Goal: Task Accomplishment & Management: Manage account settings

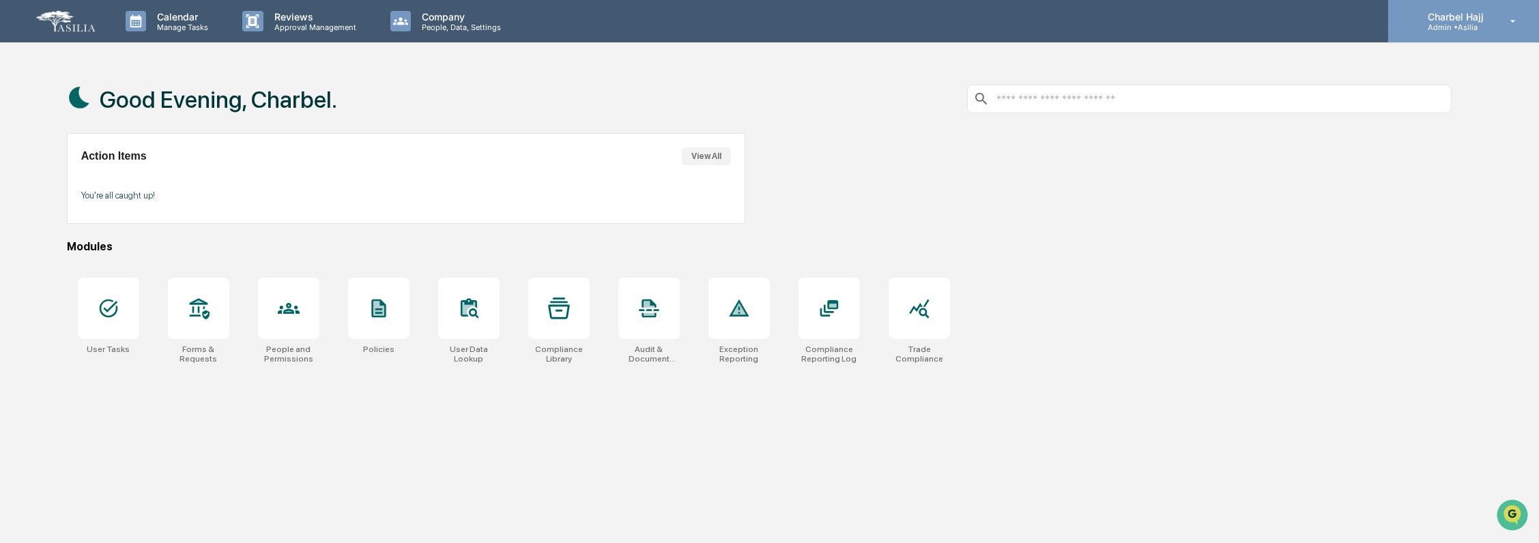
click at [1484, 29] on p "Admin • Asilia" at bounding box center [1454, 28] width 74 height 10
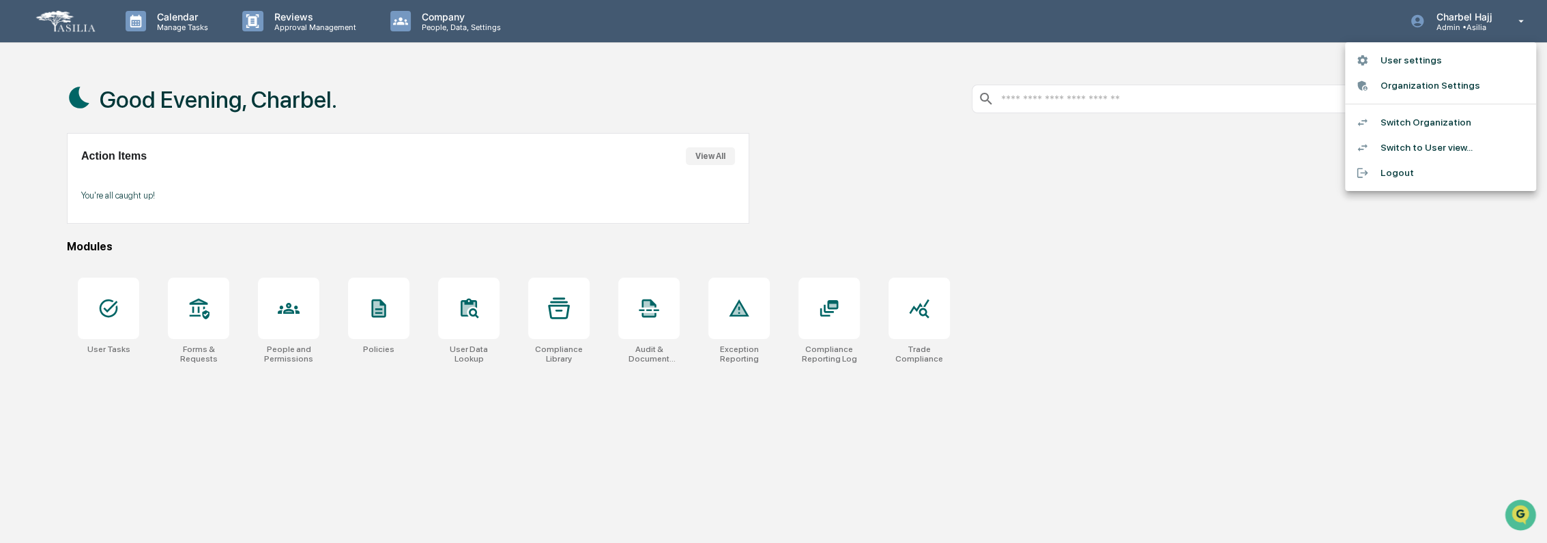
click at [1033, 330] on div at bounding box center [773, 271] width 1547 height 543
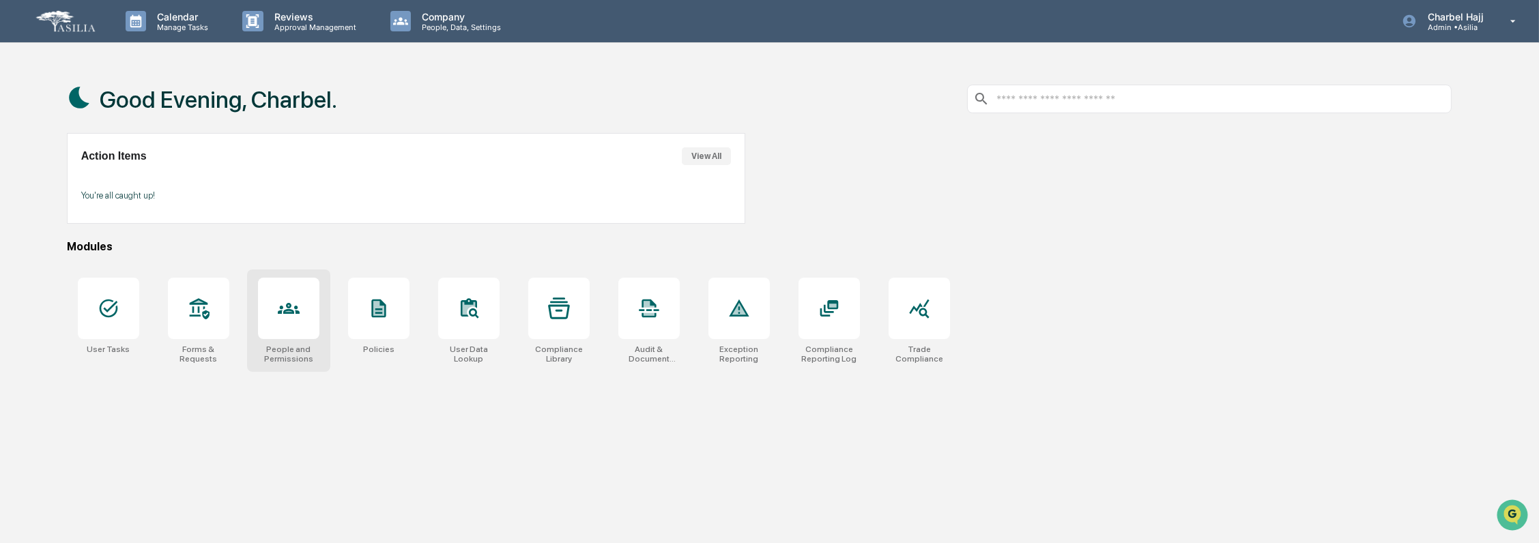
click at [308, 323] on div at bounding box center [288, 308] width 61 height 61
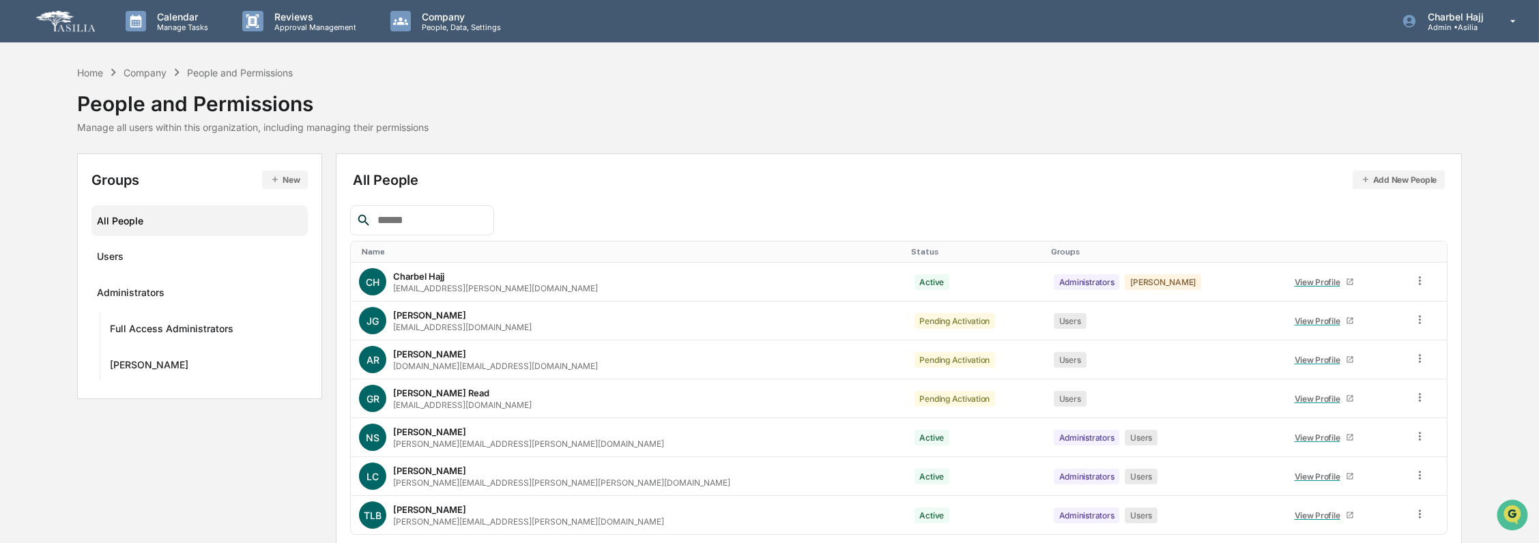
scroll to position [51, 0]
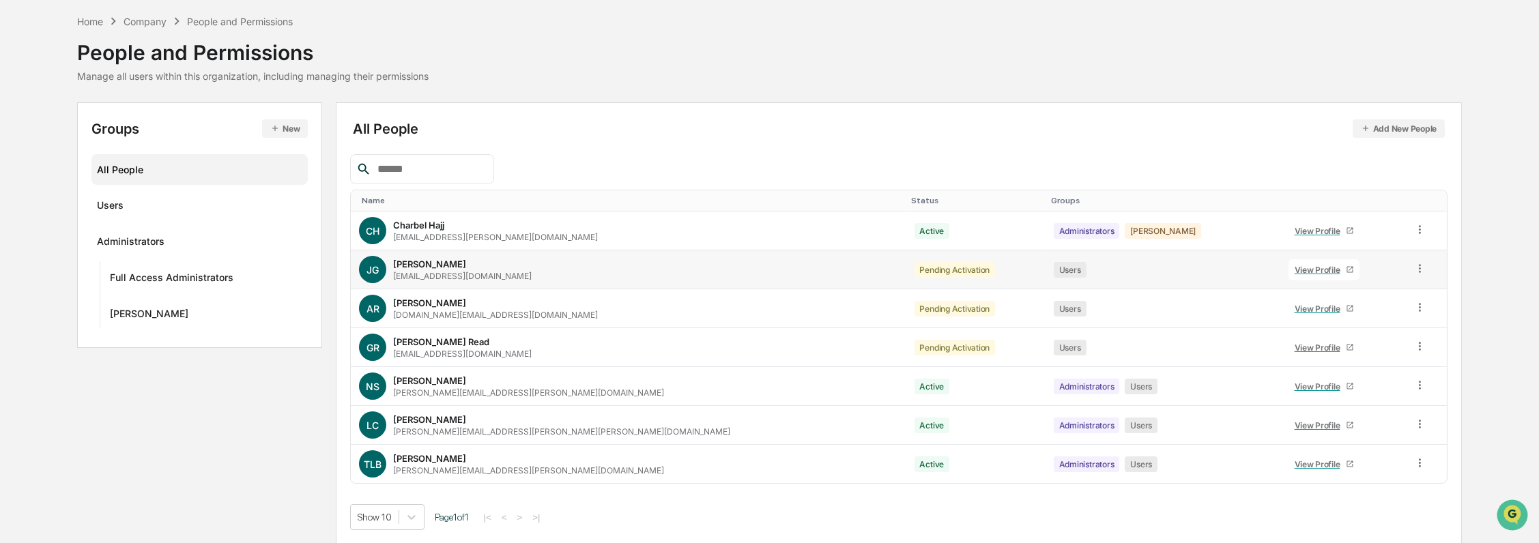
click at [1413, 262] on icon at bounding box center [1419, 268] width 13 height 13
click at [655, 129] on div "All People Add New People" at bounding box center [899, 128] width 1092 height 18
click at [197, 282] on div "Full Access Administrators" at bounding box center [172, 280] width 124 height 16
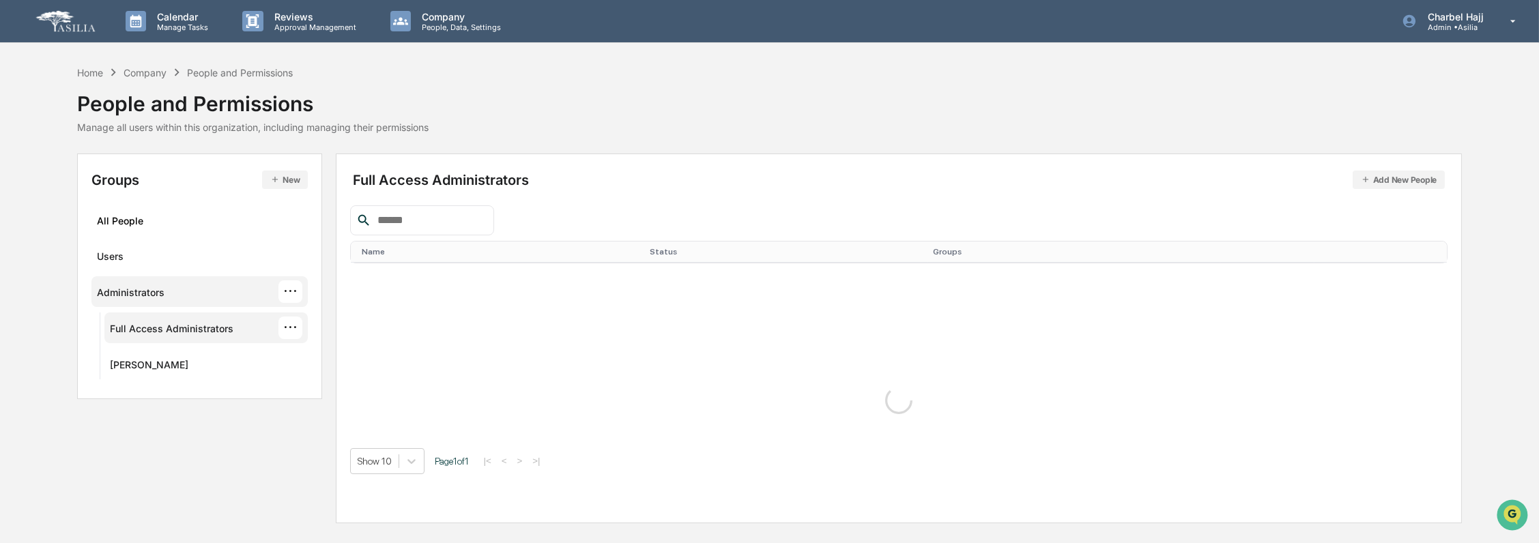
scroll to position [0, 0]
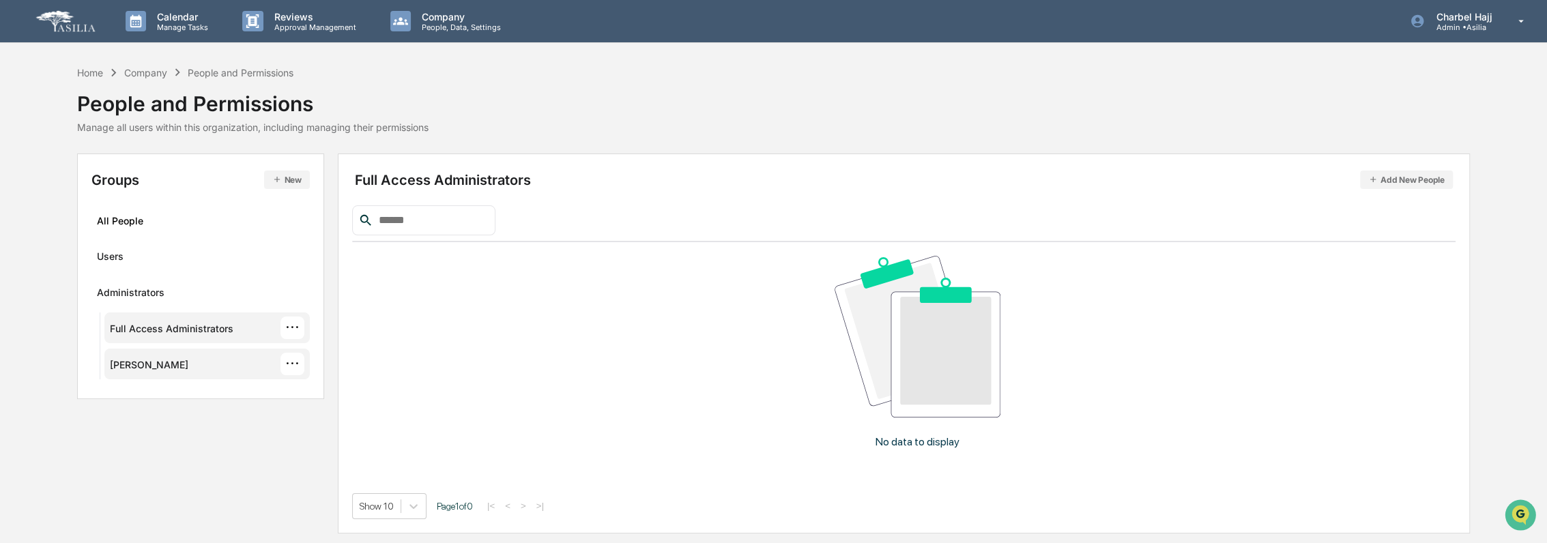
click at [169, 360] on div "Kroll ···" at bounding box center [207, 364] width 194 height 23
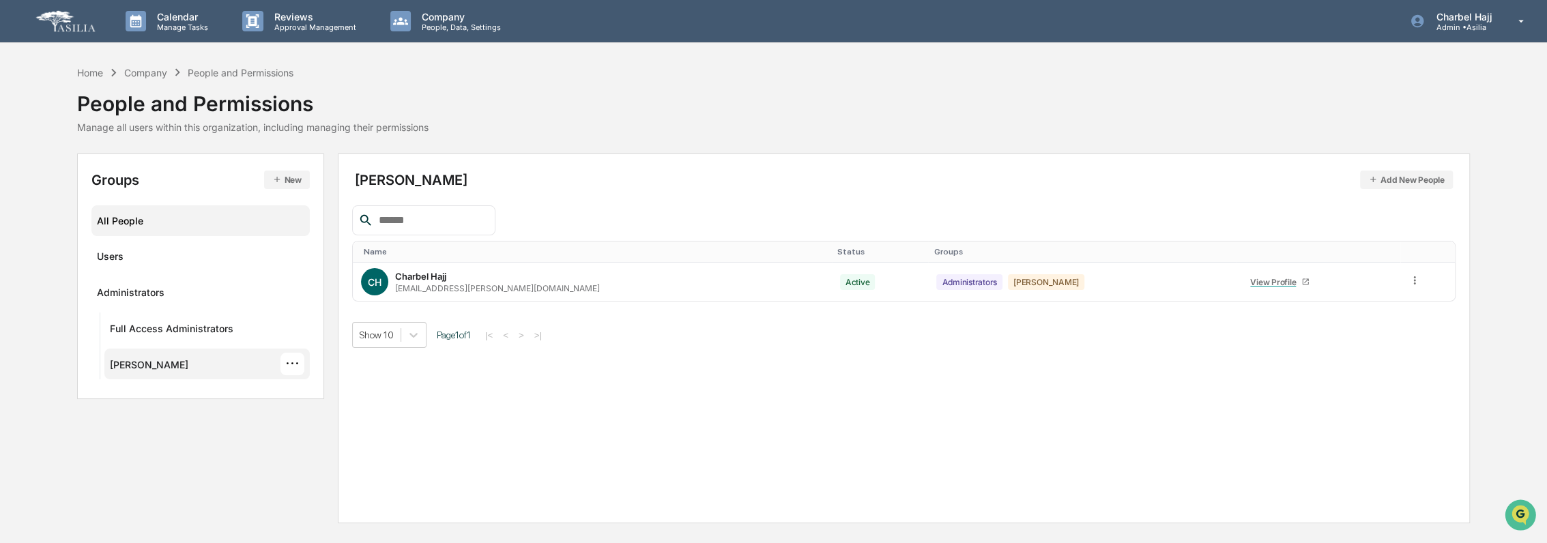
click at [170, 229] on div "All People" at bounding box center [200, 221] width 207 height 23
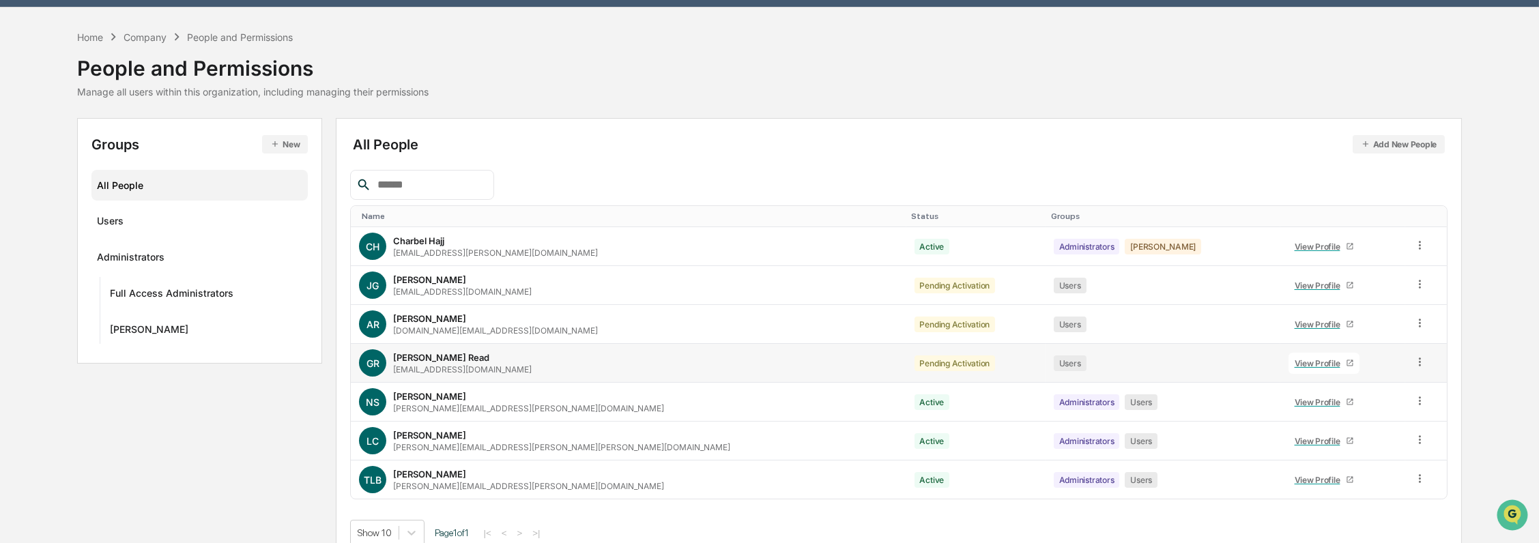
scroll to position [51, 0]
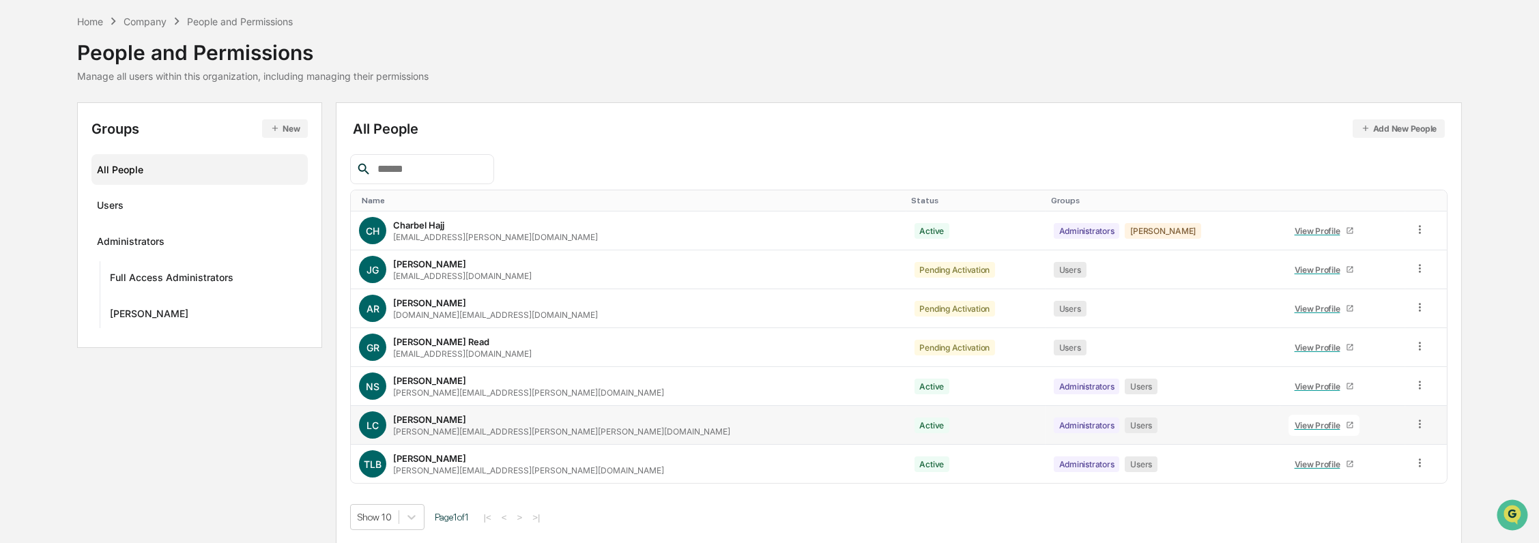
click at [1413, 420] on icon at bounding box center [1419, 424] width 13 height 13
click at [1370, 450] on div "Groups & Permissions" at bounding box center [1356, 446] width 117 height 16
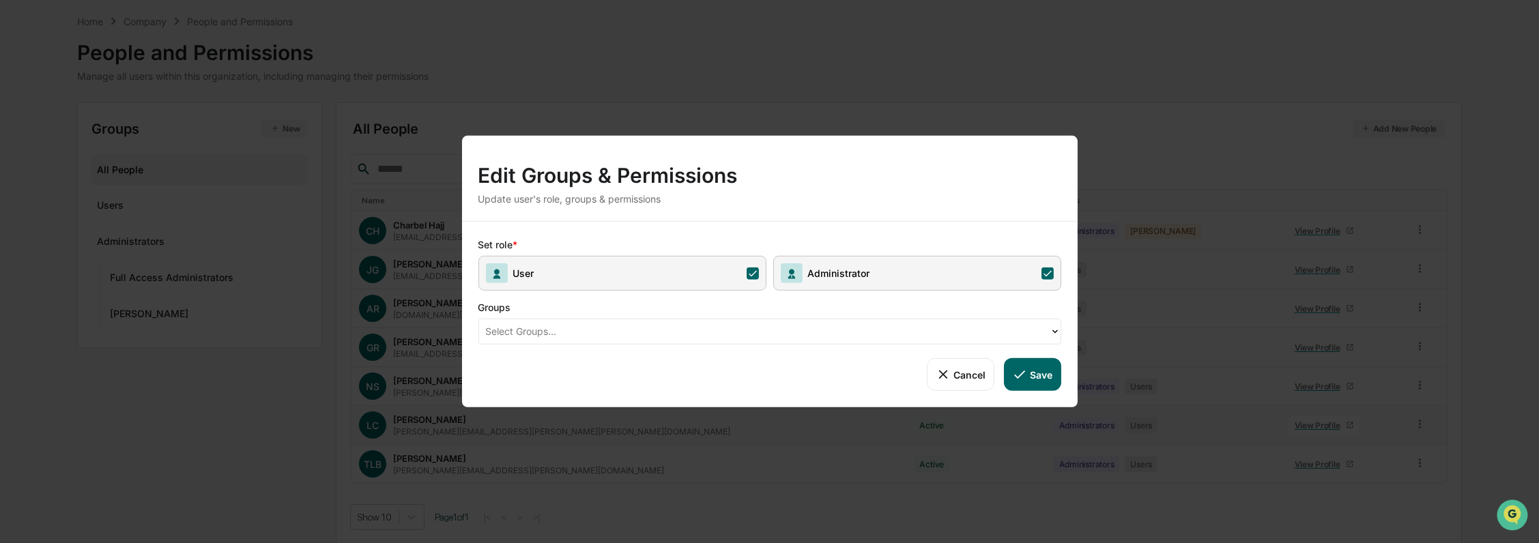
click at [764, 345] on div "Set role * User Administrator Groups Select Groups... Cancel Save" at bounding box center [770, 315] width 616 height 186
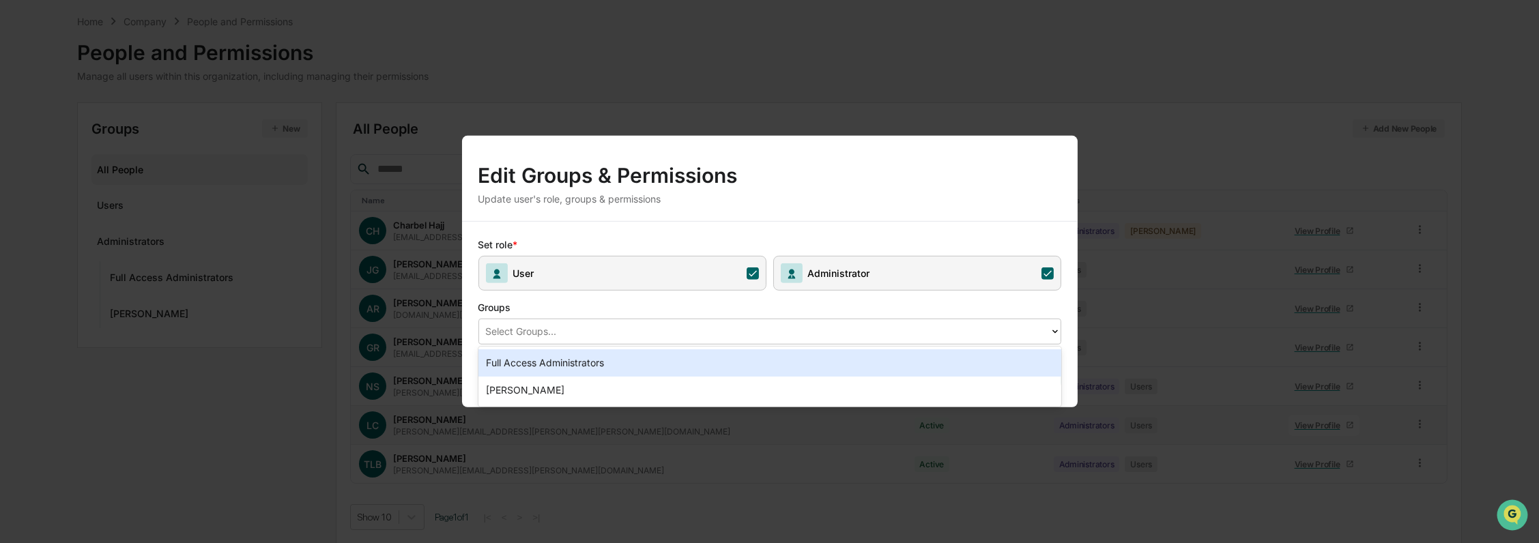
click at [762, 332] on div at bounding box center [764, 332] width 557 height 16
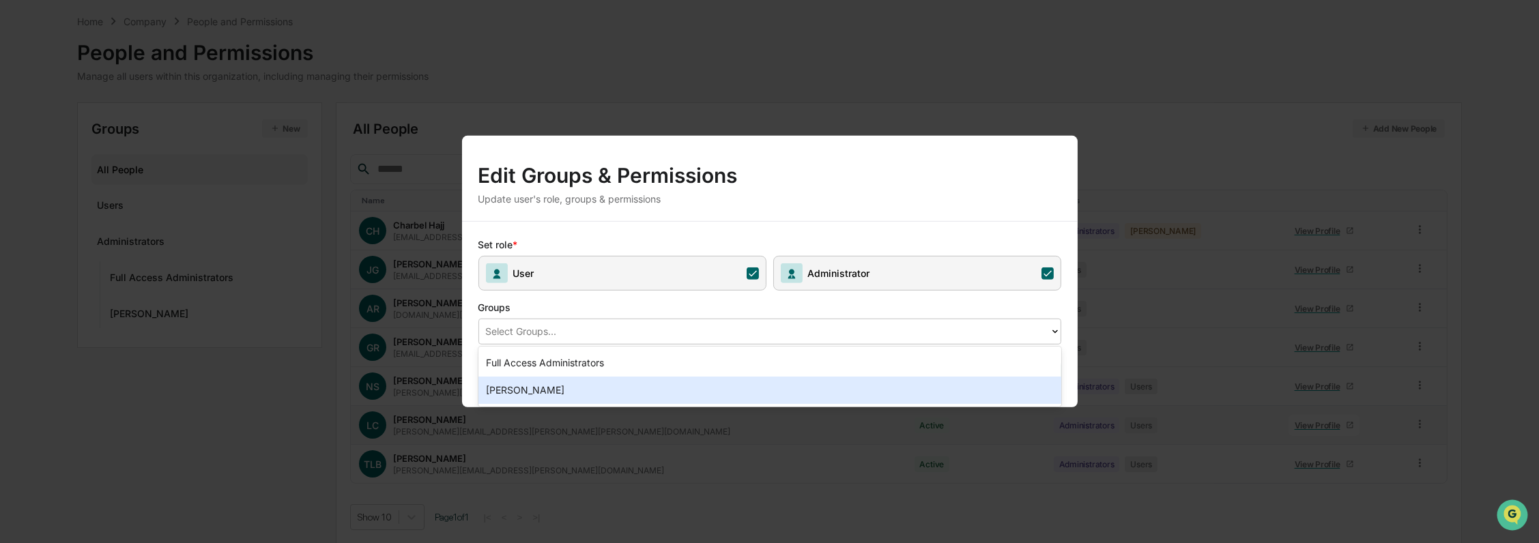
drag, startPoint x: 690, startPoint y: 397, endPoint x: 710, endPoint y: 397, distance: 19.8
click at [689, 397] on div "[PERSON_NAME]" at bounding box center [769, 390] width 583 height 27
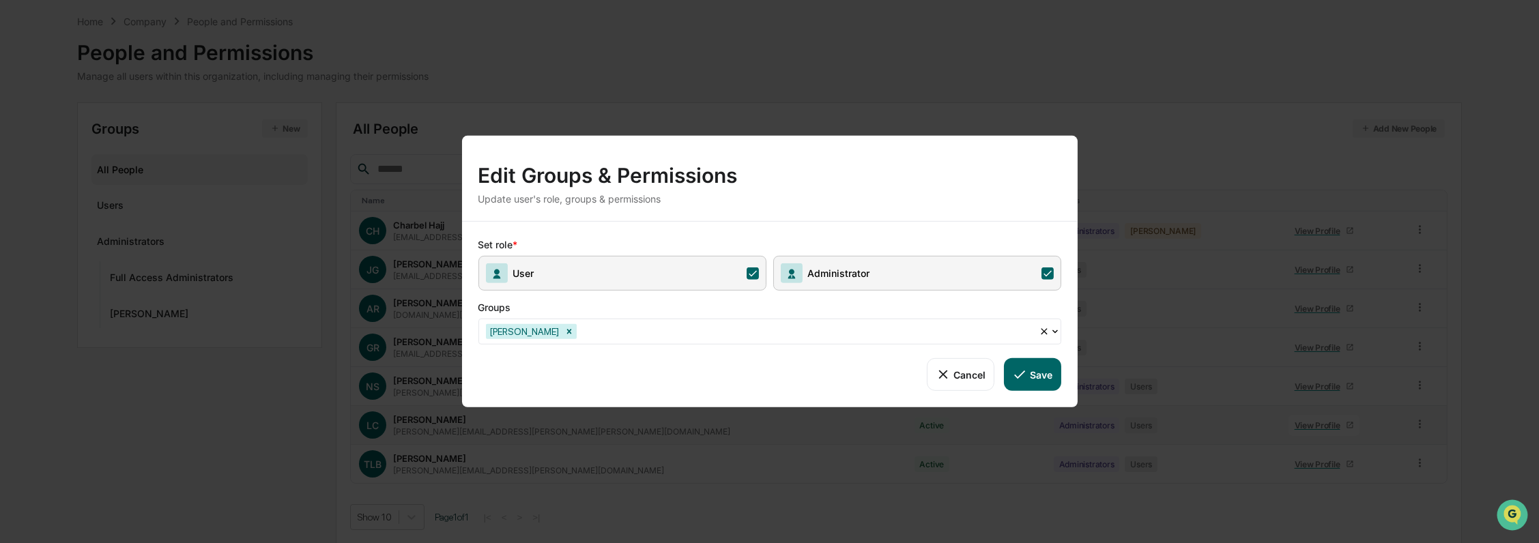
click at [1019, 382] on icon at bounding box center [1019, 374] width 15 height 15
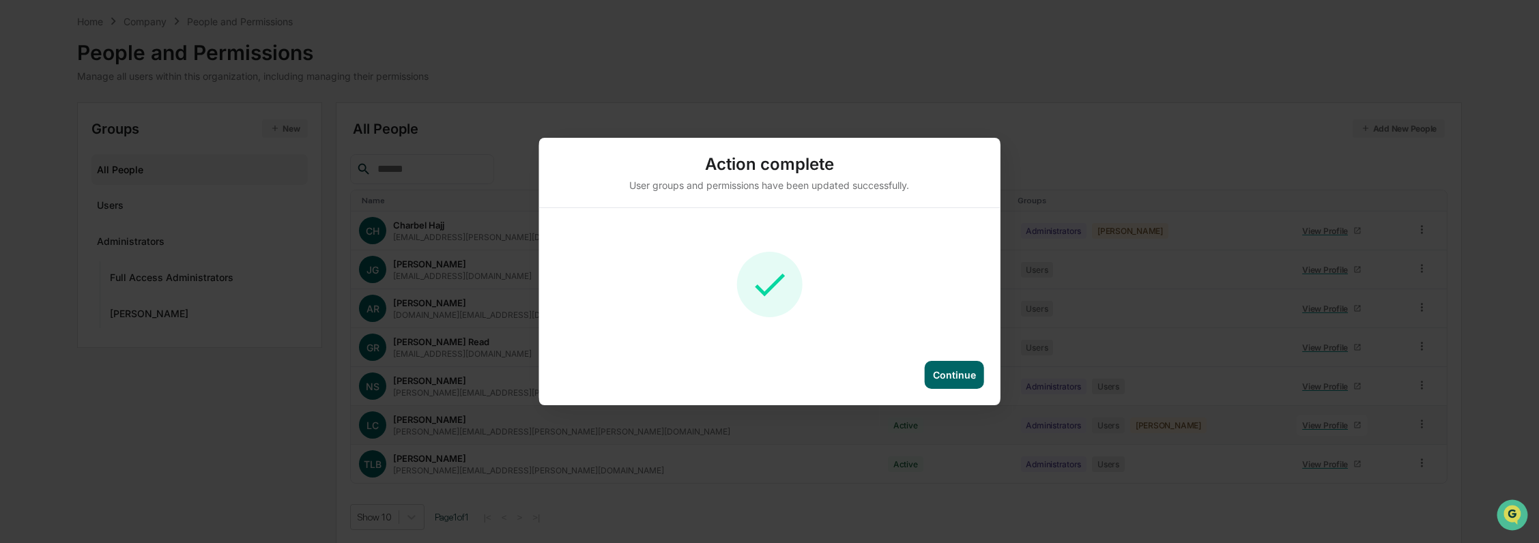
click at [963, 372] on div "Continue" at bounding box center [954, 375] width 43 height 12
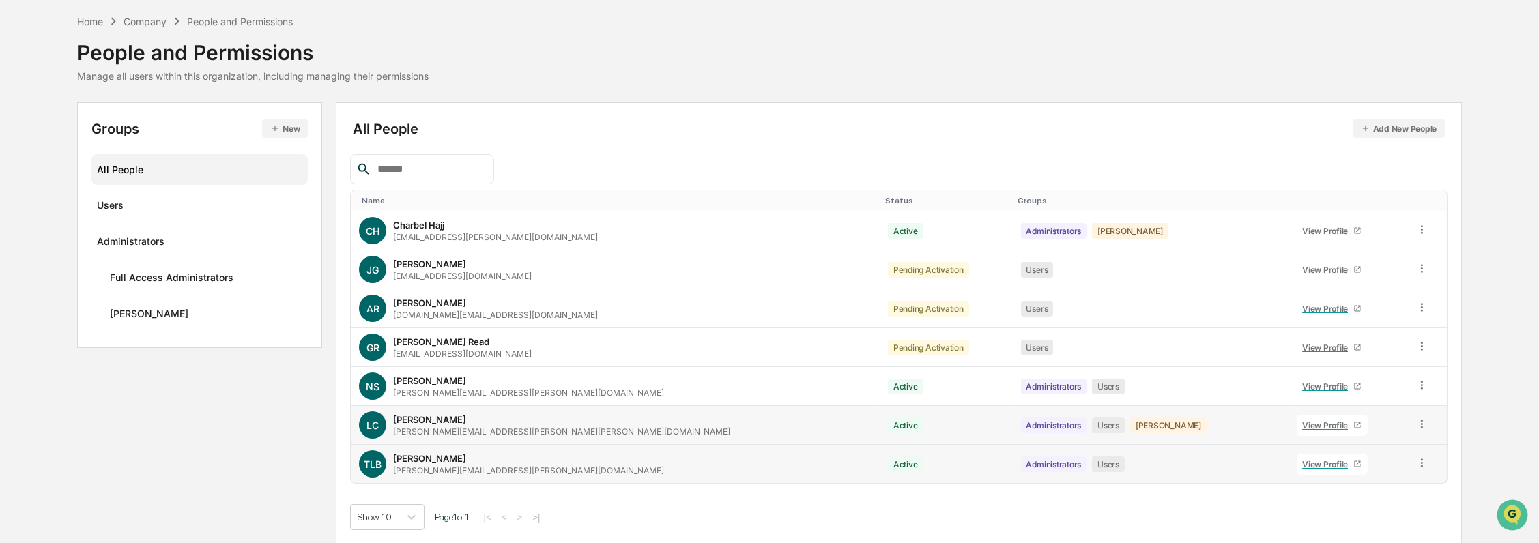
click at [1416, 459] on icon at bounding box center [1422, 463] width 13 height 13
click at [1364, 486] on div "Groups & Permissions" at bounding box center [1358, 485] width 117 height 16
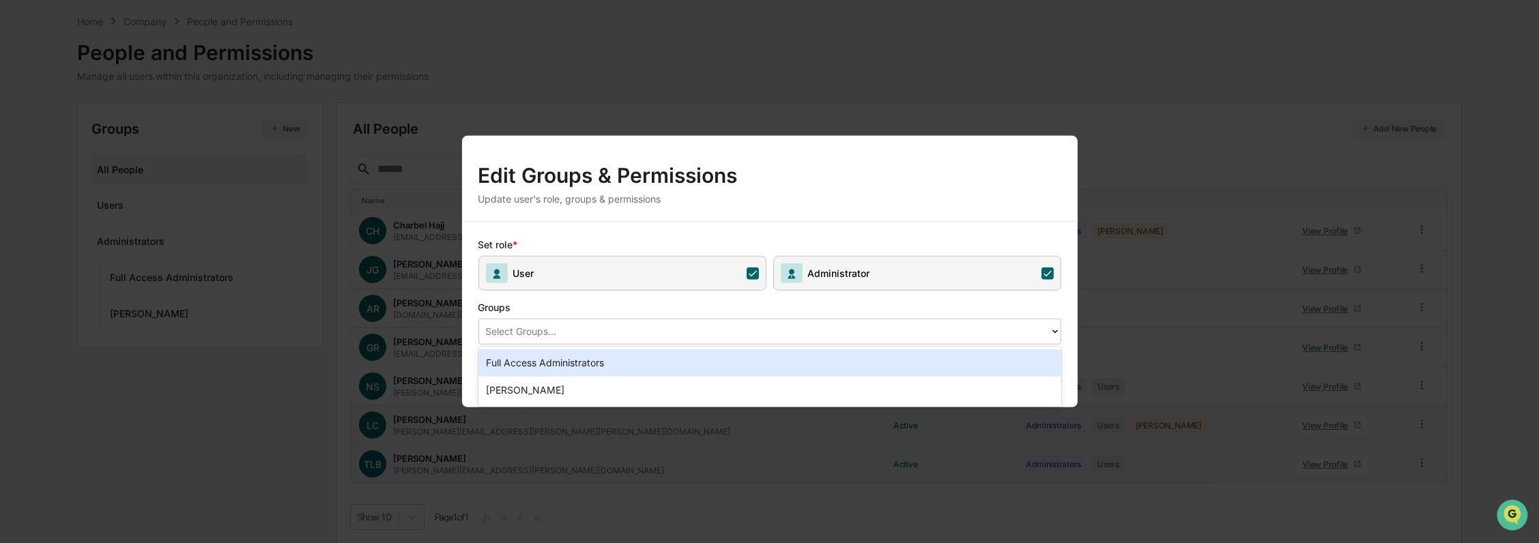
drag, startPoint x: 810, startPoint y: 326, endPoint x: 803, endPoint y: 334, distance: 11.6
click at [809, 326] on div at bounding box center [764, 332] width 557 height 16
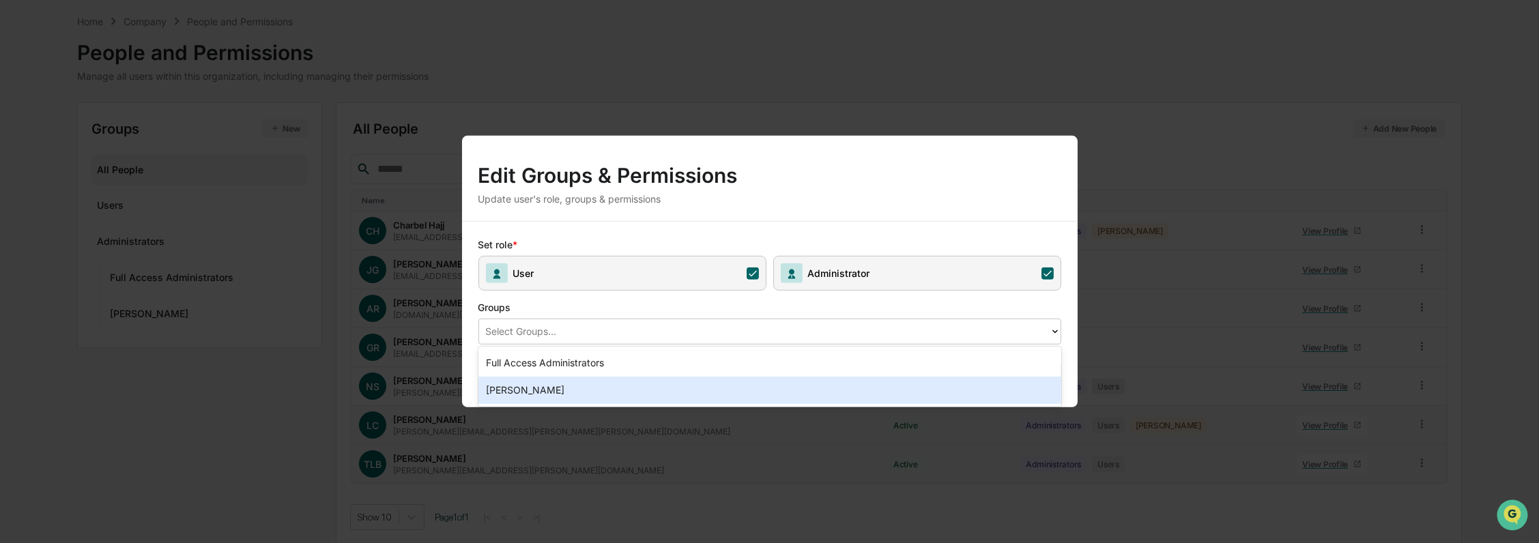
drag, startPoint x: 762, startPoint y: 389, endPoint x: 777, endPoint y: 390, distance: 15.1
click at [763, 389] on div "[PERSON_NAME]" at bounding box center [769, 390] width 583 height 27
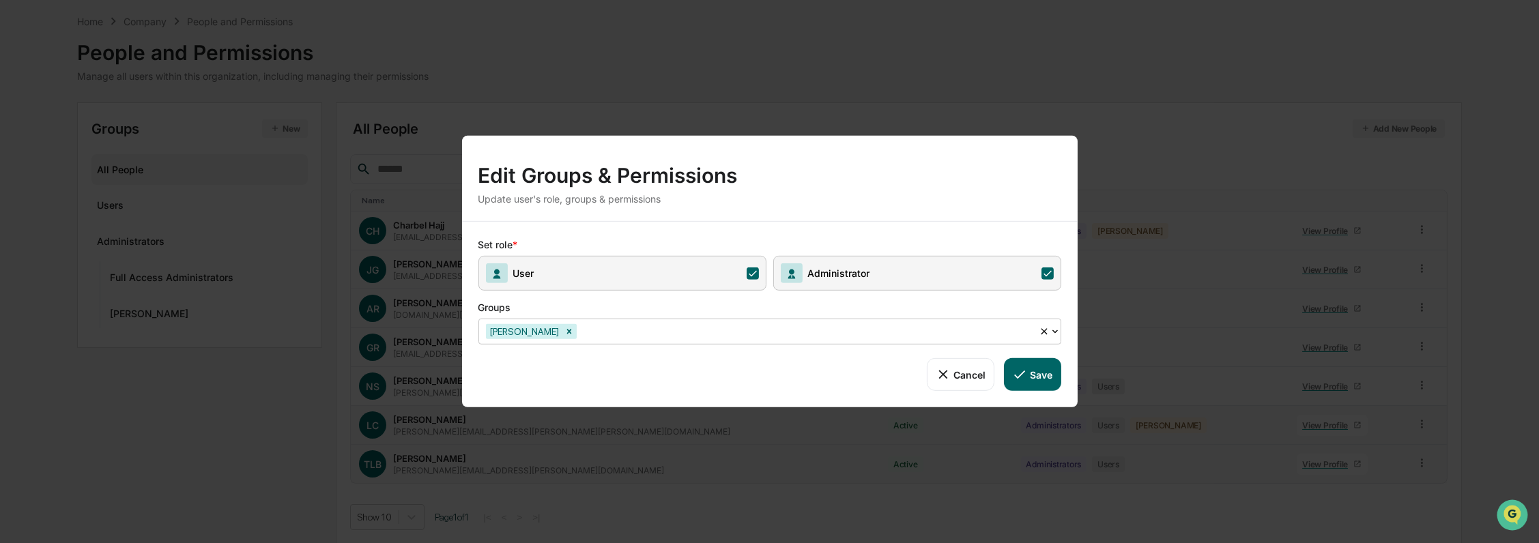
click at [1032, 369] on button "Save" at bounding box center [1032, 374] width 57 height 33
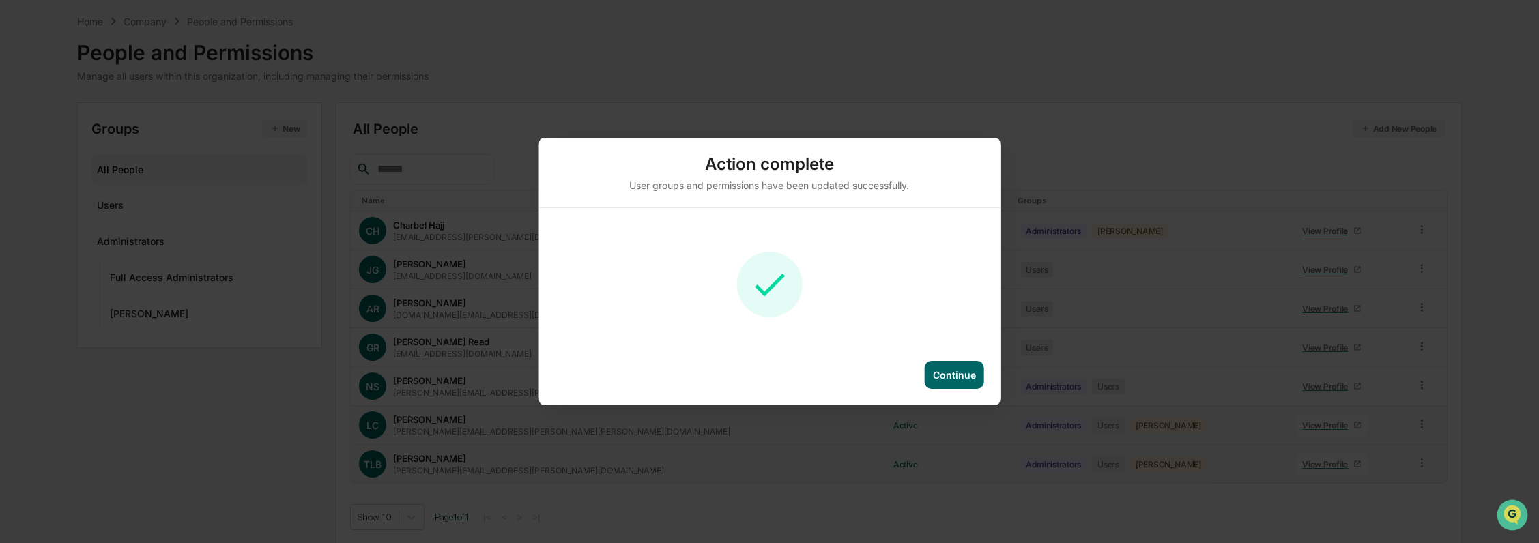
click at [958, 370] on div "Continue" at bounding box center [954, 375] width 43 height 12
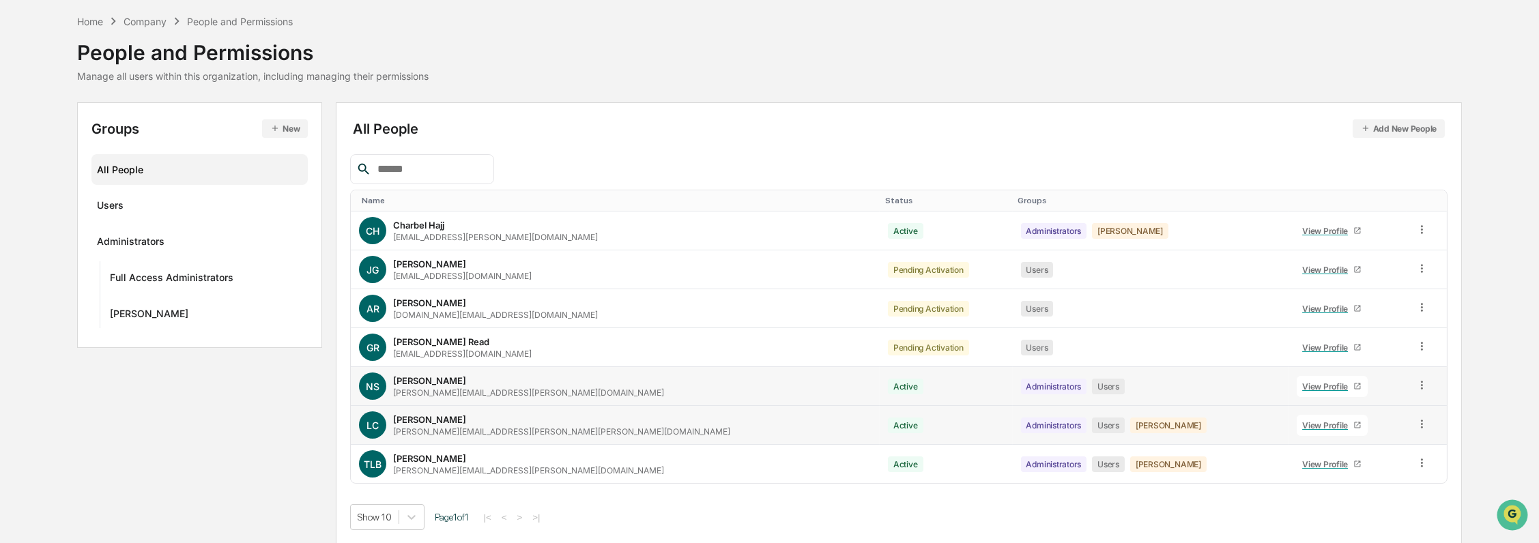
click at [1416, 382] on icon at bounding box center [1422, 385] width 13 height 13
click at [1381, 409] on div "Groups & Permissions" at bounding box center [1358, 407] width 117 height 16
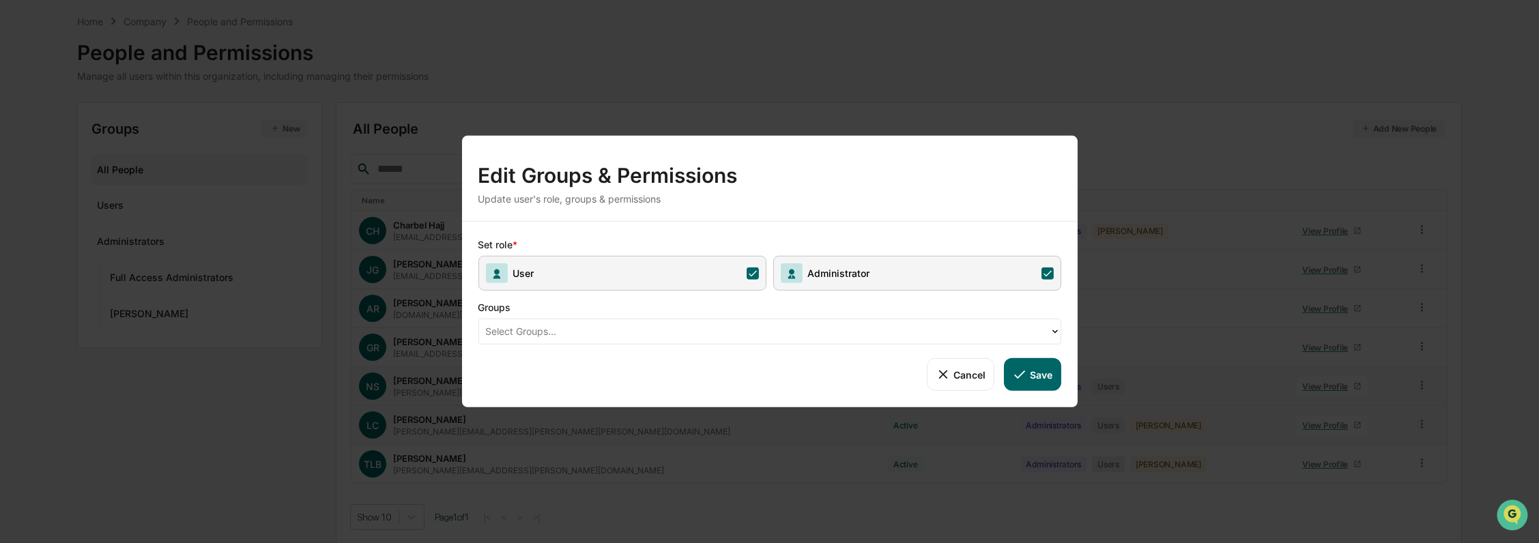
click at [678, 345] on div "Set role * User Administrator Groups Select Groups... Cancel Save" at bounding box center [770, 315] width 616 height 186
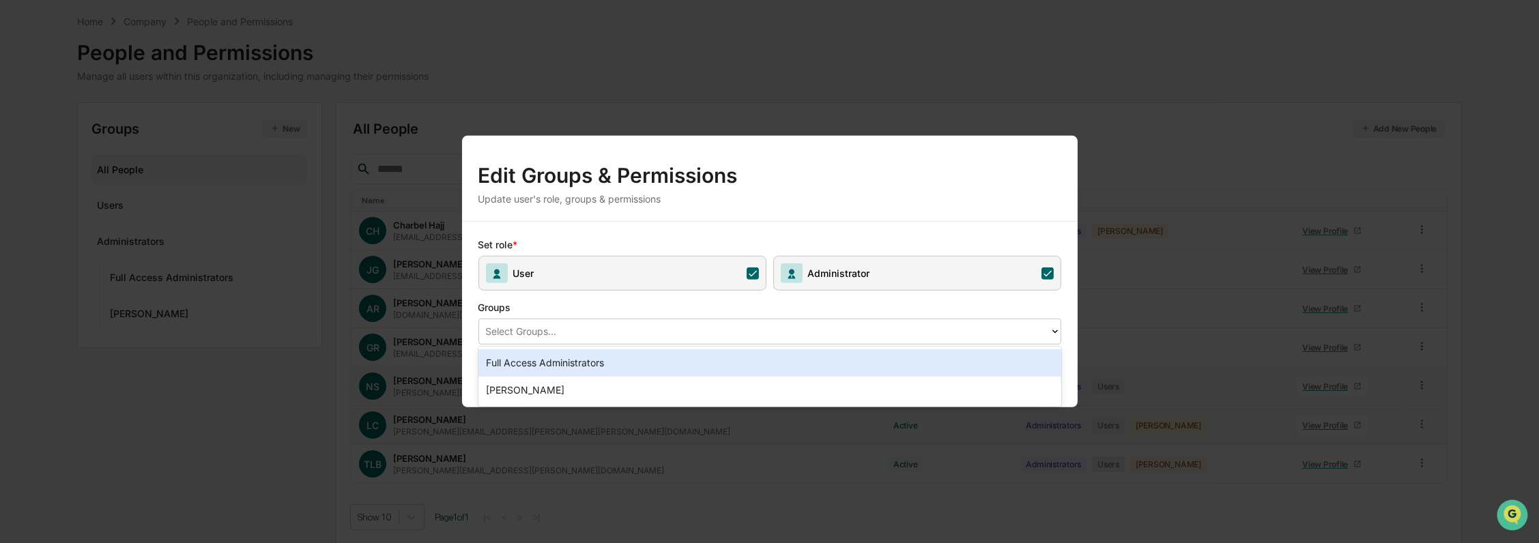
click at [671, 337] on div at bounding box center [764, 332] width 557 height 16
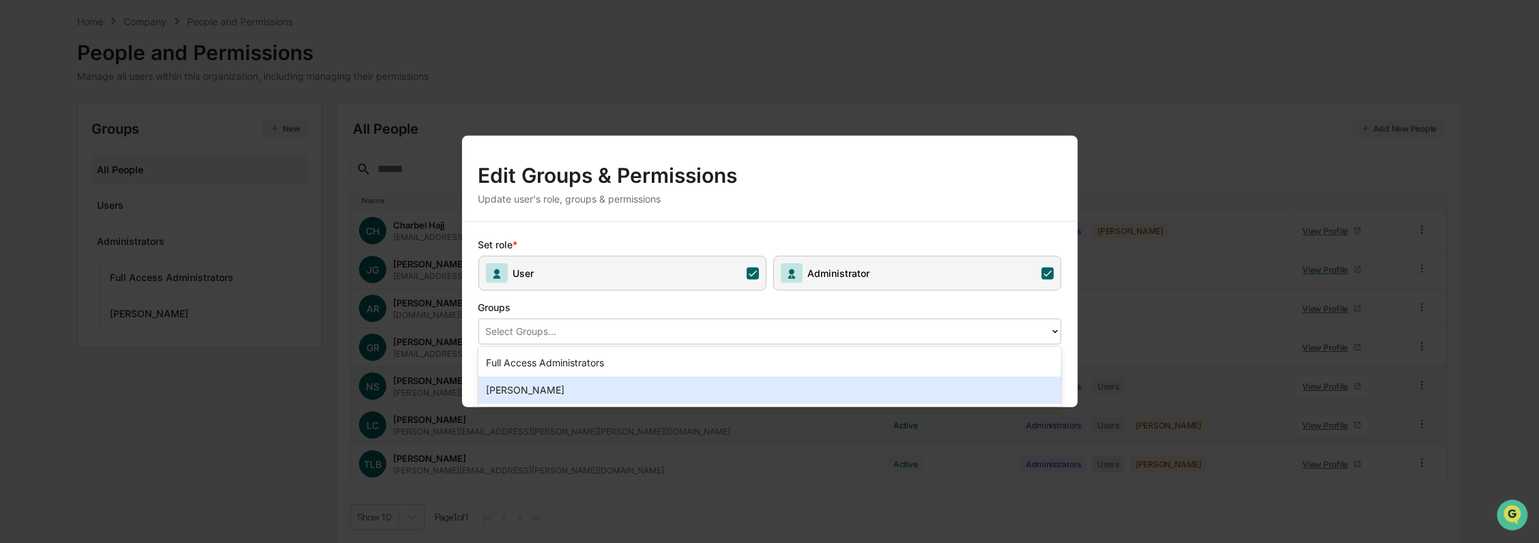
drag, startPoint x: 541, startPoint y: 390, endPoint x: 547, endPoint y: 388, distance: 7.4
click at [541, 390] on div "[PERSON_NAME]" at bounding box center [769, 390] width 583 height 27
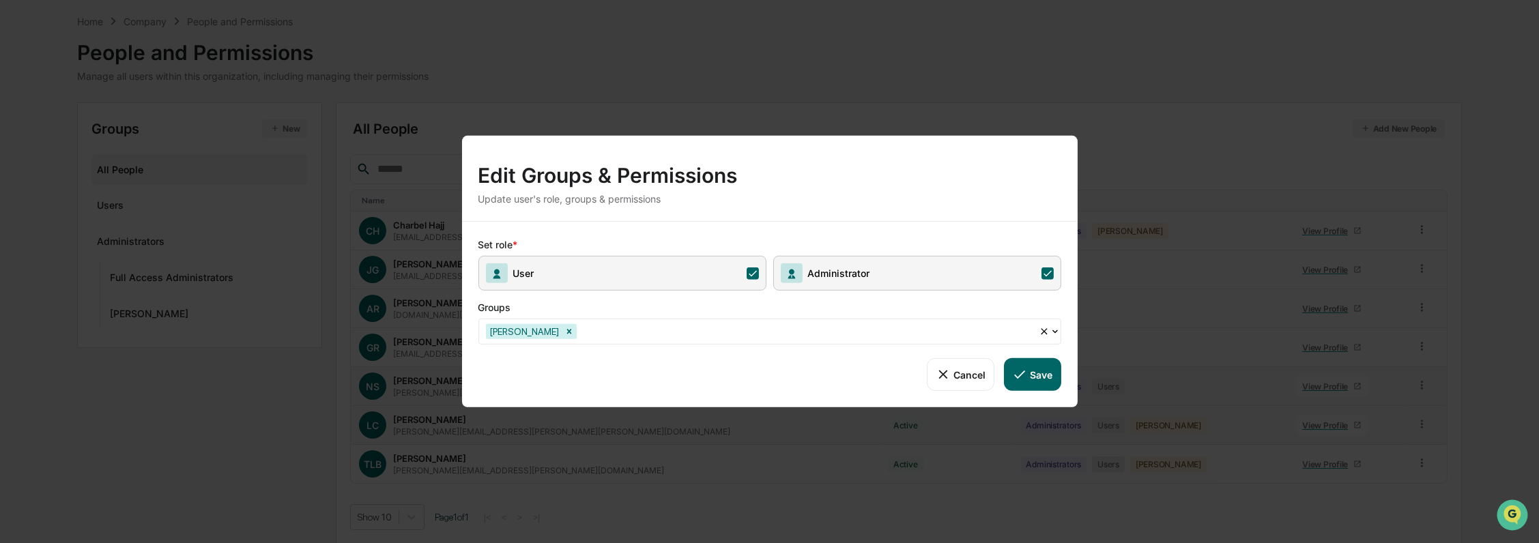
click at [1041, 378] on button "Save" at bounding box center [1032, 374] width 57 height 33
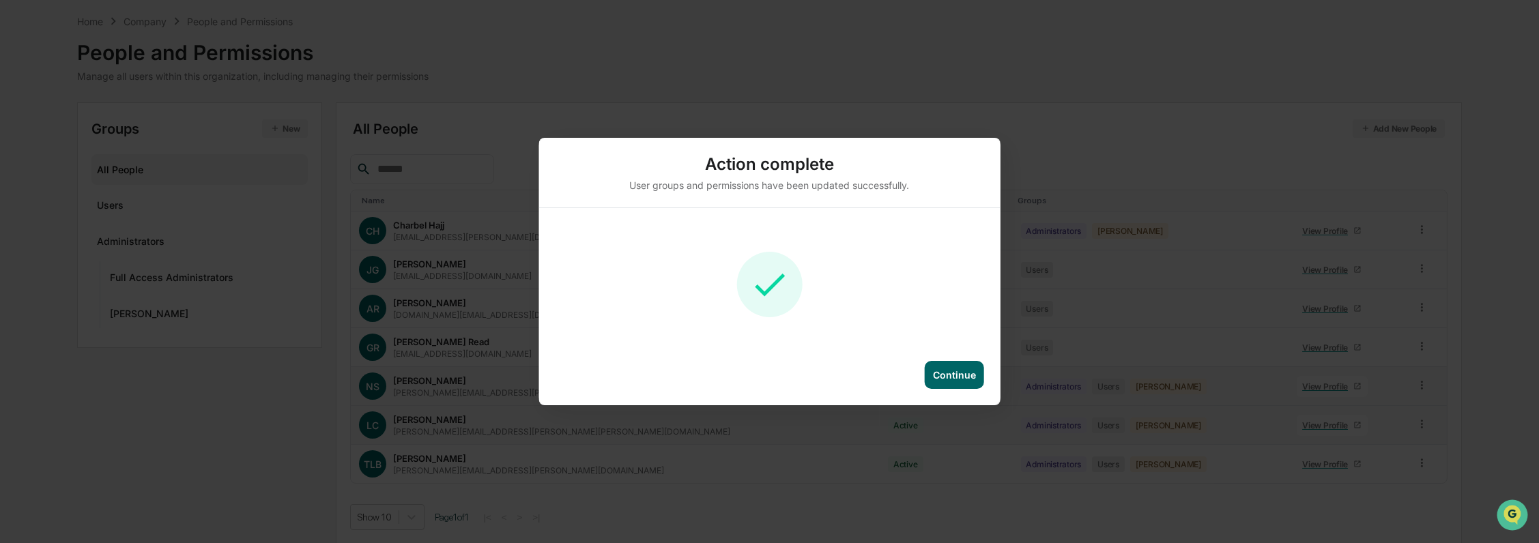
click at [949, 377] on div "Continue" at bounding box center [954, 375] width 43 height 12
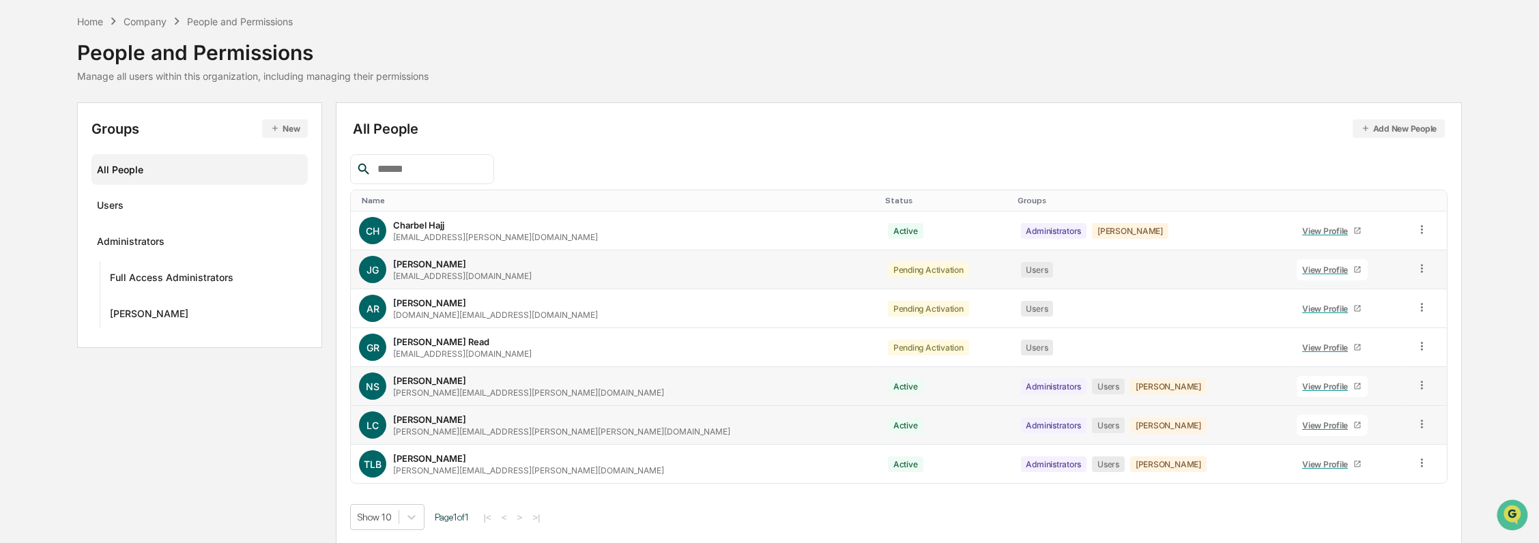
click at [1302, 265] on div "View Profile" at bounding box center [1327, 270] width 51 height 10
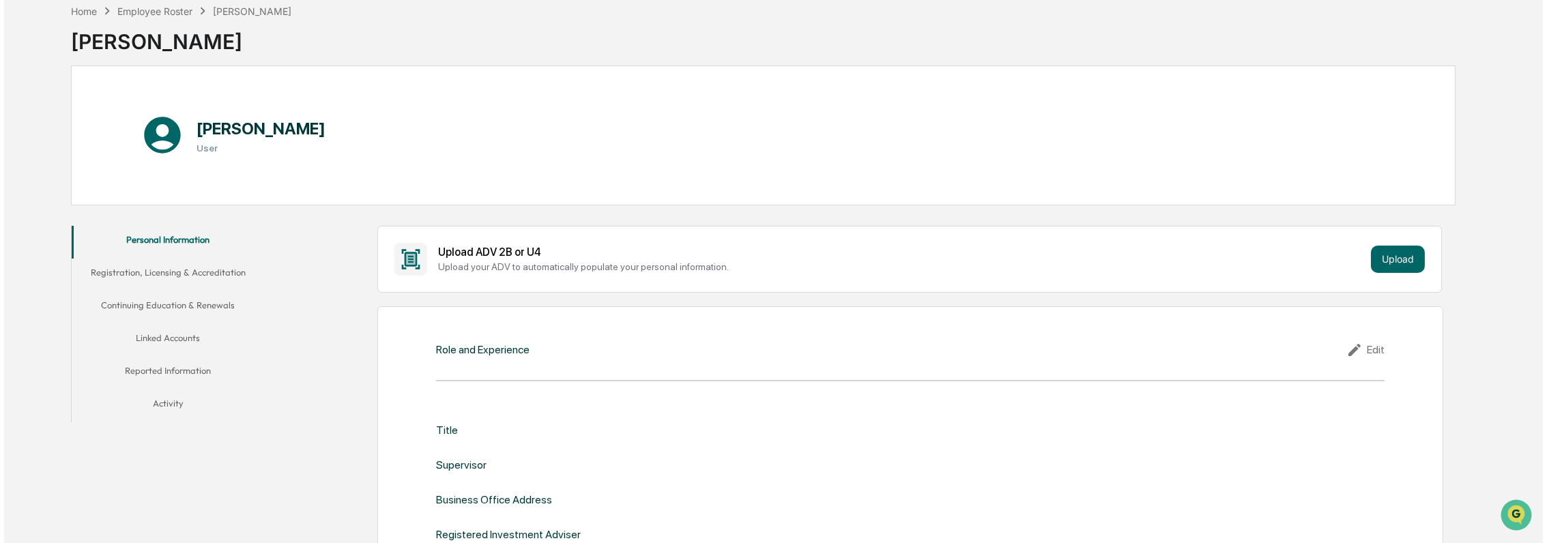
scroll to position [48, 0]
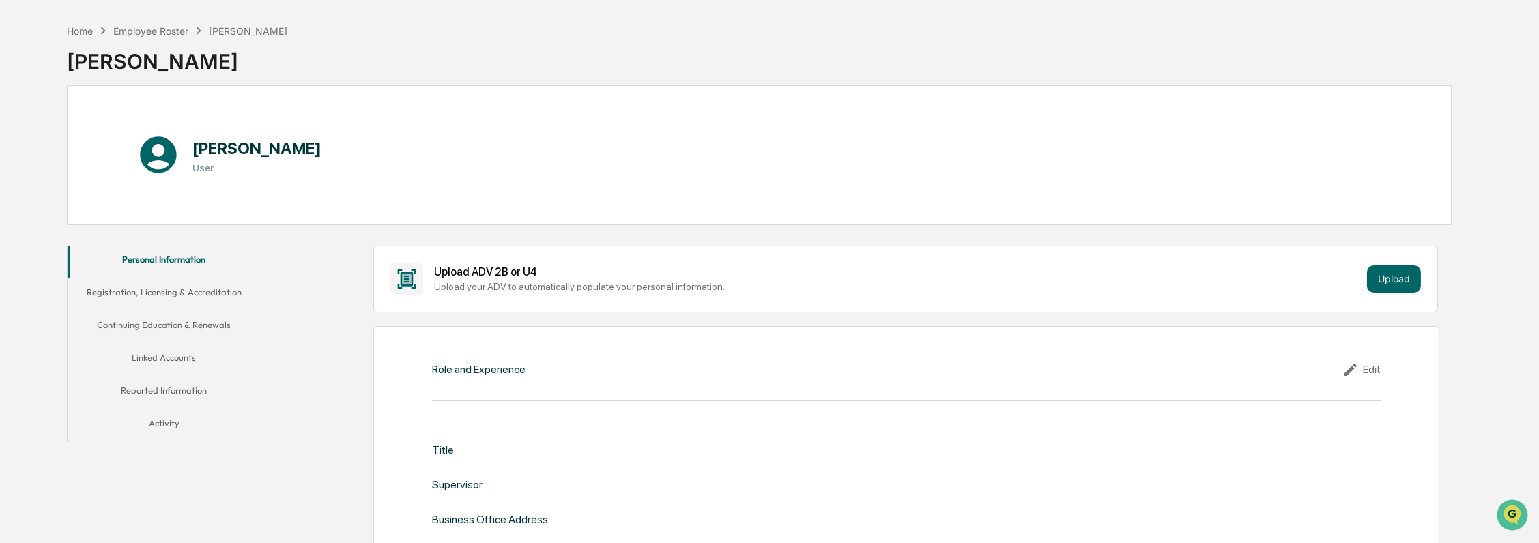
click at [167, 353] on button "Linked Accounts" at bounding box center [164, 360] width 193 height 33
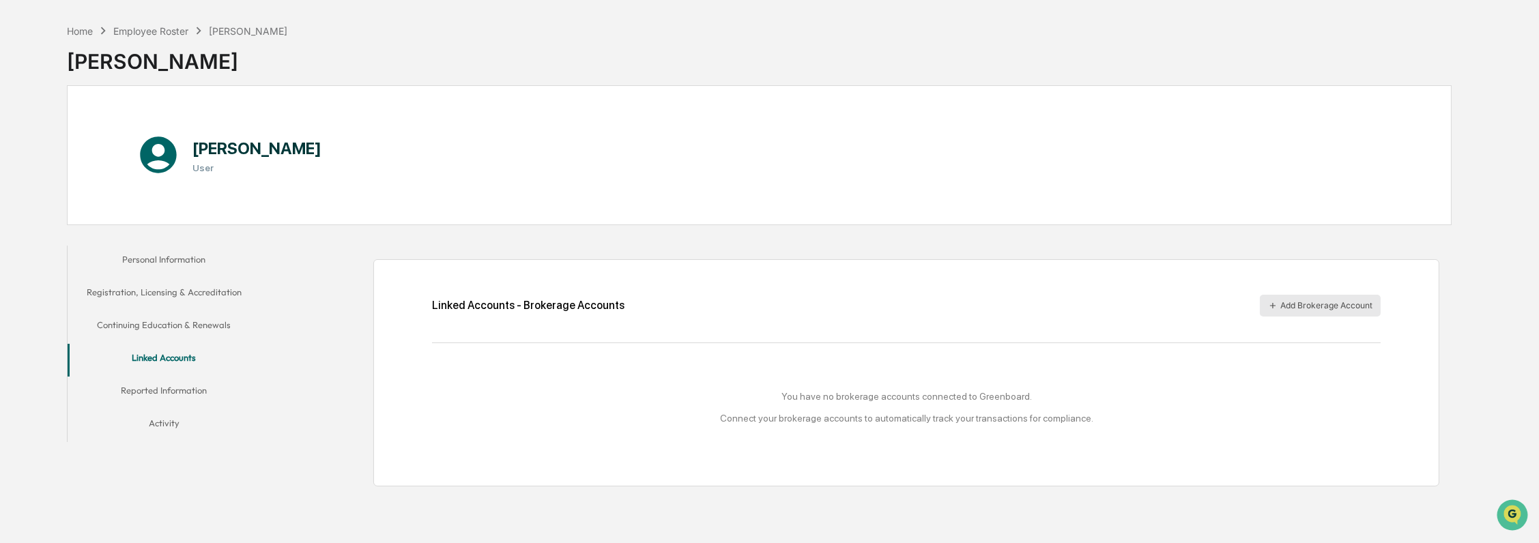
click at [1331, 306] on button "Add Brokerage Account" at bounding box center [1320, 306] width 121 height 22
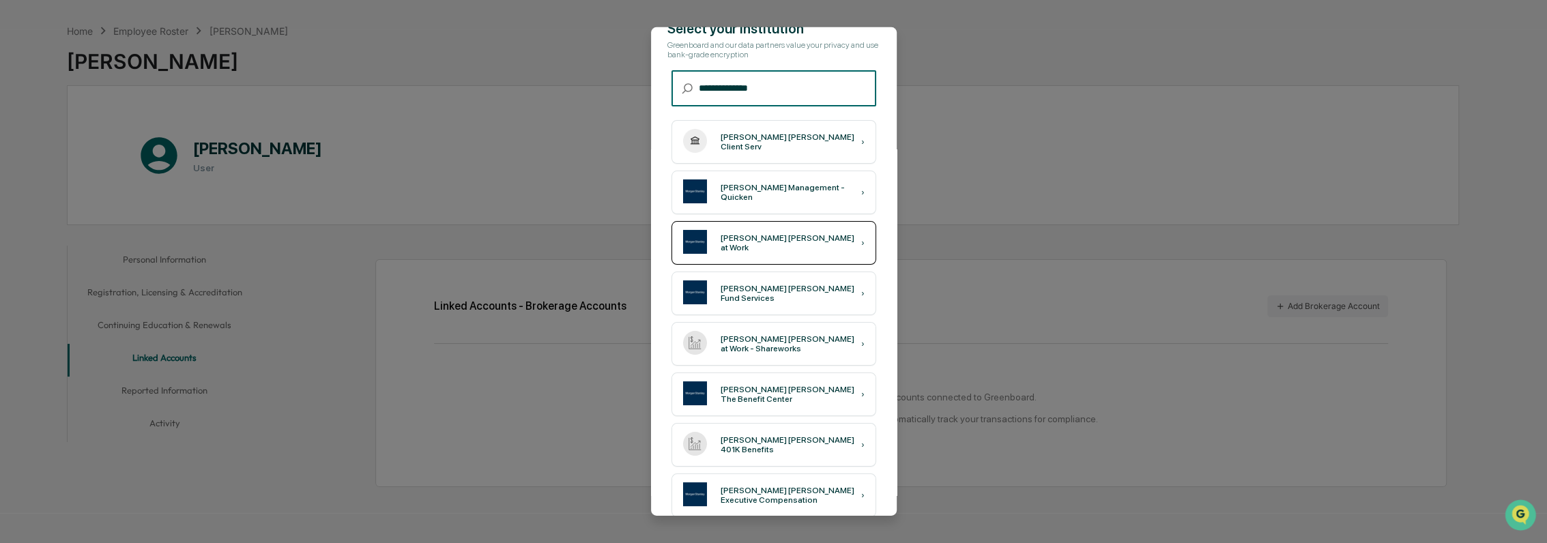
scroll to position [46, 0]
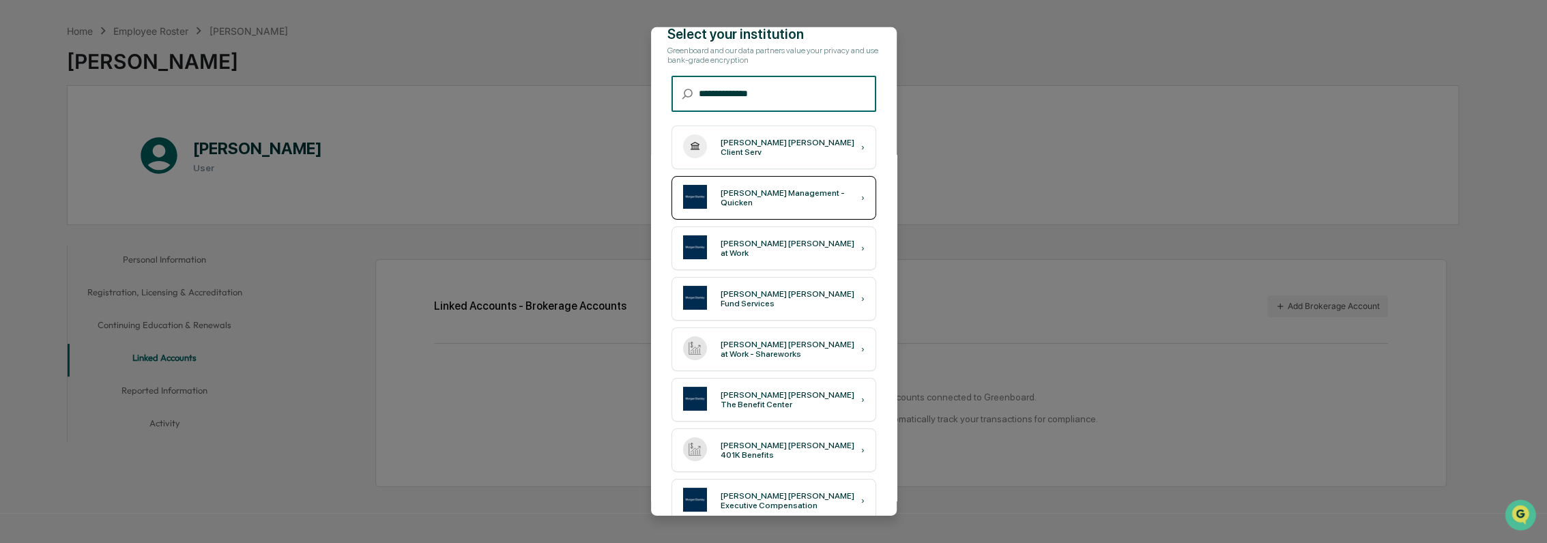
type input "**********"
click at [825, 190] on div "Morgan Stanley - Cash Management - Quicken" at bounding box center [791, 197] width 141 height 19
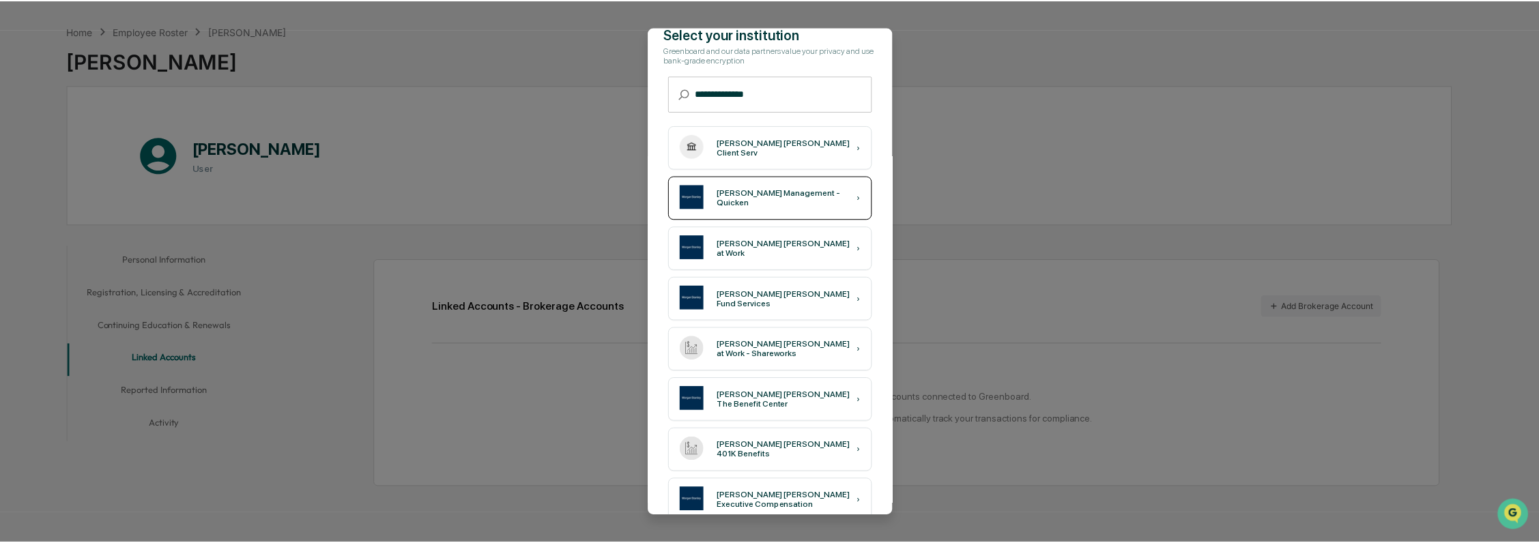
scroll to position [0, 0]
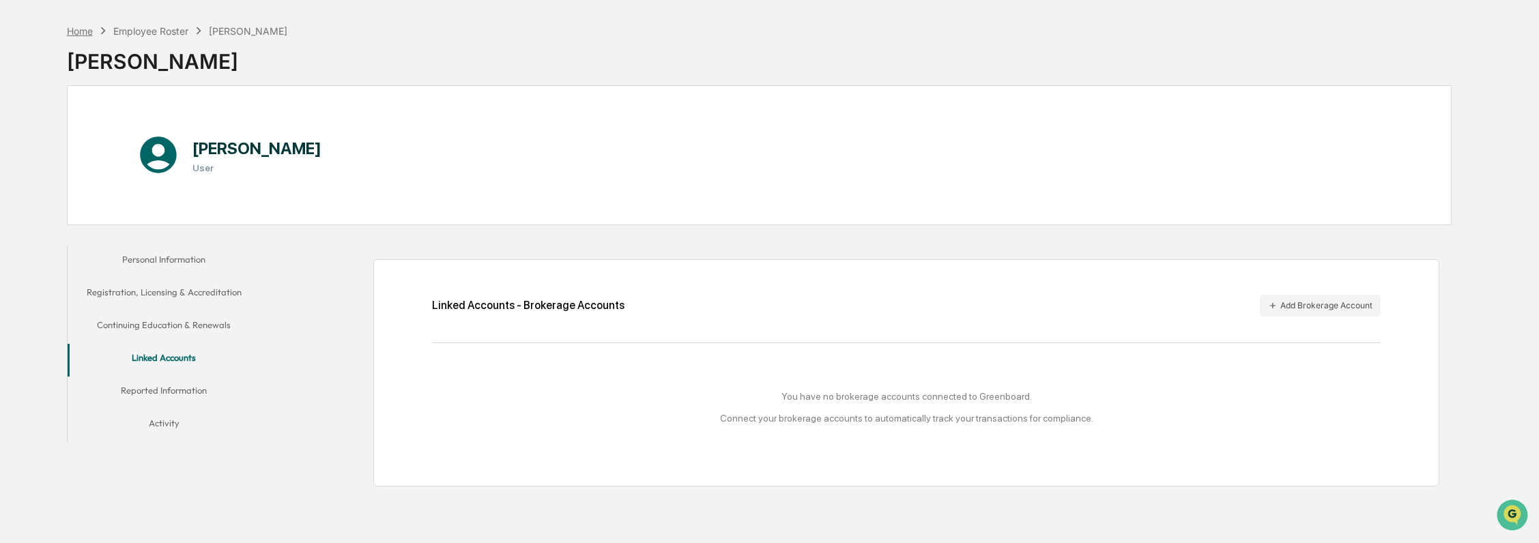
click at [77, 29] on div "Home" at bounding box center [80, 31] width 26 height 12
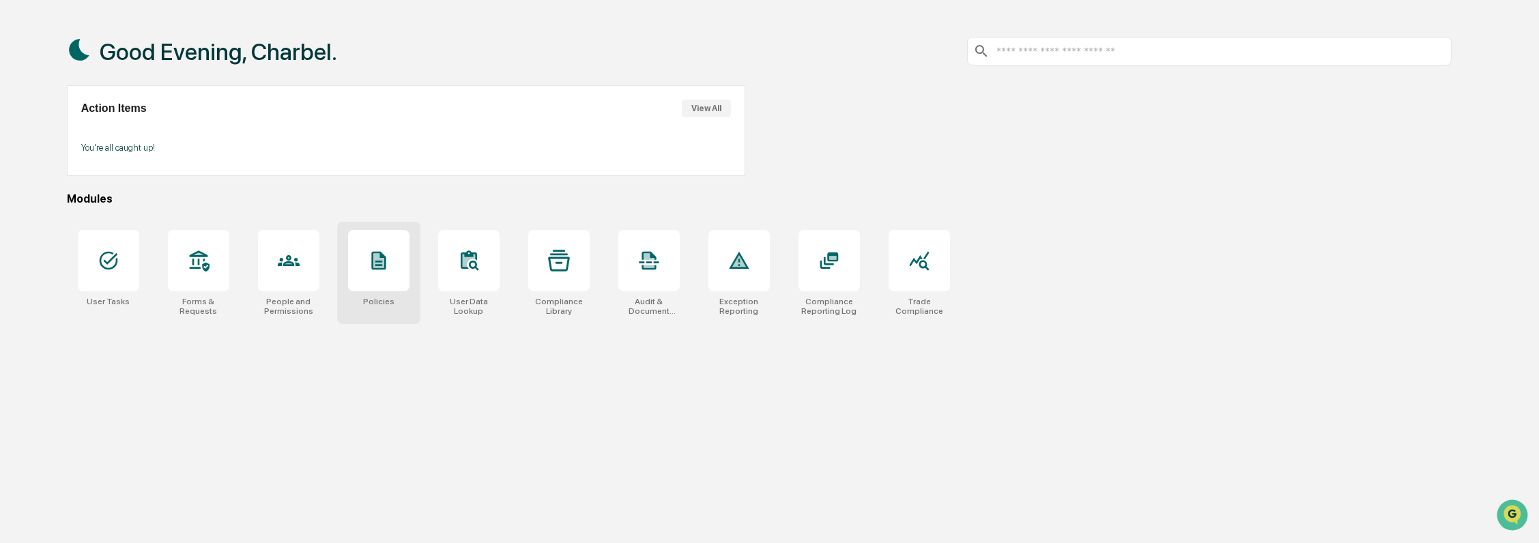
click at [396, 279] on div at bounding box center [378, 260] width 61 height 61
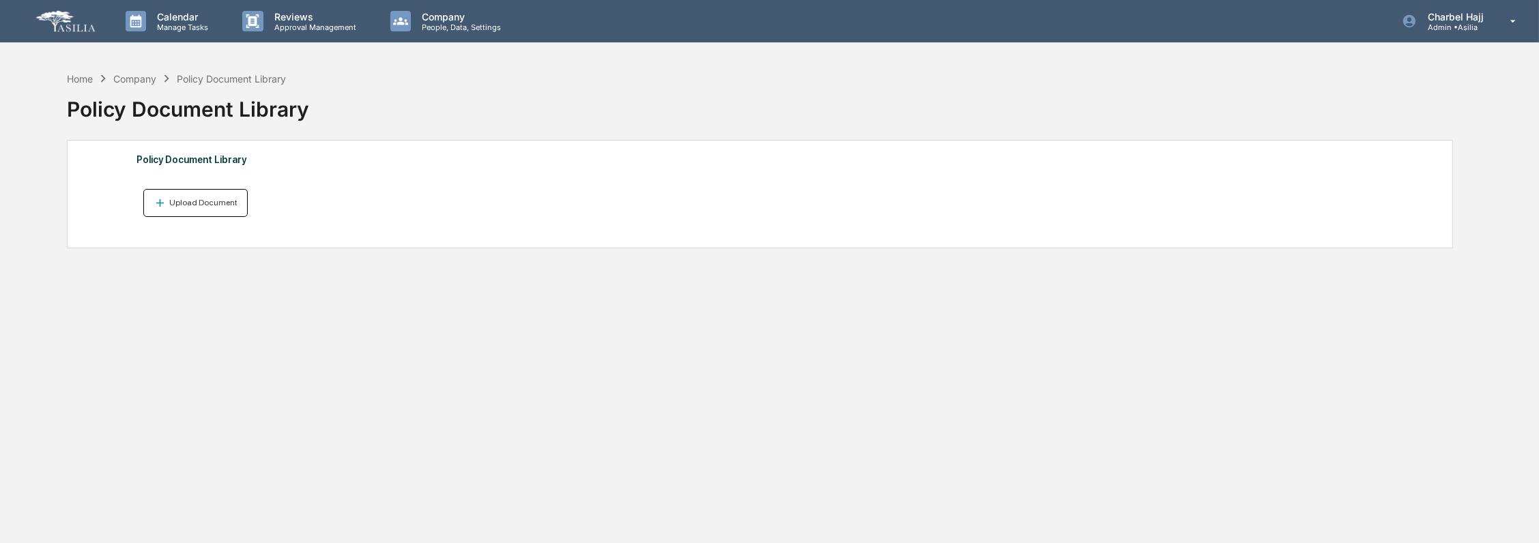
click at [195, 203] on div "Upload Document" at bounding box center [202, 203] width 71 height 10
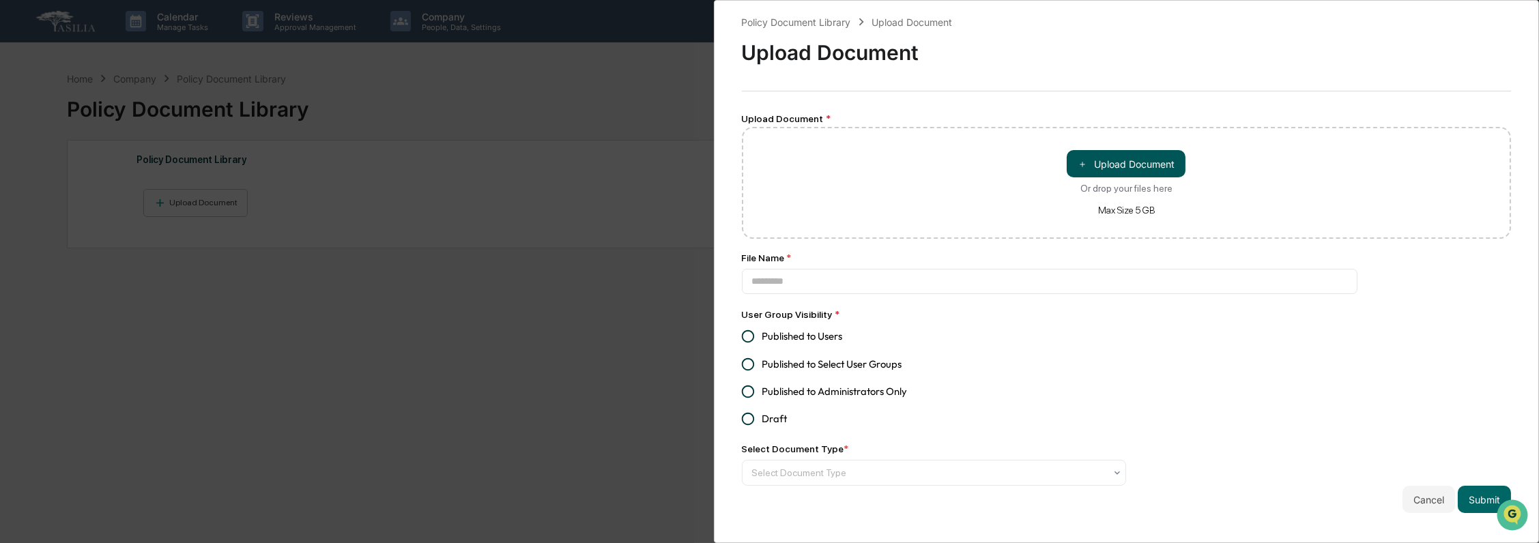
click at [1100, 176] on button "＋ Upload Document" at bounding box center [1126, 163] width 119 height 27
type input "**********"
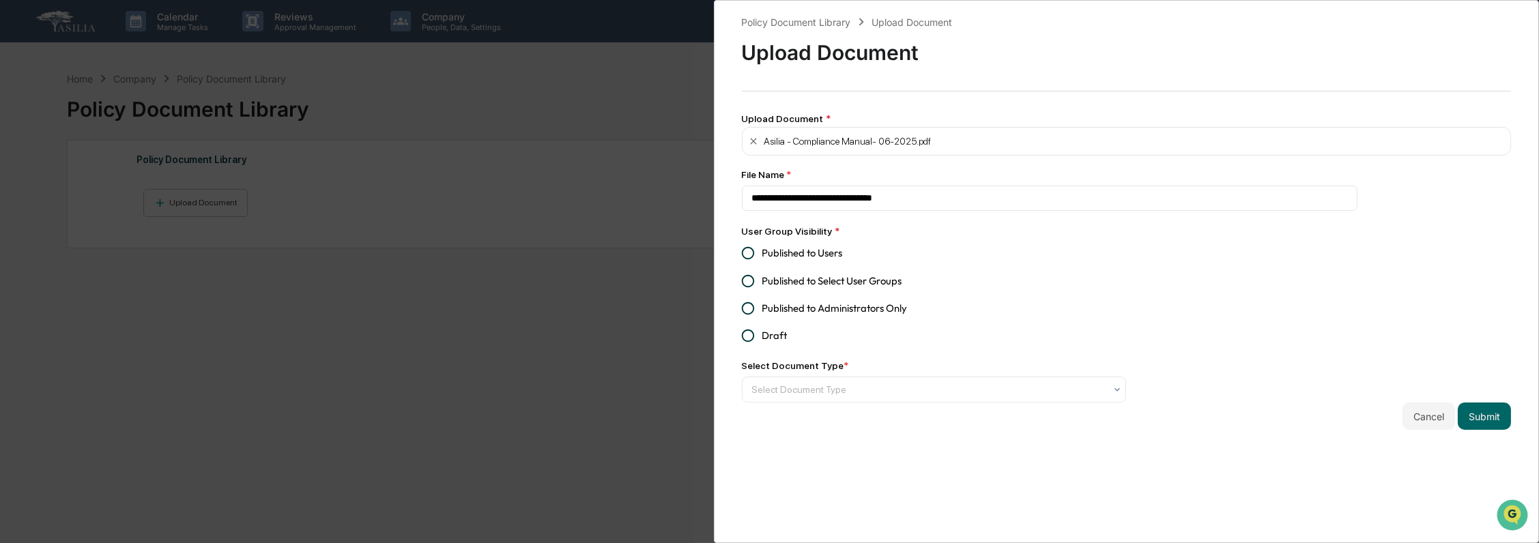
click at [801, 255] on span "Published to Users" at bounding box center [802, 253] width 81 height 15
click at [825, 384] on div "Select Document Type" at bounding box center [928, 390] width 367 height 22
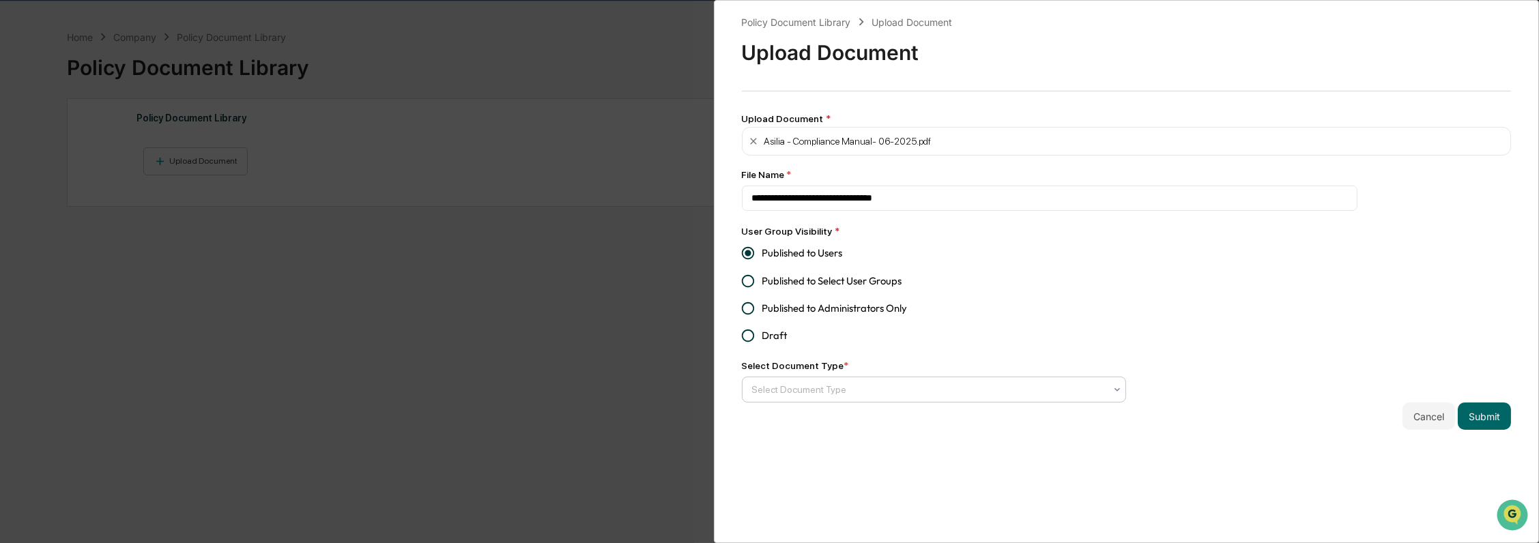
scroll to position [65, 0]
click at [909, 392] on div at bounding box center [929, 390] width 354 height 14
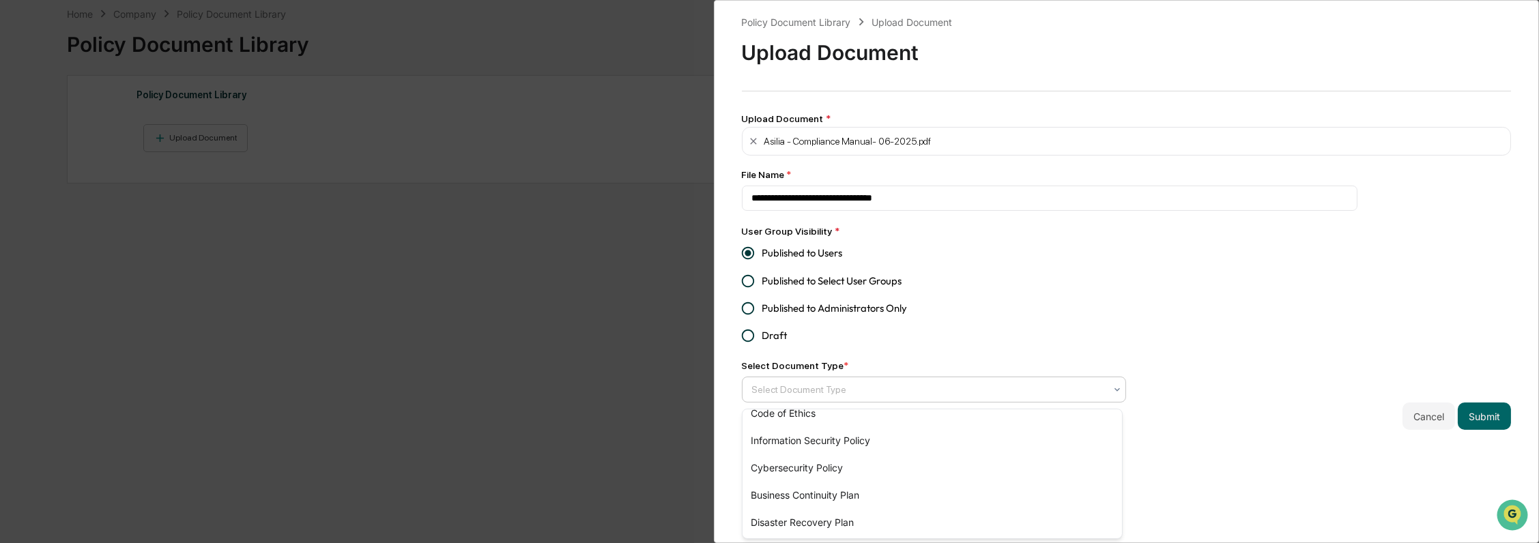
scroll to position [0, 0]
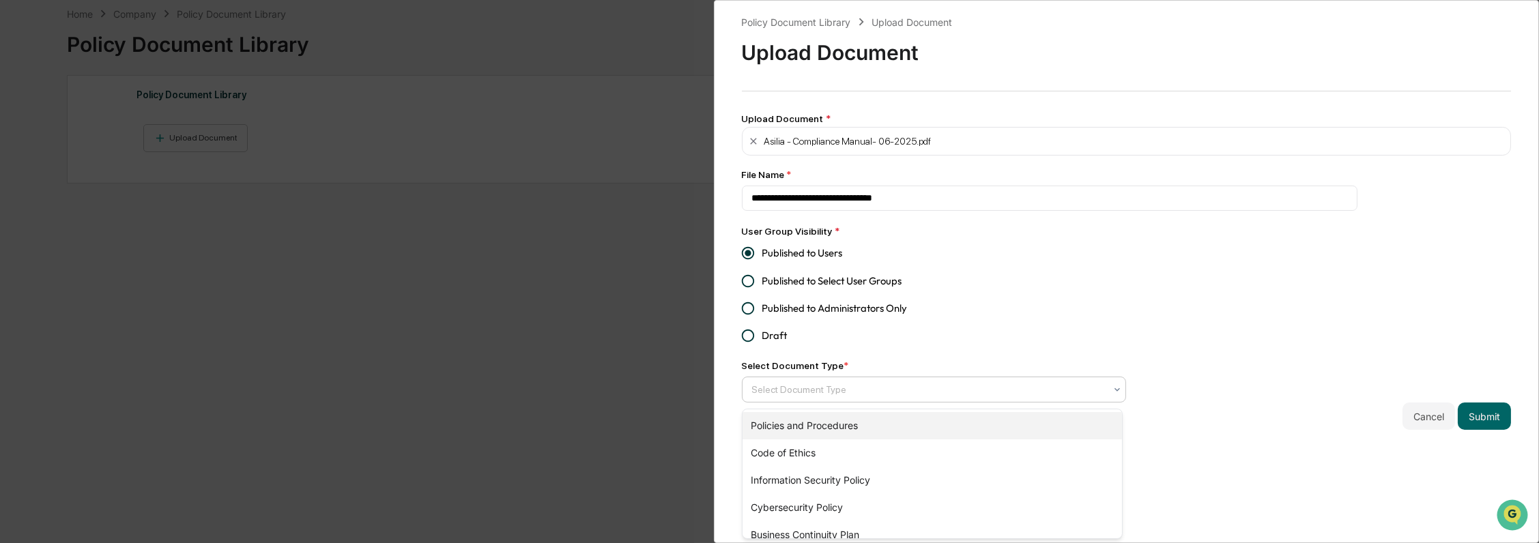
click at [848, 426] on div "Policies and Procedures" at bounding box center [932, 425] width 379 height 27
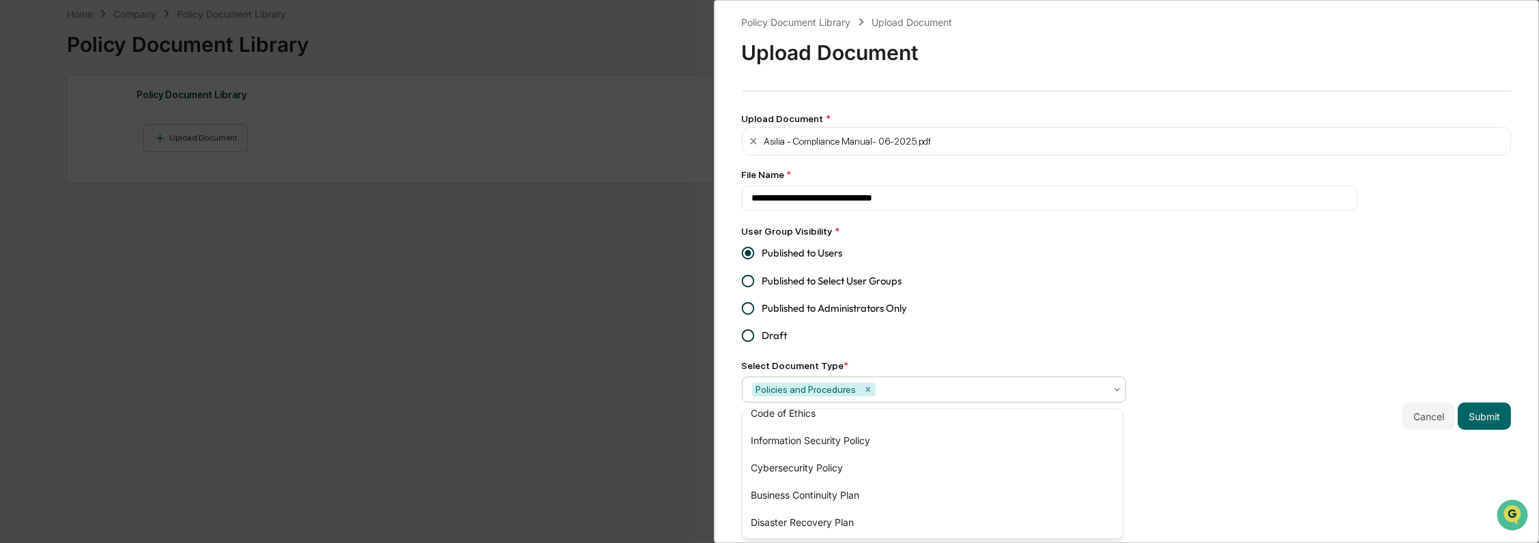
click at [1207, 416] on div "Cancel Submit" at bounding box center [1127, 416] width 770 height 27
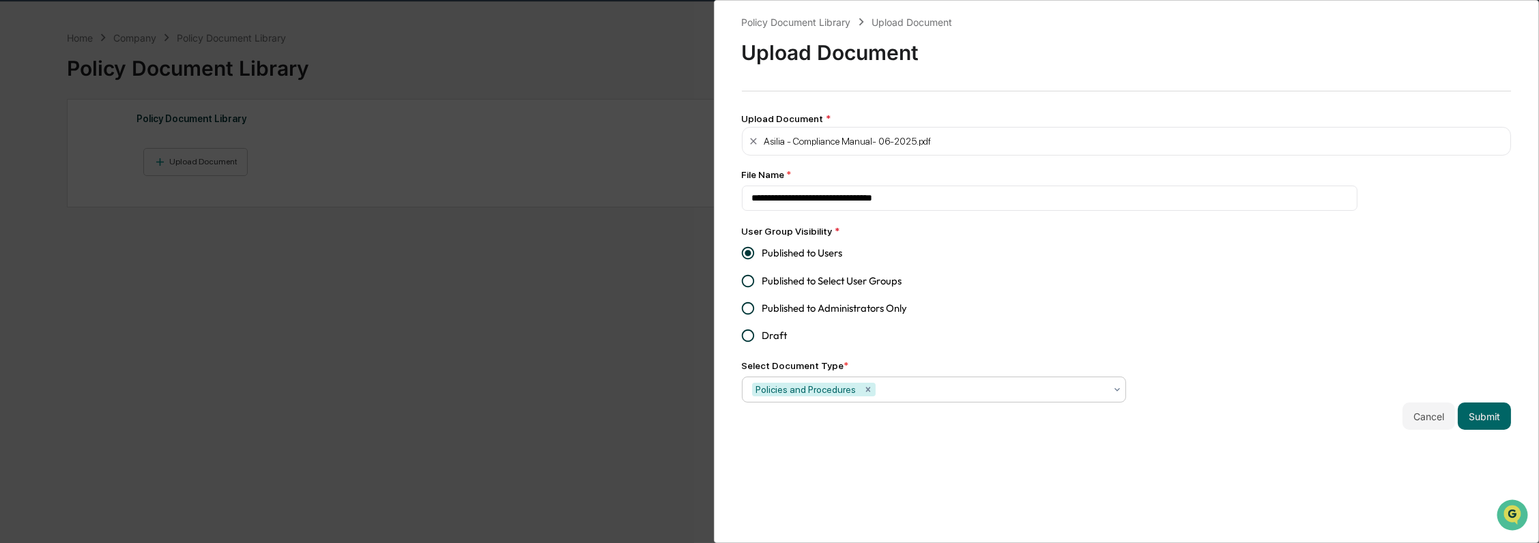
scroll to position [0, 0]
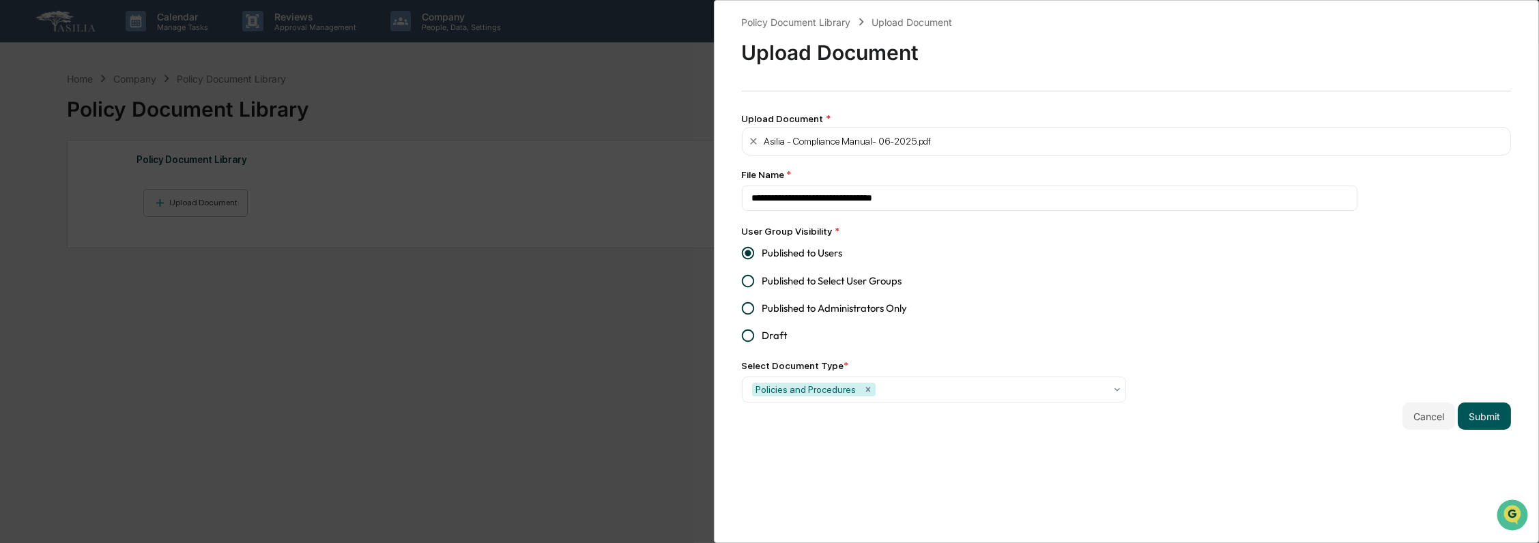
click at [1473, 417] on button "Submit" at bounding box center [1484, 416] width 53 height 27
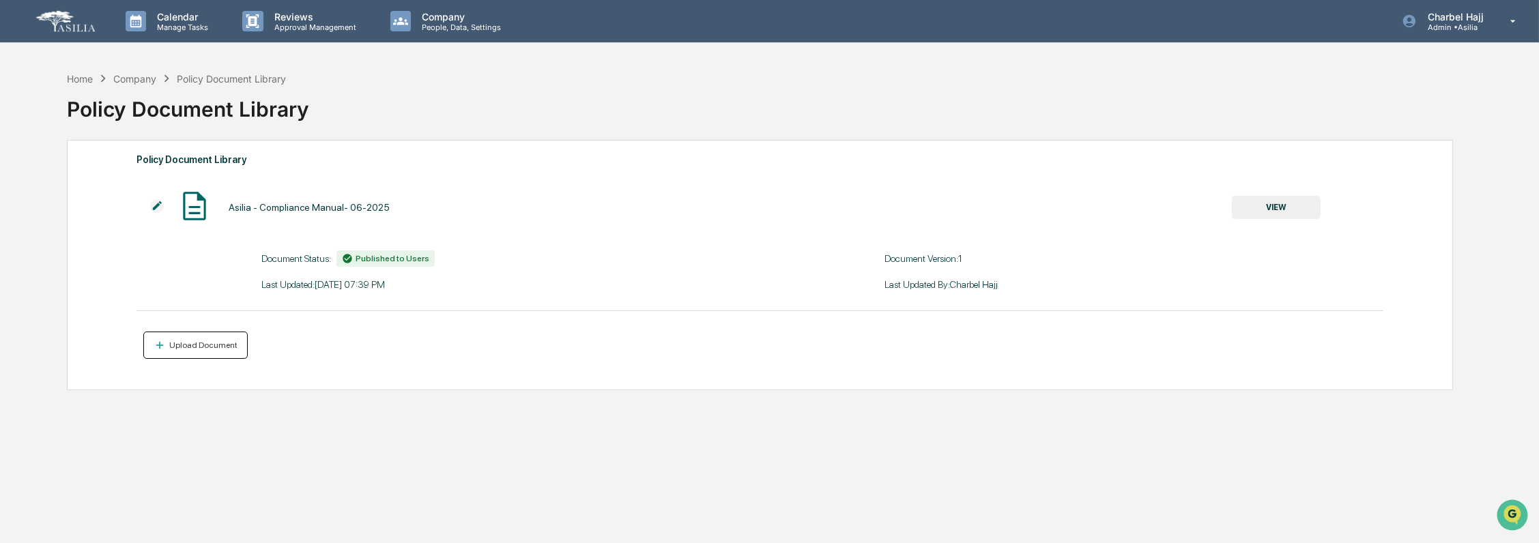
click at [200, 350] on div "Upload Document" at bounding box center [202, 346] width 71 height 10
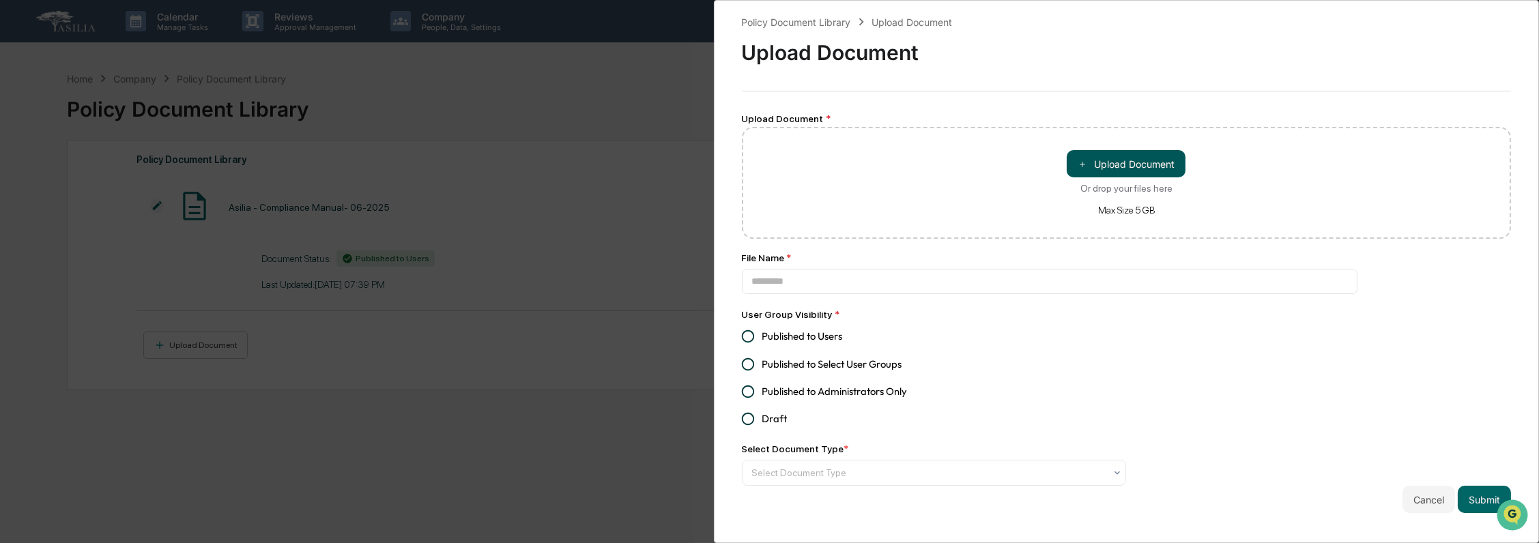
click at [1136, 165] on button "＋ Upload Document" at bounding box center [1126, 163] width 119 height 27
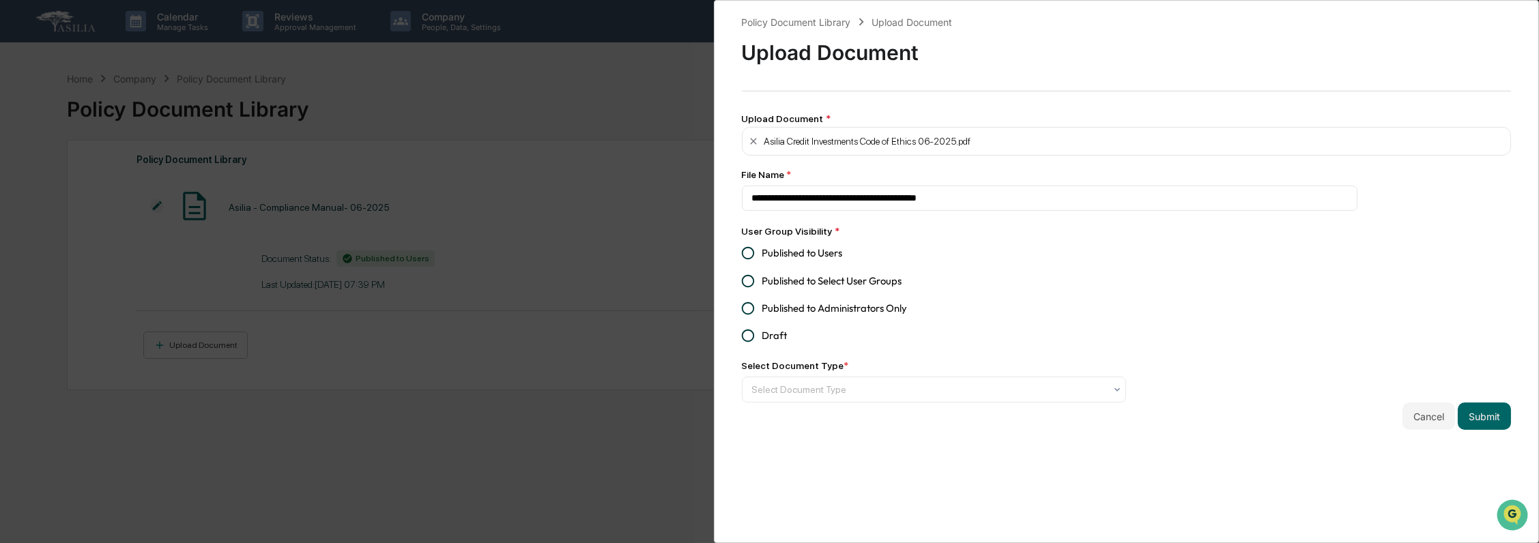
type input "**********"
drag, startPoint x: 786, startPoint y: 255, endPoint x: 779, endPoint y: 259, distance: 7.6
click at [786, 255] on span "Published to Users" at bounding box center [802, 253] width 81 height 15
click at [799, 388] on div at bounding box center [929, 390] width 354 height 14
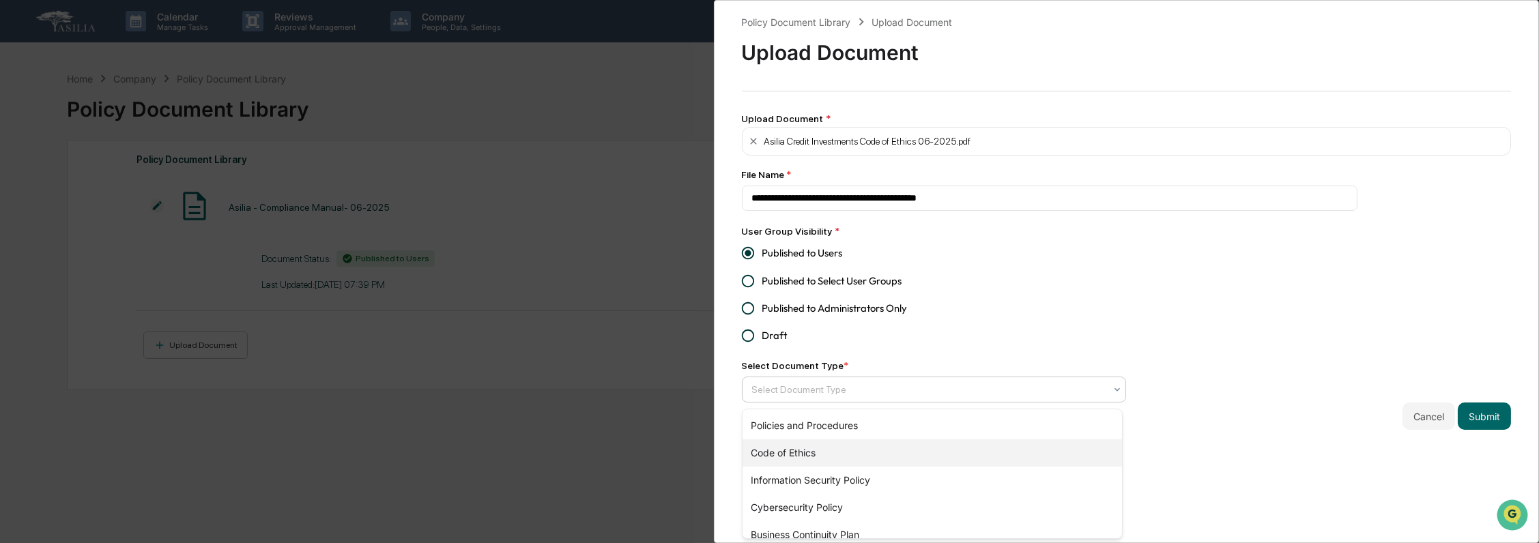
click at [825, 452] on div "Code of Ethics" at bounding box center [932, 453] width 379 height 27
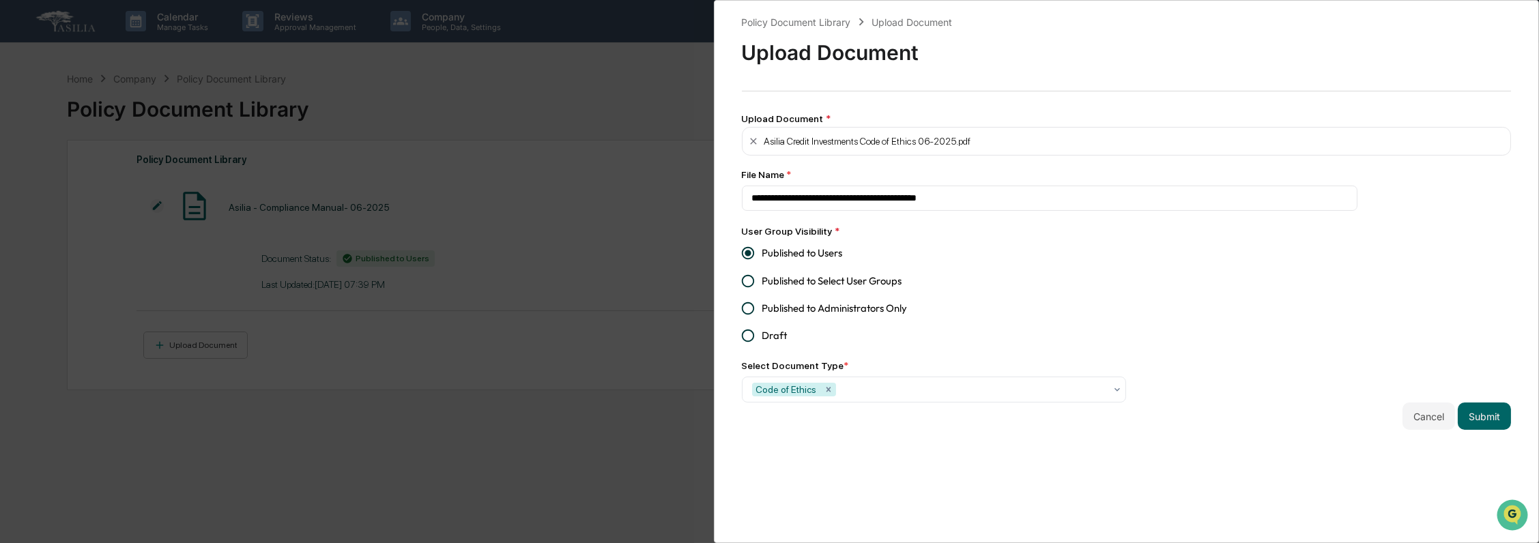
click at [1291, 463] on div "**********" at bounding box center [1127, 271] width 826 height 543
click at [1471, 423] on button "Submit" at bounding box center [1484, 416] width 53 height 27
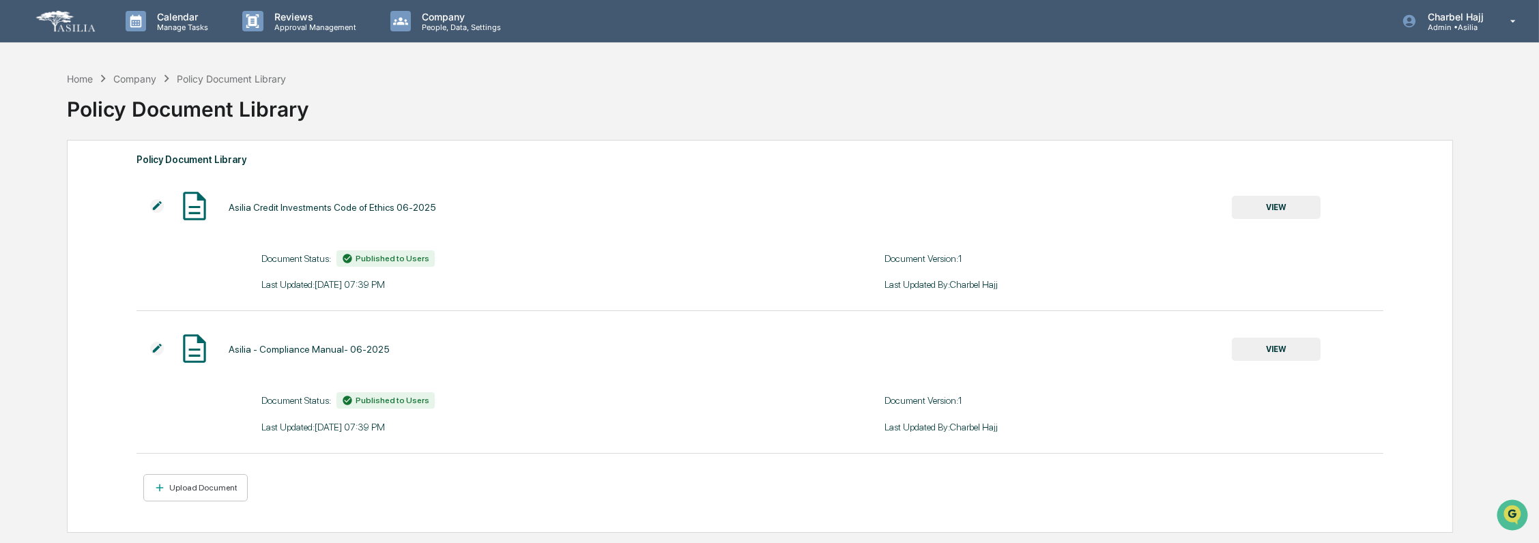
click at [1265, 208] on button "VIEW" at bounding box center [1276, 207] width 89 height 23
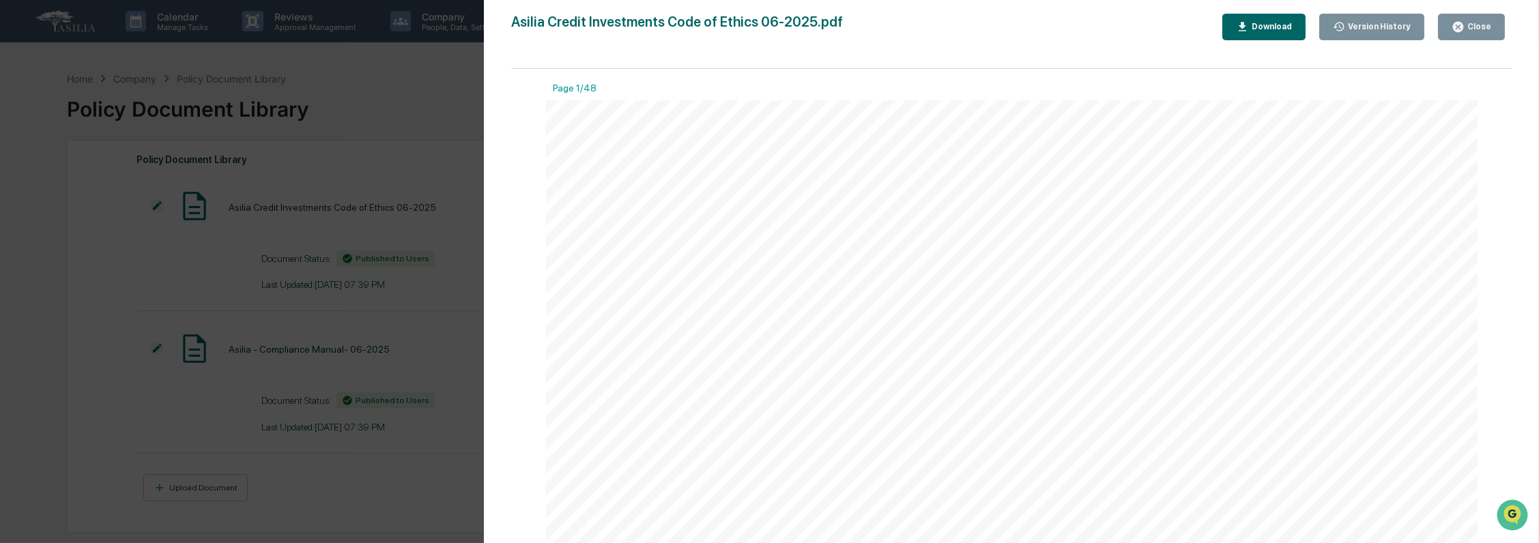
scroll to position [2199, 0]
click at [1474, 25] on div "Close" at bounding box center [1478, 27] width 27 height 10
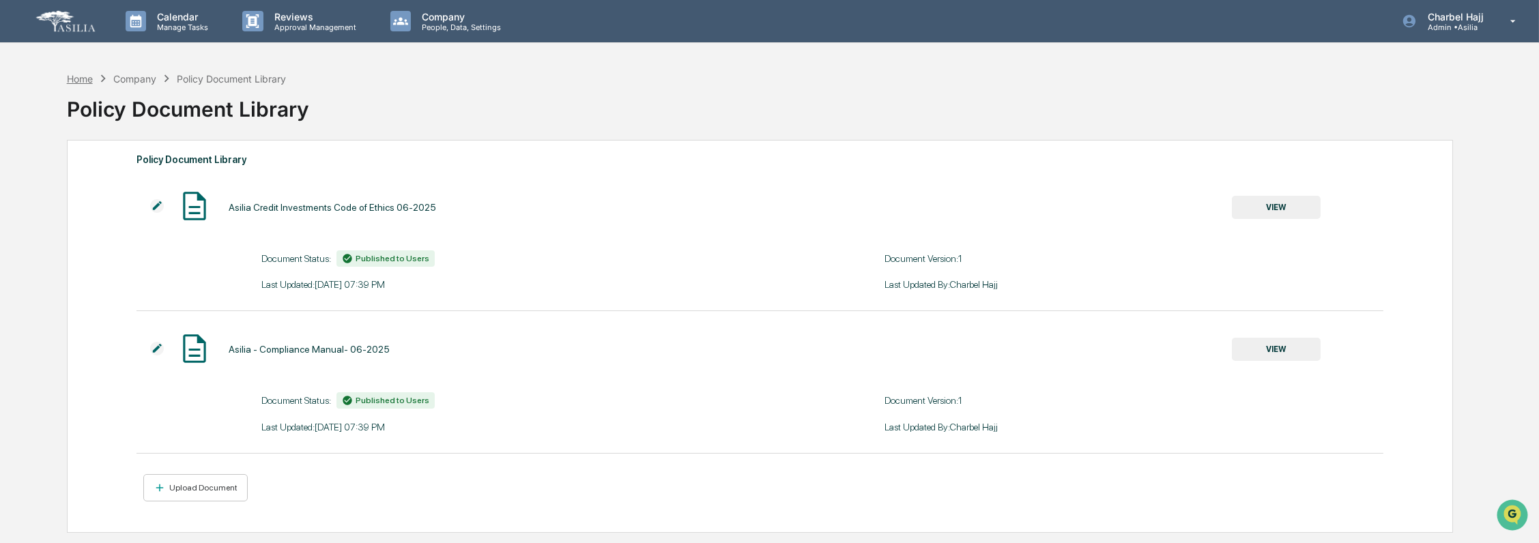
click at [79, 77] on div "Home" at bounding box center [80, 79] width 26 height 12
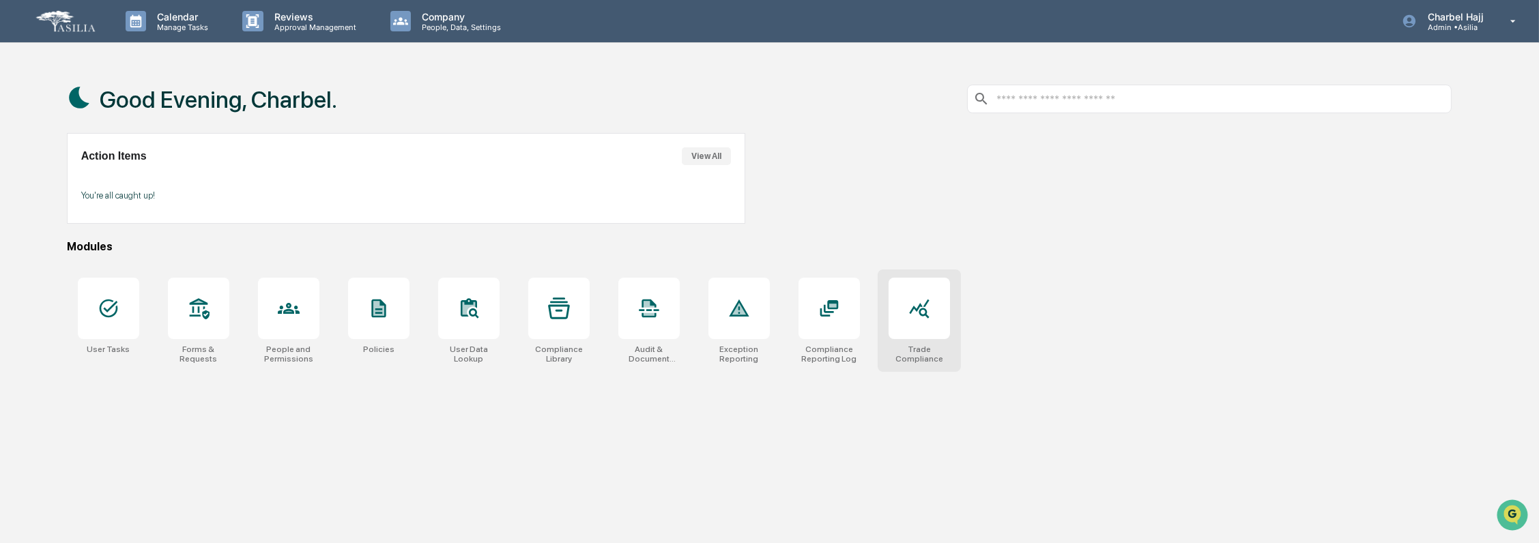
click at [913, 336] on div at bounding box center [919, 308] width 61 height 61
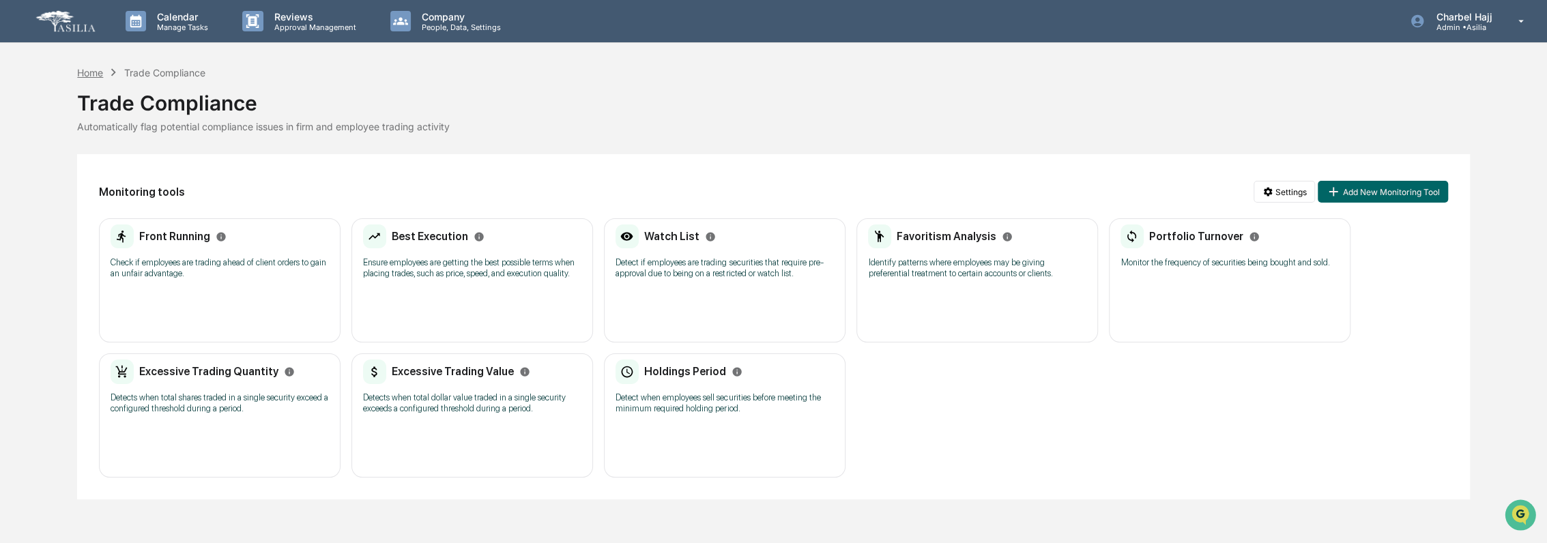
click at [89, 72] on div "Home" at bounding box center [90, 73] width 26 height 12
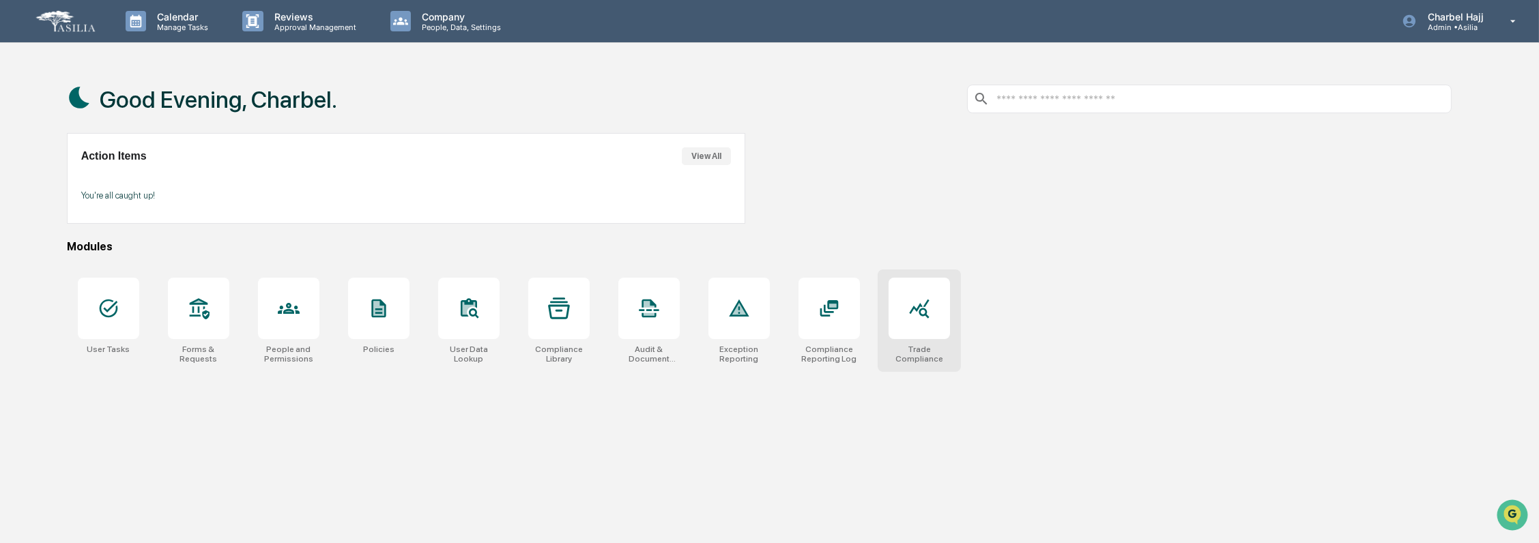
click at [900, 322] on div at bounding box center [919, 308] width 61 height 61
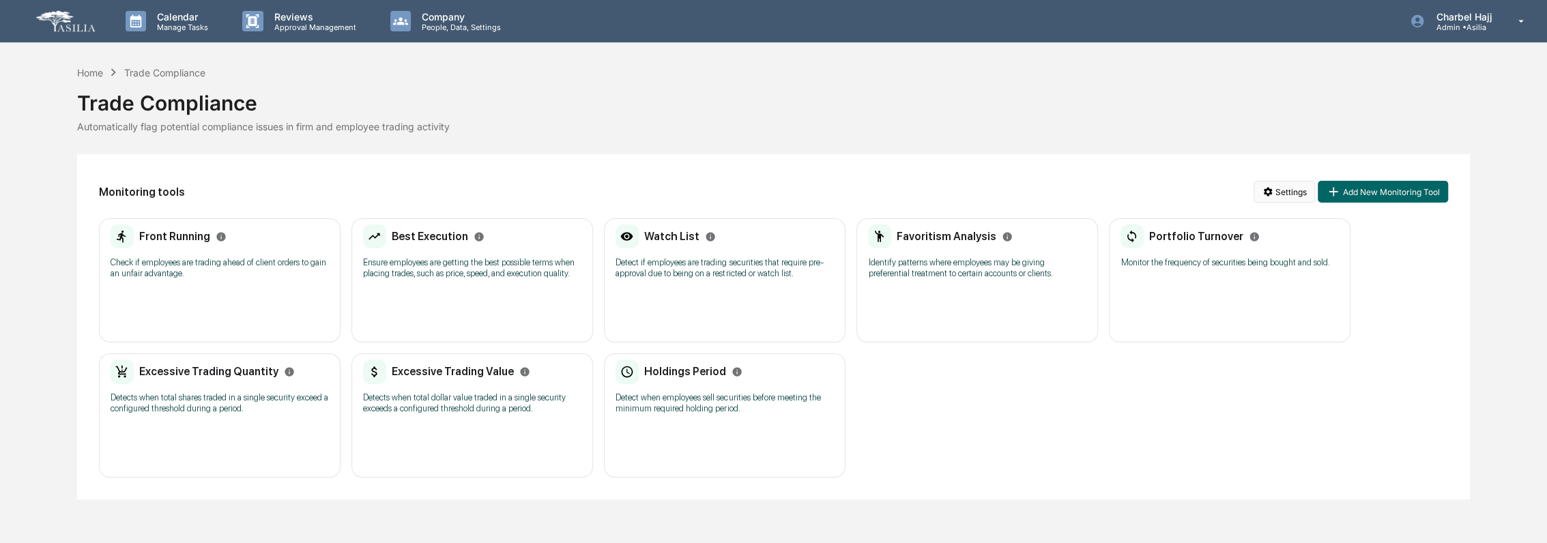
click at [1304, 191] on html "Calendar Manage Tasks Reviews Approval Management Company People, Data, Setting…" at bounding box center [773, 271] width 1547 height 543
click at [1299, 241] on div "Manage Watch Lists" at bounding box center [1287, 242] width 167 height 22
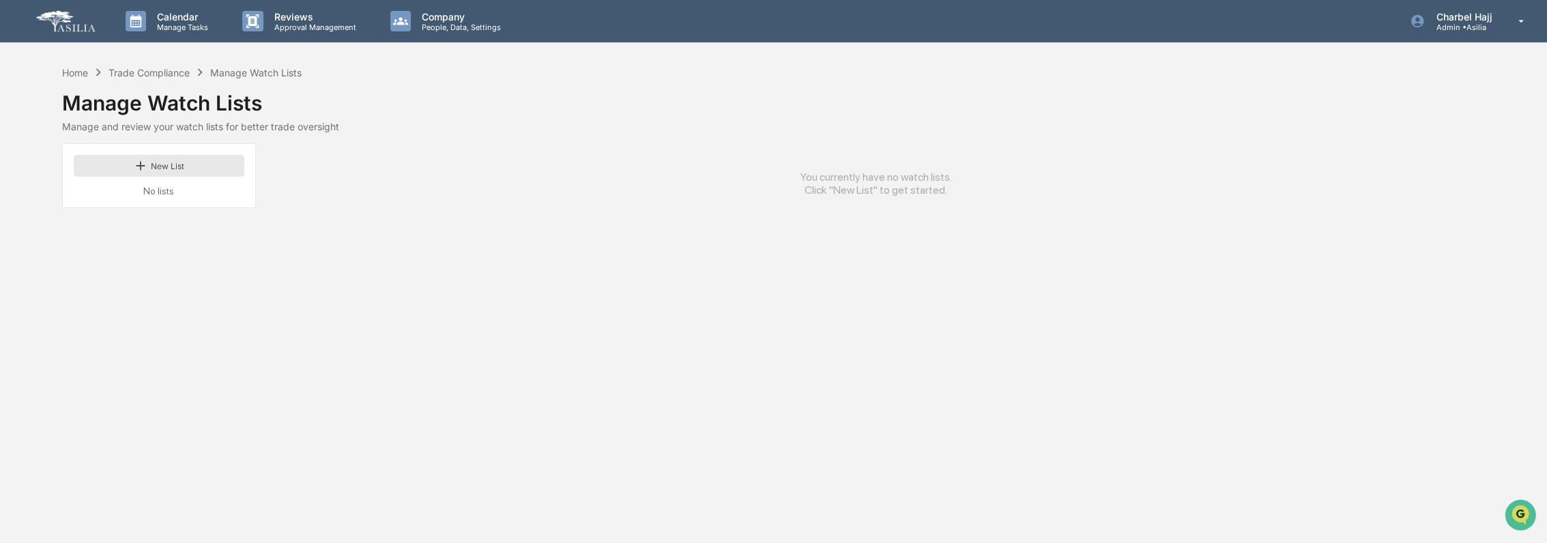
click at [171, 166] on button "New List" at bounding box center [159, 166] width 171 height 22
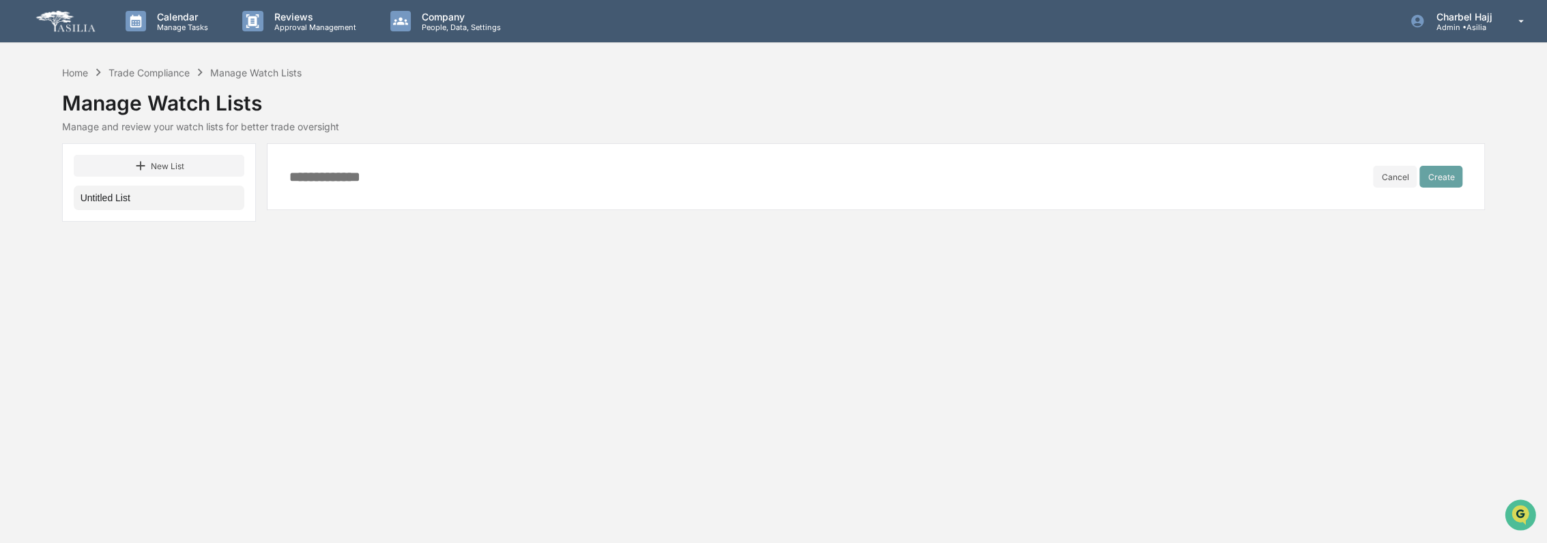
click at [1209, 279] on div "Calendar Manage Tasks Reviews Approval Management Company People, Data, Setting…" at bounding box center [773, 271] width 1547 height 543
click at [324, 176] on input at bounding box center [831, 176] width 1084 height 15
click at [351, 175] on input "****" at bounding box center [831, 176] width 1084 height 15
type input "**********"
click at [1431, 176] on button "Create" at bounding box center [1441, 177] width 43 height 22
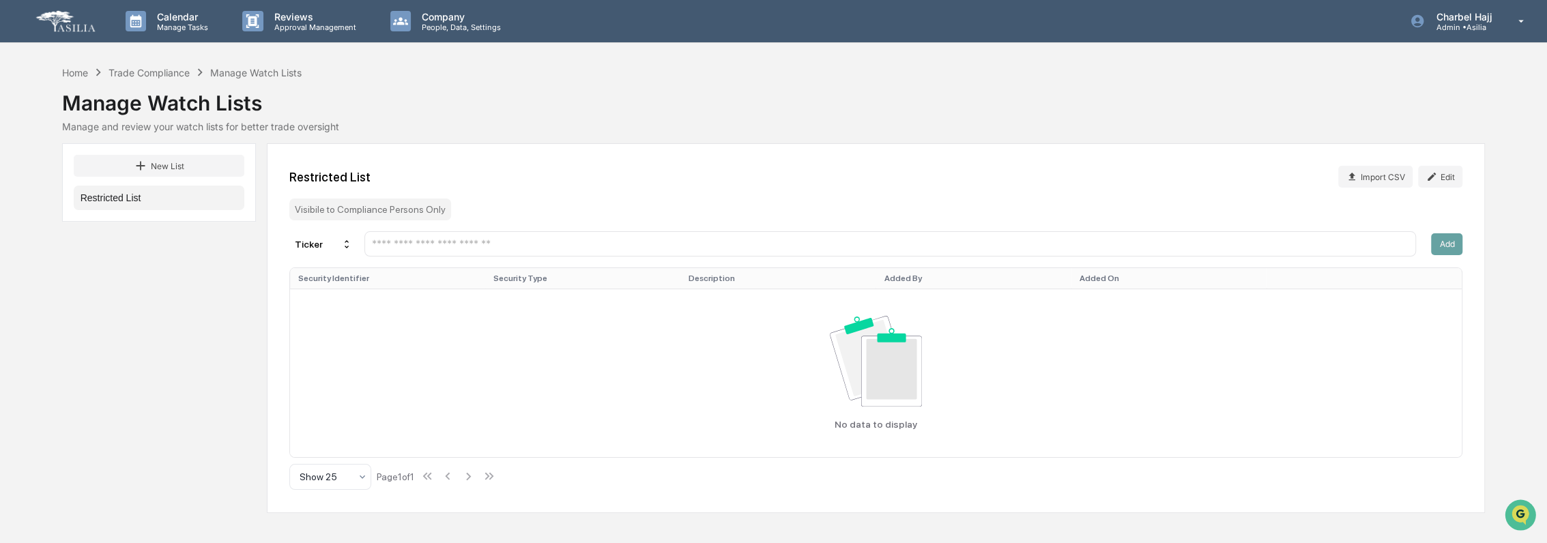
click at [1014, 249] on input "text" at bounding box center [891, 244] width 1040 height 13
paste input "**********"
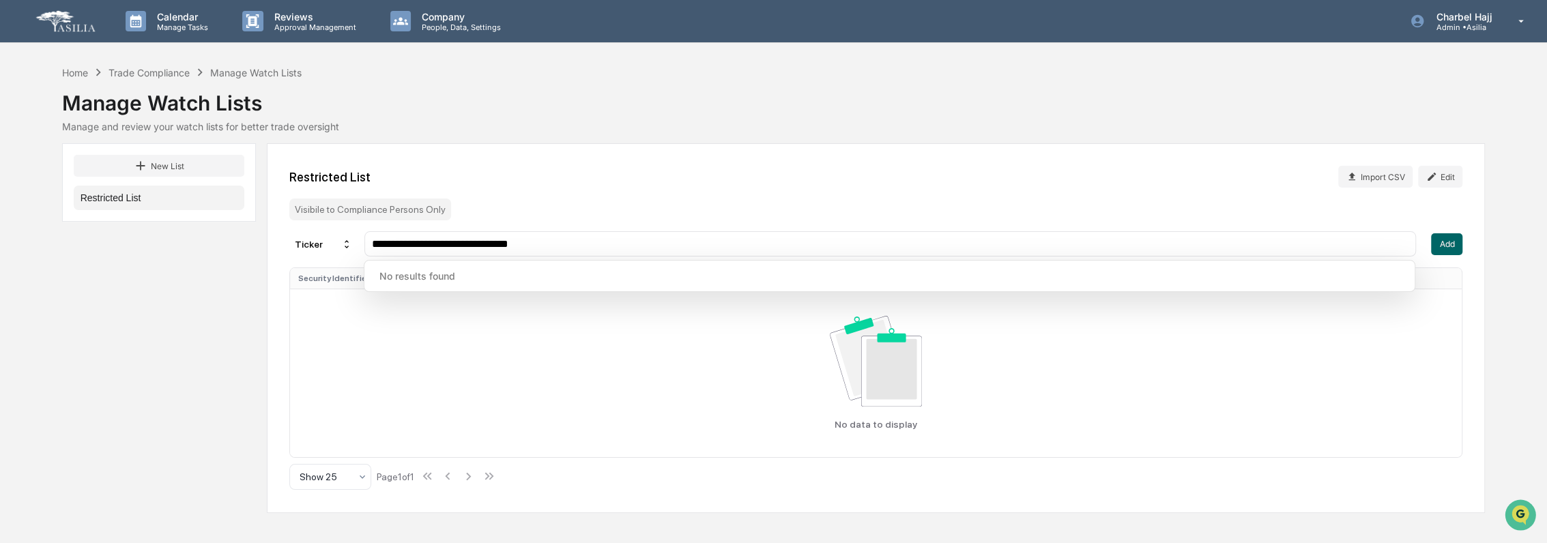
click at [564, 246] on input "**********" at bounding box center [891, 244] width 1040 height 13
paste input "text"
drag, startPoint x: 423, startPoint y: 240, endPoint x: 302, endPoint y: 250, distance: 121.9
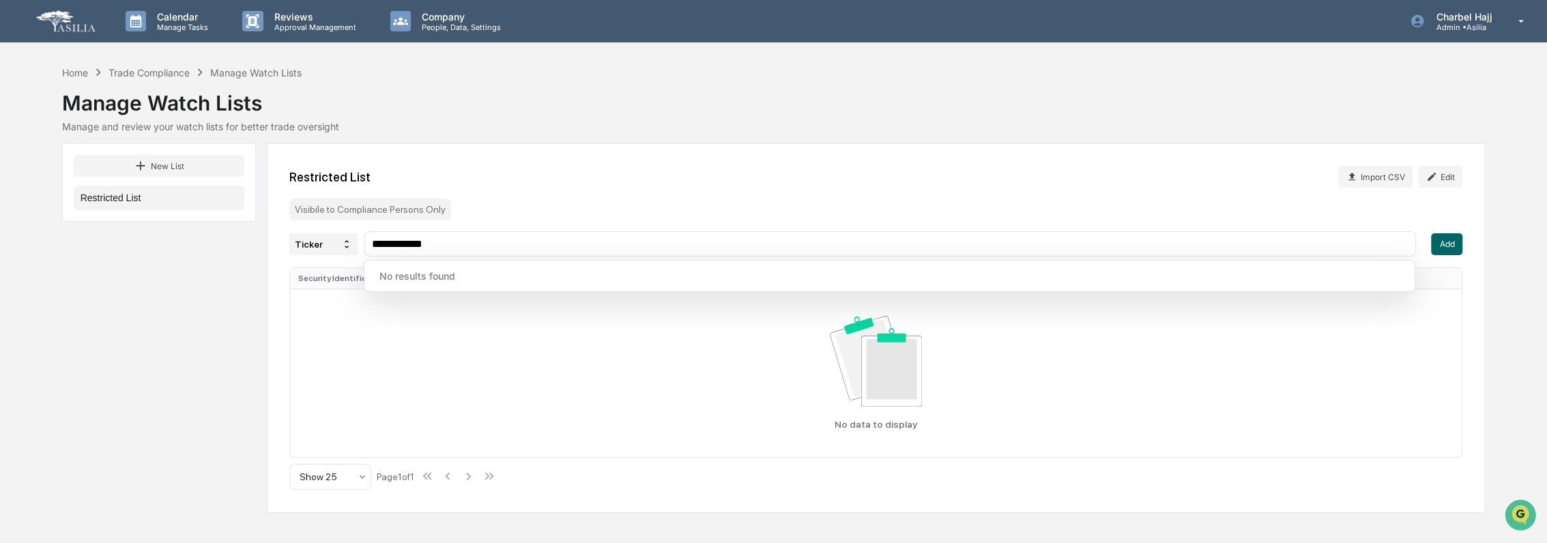
click at [302, 250] on div "**********" at bounding box center [852, 243] width 1127 height 25
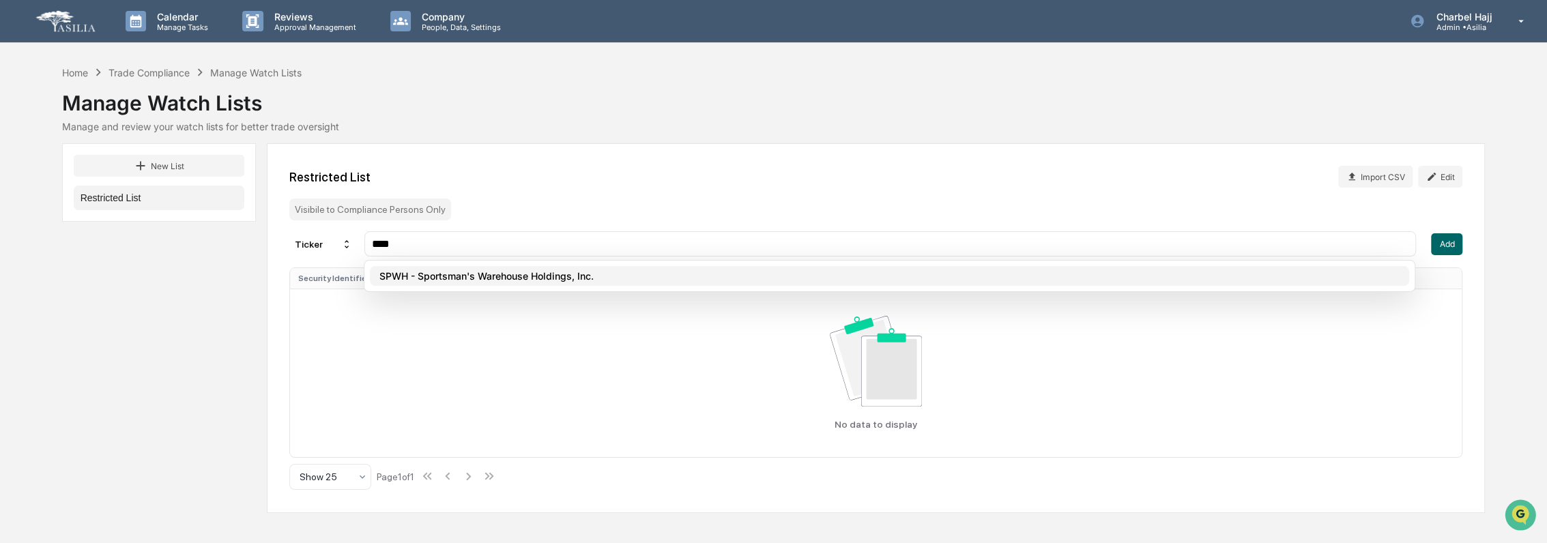
type input "****"
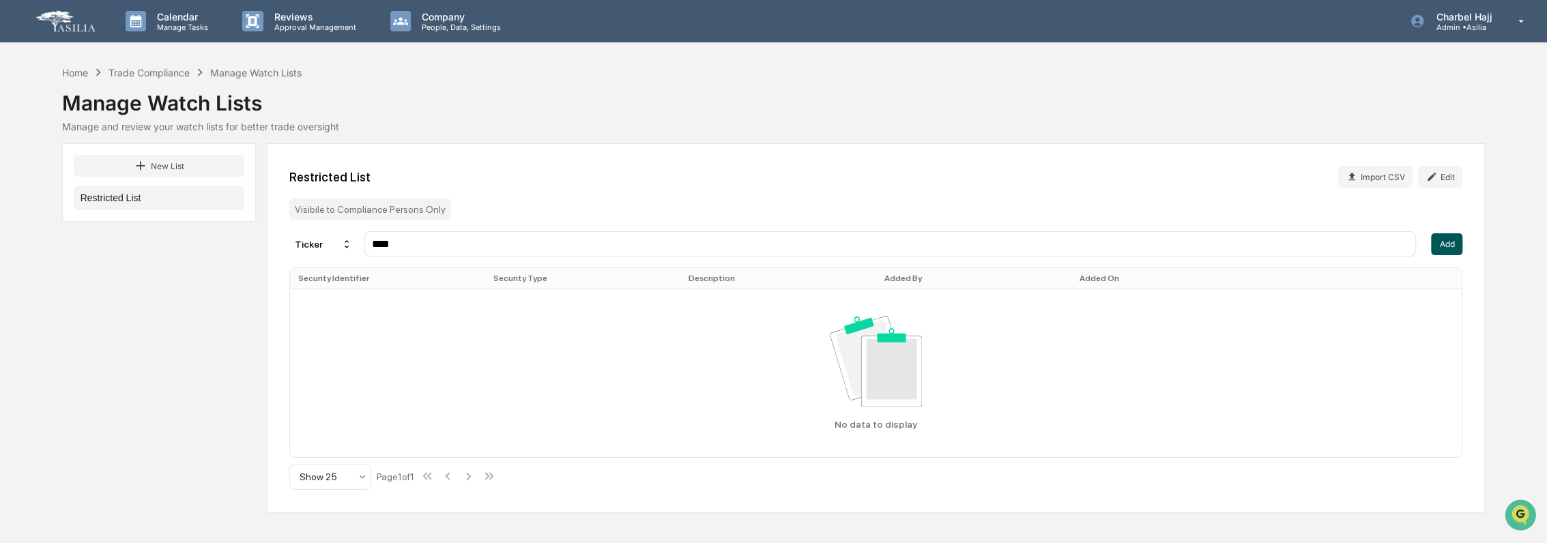
click at [1443, 246] on button "Add" at bounding box center [1446, 244] width 31 height 22
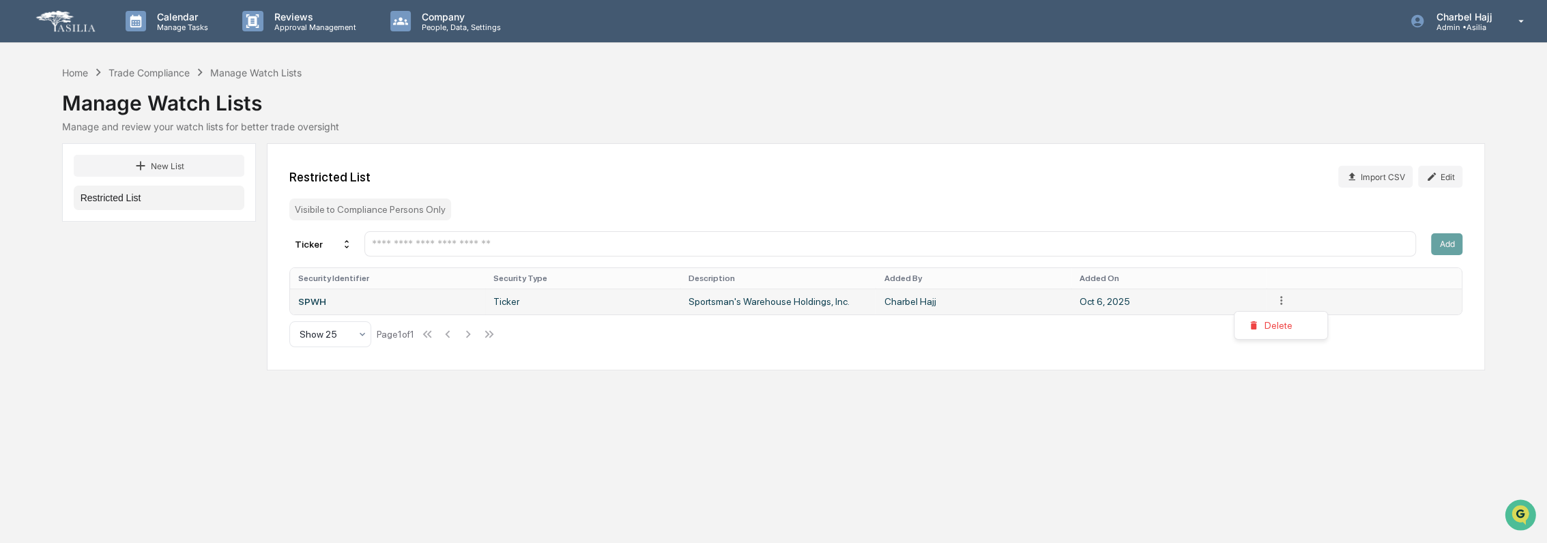
click at [1278, 301] on html "Calendar Manage Tasks Reviews Approval Management Company People, Data, Setting…" at bounding box center [773, 271] width 1547 height 543
drag, startPoint x: 1007, startPoint y: 384, endPoint x: 996, endPoint y: 404, distance: 22.3
click at [1008, 385] on html "Calendar Manage Tasks Reviews Approval Management Company People, Data, Setting…" at bounding box center [773, 271] width 1547 height 543
click at [391, 240] on input "text" at bounding box center [891, 244] width 1040 height 13
paste input "***"
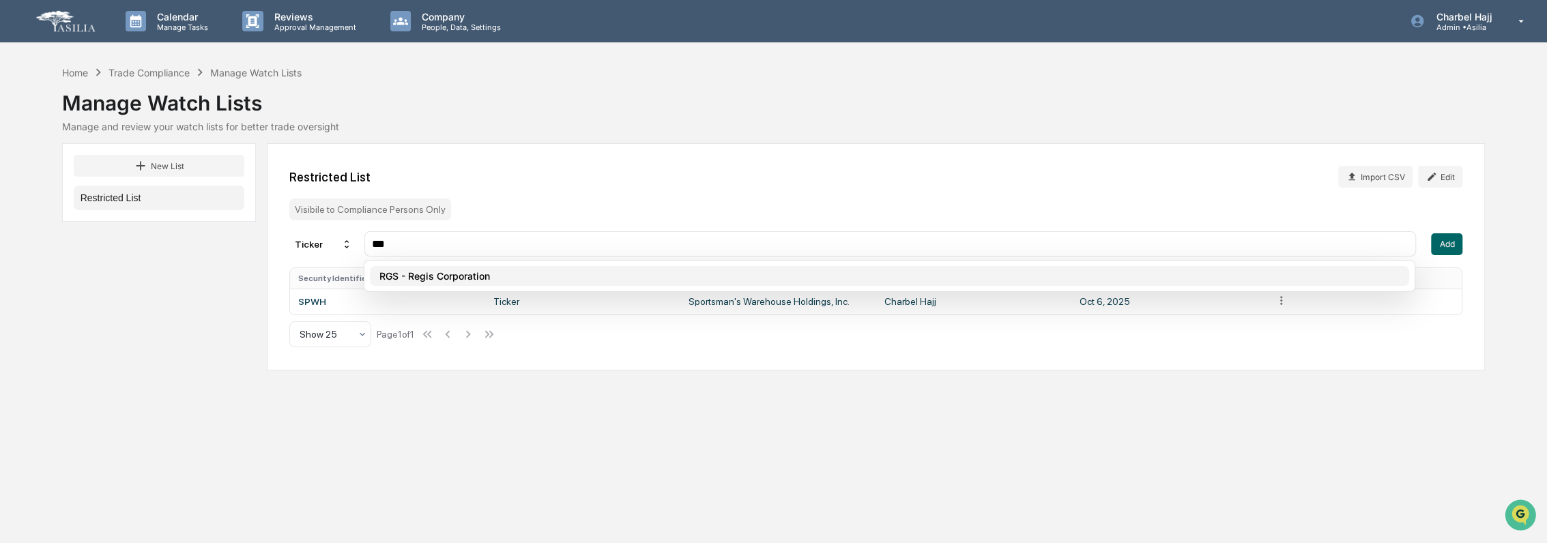
type input "***"
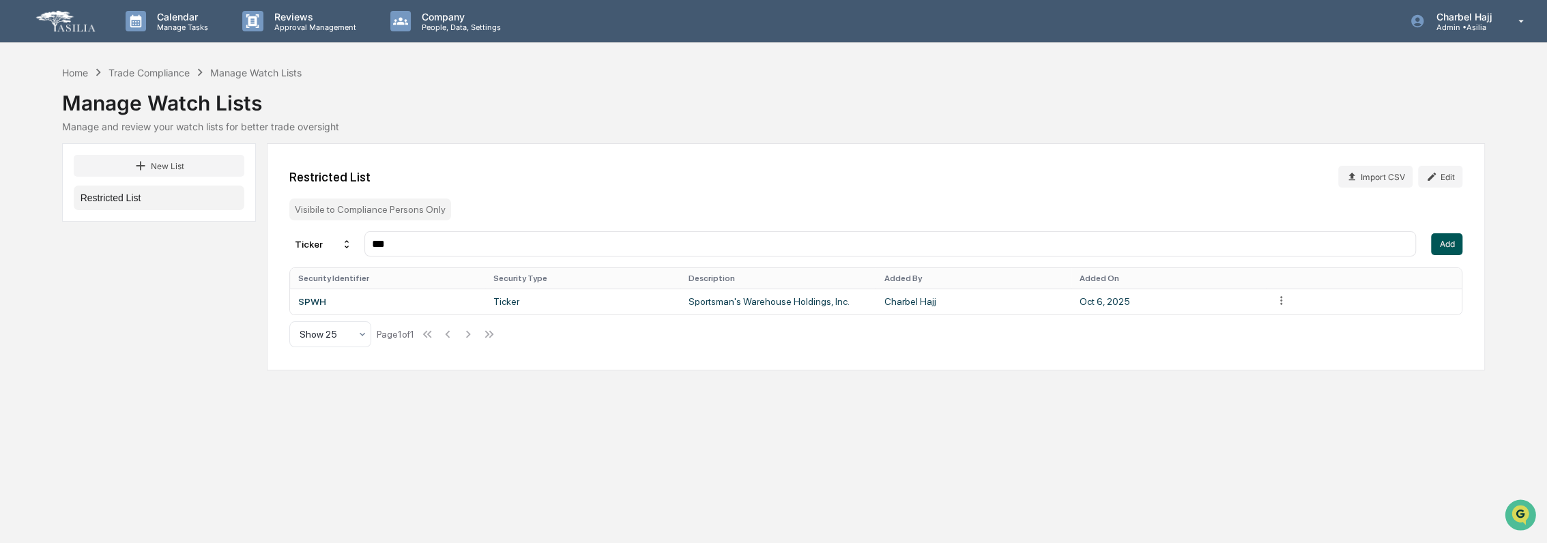
click at [1447, 253] on button "Add" at bounding box center [1446, 244] width 31 height 22
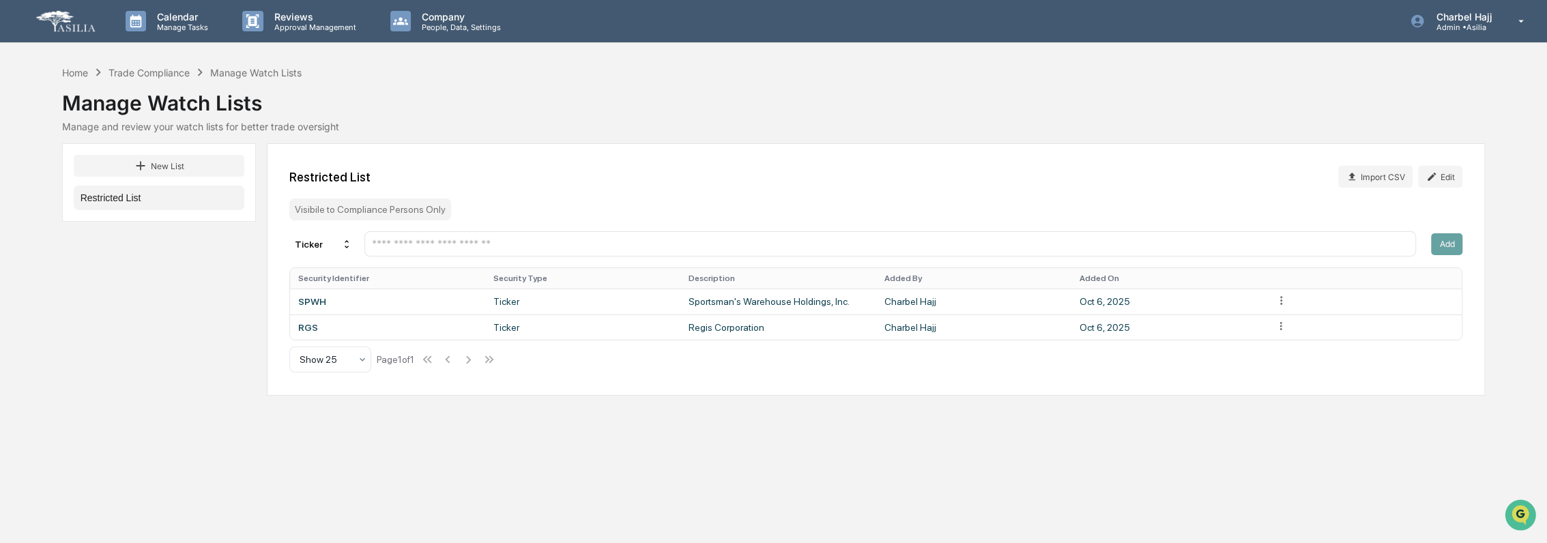
click at [399, 244] on input "text" at bounding box center [891, 244] width 1040 height 13
paste input "****"
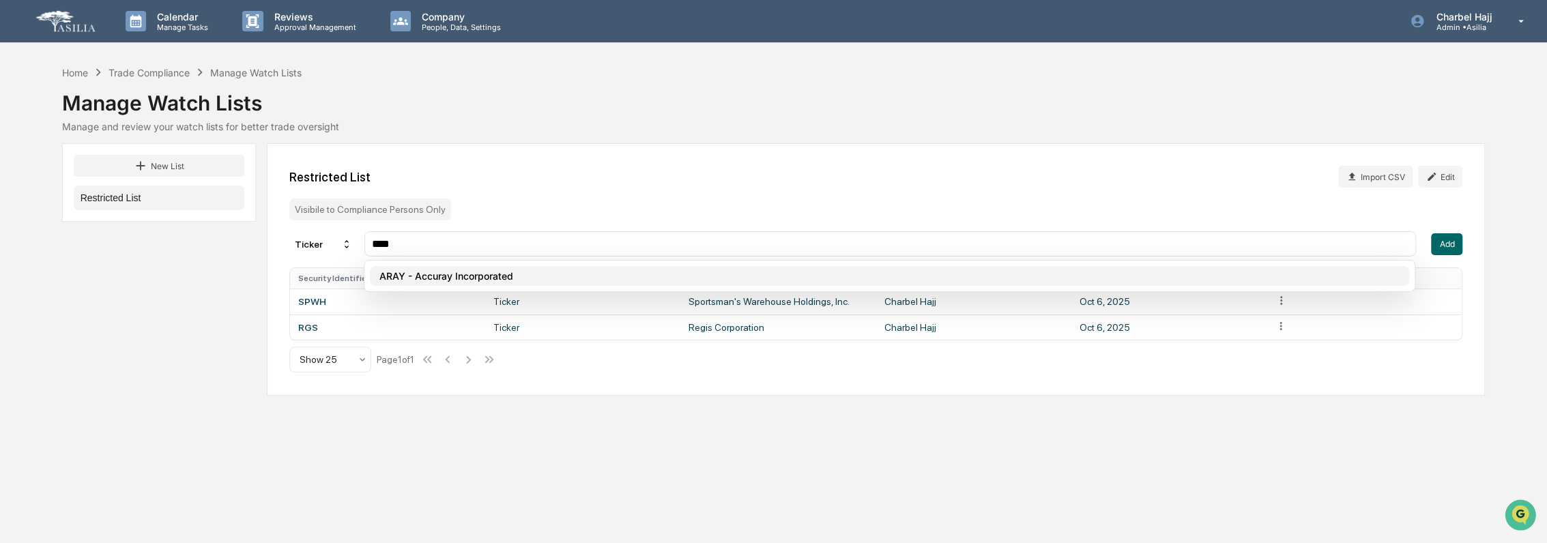
type input "****"
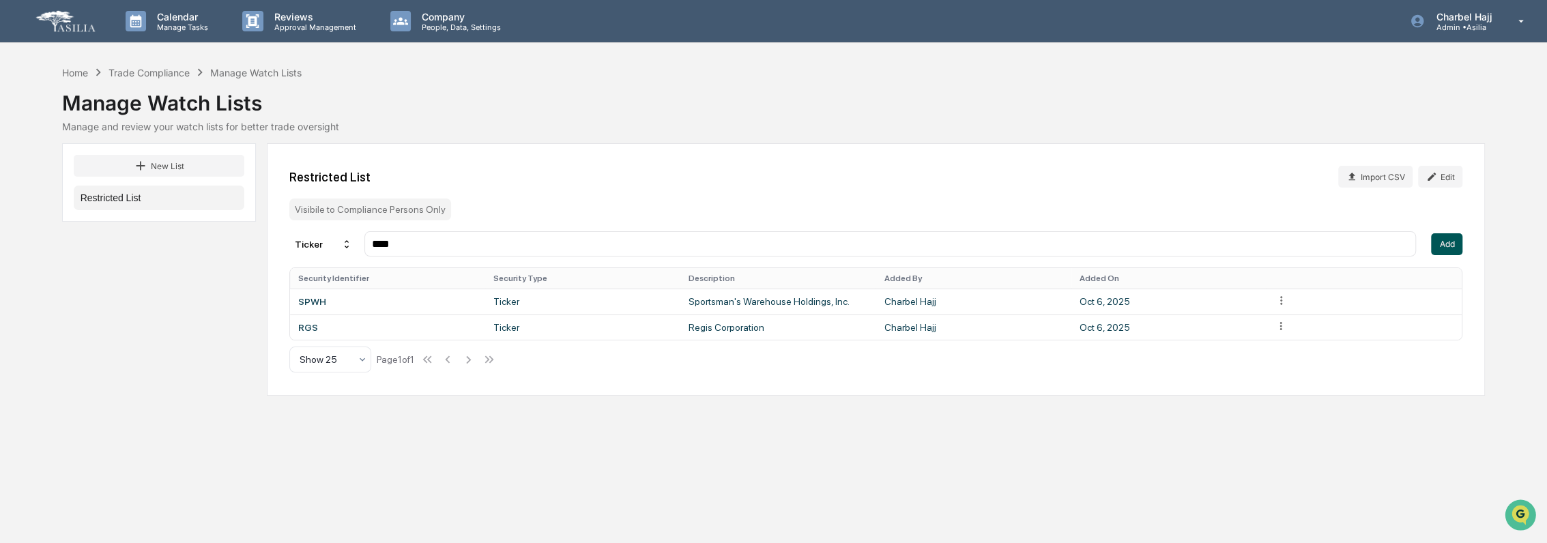
click at [1448, 244] on button "Add" at bounding box center [1446, 244] width 31 height 22
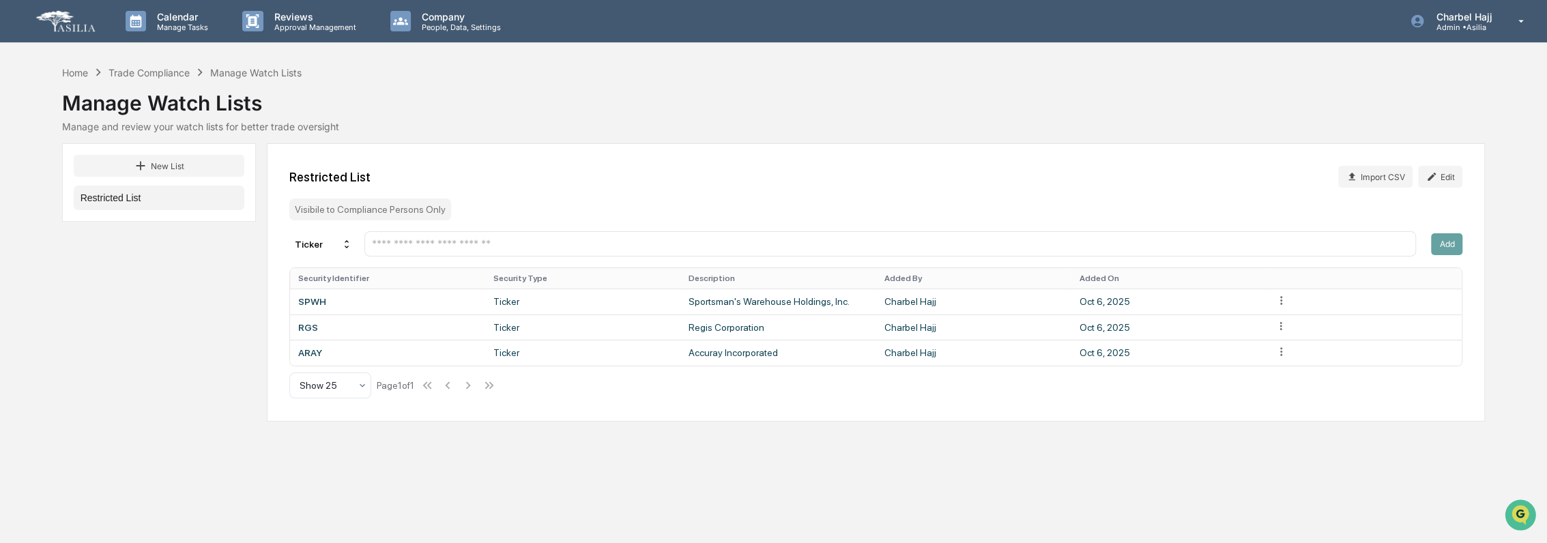
click at [1213, 249] on input "text" at bounding box center [891, 244] width 1040 height 13
paste input "****"
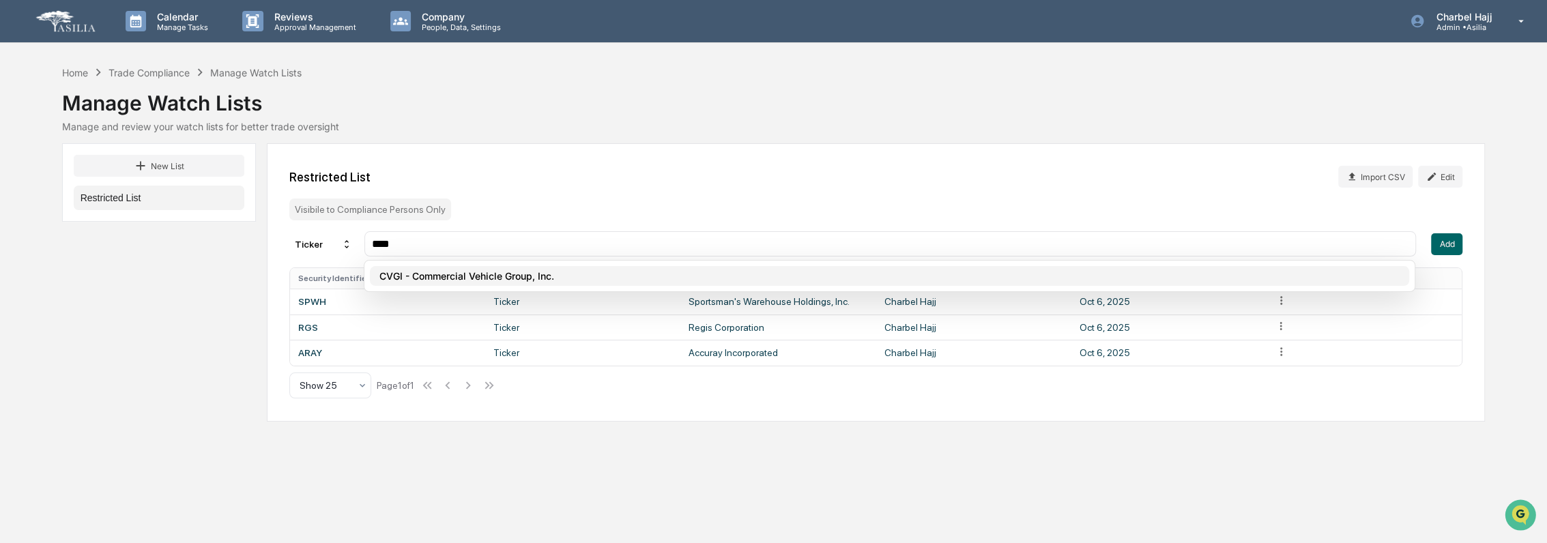
type input "****"
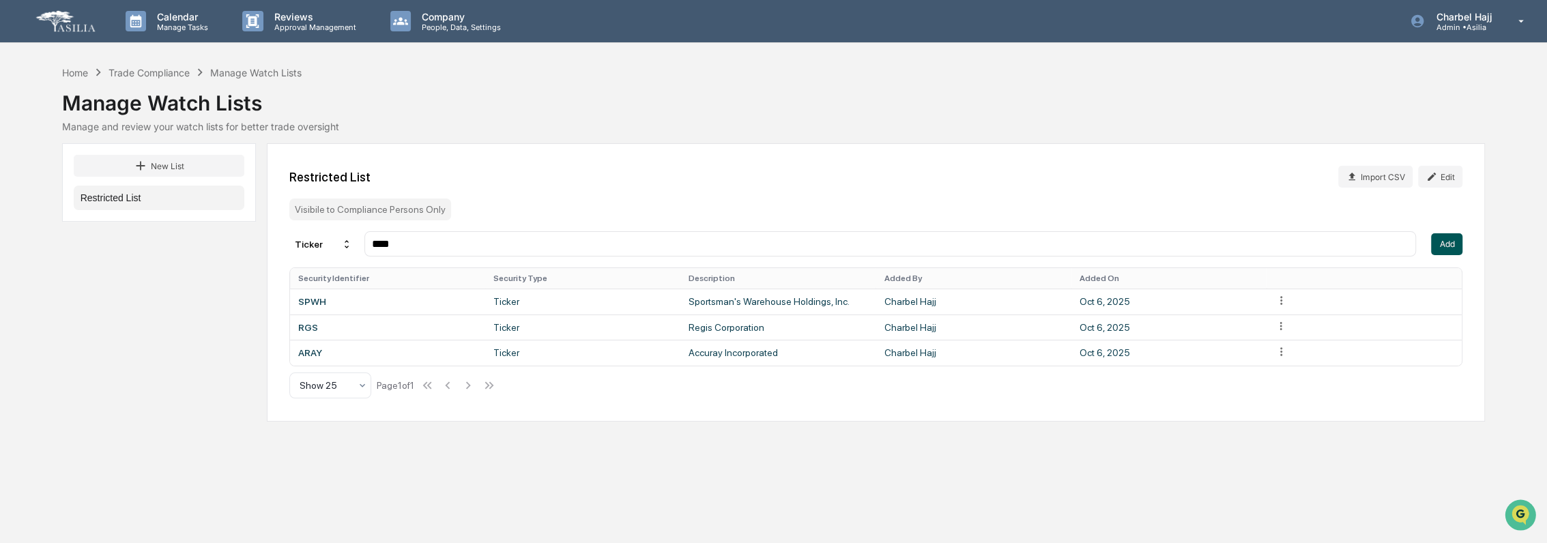
click at [1435, 241] on button "Add" at bounding box center [1446, 244] width 31 height 22
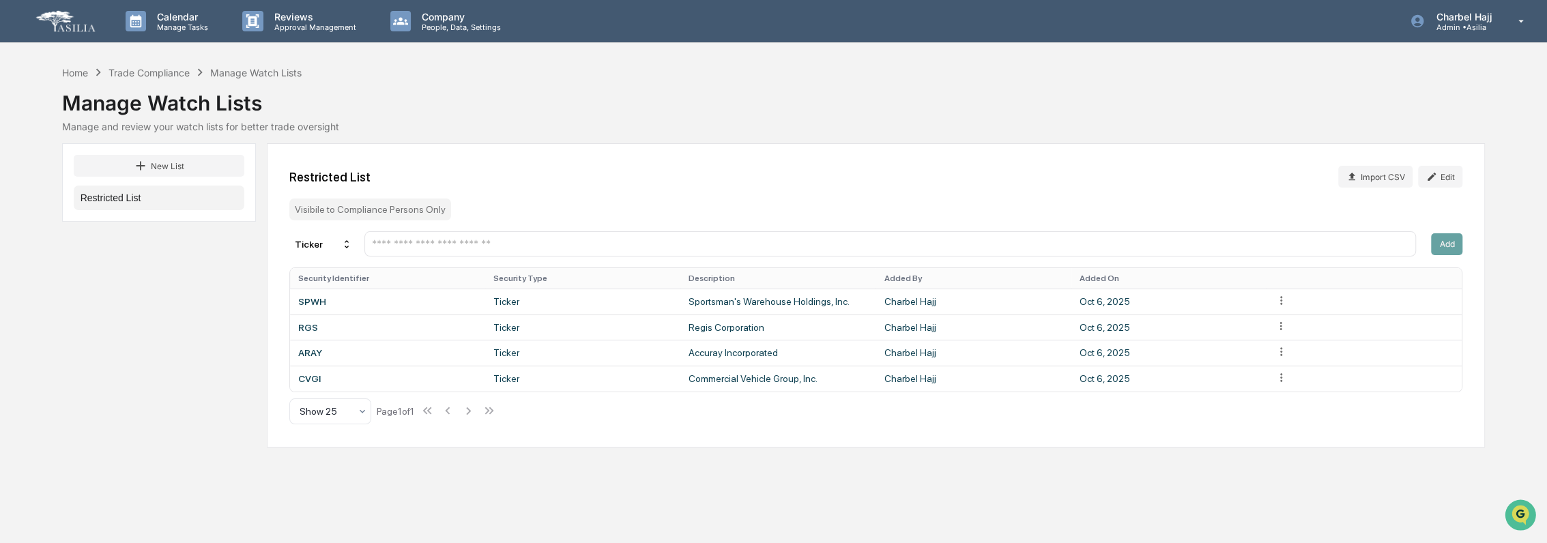
click at [1500, 292] on div "Calendar Manage Tasks Reviews Approval Management Company People, Data, Setting…" at bounding box center [773, 271] width 1547 height 543
click at [332, 178] on div "Restricted List" at bounding box center [329, 177] width 81 height 14
click at [333, 178] on div "Restricted List" at bounding box center [329, 177] width 81 height 14
click at [332, 178] on div "Restricted List" at bounding box center [329, 177] width 81 height 14
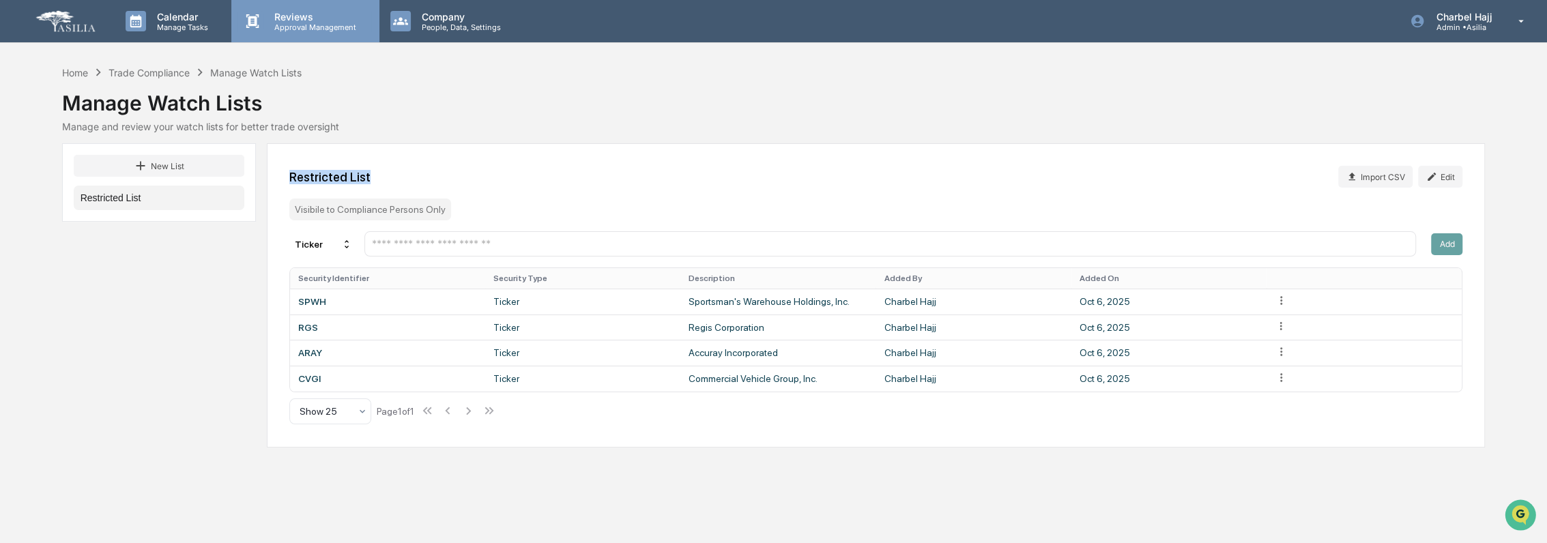
copy div "Restricted List"
click at [413, 175] on div "Restricted List Import CSV Edit" at bounding box center [876, 177] width 1174 height 22
click at [1450, 171] on button "Edit" at bounding box center [1440, 177] width 44 height 22
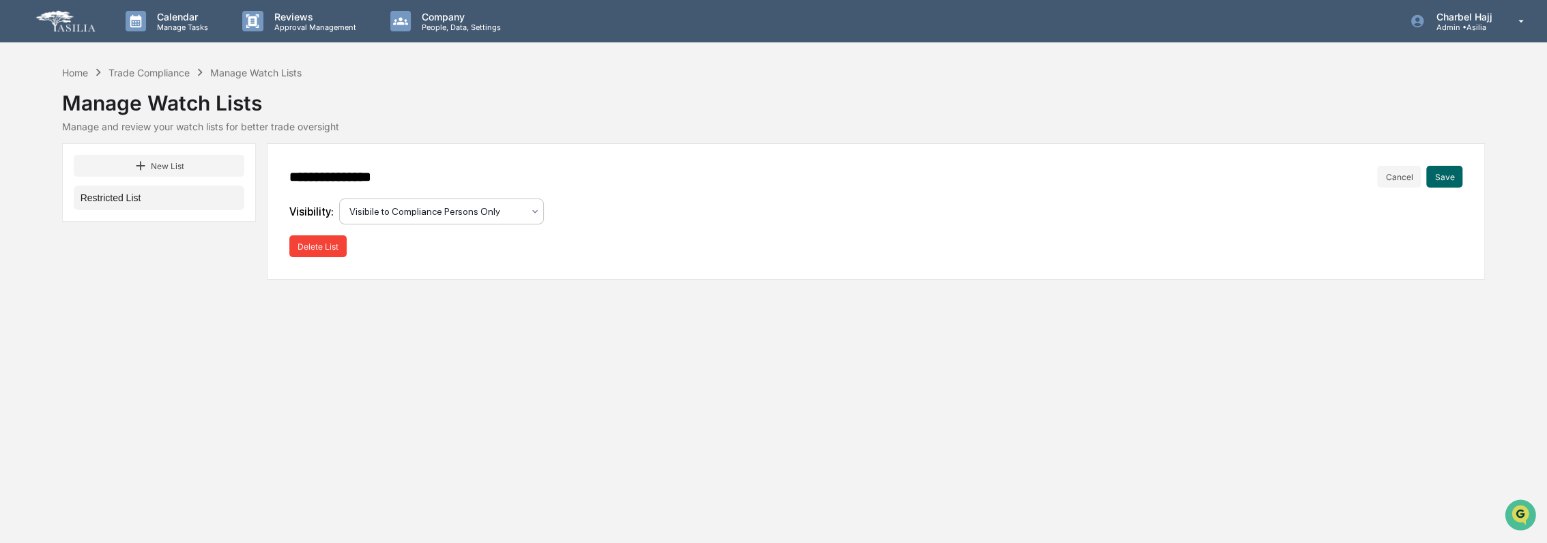
click at [426, 213] on div at bounding box center [435, 212] width 173 height 14
click at [420, 240] on div "Visible to All" at bounding box center [438, 244] width 203 height 27
click at [1441, 171] on button "Save" at bounding box center [1444, 177] width 36 height 22
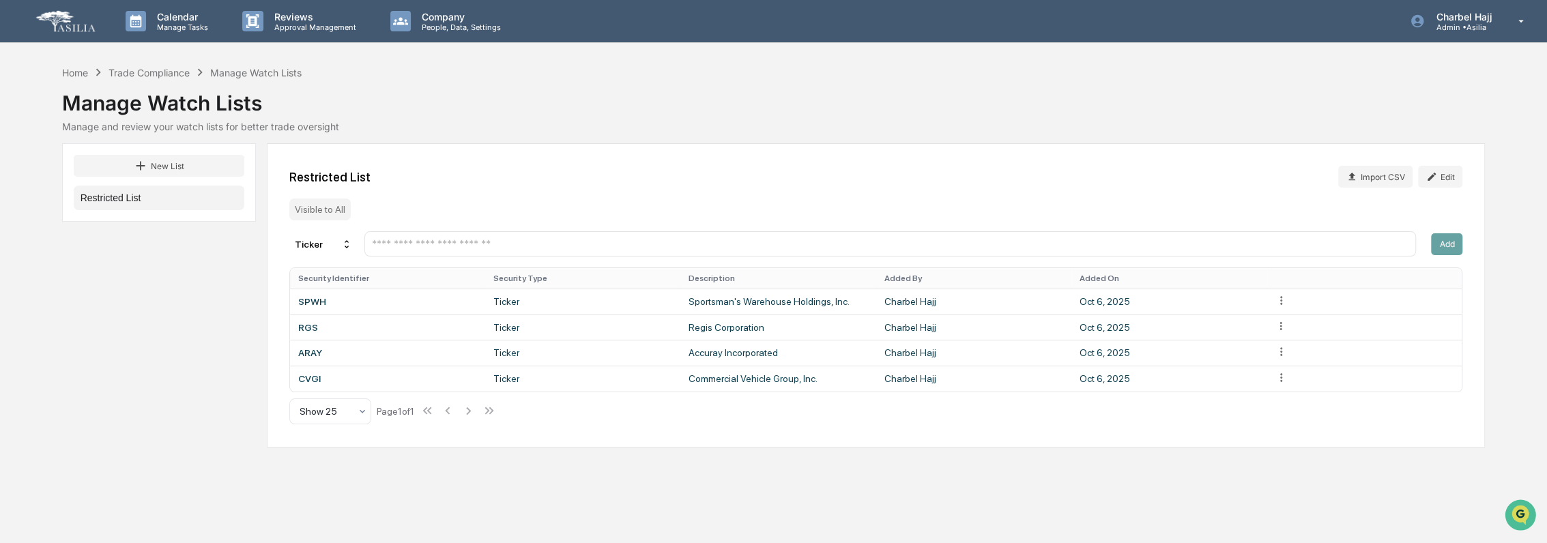
click at [916, 184] on div "Restricted List Import CSV Edit" at bounding box center [876, 177] width 1174 height 22
click at [77, 76] on div "Home" at bounding box center [75, 73] width 26 height 12
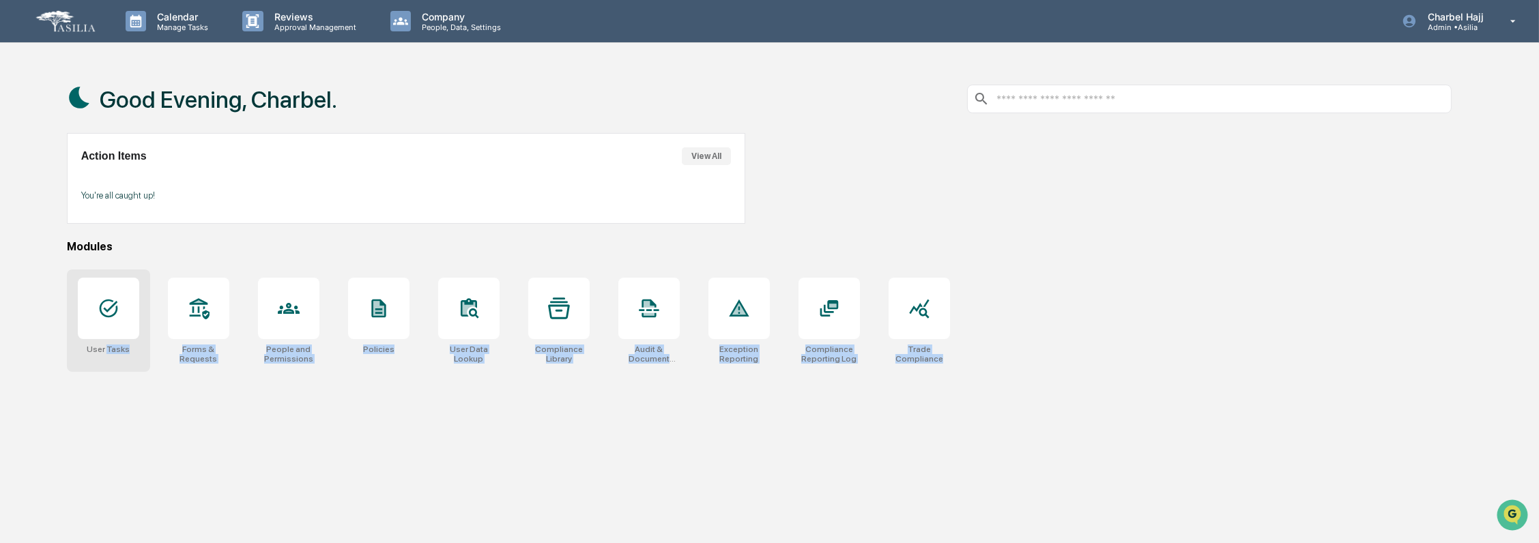
drag, startPoint x: 1007, startPoint y: 368, endPoint x: 108, endPoint y: 344, distance: 899.9
click at [108, 344] on div "User Tasks Forms & Requests People and Permissions Policies User Data Lookup Co…" at bounding box center [759, 321] width 1385 height 102
click at [387, 428] on div "Good Evening, Charbel. Action Items View All You're all caught up! Modules User…" at bounding box center [759, 336] width 1426 height 543
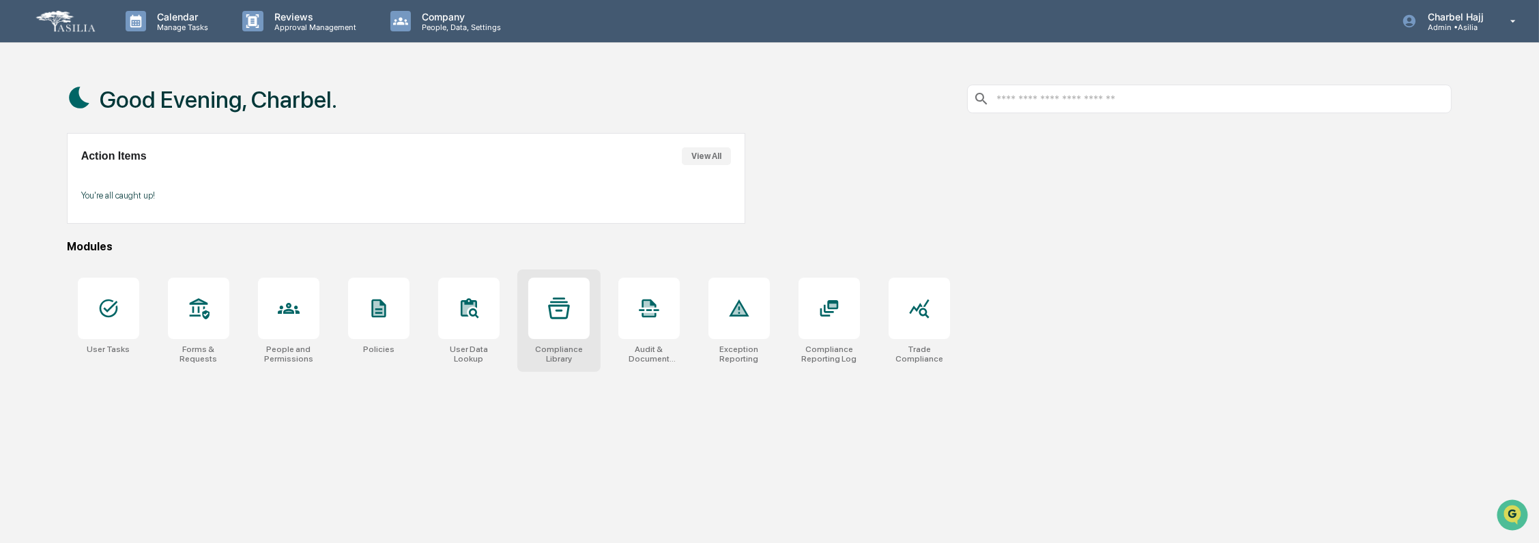
click at [564, 348] on div "Compliance Library" at bounding box center [558, 354] width 61 height 19
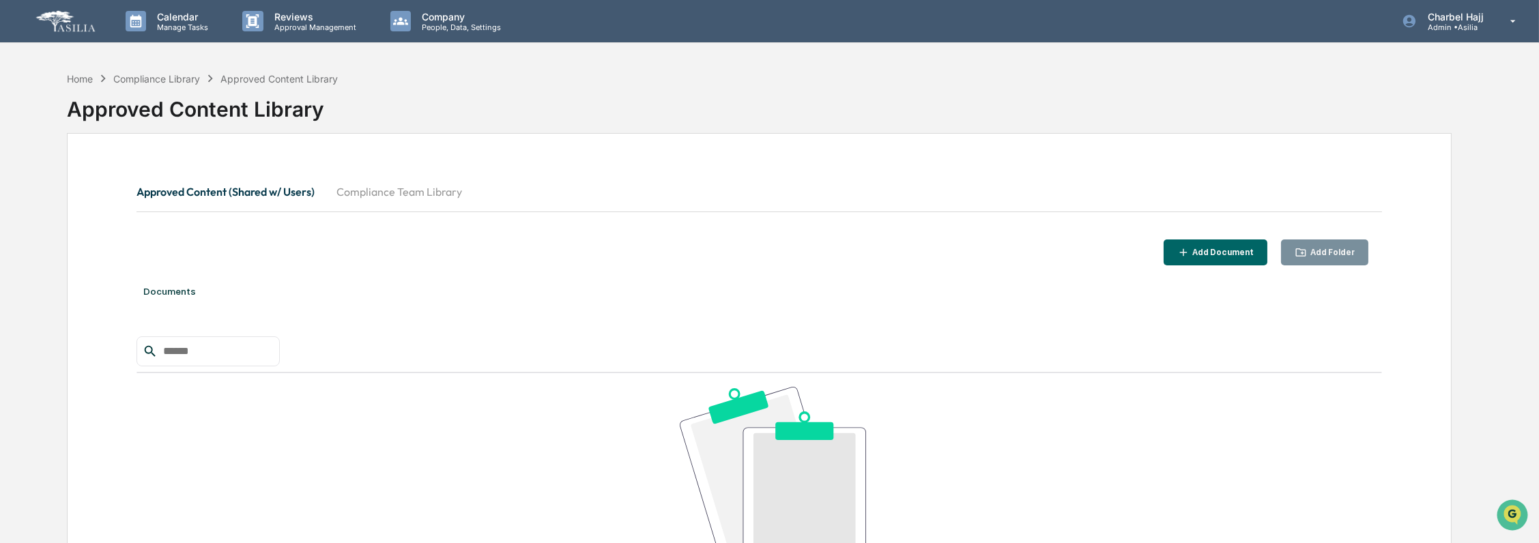
click at [382, 193] on button "Compliance Team Library" at bounding box center [399, 191] width 147 height 33
click at [76, 78] on div "Home" at bounding box center [80, 79] width 26 height 12
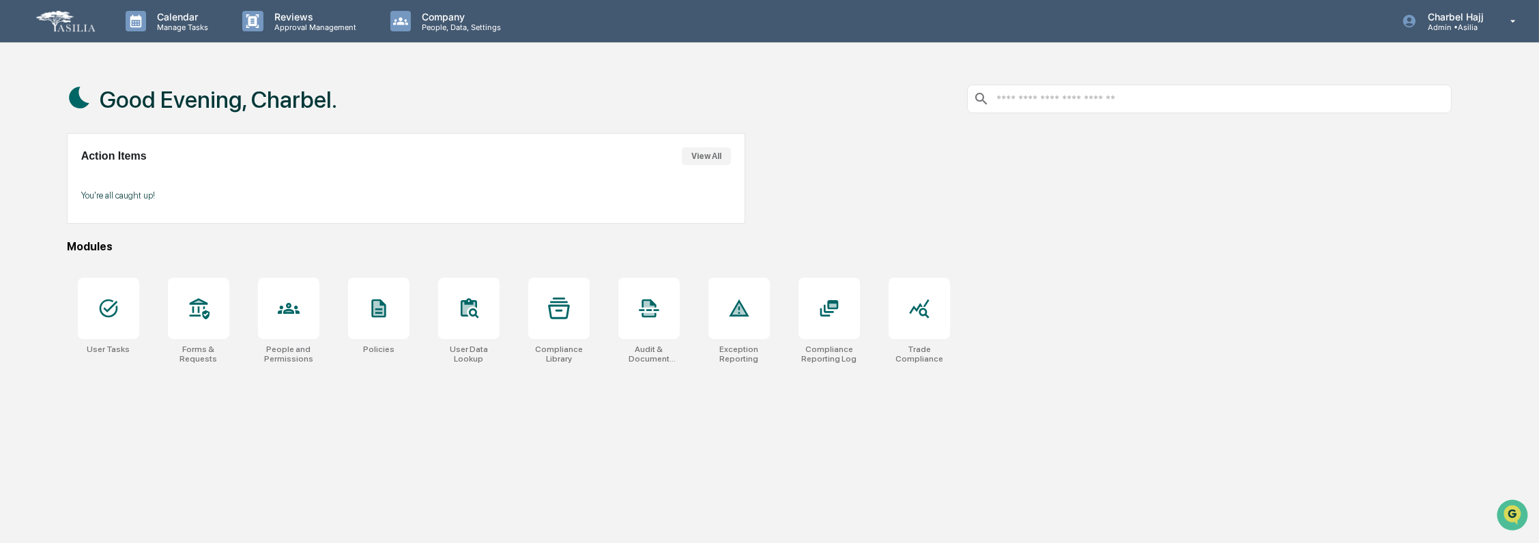
scroll to position [65, 0]
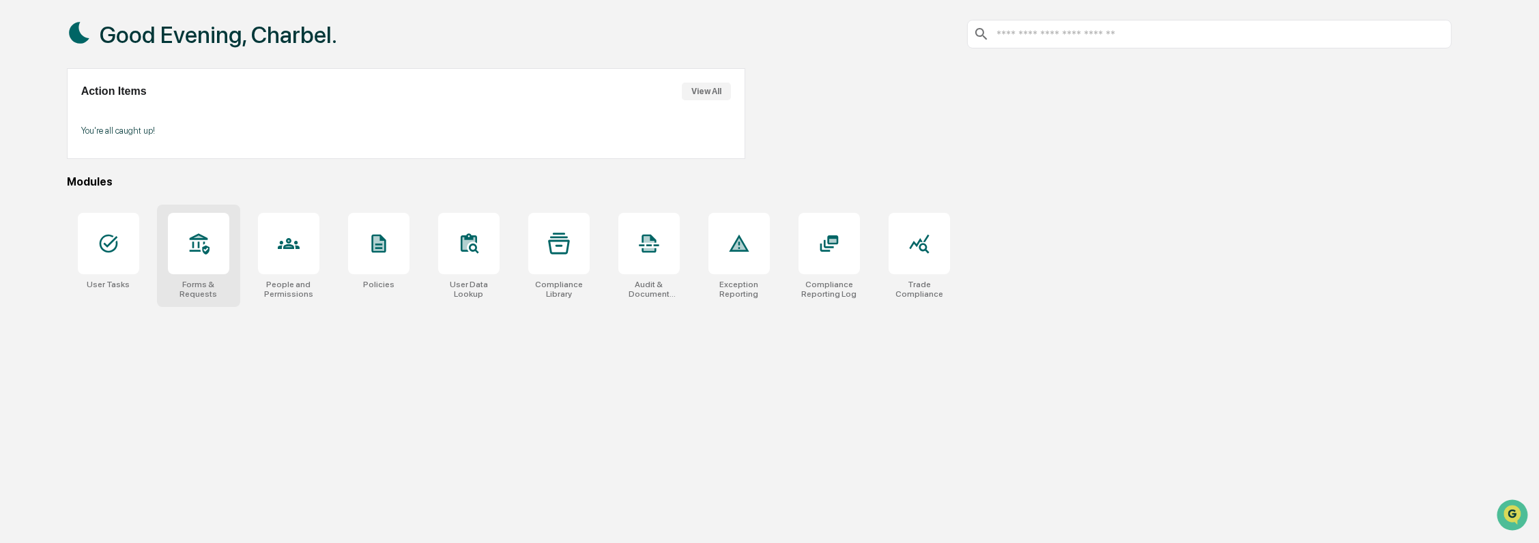
click at [172, 292] on div "Forms & Requests" at bounding box center [198, 289] width 61 height 19
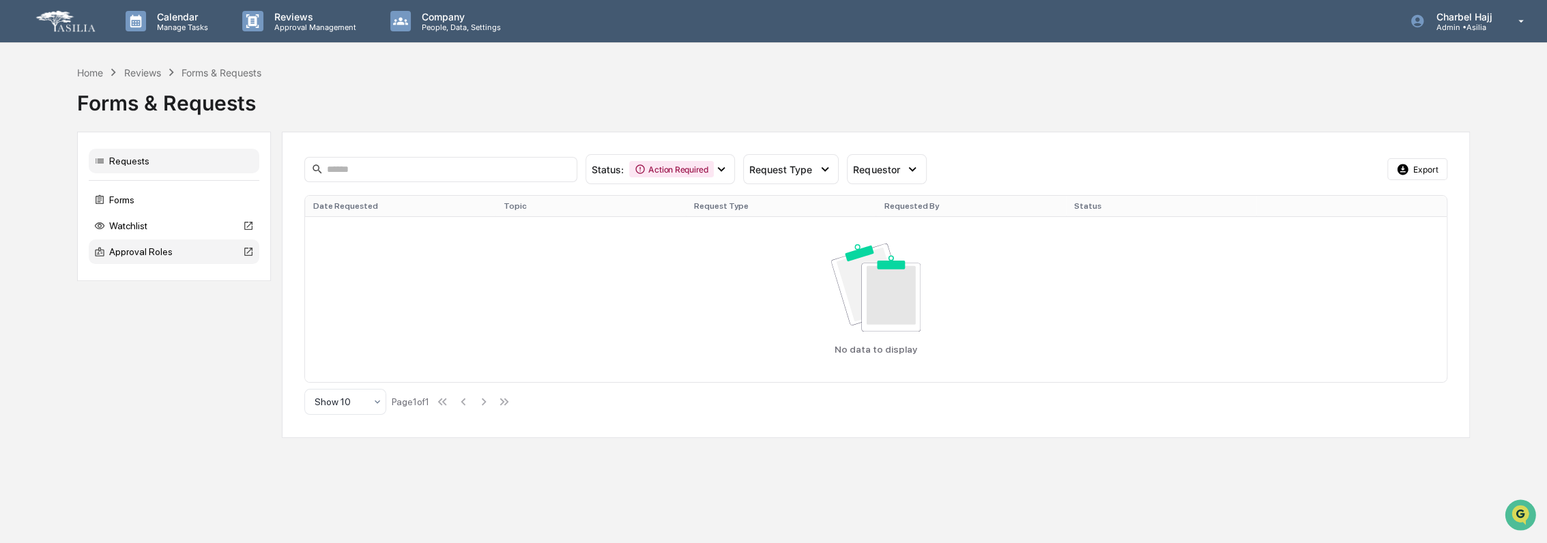
click at [252, 256] on icon at bounding box center [248, 252] width 8 height 8
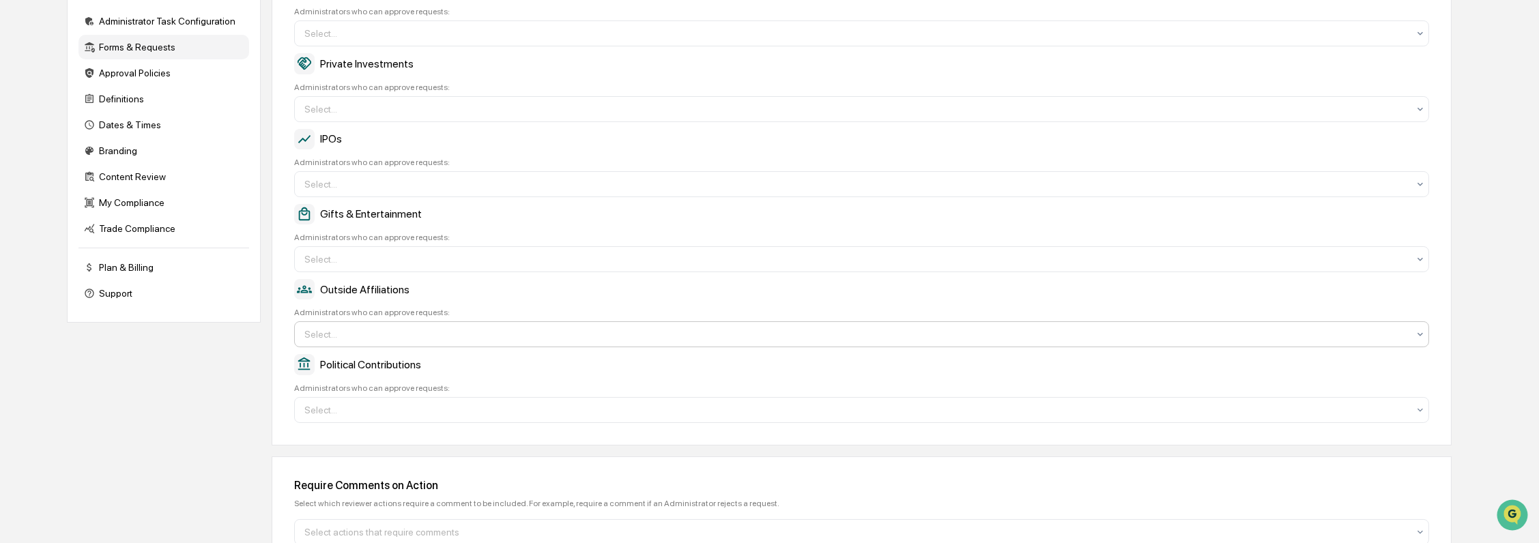
scroll to position [287, 0]
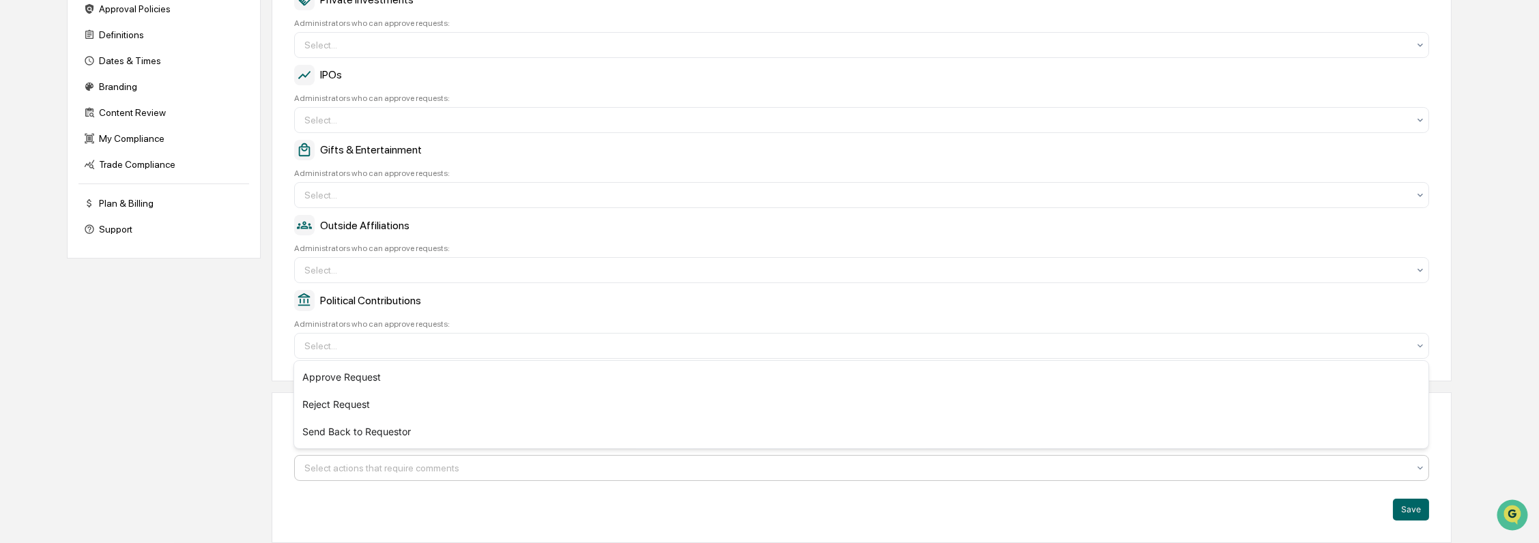
click at [444, 470] on div at bounding box center [856, 468] width 1104 height 14
click at [319, 489] on div "Require Comments on Action Select which reviewer actions require a comment to b…" at bounding box center [862, 467] width 1181 height 151
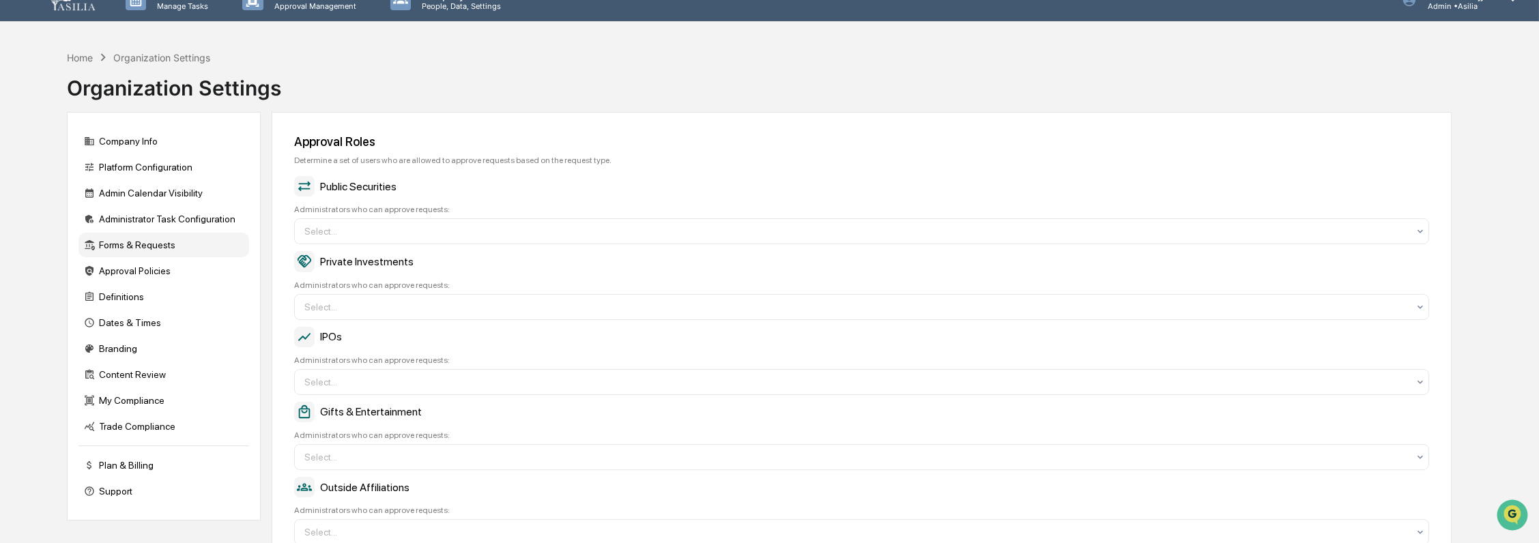
scroll to position [0, 0]
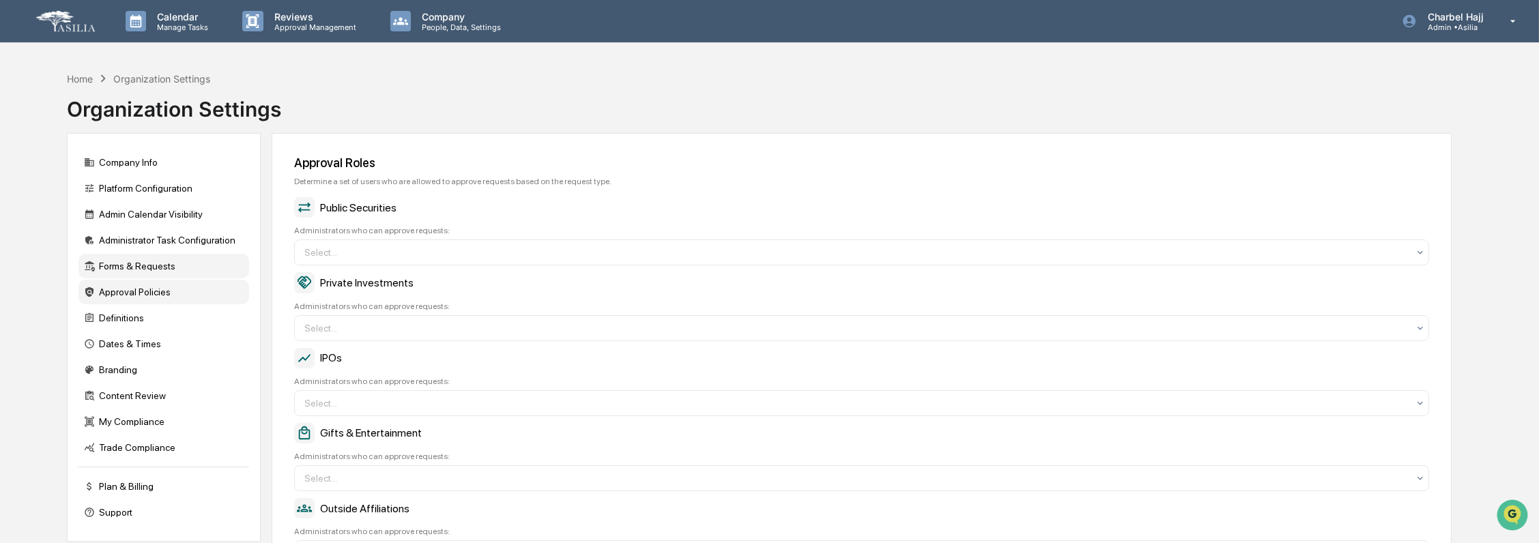
click at [151, 293] on div "Approval Policies" at bounding box center [163, 292] width 171 height 25
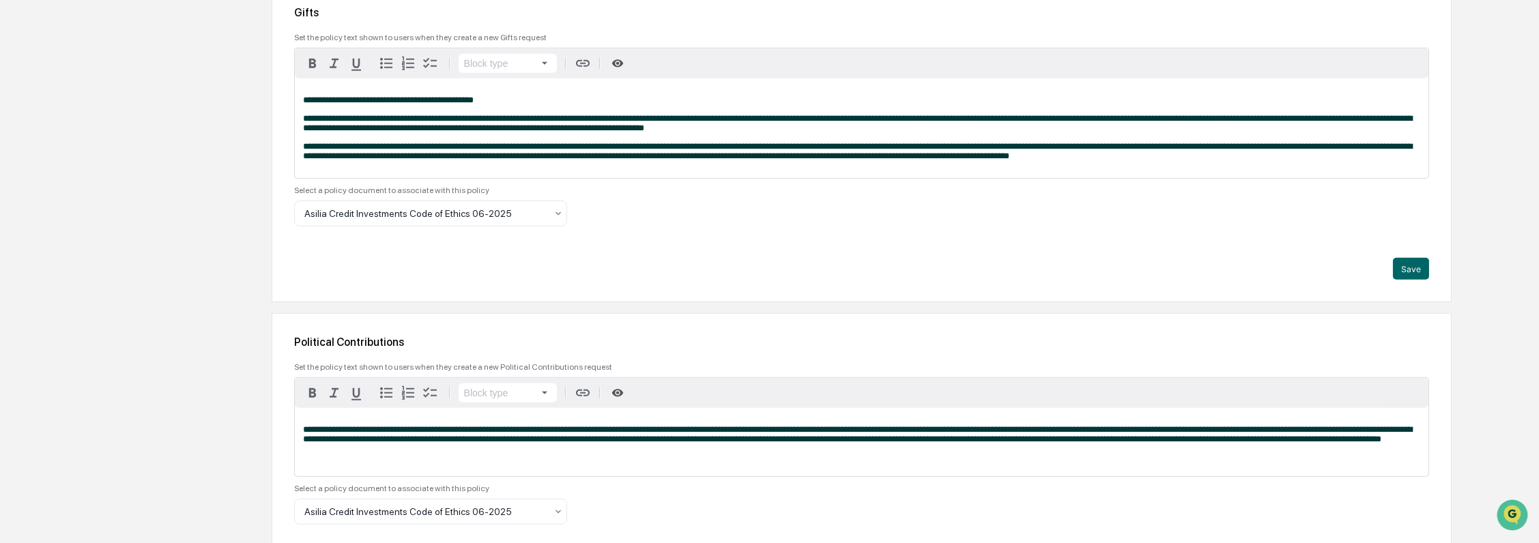
scroll to position [2735, 0]
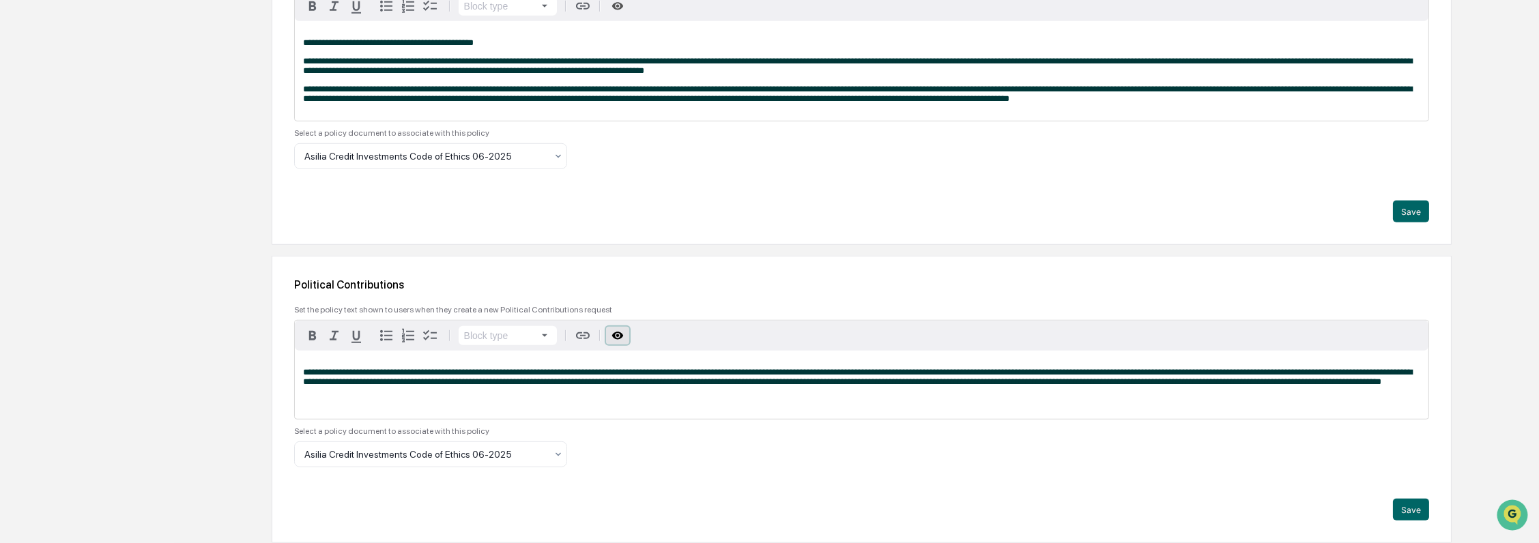
click at [617, 330] on icon "button" at bounding box center [618, 336] width 13 height 13
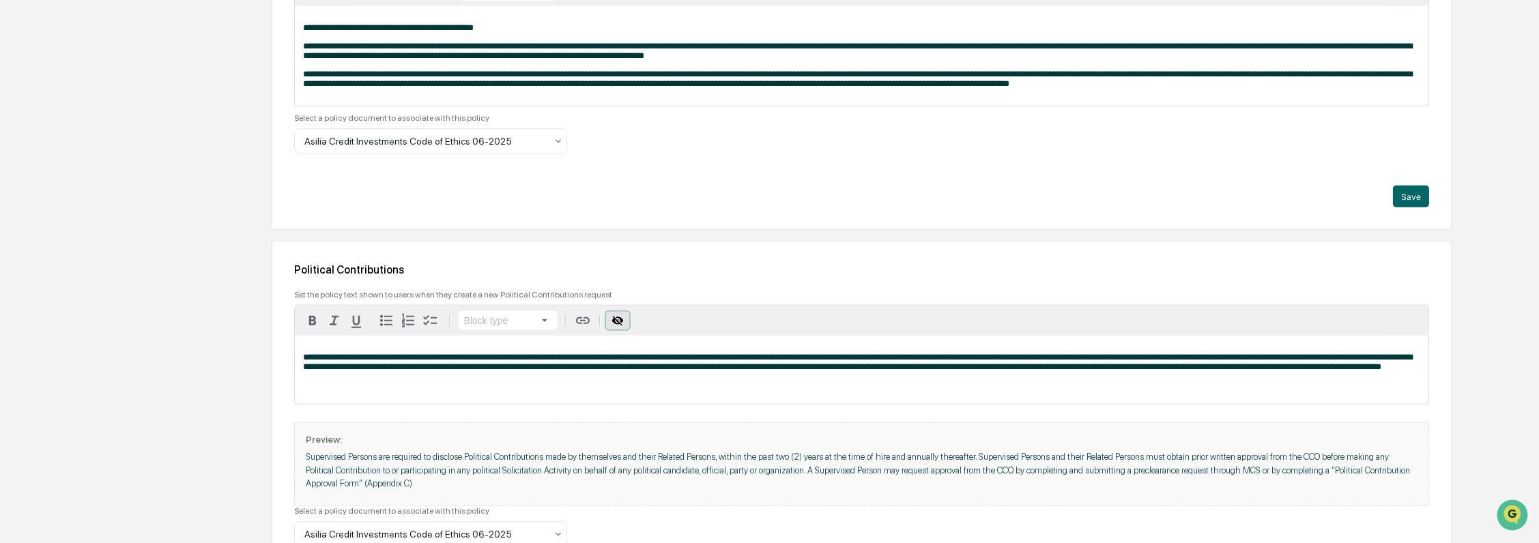
click at [617, 328] on icon "button" at bounding box center [618, 321] width 13 height 13
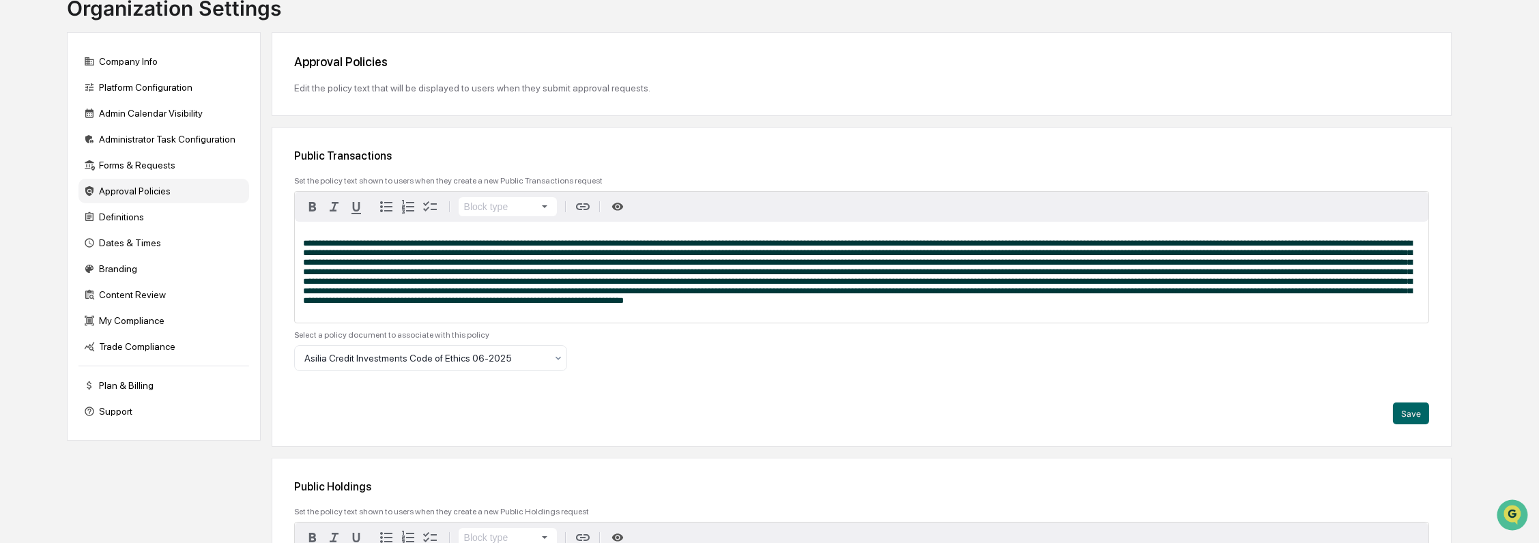
scroll to position [0, 0]
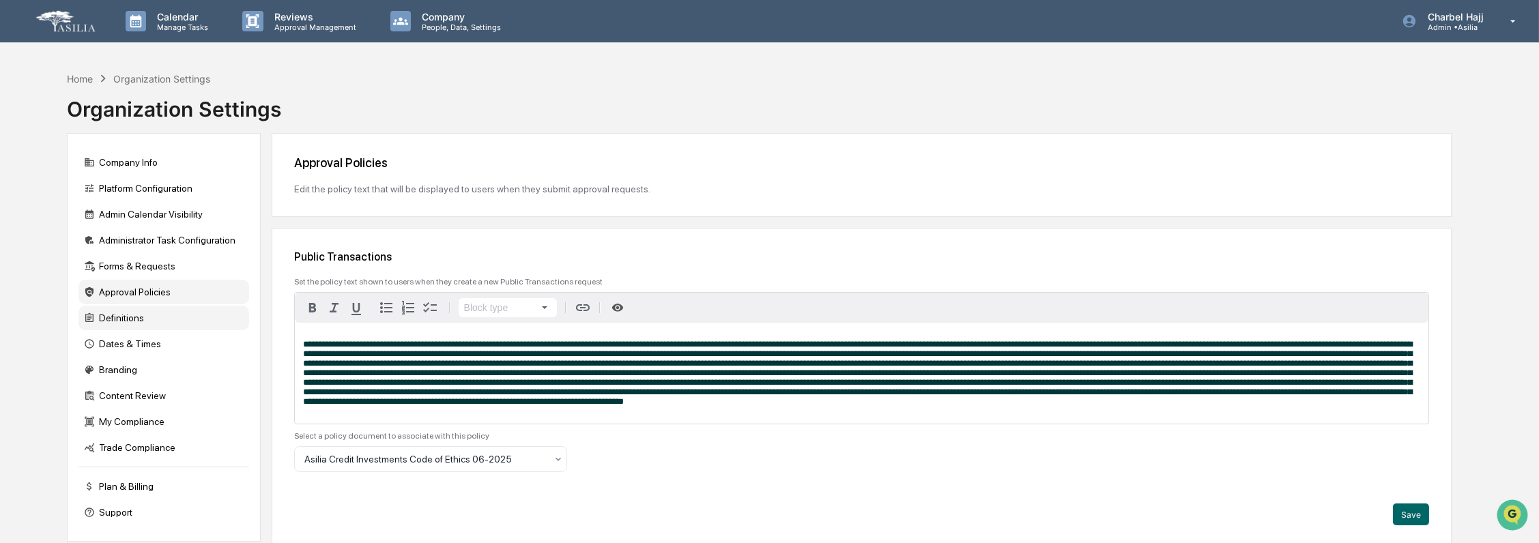
click at [163, 323] on div "Definitions" at bounding box center [163, 318] width 171 height 25
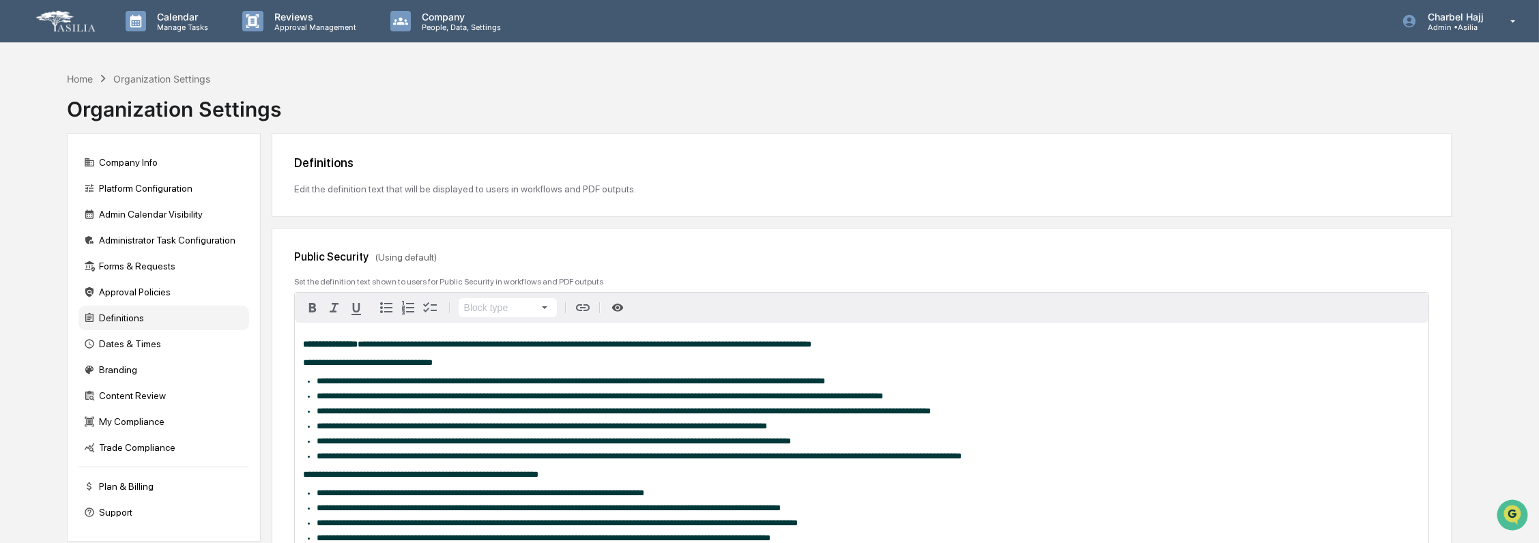
click at [197, 108] on div "Organization Settings" at bounding box center [174, 103] width 214 height 35
click at [197, 109] on div "Organization Settings" at bounding box center [174, 103] width 214 height 35
copy div "Organization Settings"
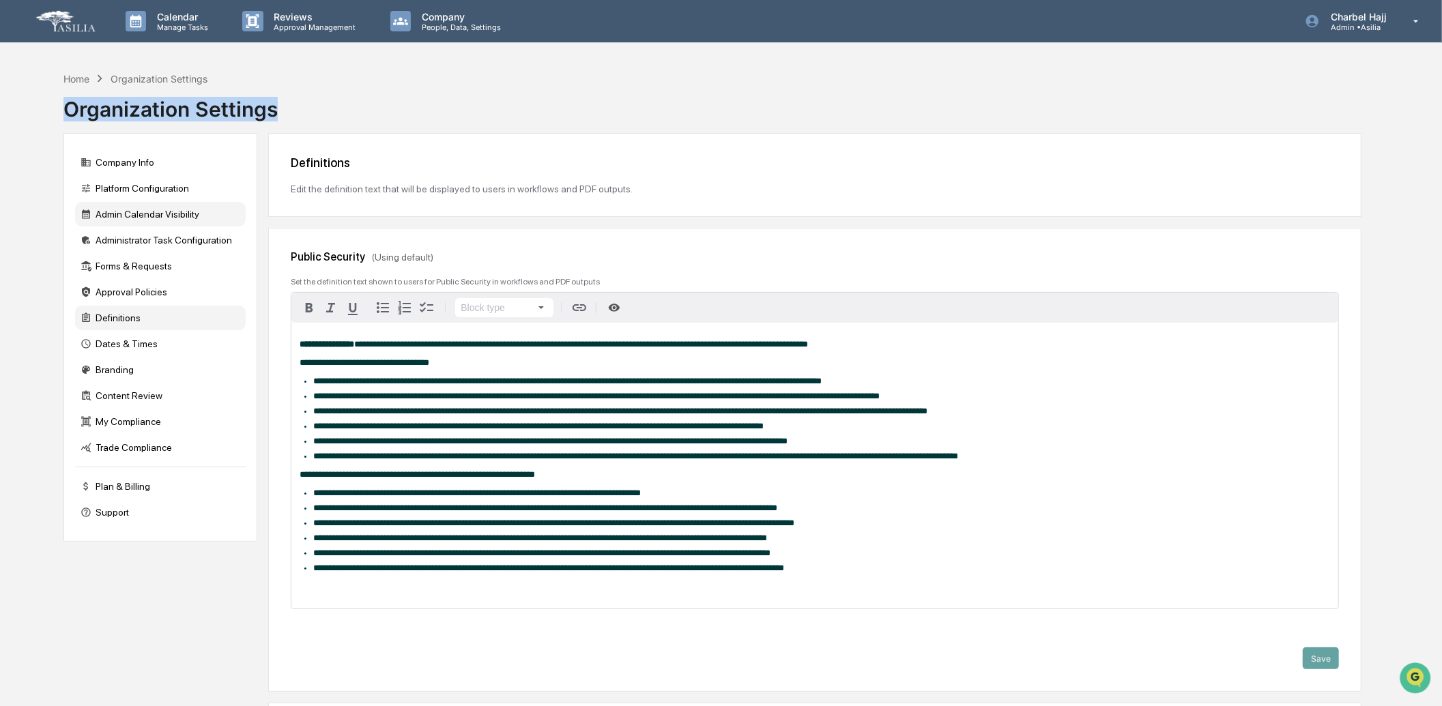
click at [186, 221] on div "Admin Calendar Visibility" at bounding box center [160, 214] width 171 height 25
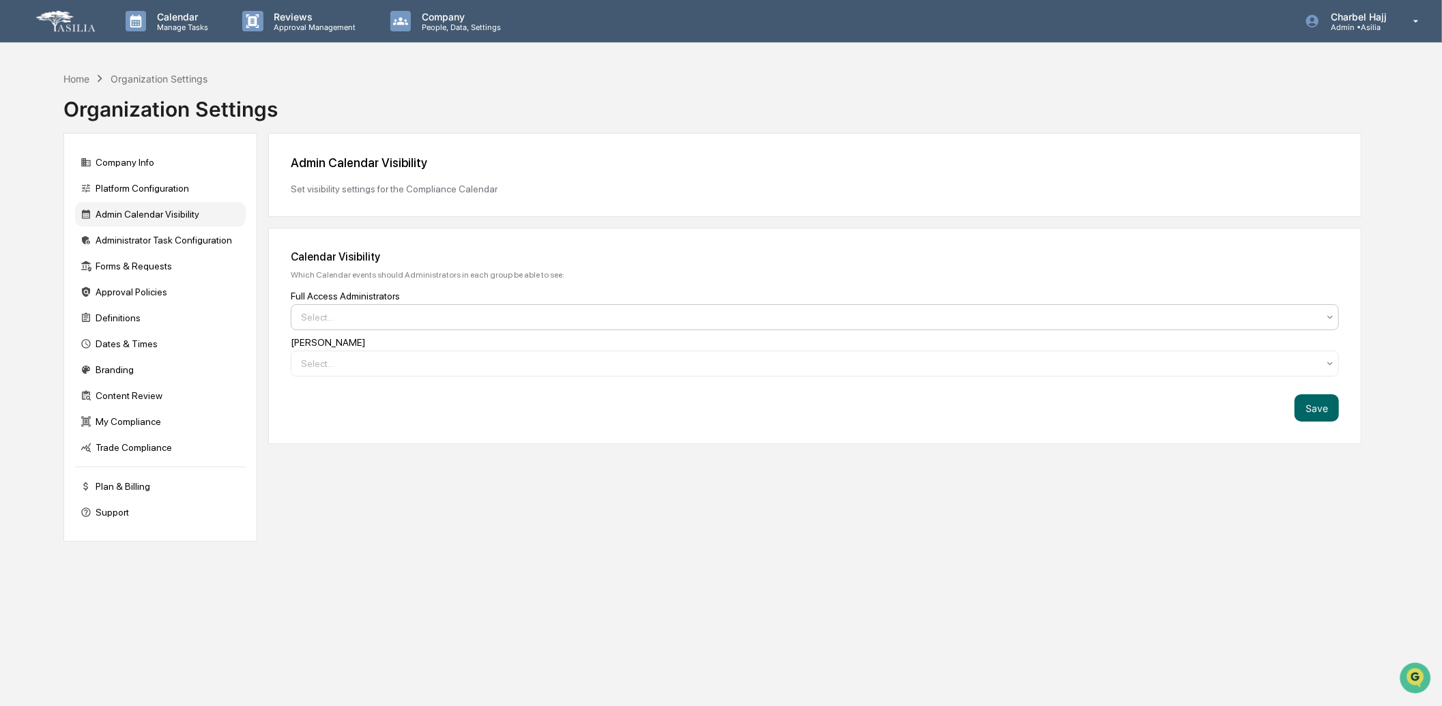
click at [364, 319] on div at bounding box center [809, 318] width 1017 height 14
click at [442, 486] on div "Admin Calendar Visibility Set visibility settings for the Compliance Calendar C…" at bounding box center [814, 337] width 1093 height 409
click at [190, 244] on div "Administrator Task Configuration" at bounding box center [160, 240] width 171 height 25
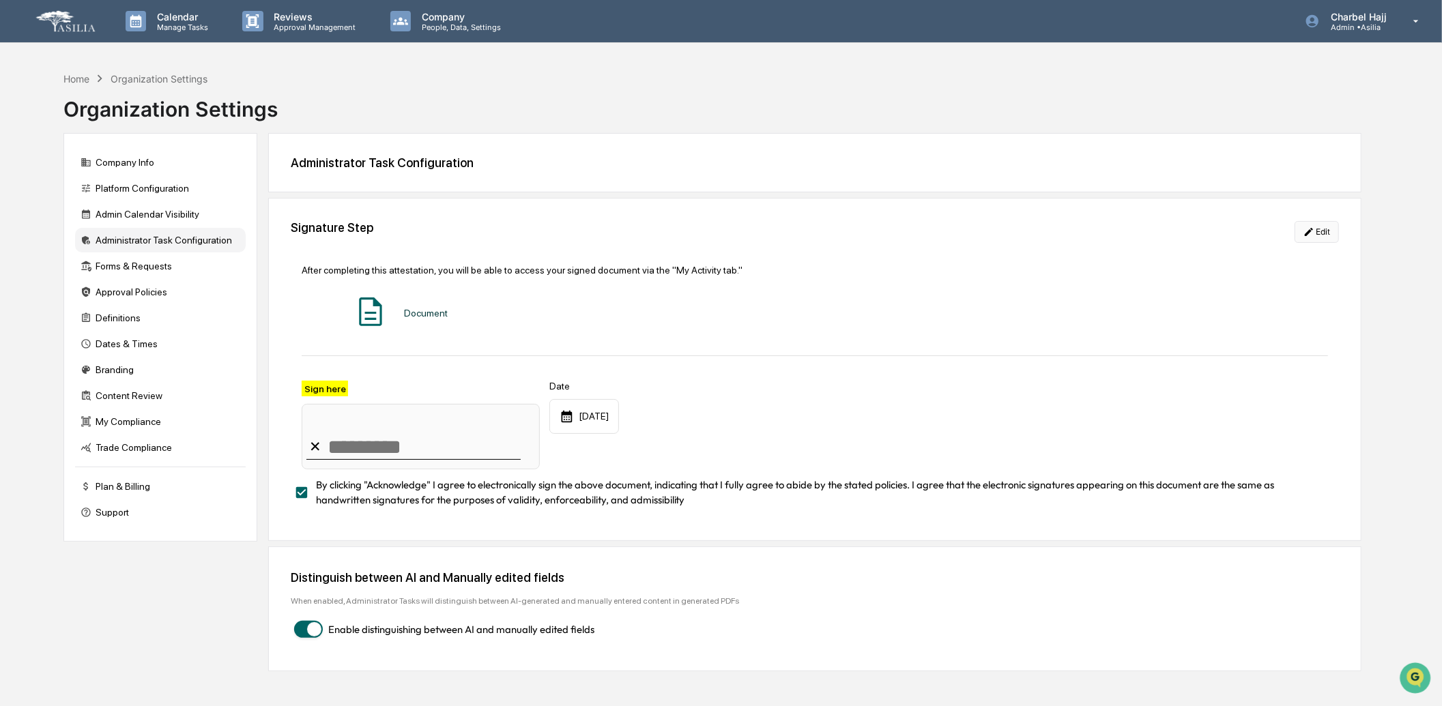
click at [1317, 228] on button "Edit" at bounding box center [1317, 232] width 44 height 22
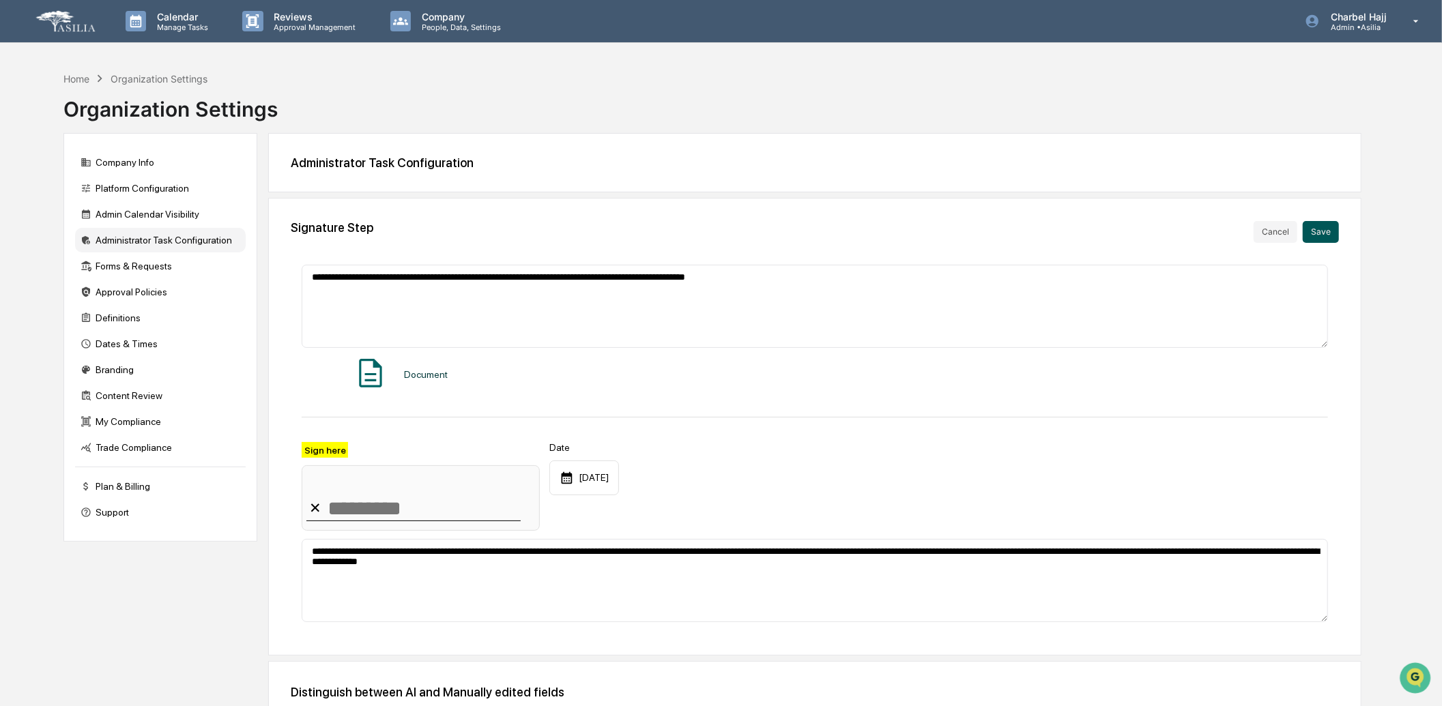
click at [1325, 229] on button "Save" at bounding box center [1321, 232] width 36 height 22
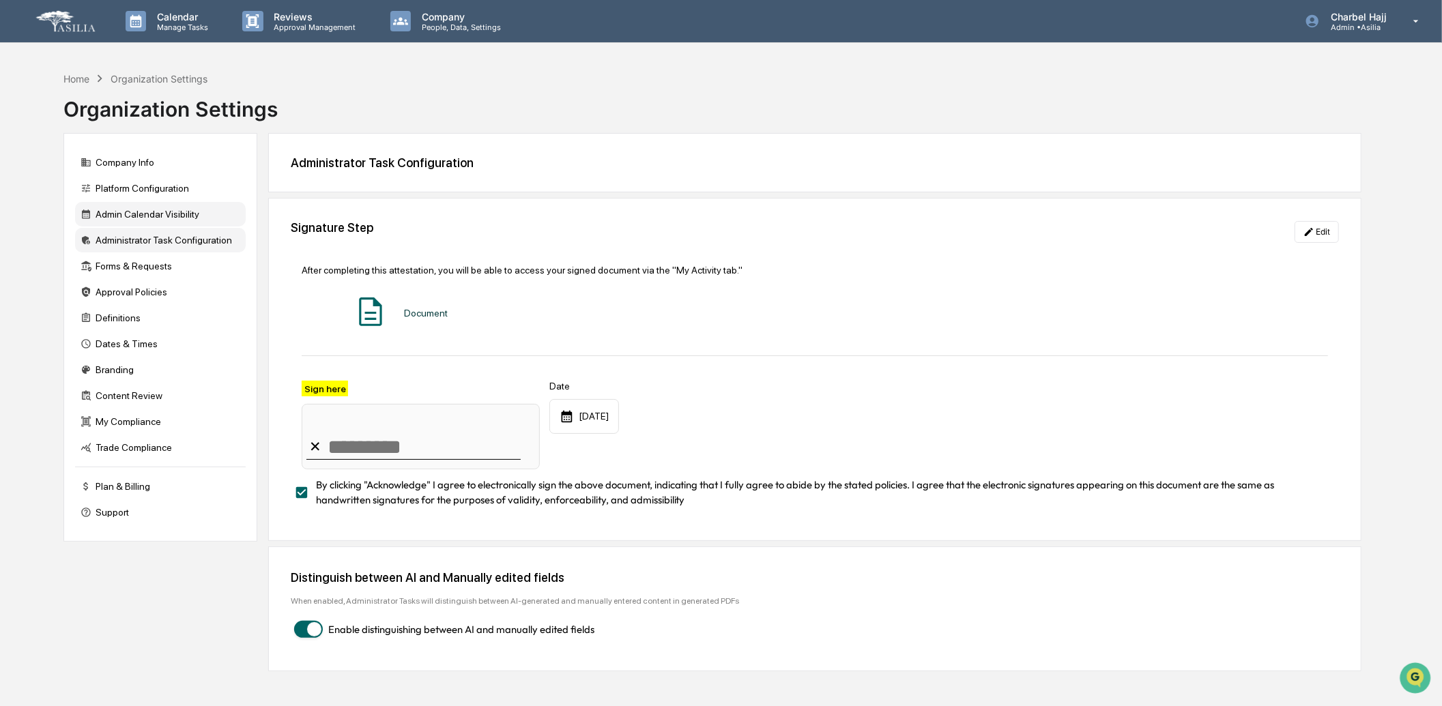
click at [199, 221] on div "Admin Calendar Visibility" at bounding box center [160, 214] width 171 height 25
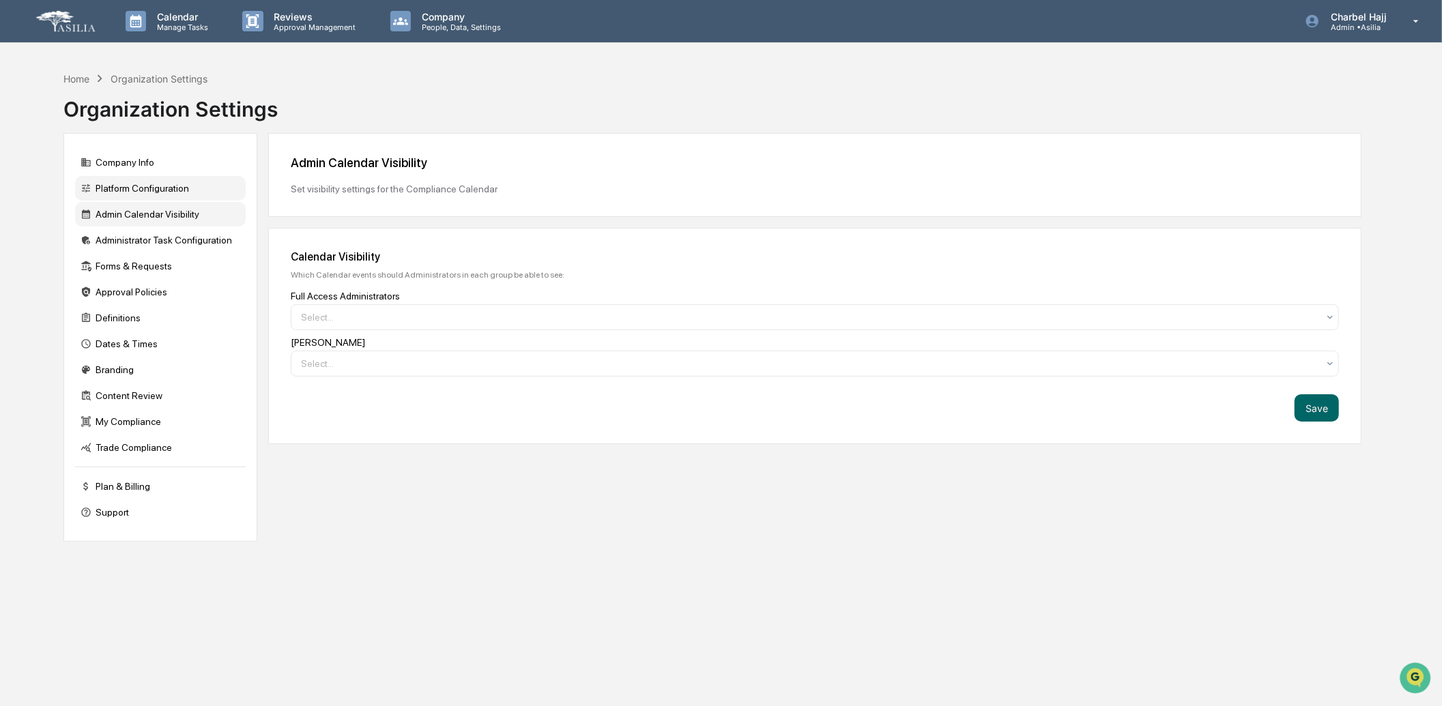
click at [189, 200] on div "Platform Configuration" at bounding box center [160, 188] width 171 height 25
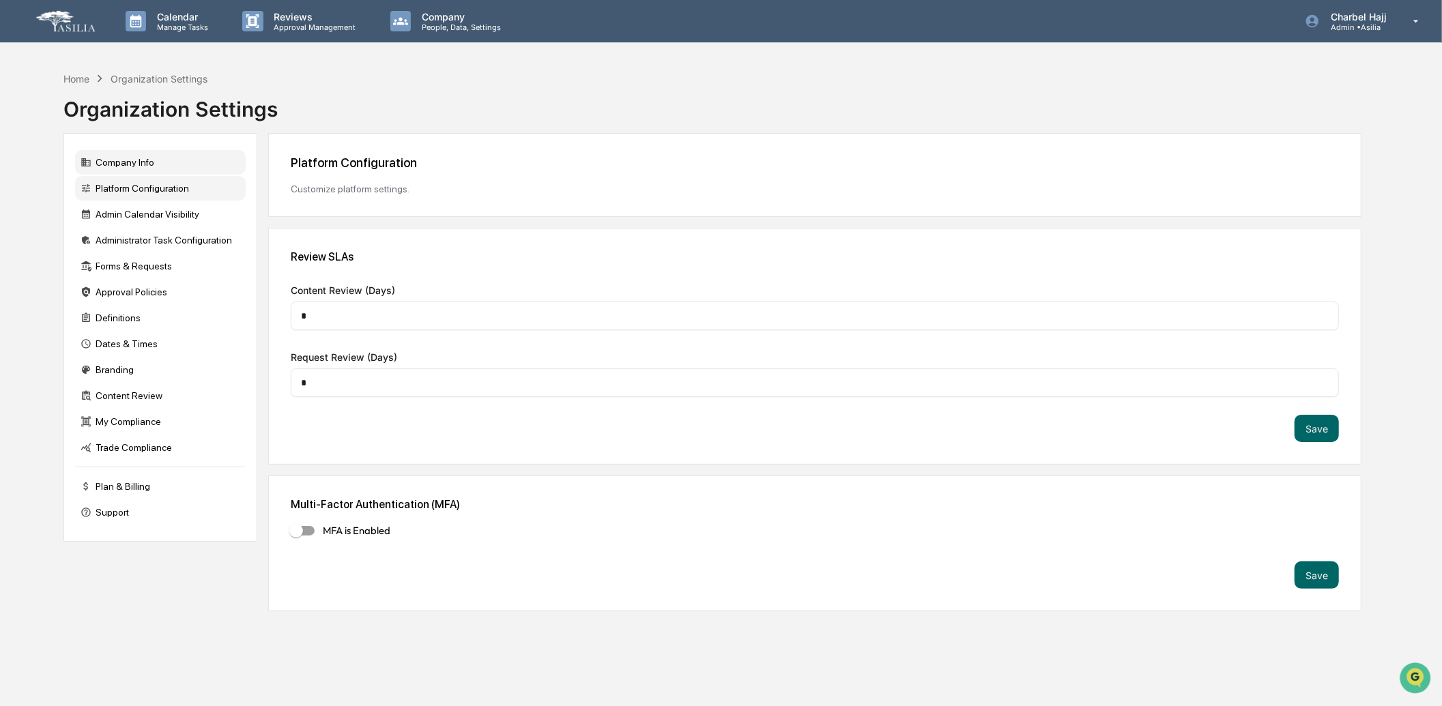
click at [182, 160] on div "Company Info" at bounding box center [160, 162] width 171 height 25
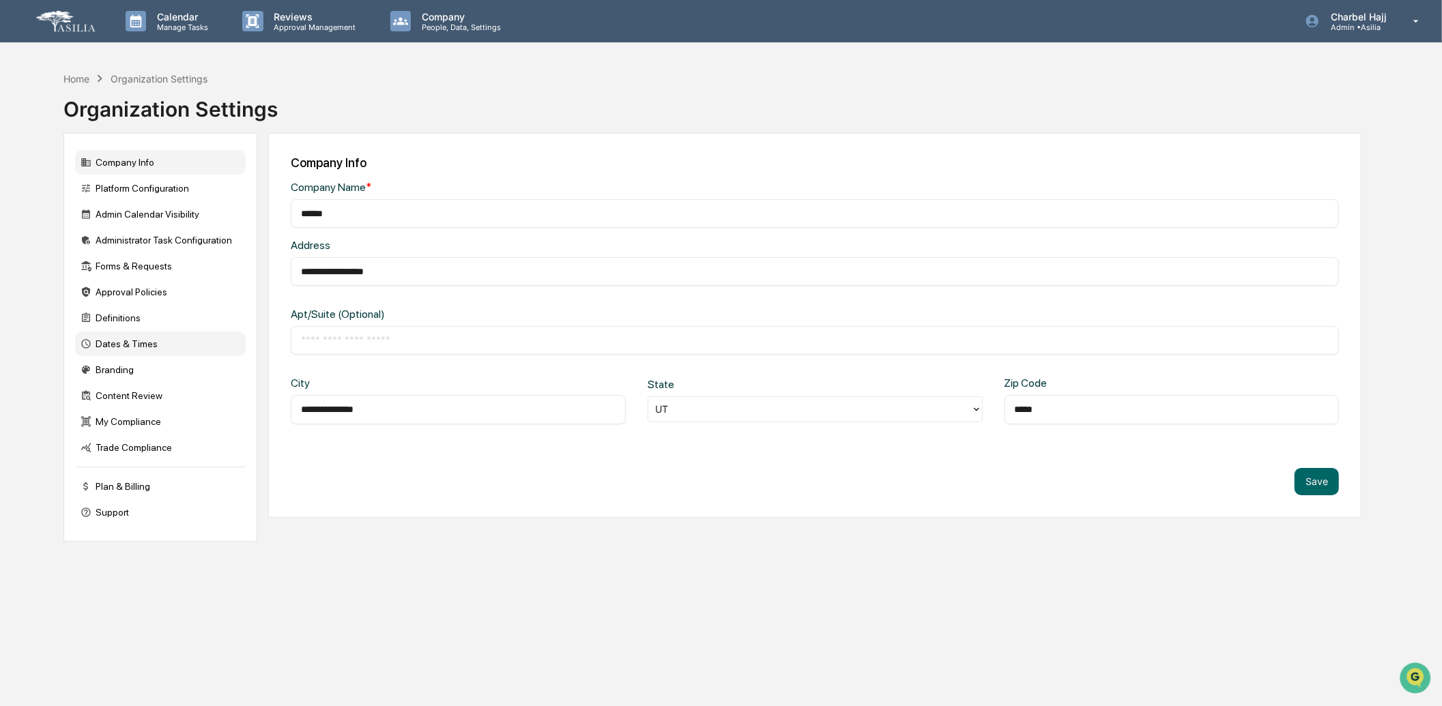
click at [139, 348] on div "Dates & Times" at bounding box center [160, 344] width 171 height 25
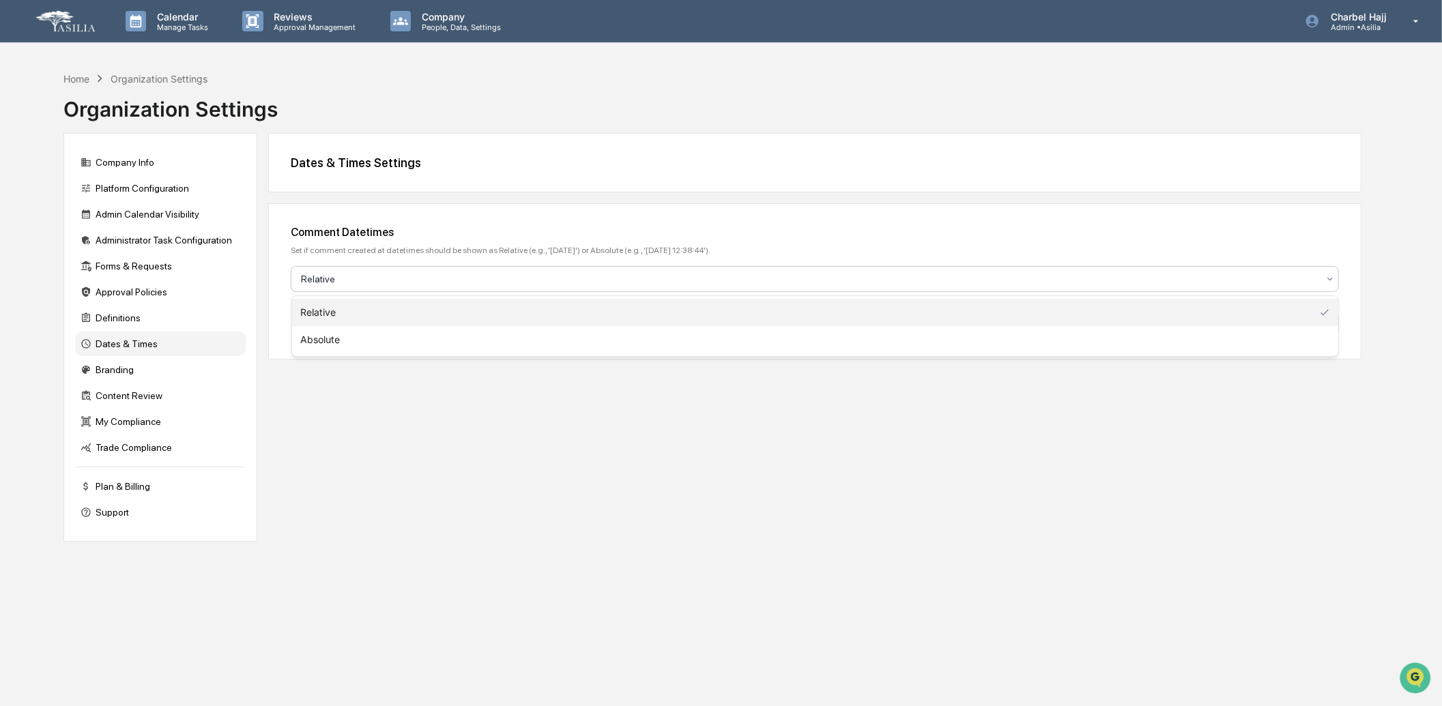
click at [430, 274] on div at bounding box center [809, 279] width 1017 height 14
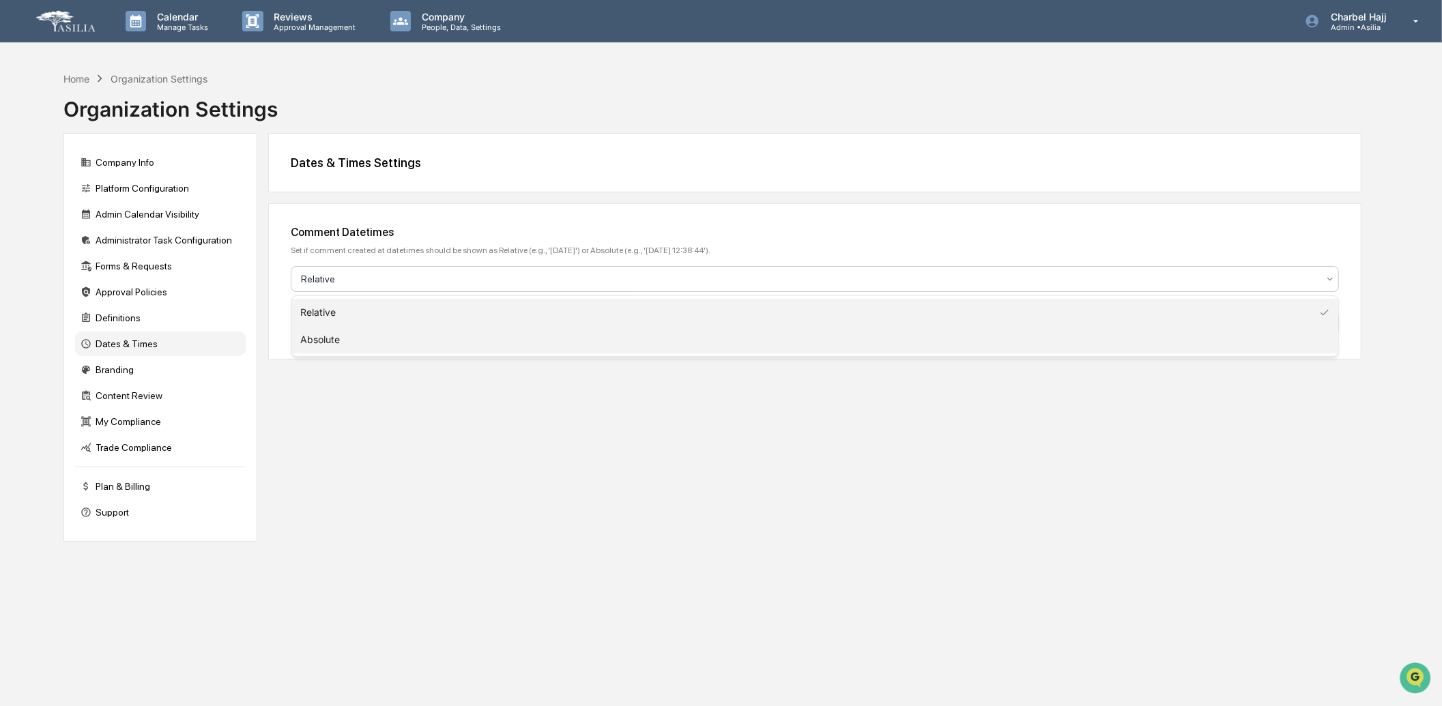
click at [408, 332] on div "Absolute" at bounding box center [815, 339] width 1047 height 27
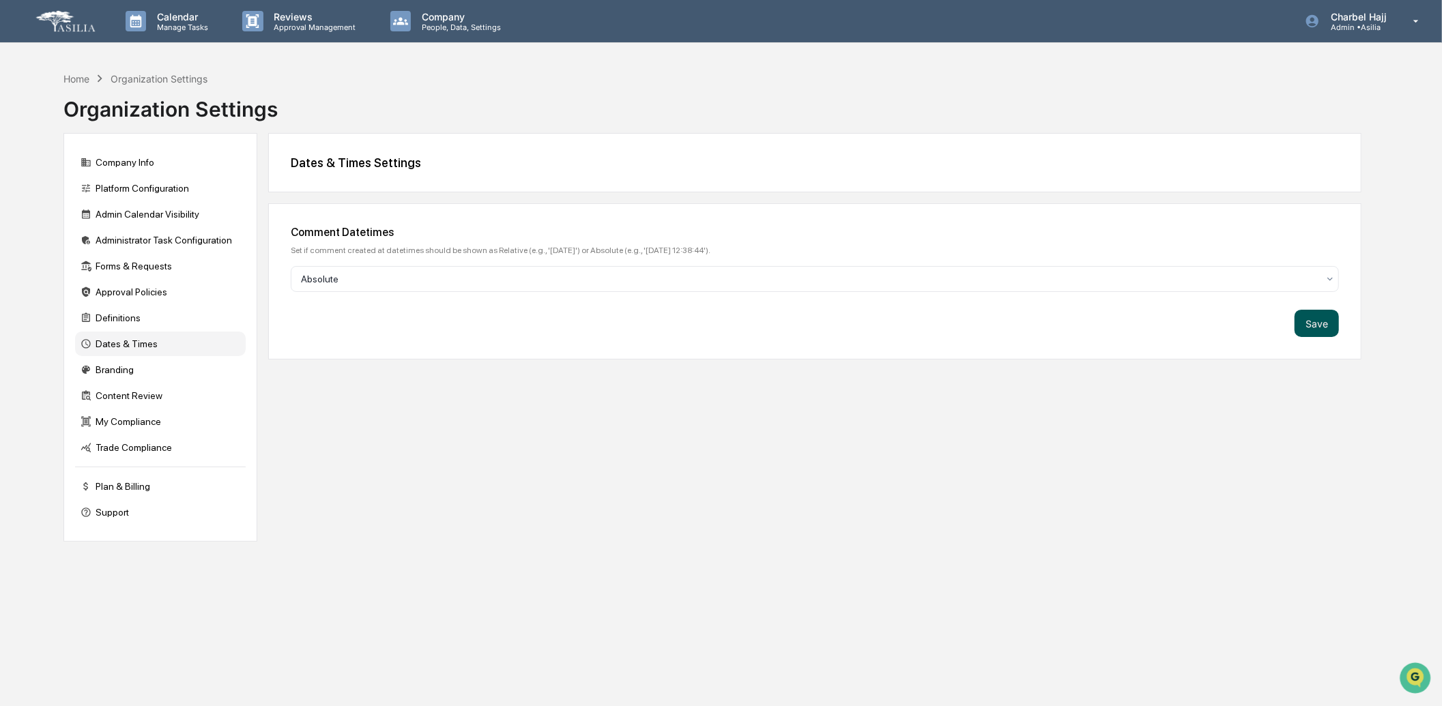
click at [1318, 319] on button "Save" at bounding box center [1317, 323] width 44 height 27
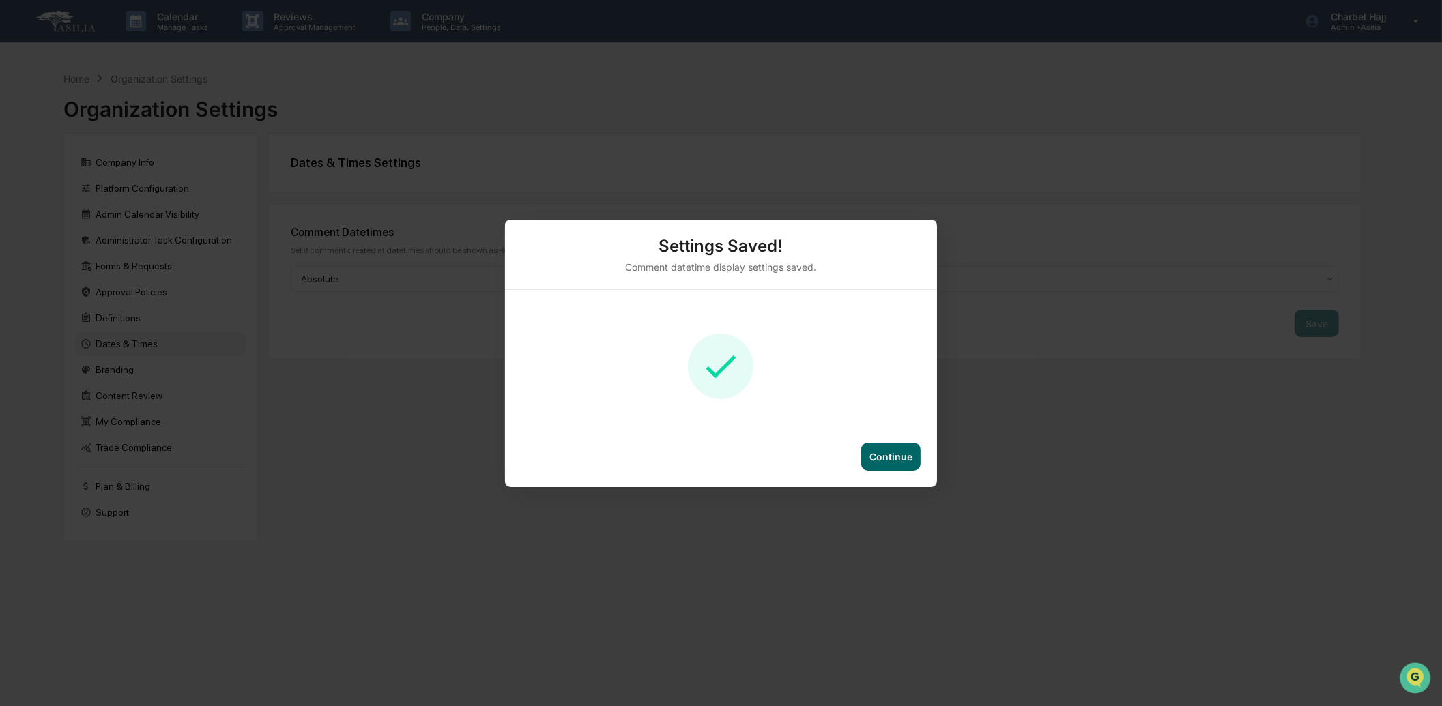
click at [902, 461] on div "Continue" at bounding box center [891, 457] width 43 height 12
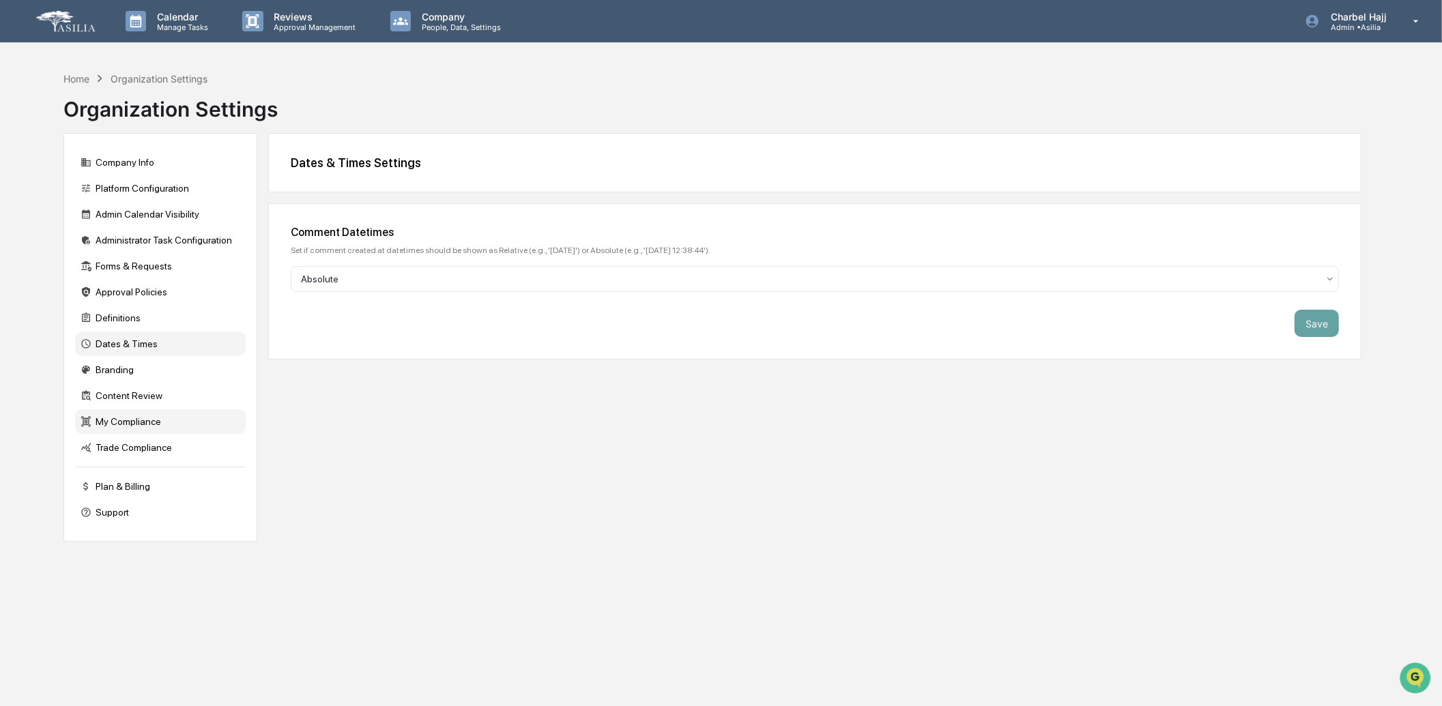
click at [175, 424] on div "My Compliance" at bounding box center [160, 422] width 171 height 25
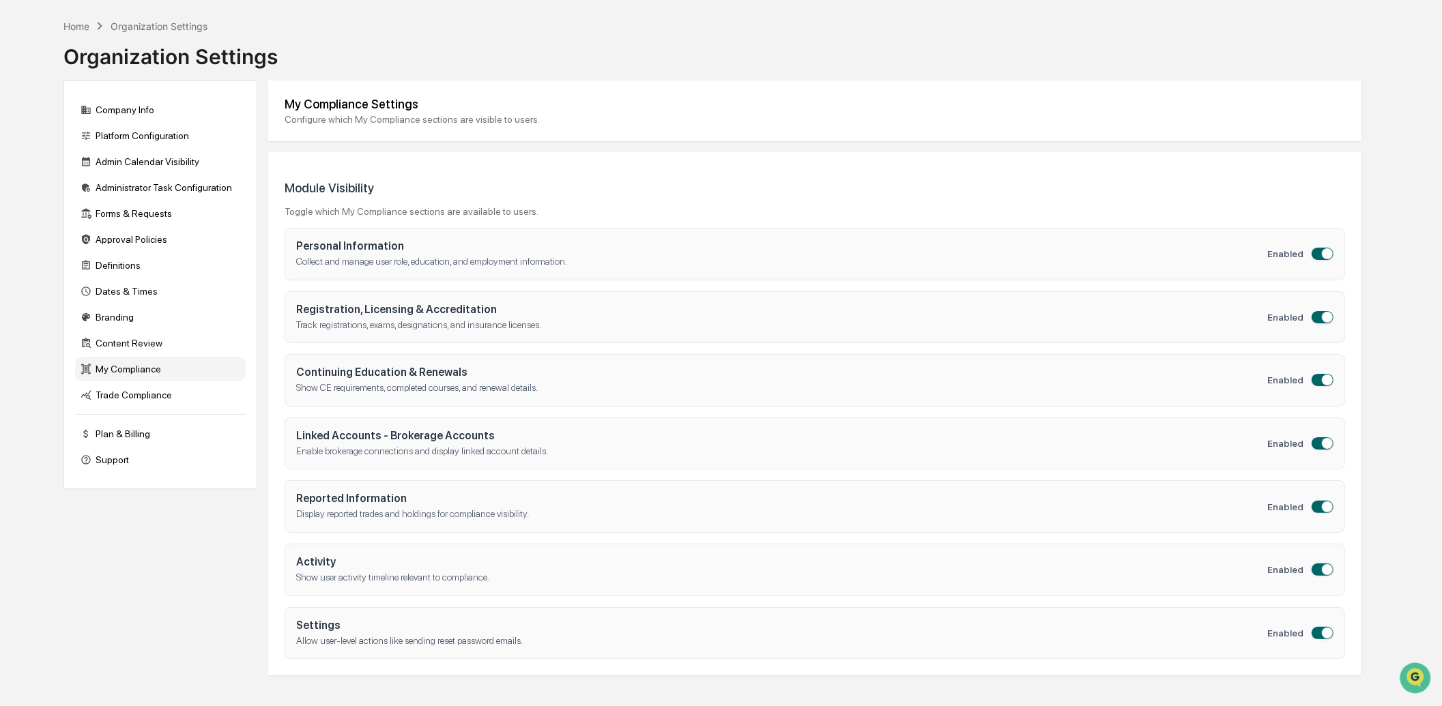
scroll to position [52, 0]
click at [167, 399] on div "Trade Compliance" at bounding box center [160, 396] width 171 height 25
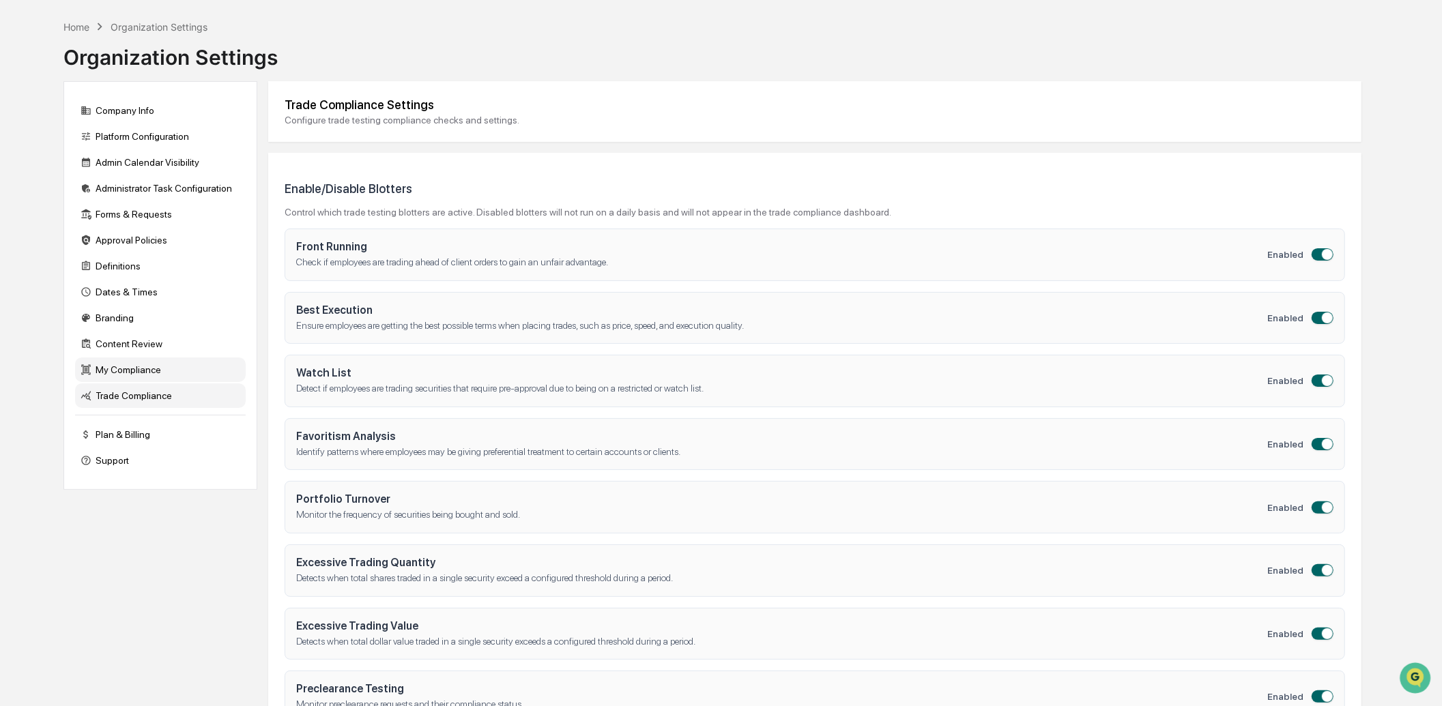
click at [167, 377] on div "My Compliance" at bounding box center [160, 370] width 171 height 25
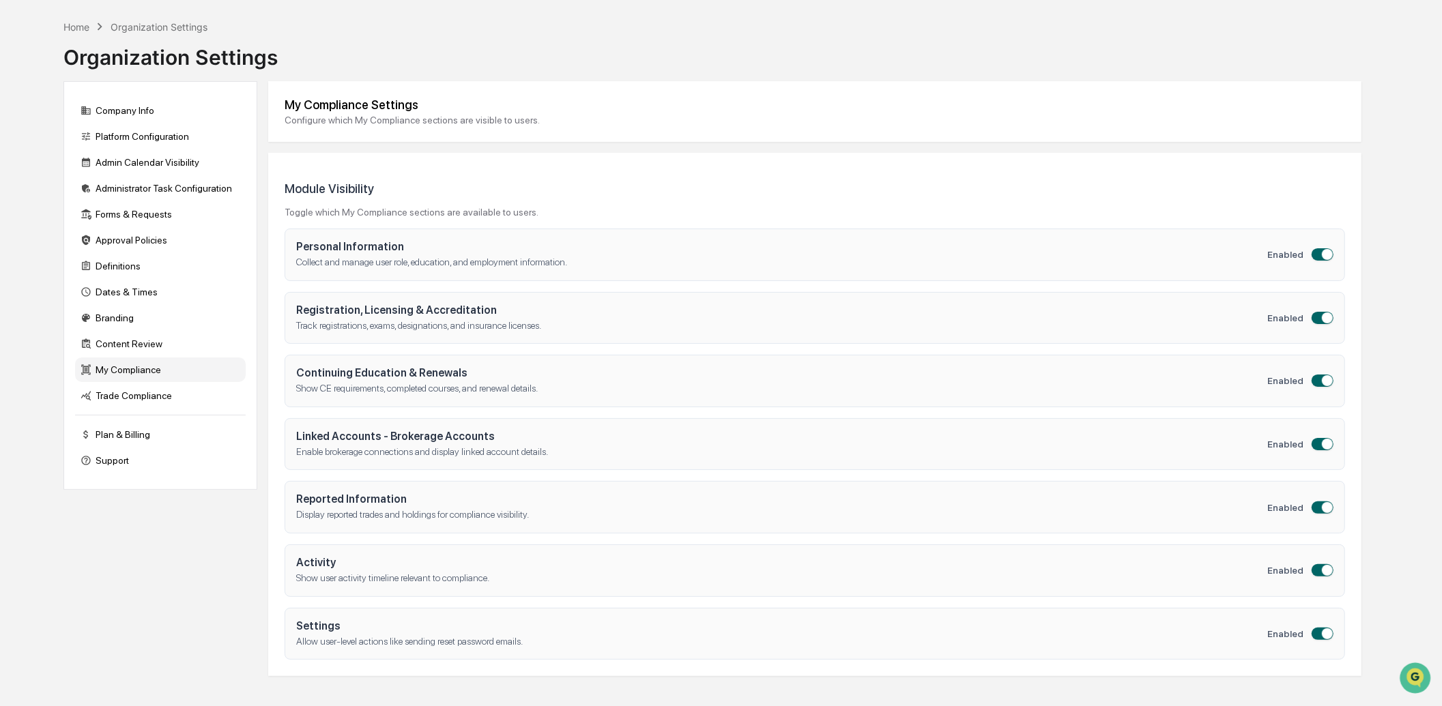
click at [1325, 384] on span "button" at bounding box center [1327, 380] width 11 height 11
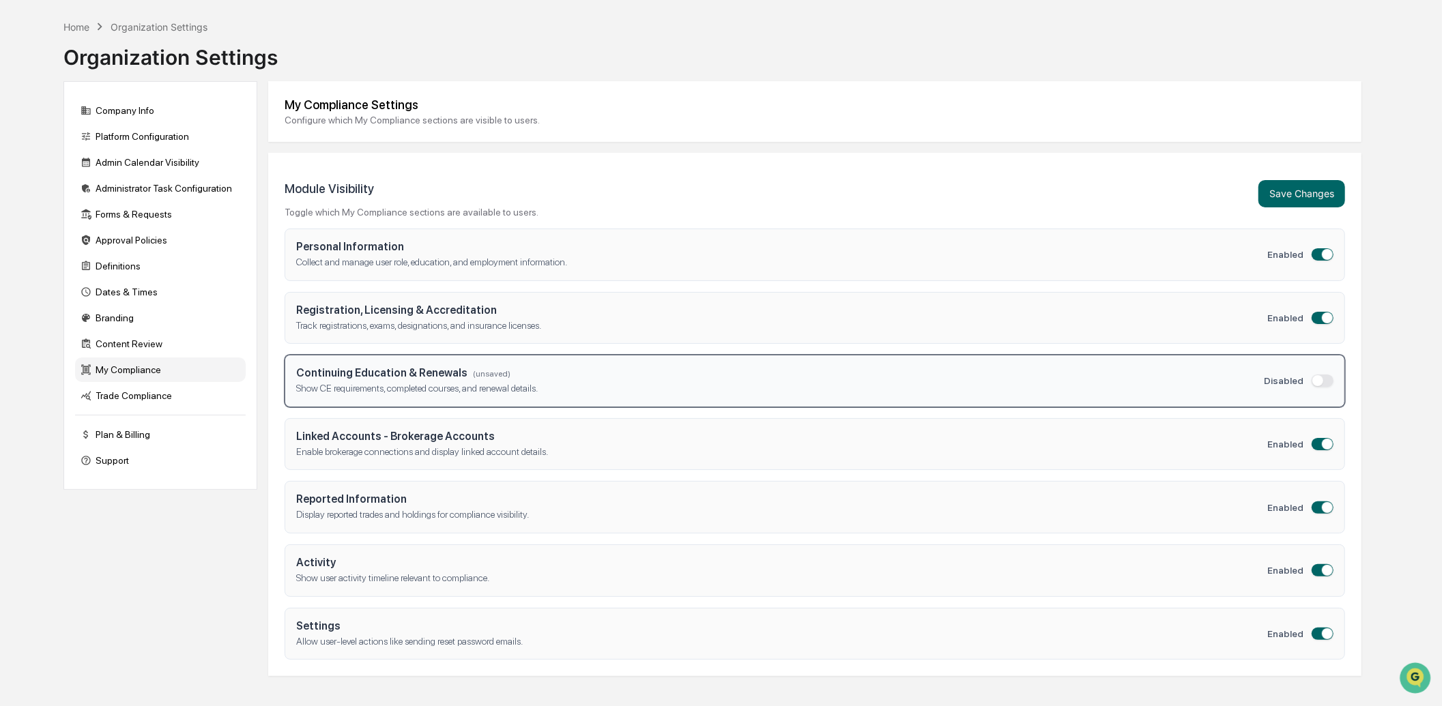
click at [1327, 318] on span "button" at bounding box center [1327, 318] width 11 height 11
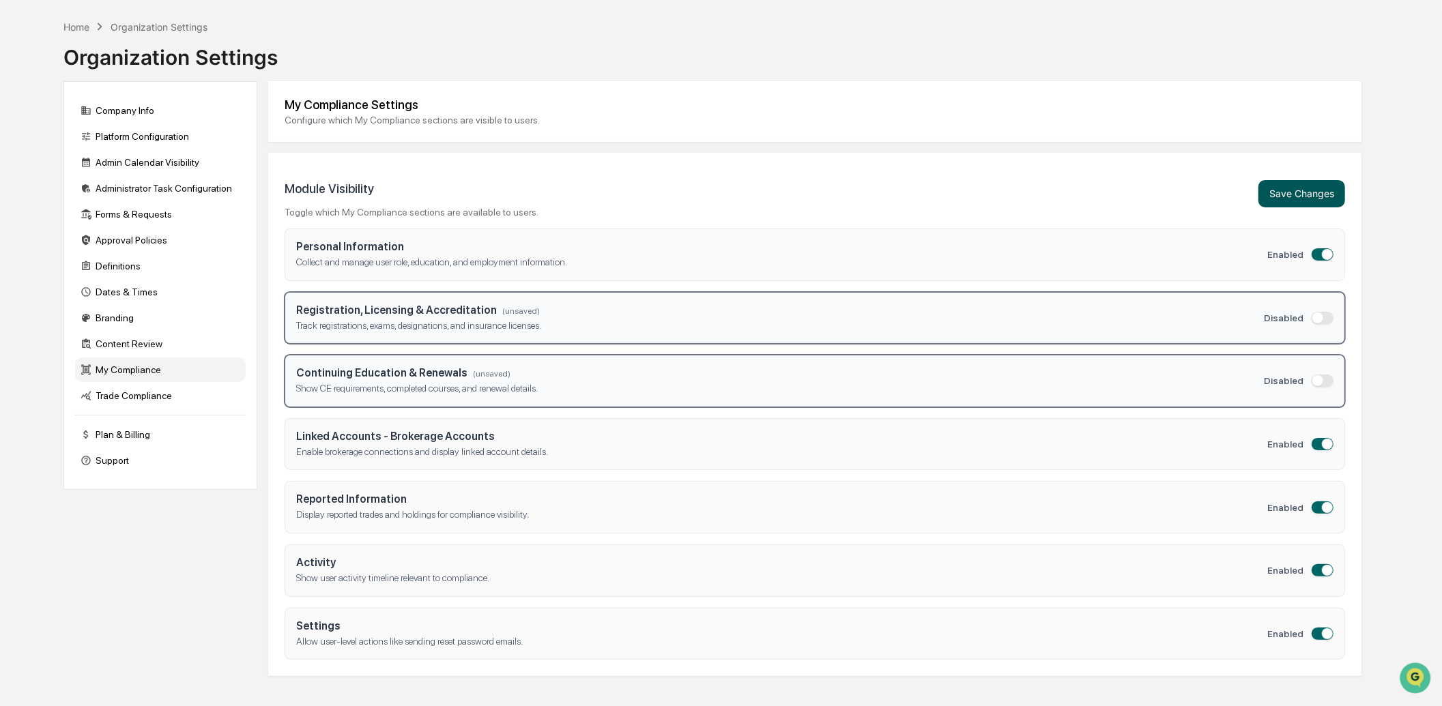
click at [1315, 188] on button "Save Changes" at bounding box center [1302, 193] width 87 height 27
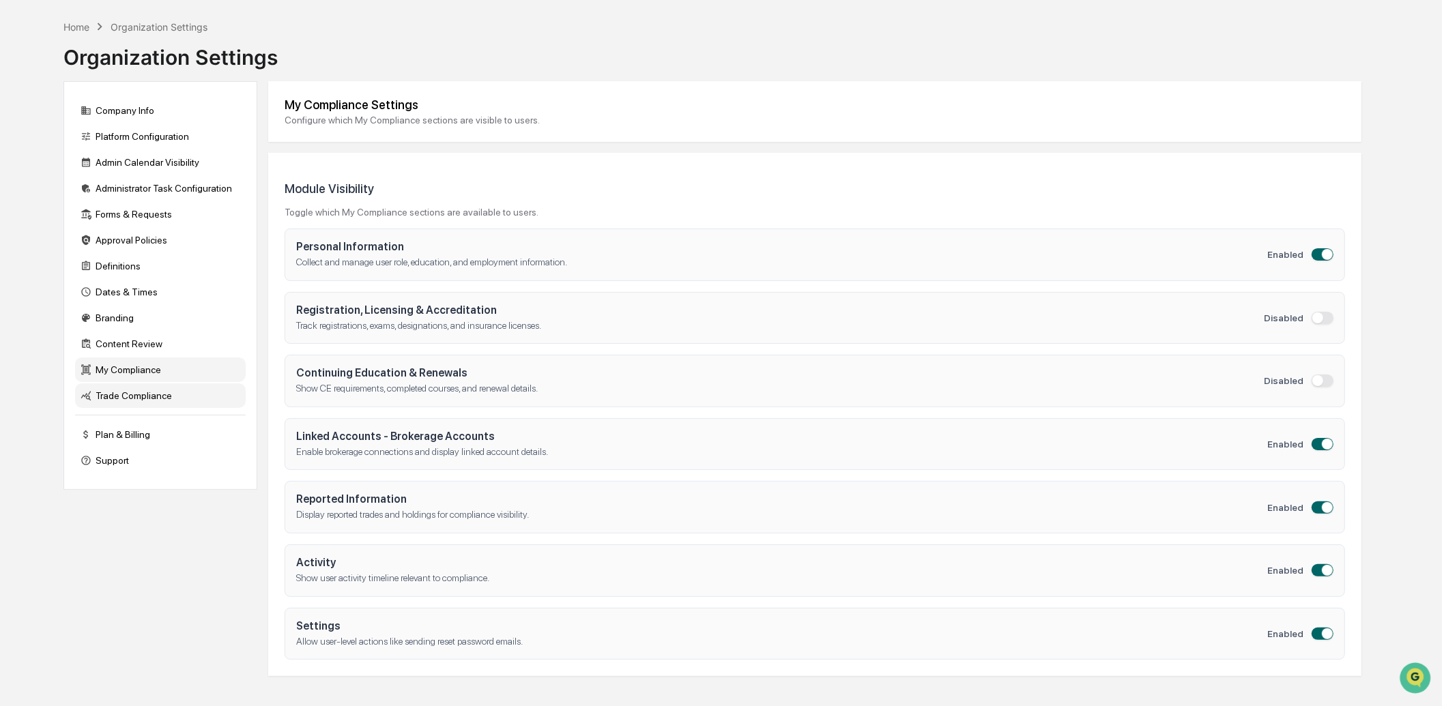
click at [155, 397] on div "Trade Compliance" at bounding box center [160, 396] width 171 height 25
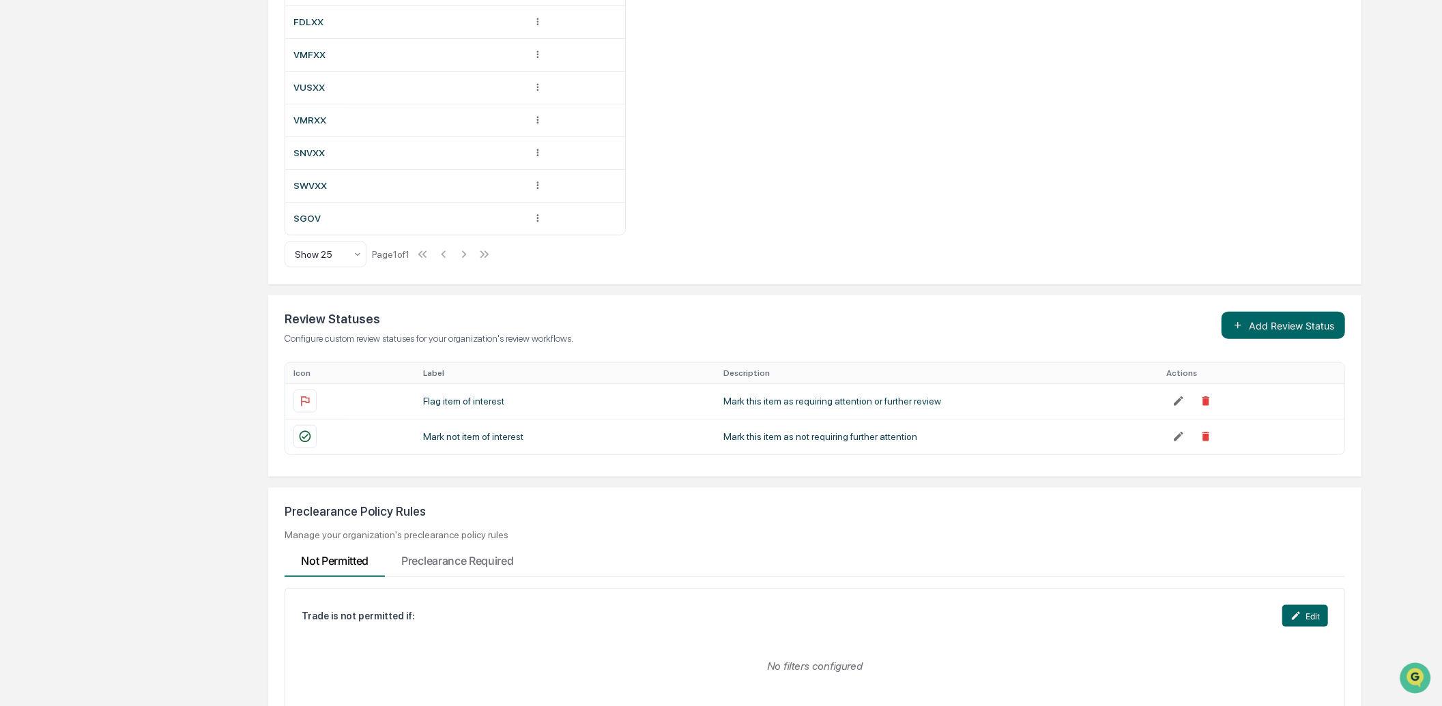
scroll to position [1188, 0]
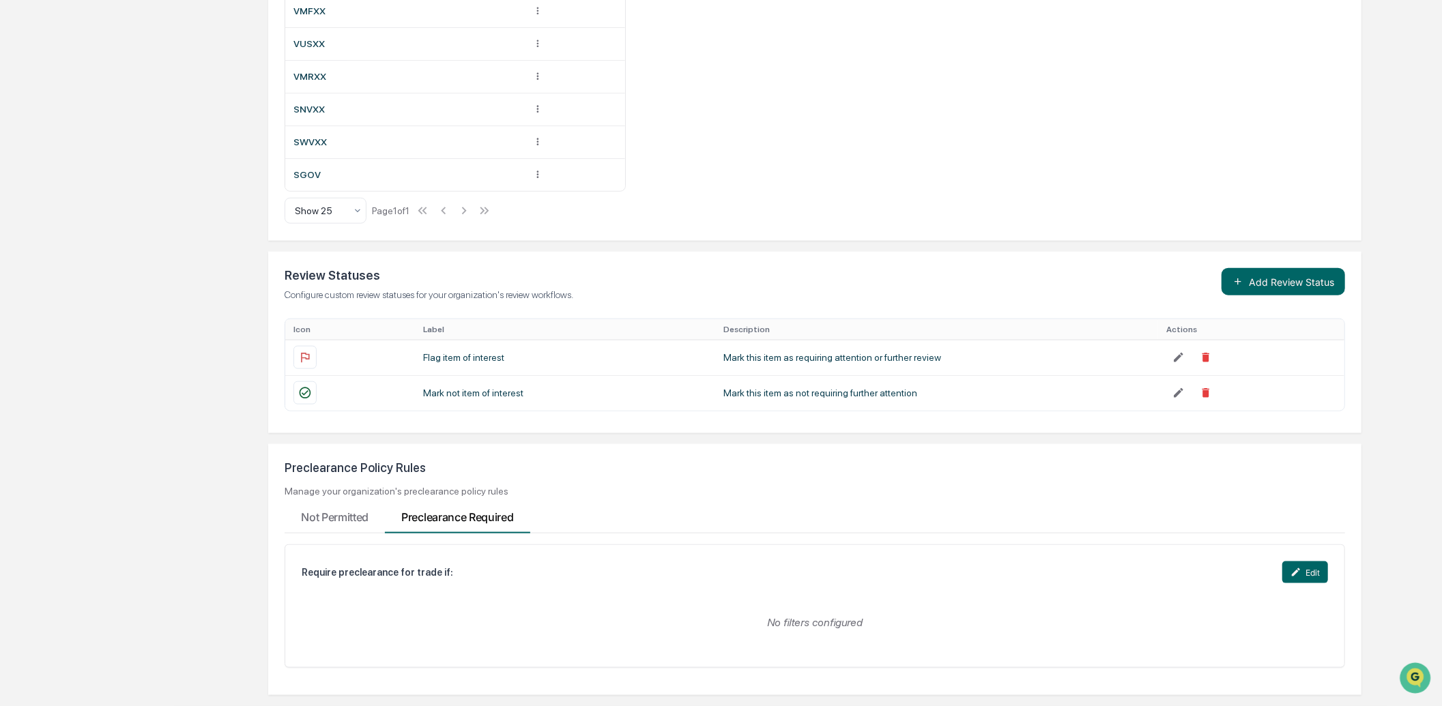
click at [468, 517] on Required "Preclearance Required" at bounding box center [457, 515] width 145 height 37
click at [1318, 543] on button "Edit" at bounding box center [1305, 573] width 46 height 22
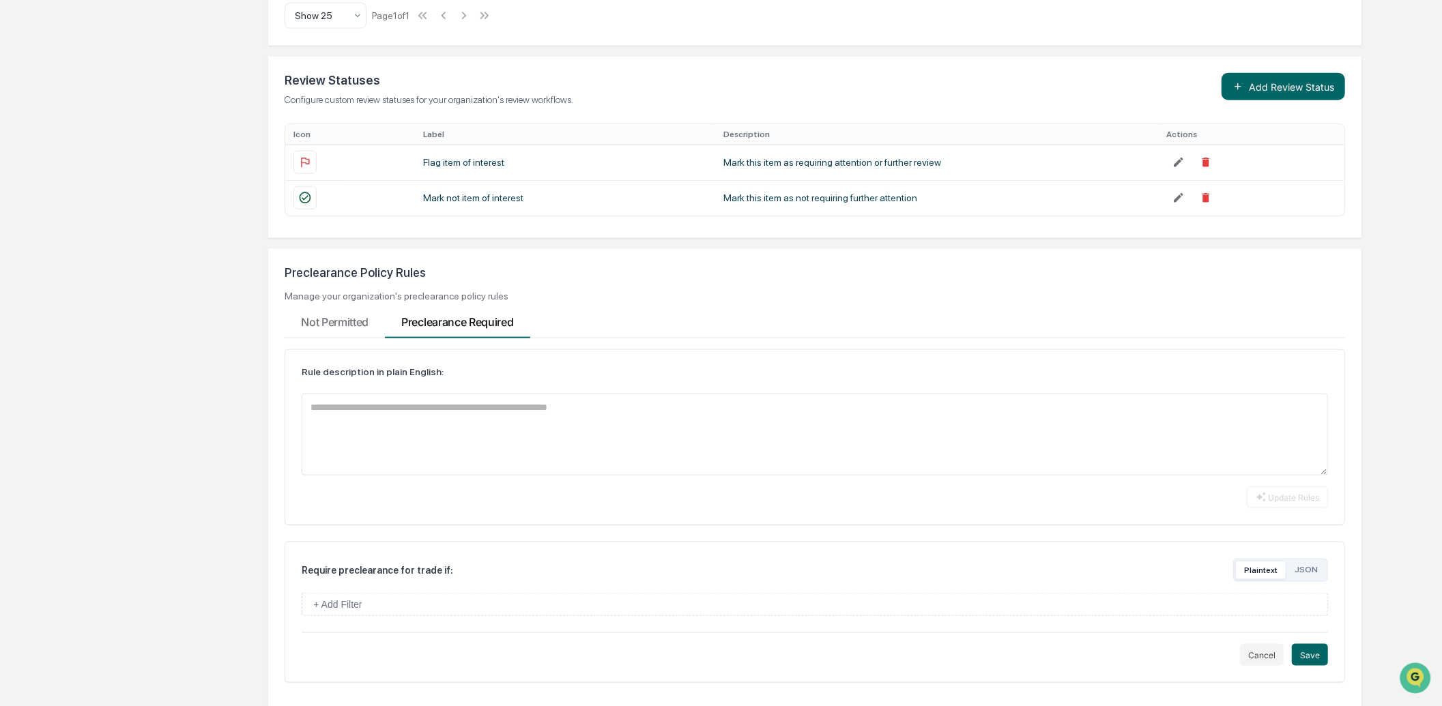
scroll to position [1398, 0]
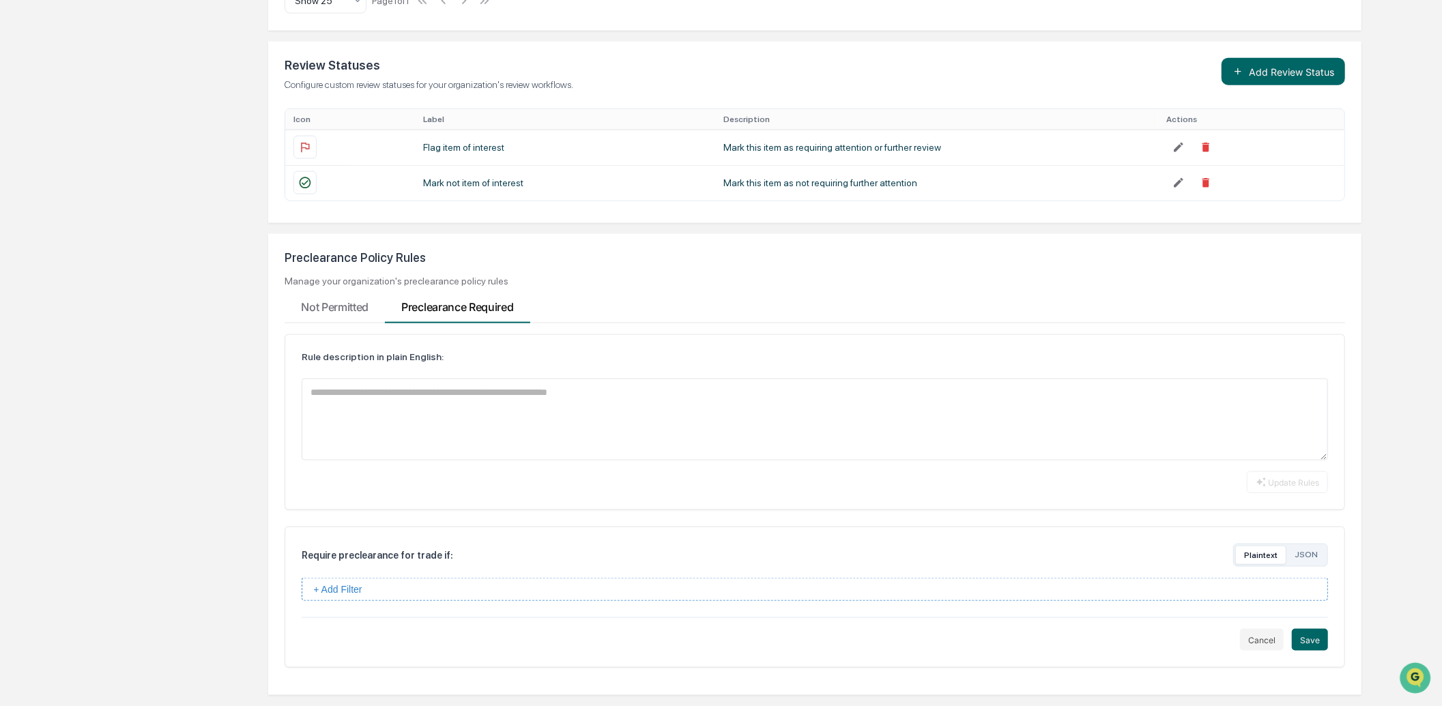
click at [539, 543] on button "+ Add Filter" at bounding box center [815, 589] width 1026 height 23
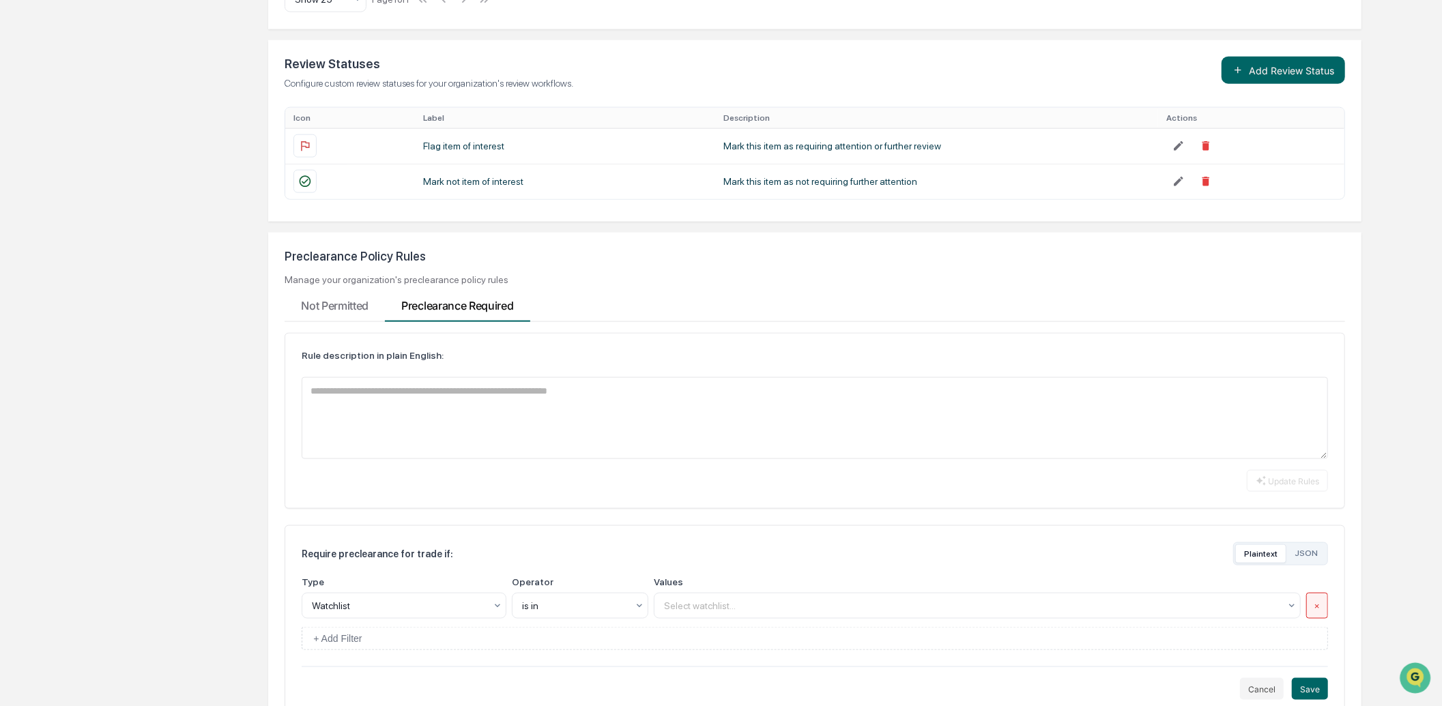
click at [1314, 543] on button "×" at bounding box center [1317, 606] width 22 height 26
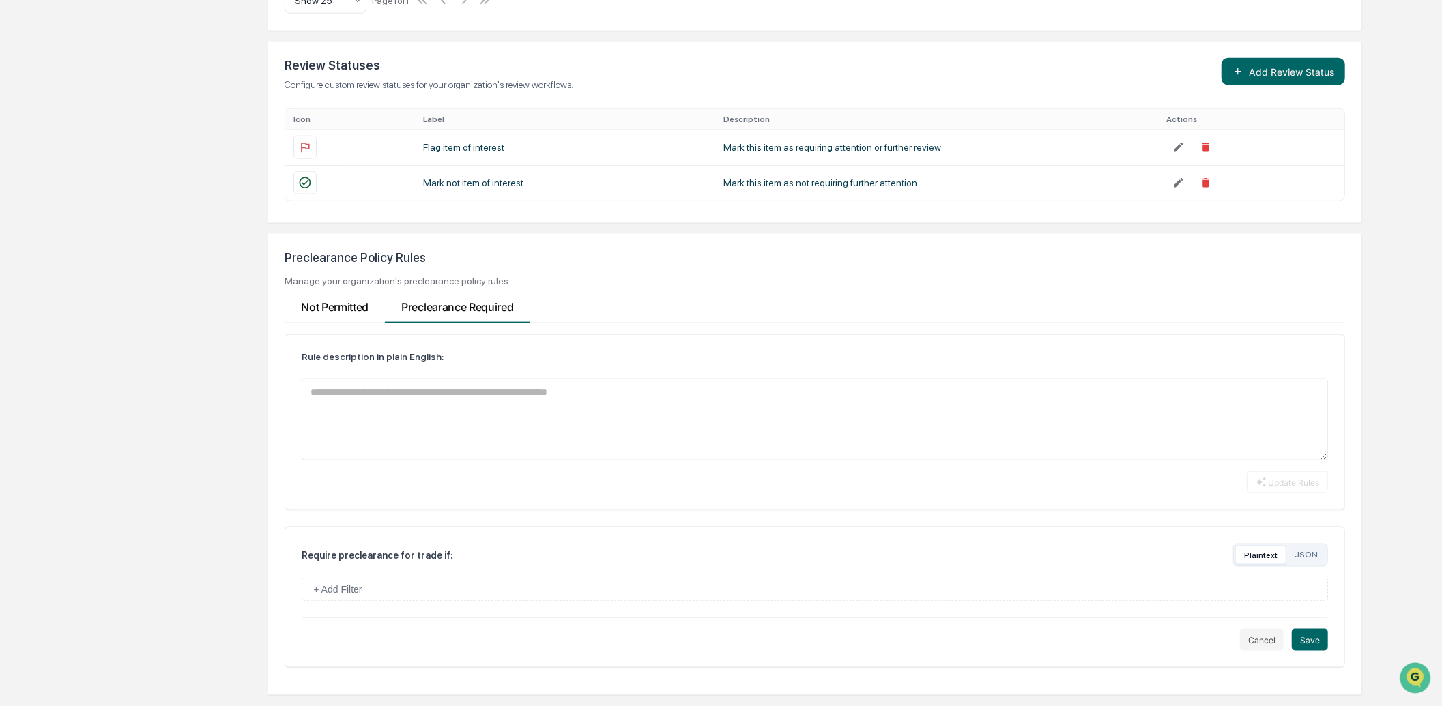
scroll to position [1188, 0]
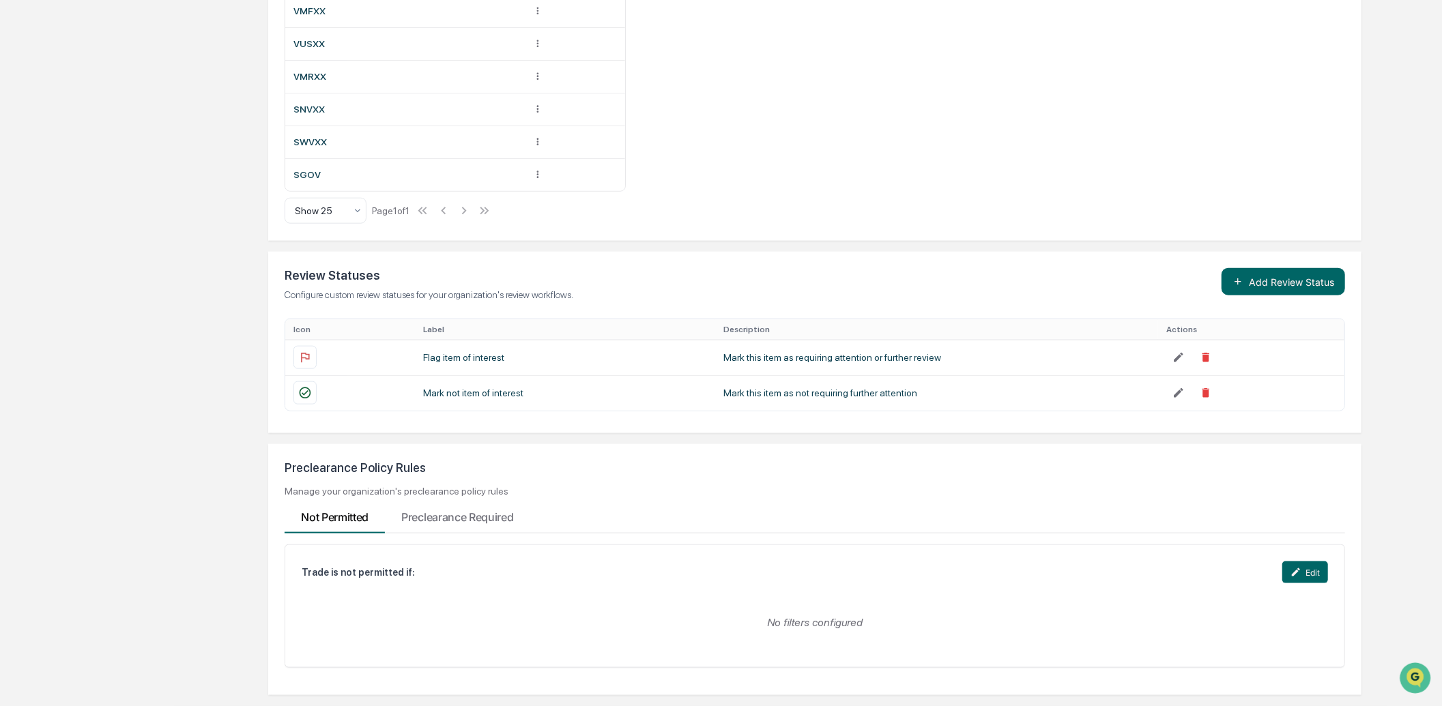
click at [1313, 543] on button "Edit" at bounding box center [1305, 573] width 46 height 22
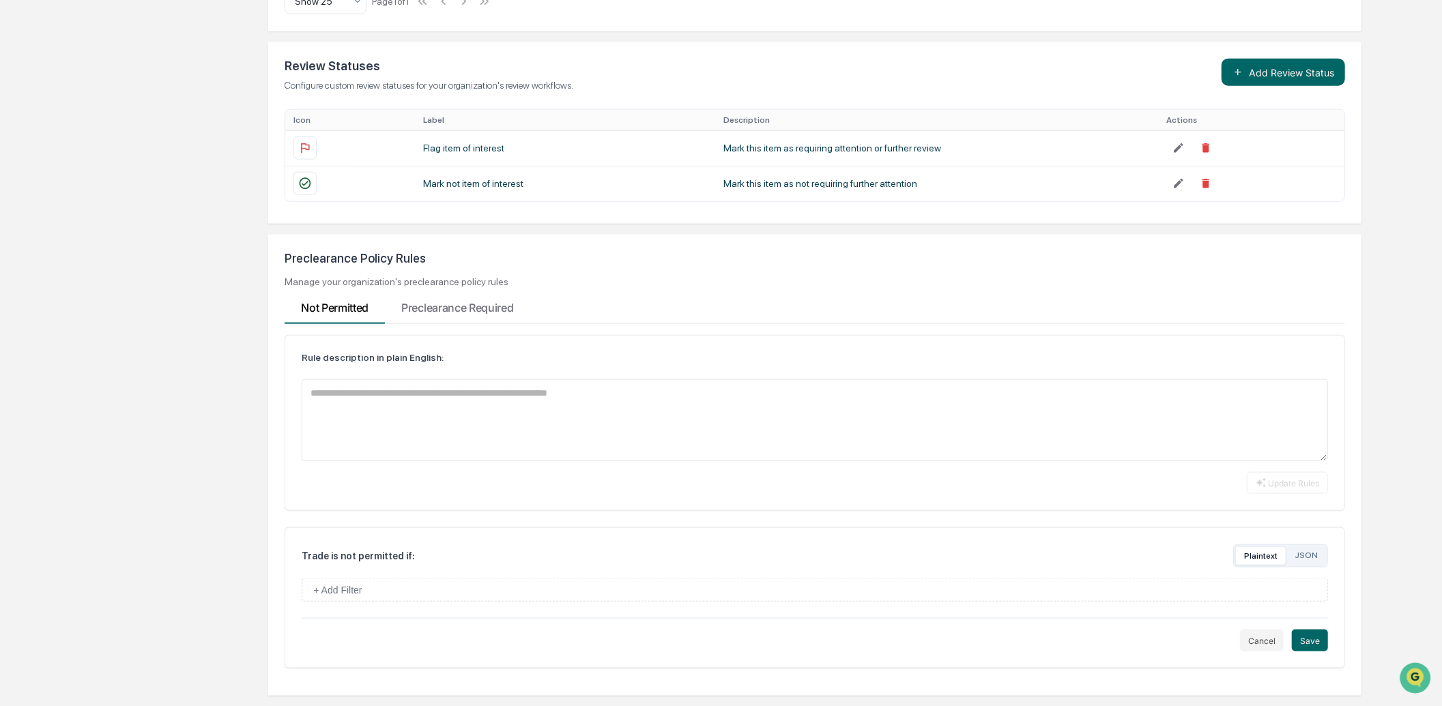
scroll to position [1398, 0]
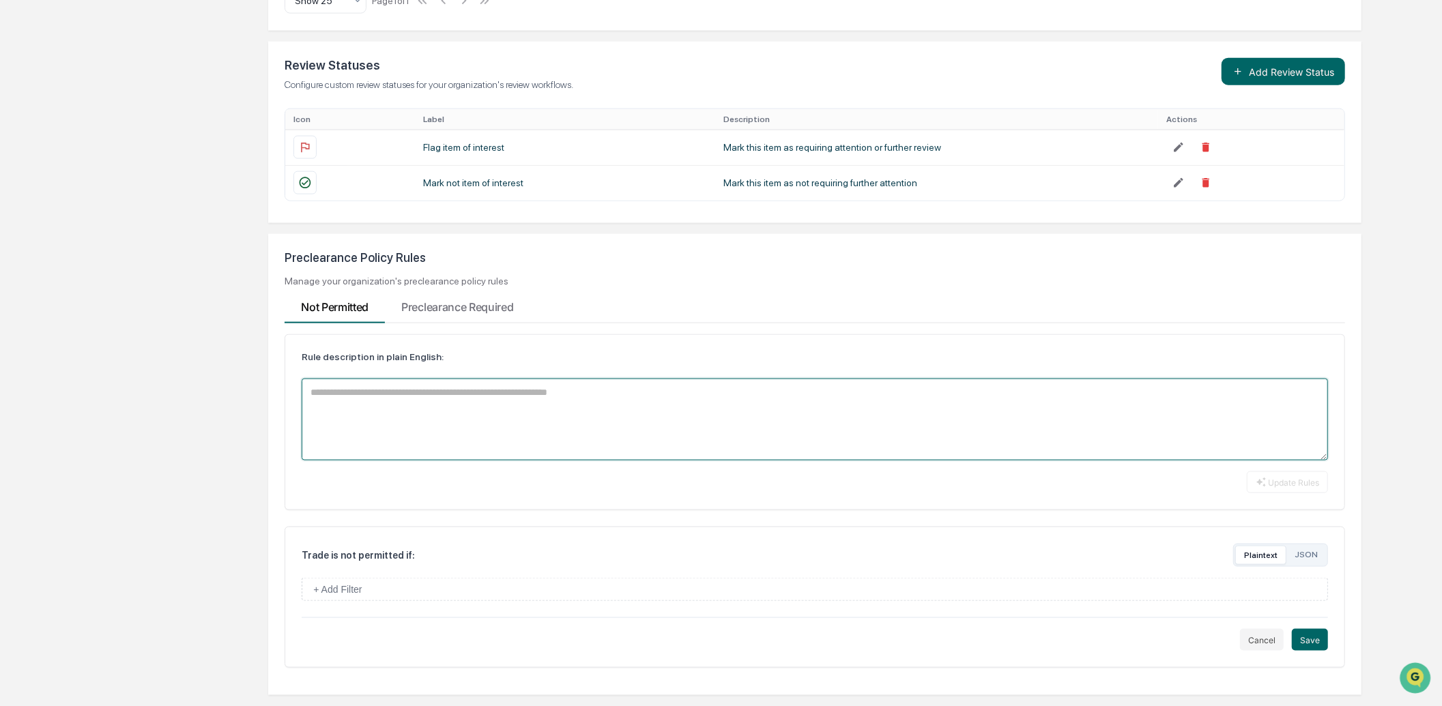
click at [648, 423] on textarea at bounding box center [815, 420] width 1026 height 82
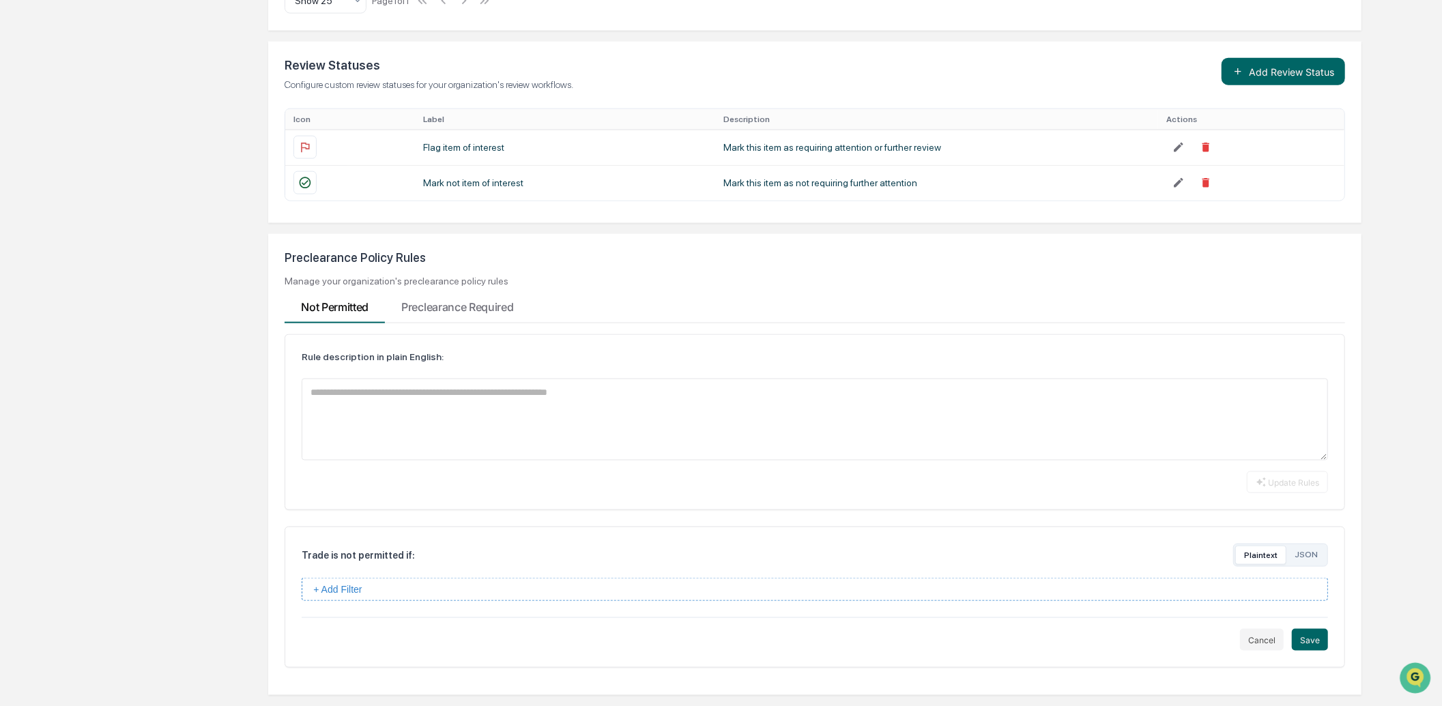
click at [708, 543] on button "+ Add Filter" at bounding box center [815, 589] width 1026 height 23
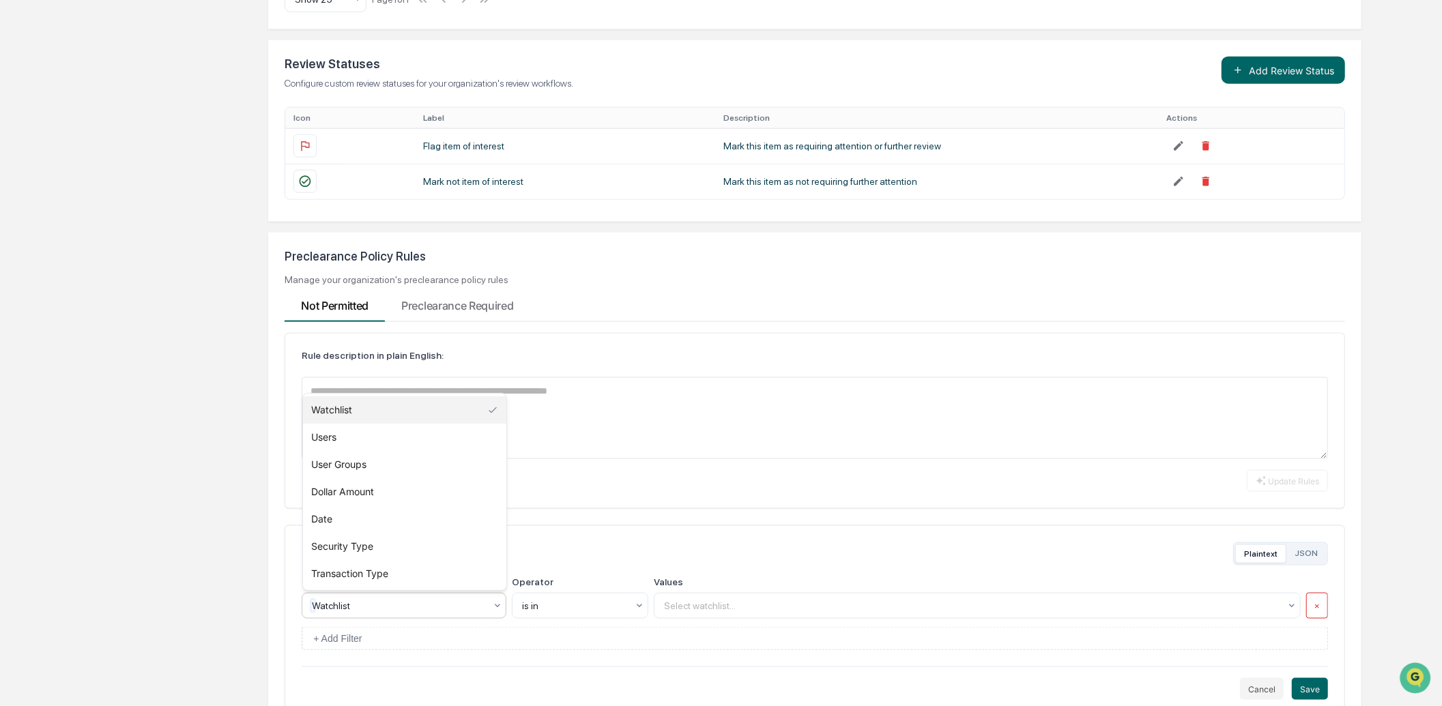
click at [487, 543] on div "Watchlist" at bounding box center [398, 606] width 187 height 19
click at [705, 543] on div at bounding box center [972, 606] width 616 height 14
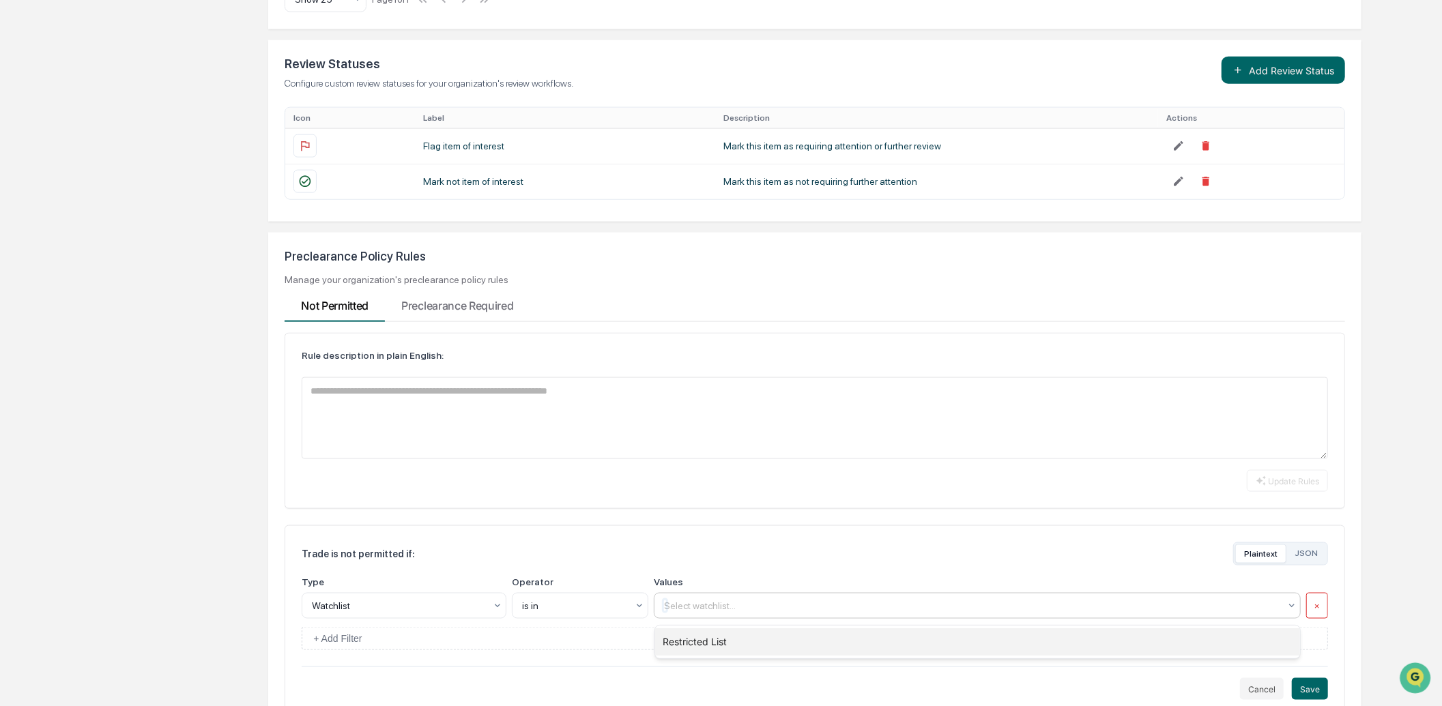
click at [706, 543] on div "Restricted List" at bounding box center [978, 642] width 646 height 27
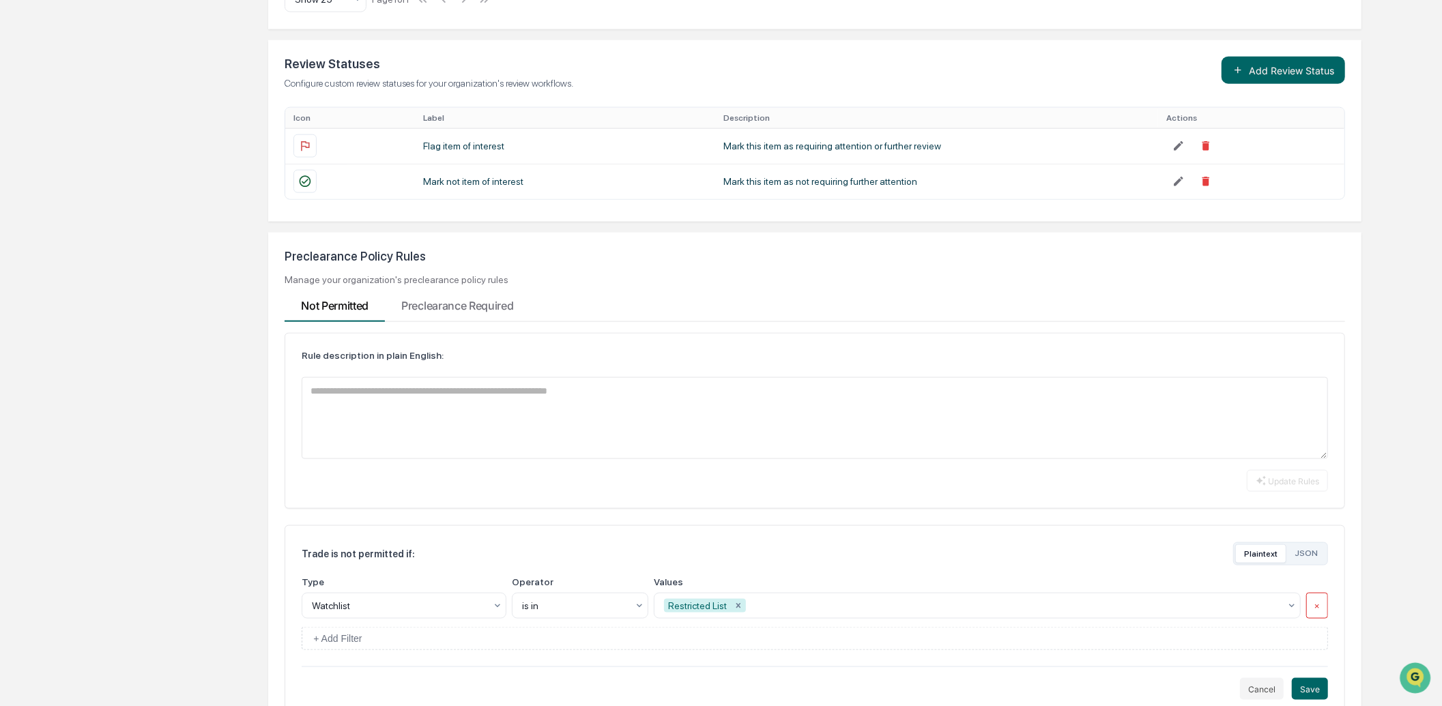
click at [923, 543] on div "Trade is not permitted if: Plaintext JSON" at bounding box center [815, 554] width 1026 height 23
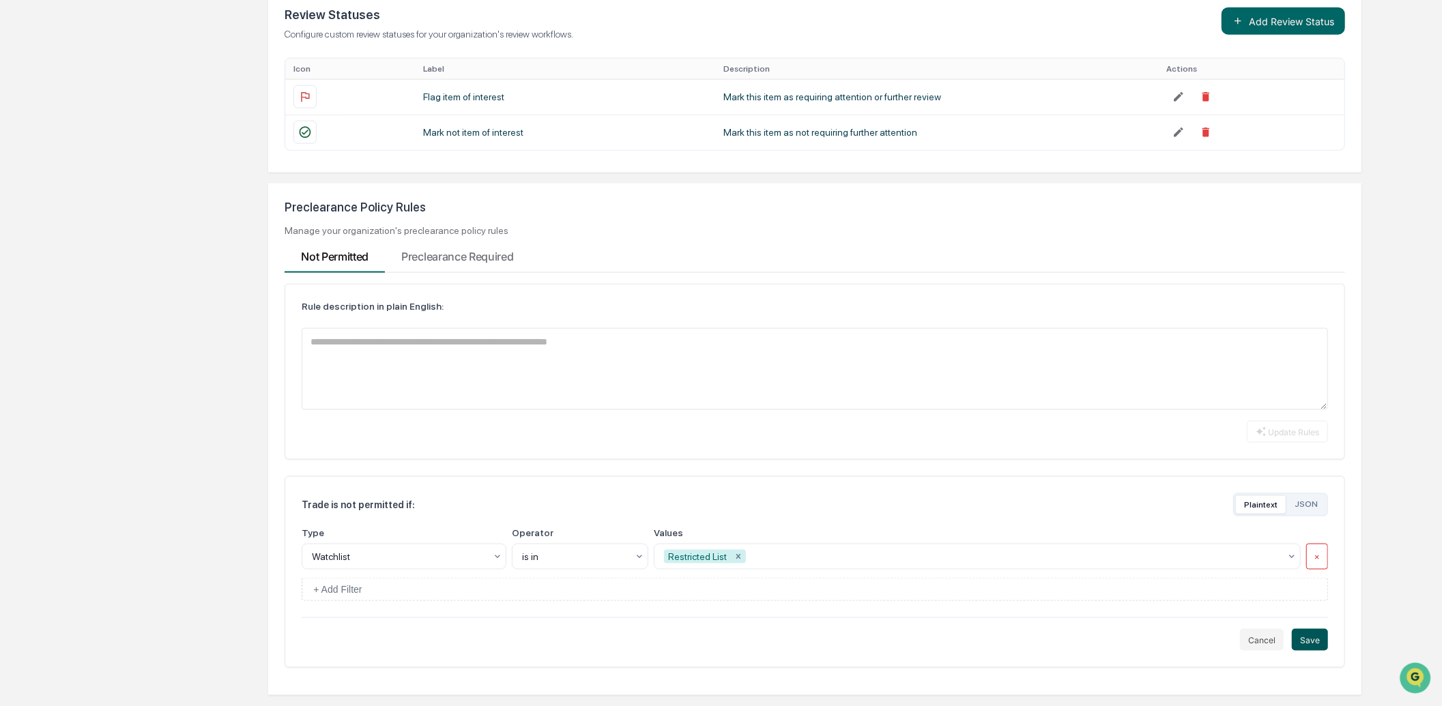
click at [1313, 543] on button "Save" at bounding box center [1310, 640] width 36 height 22
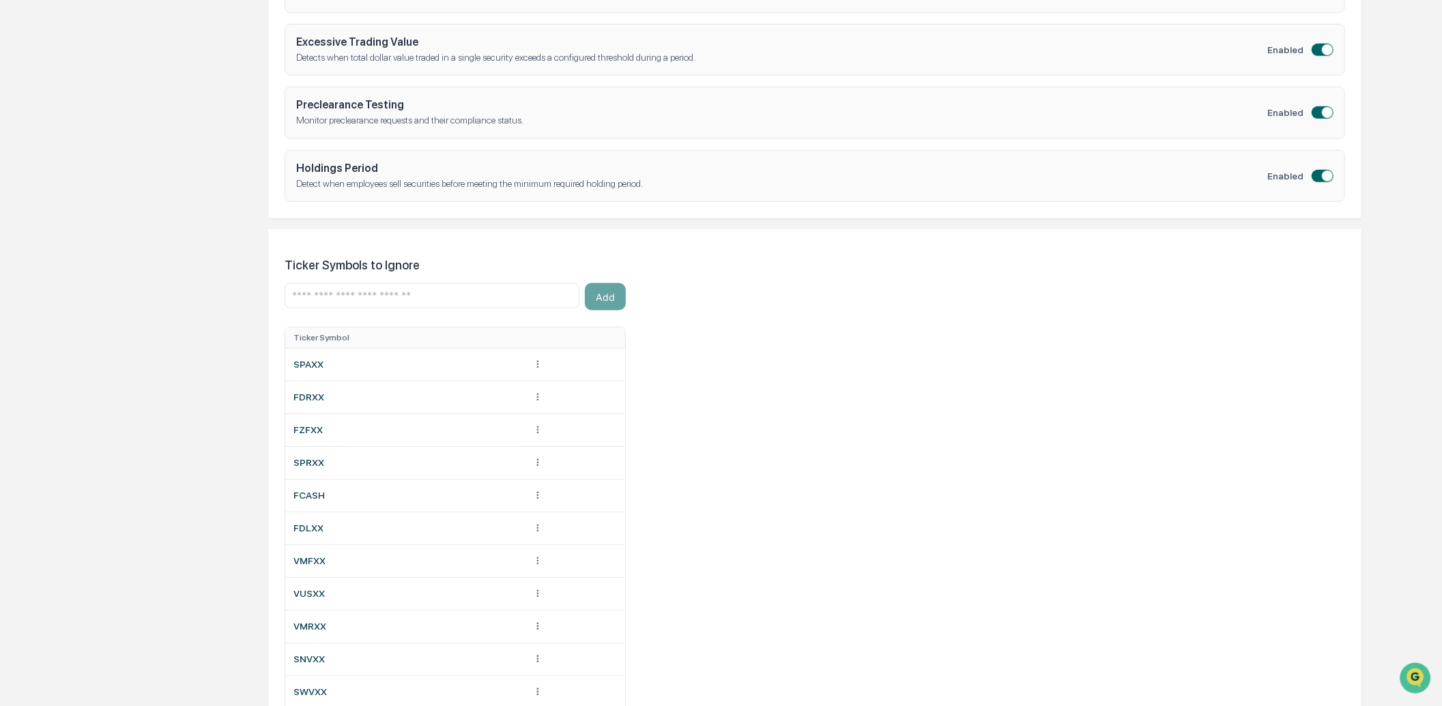
scroll to position [1167, 0]
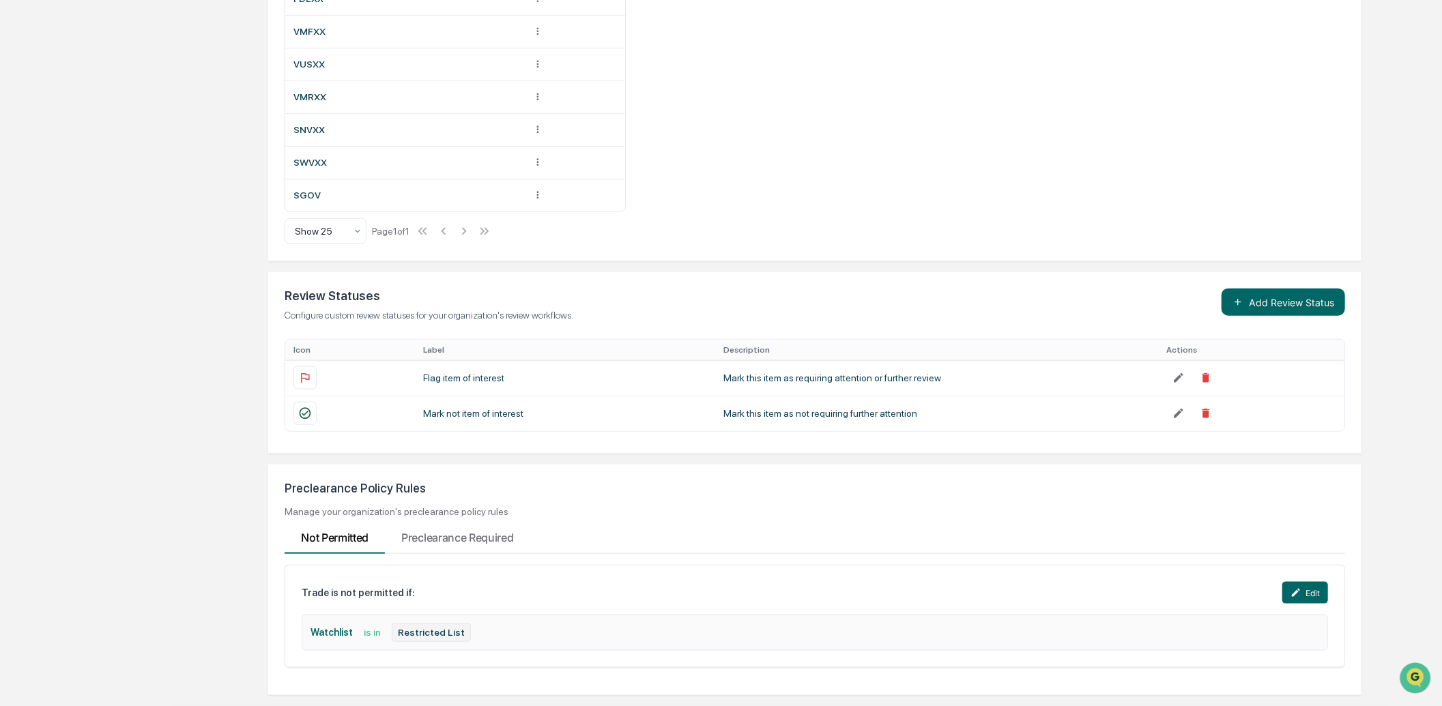
click at [364, 489] on div "Preclearance Policy Rules" at bounding box center [815, 488] width 1061 height 14
click at [365, 489] on div "Preclearance Policy Rules" at bounding box center [815, 488] width 1061 height 14
copy div "Preclearance Policy Rules"
click at [534, 485] on div "Preclearance Policy Rules" at bounding box center [815, 488] width 1061 height 14
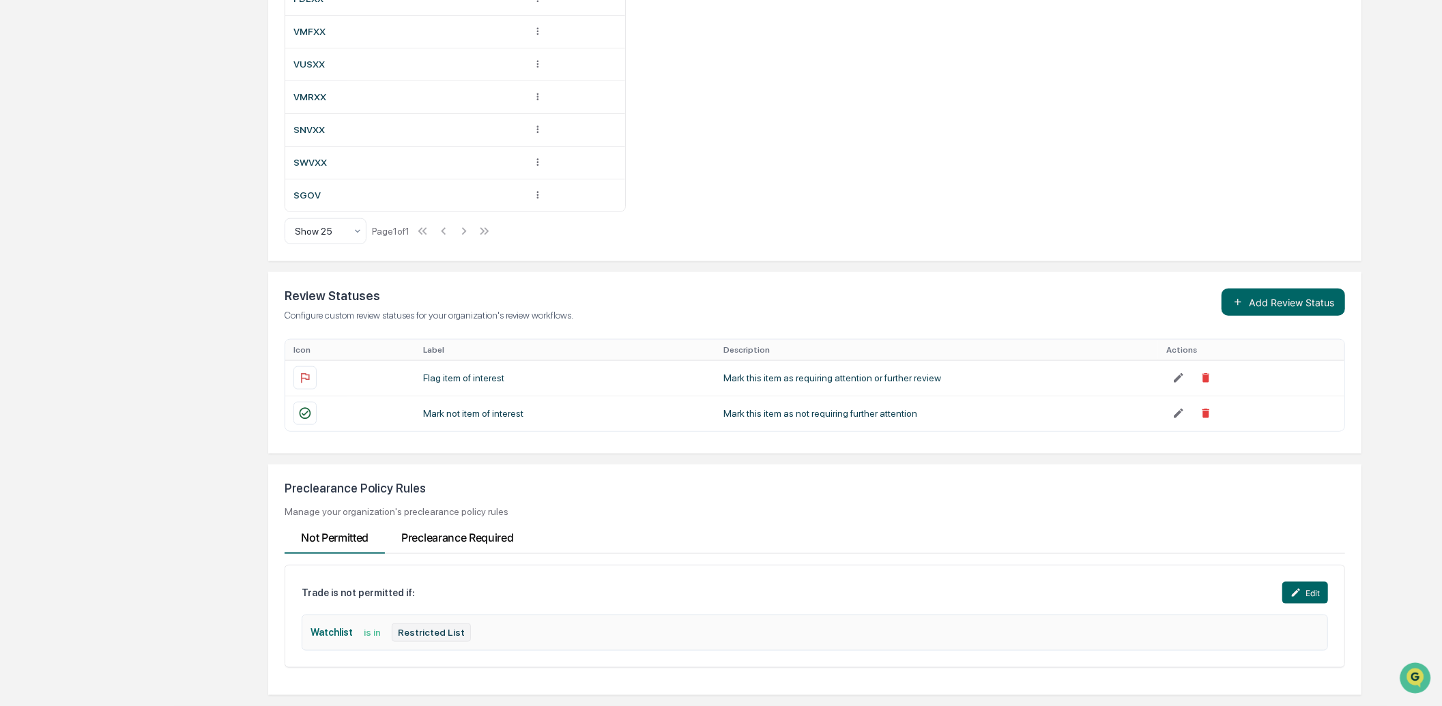
click at [500, 543] on Required "Preclearance Required" at bounding box center [457, 535] width 145 height 37
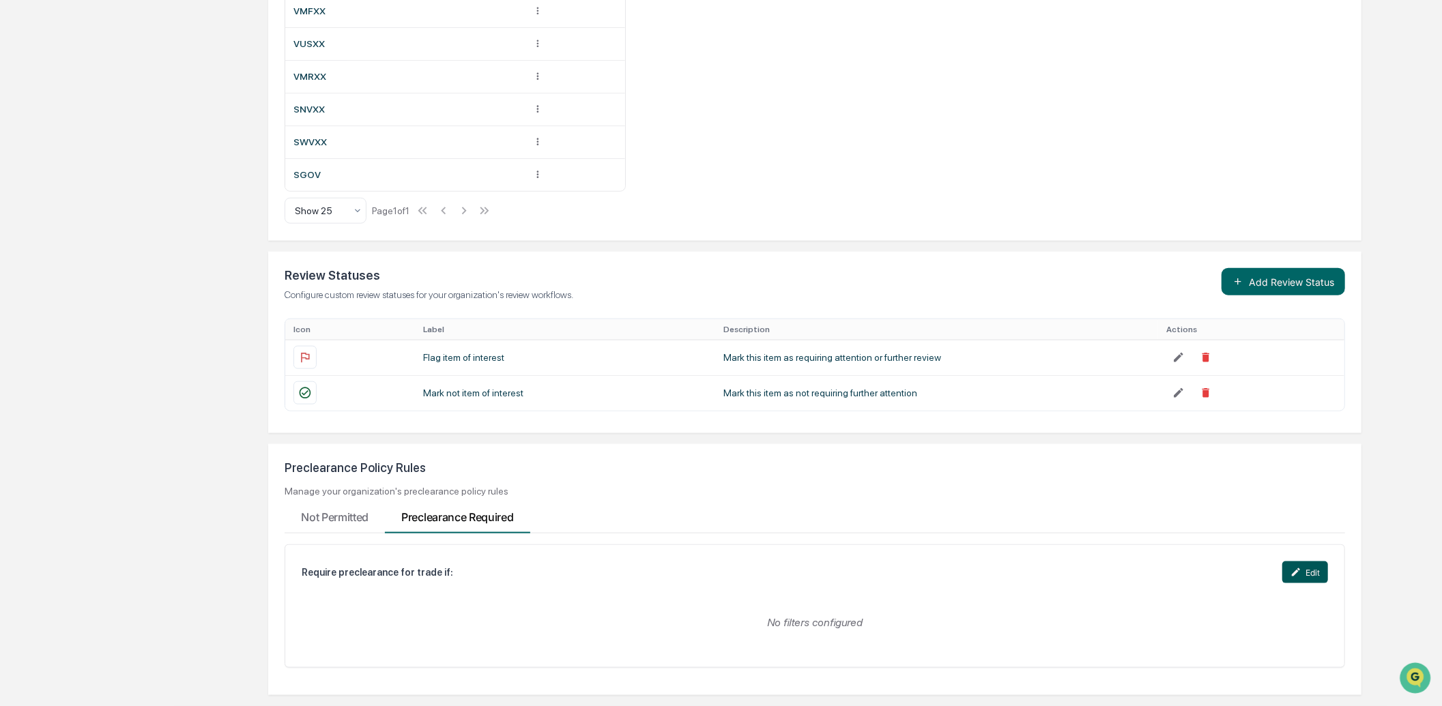
click at [1298, 543] on icon at bounding box center [1296, 572] width 11 height 11
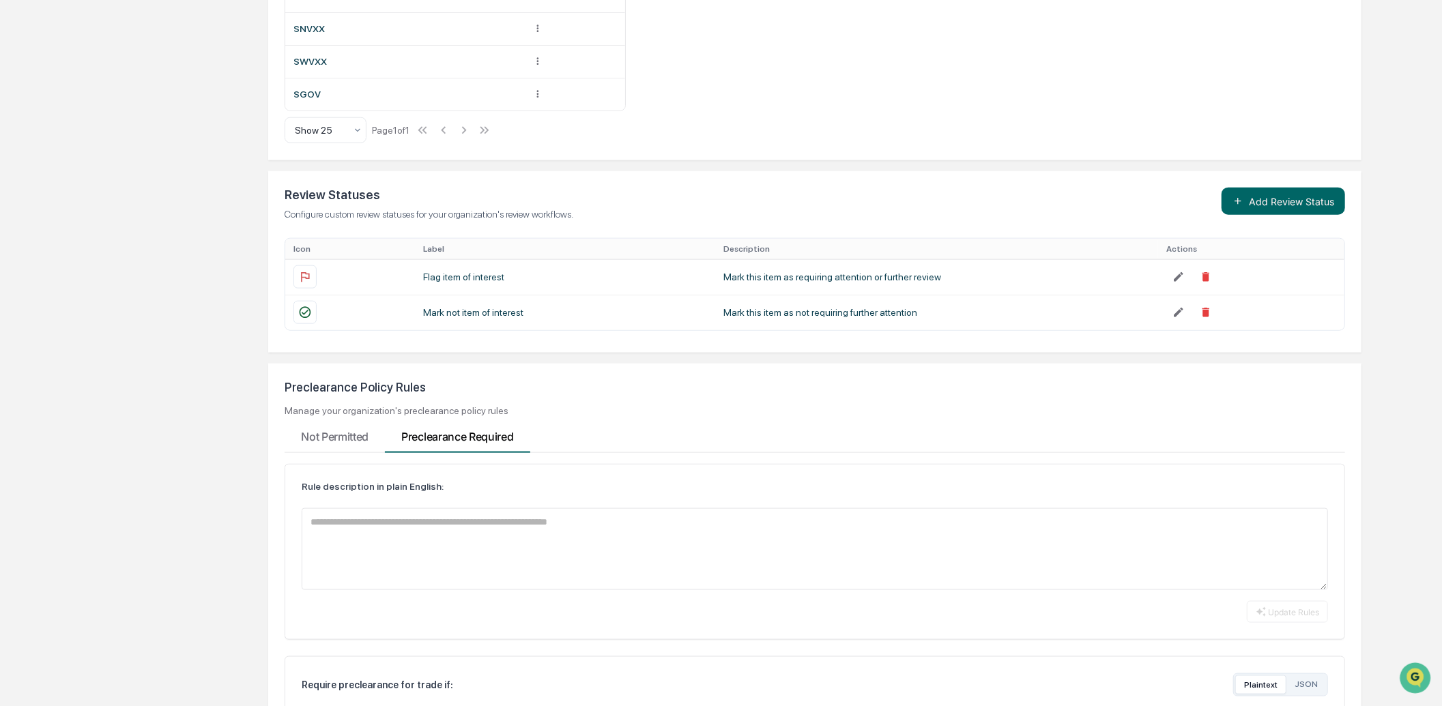
scroll to position [1398, 0]
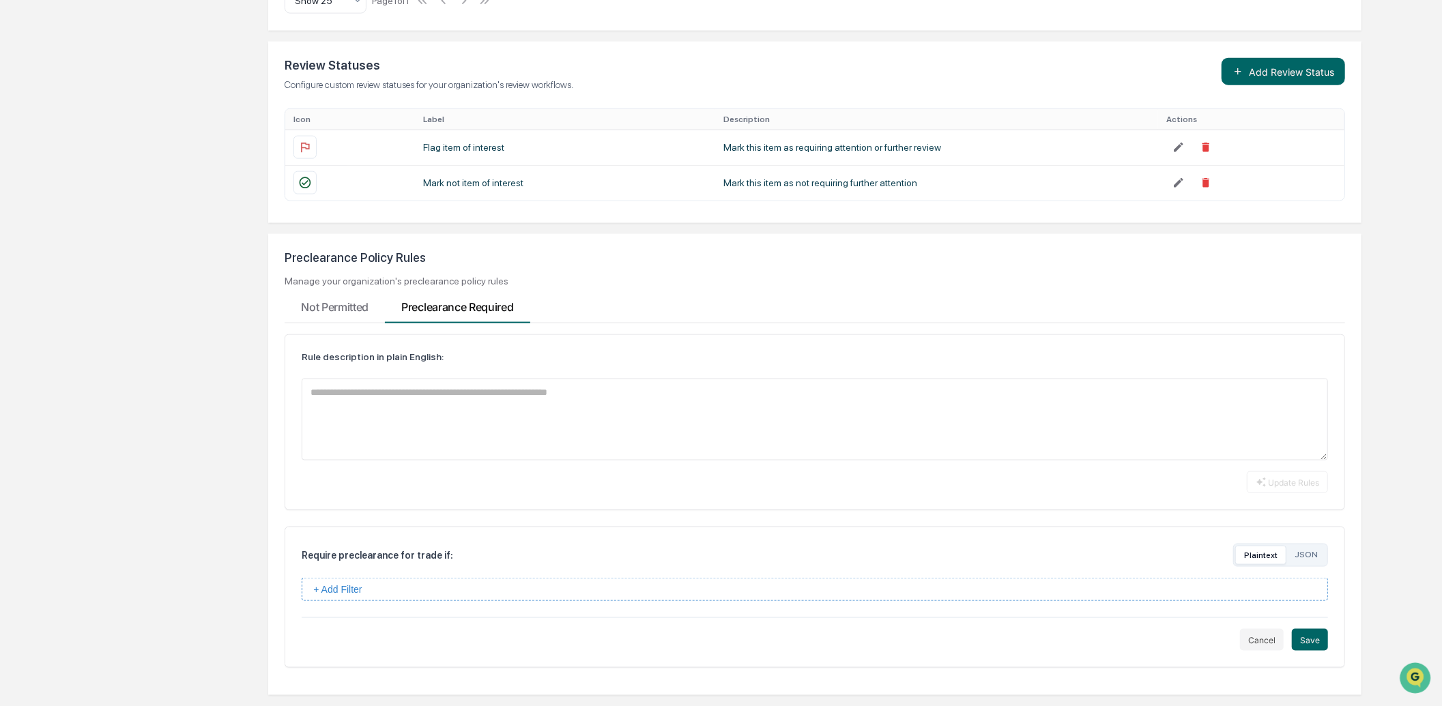
click at [448, 543] on button "+ Add Filter" at bounding box center [815, 589] width 1026 height 23
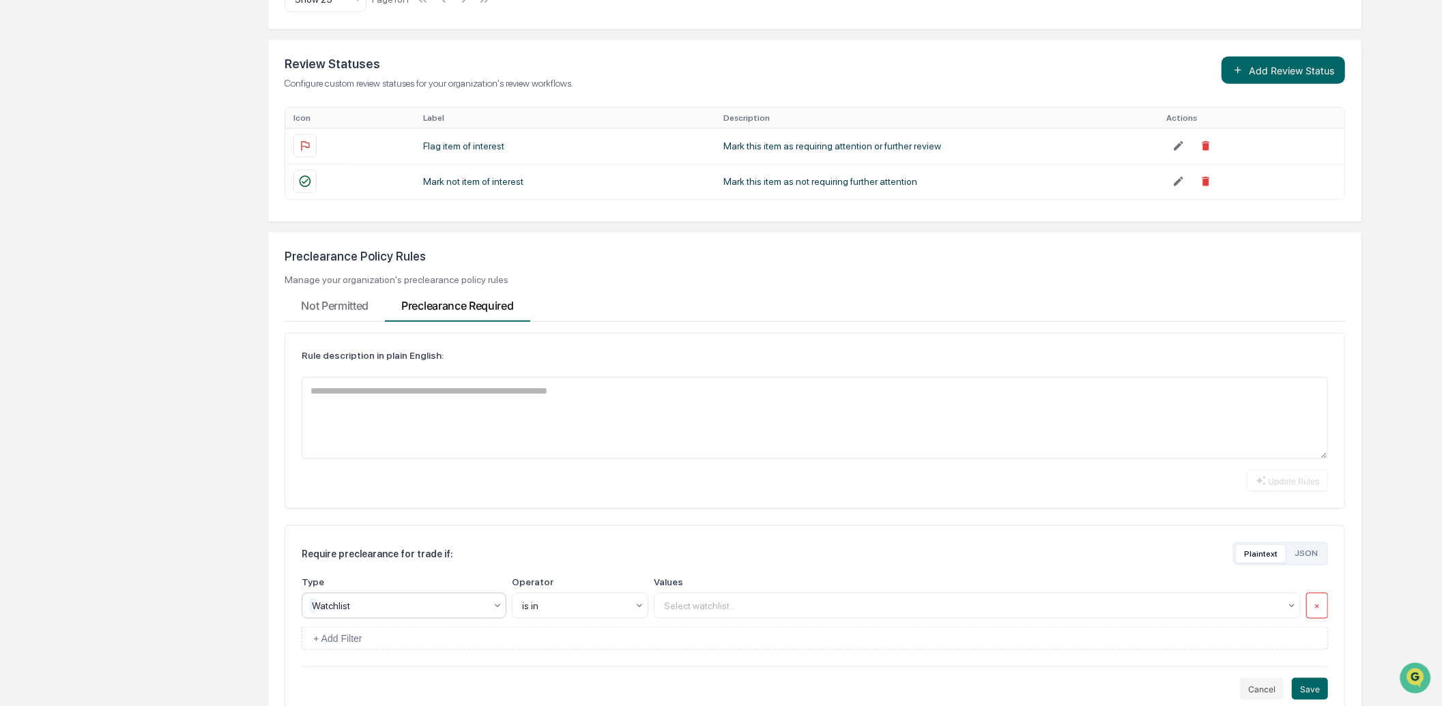
click at [451, 543] on div at bounding box center [398, 606] width 173 height 14
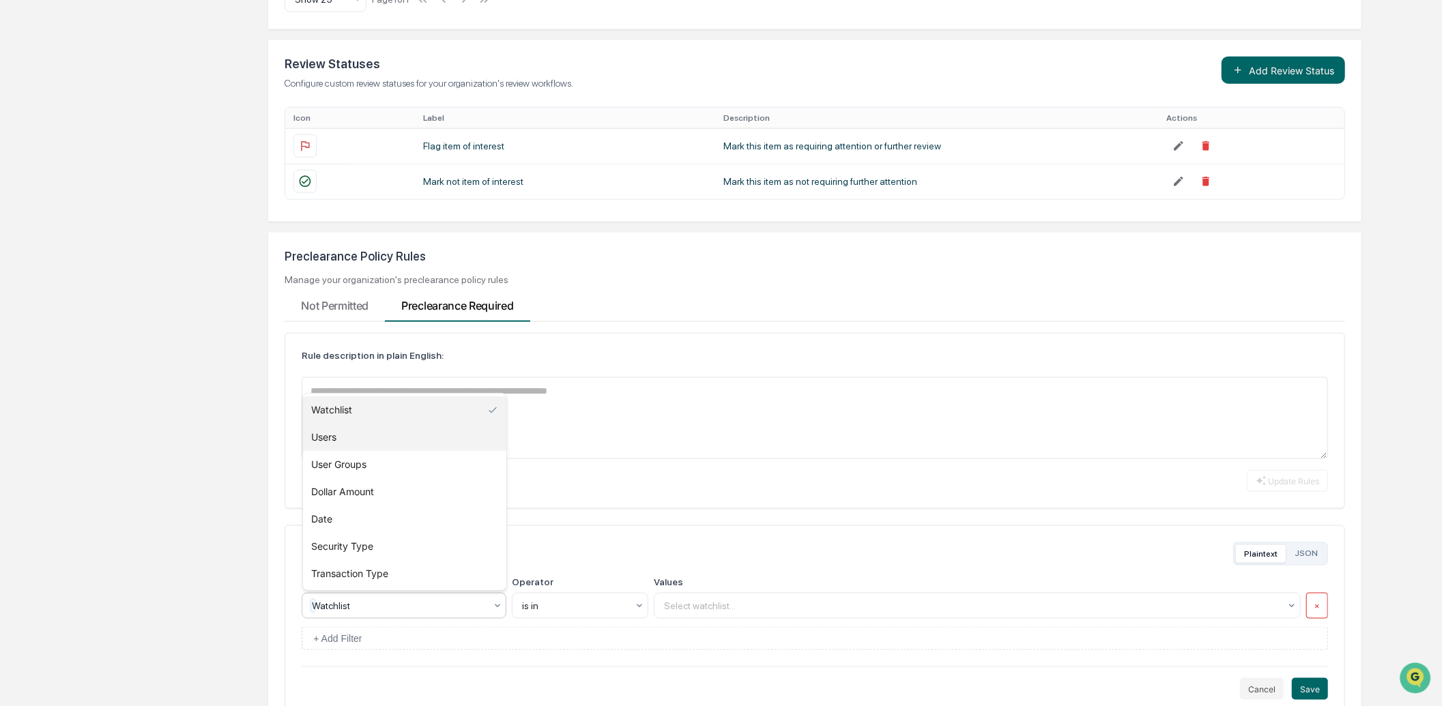
click at [407, 438] on div "Users" at bounding box center [404, 437] width 203 height 27
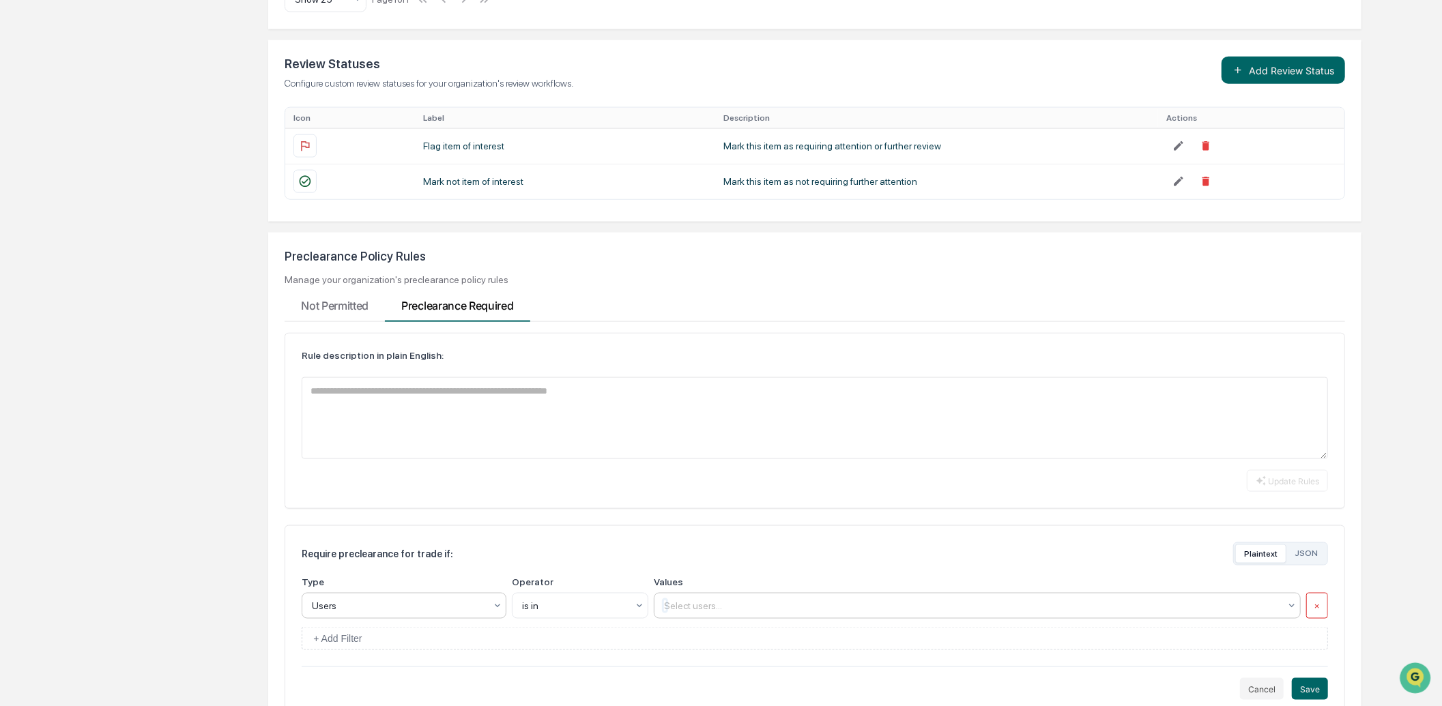
click at [691, 543] on div "Select users..." at bounding box center [971, 606] width 629 height 22
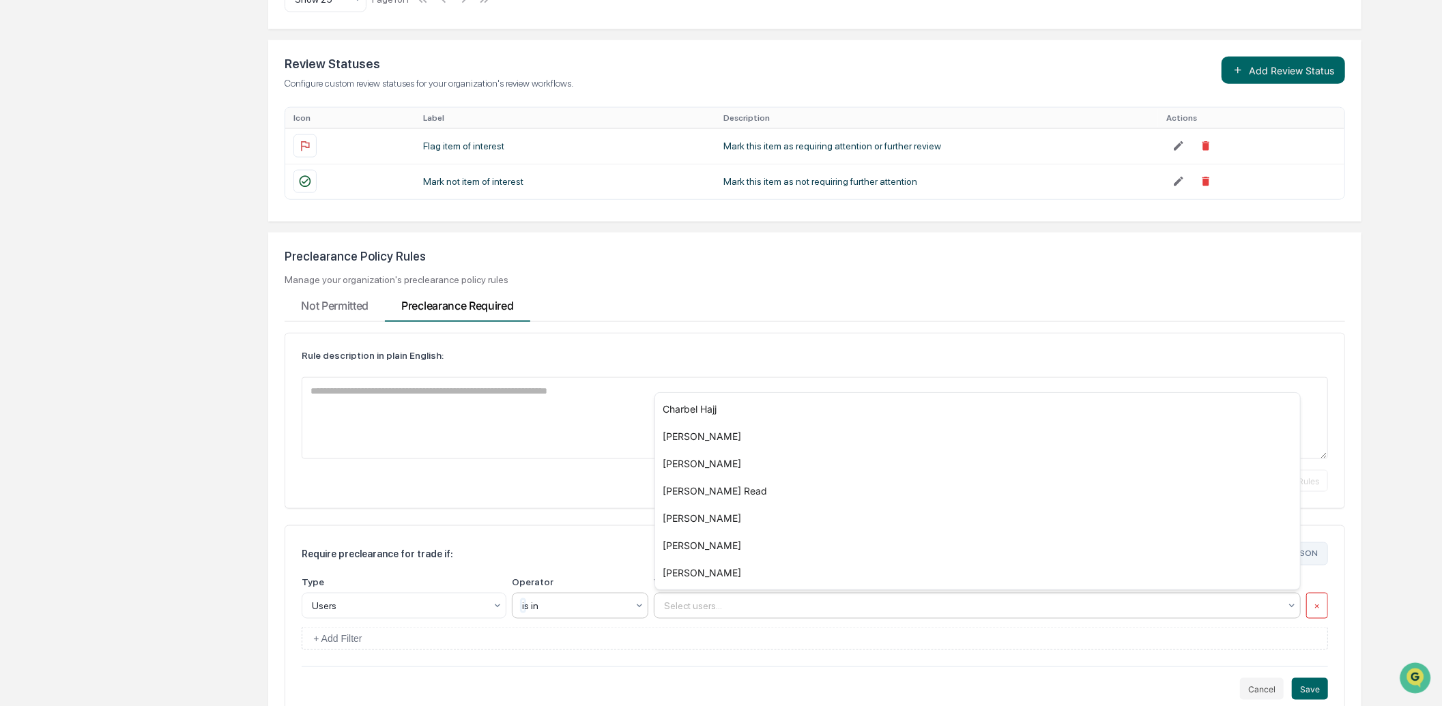
click at [624, 543] on div at bounding box center [574, 606] width 105 height 14
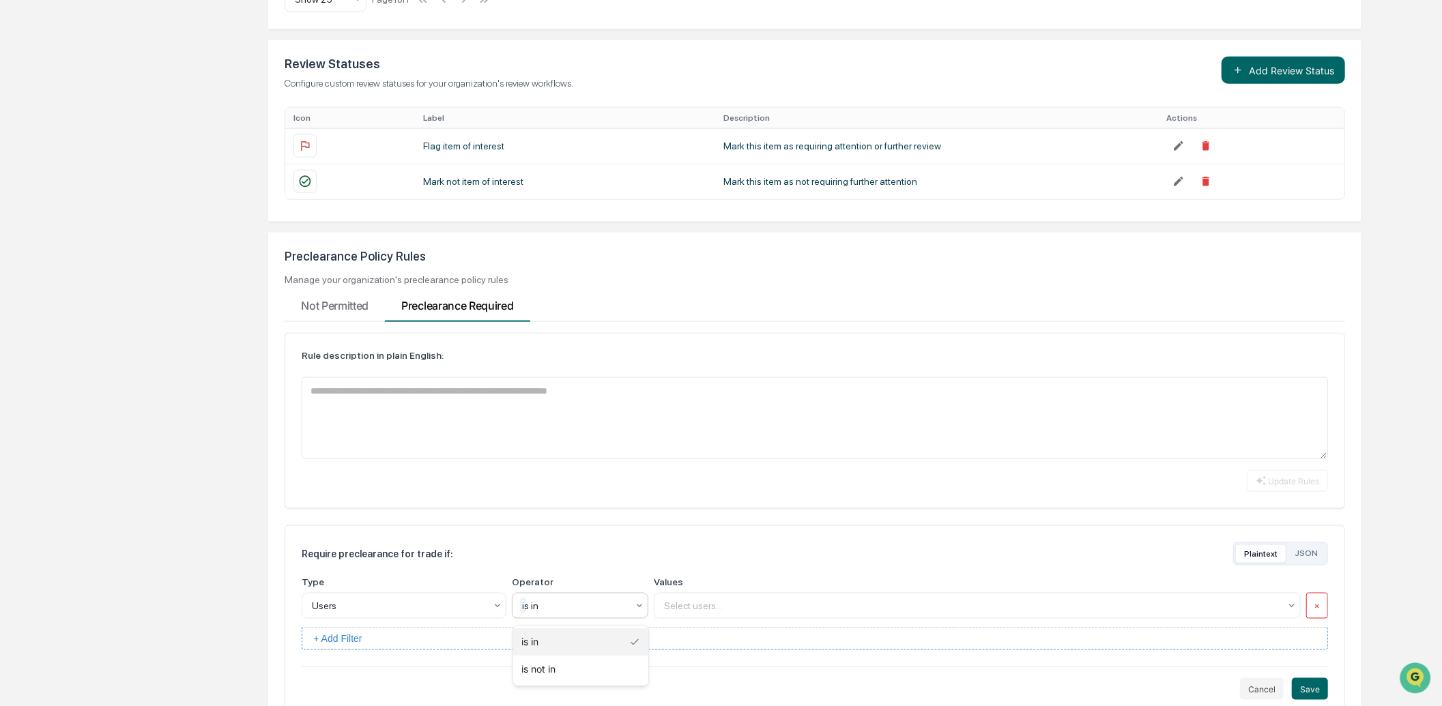
click at [624, 543] on div "is in" at bounding box center [580, 642] width 135 height 27
click at [704, 543] on div at bounding box center [972, 606] width 616 height 14
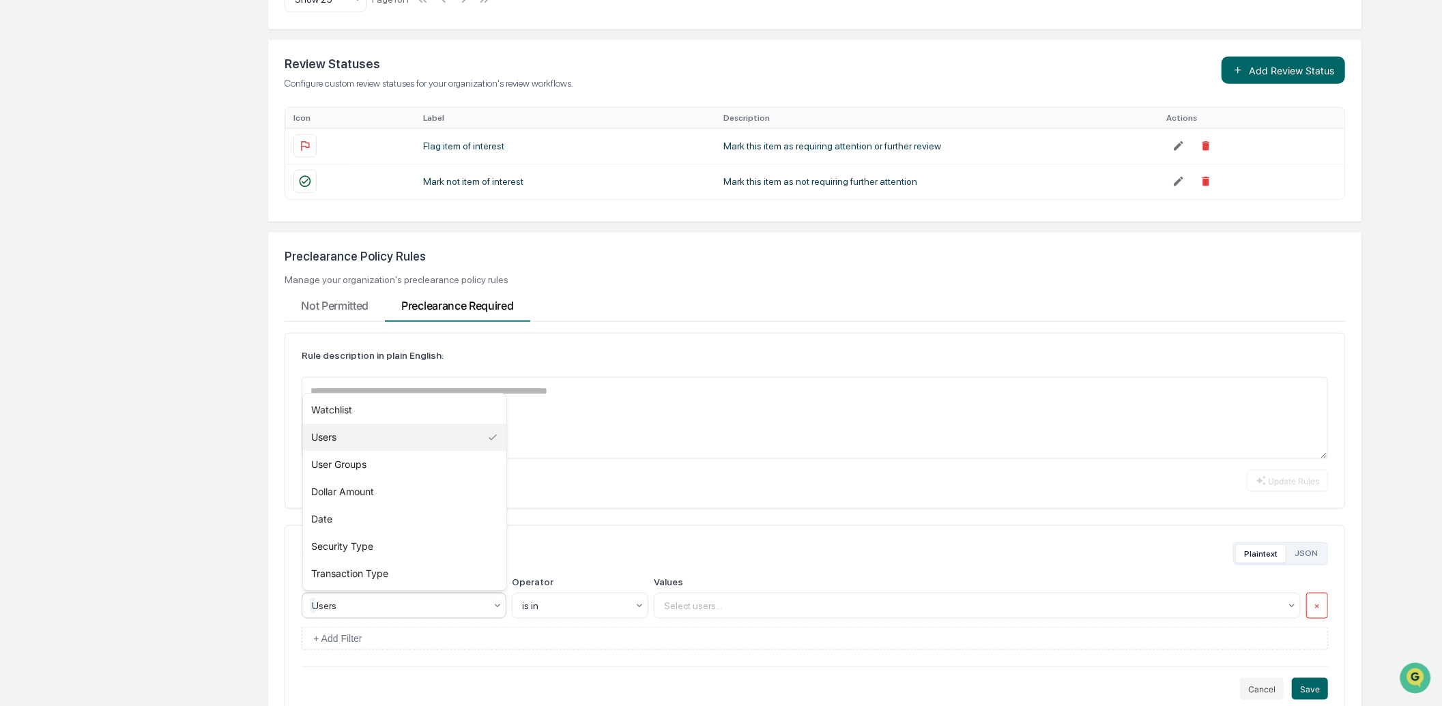
click at [392, 543] on div at bounding box center [398, 606] width 173 height 14
click at [526, 537] on div "Require preclearance for trade if: Plaintext JSON Type 7 results available. Use…" at bounding box center [815, 622] width 1061 height 192
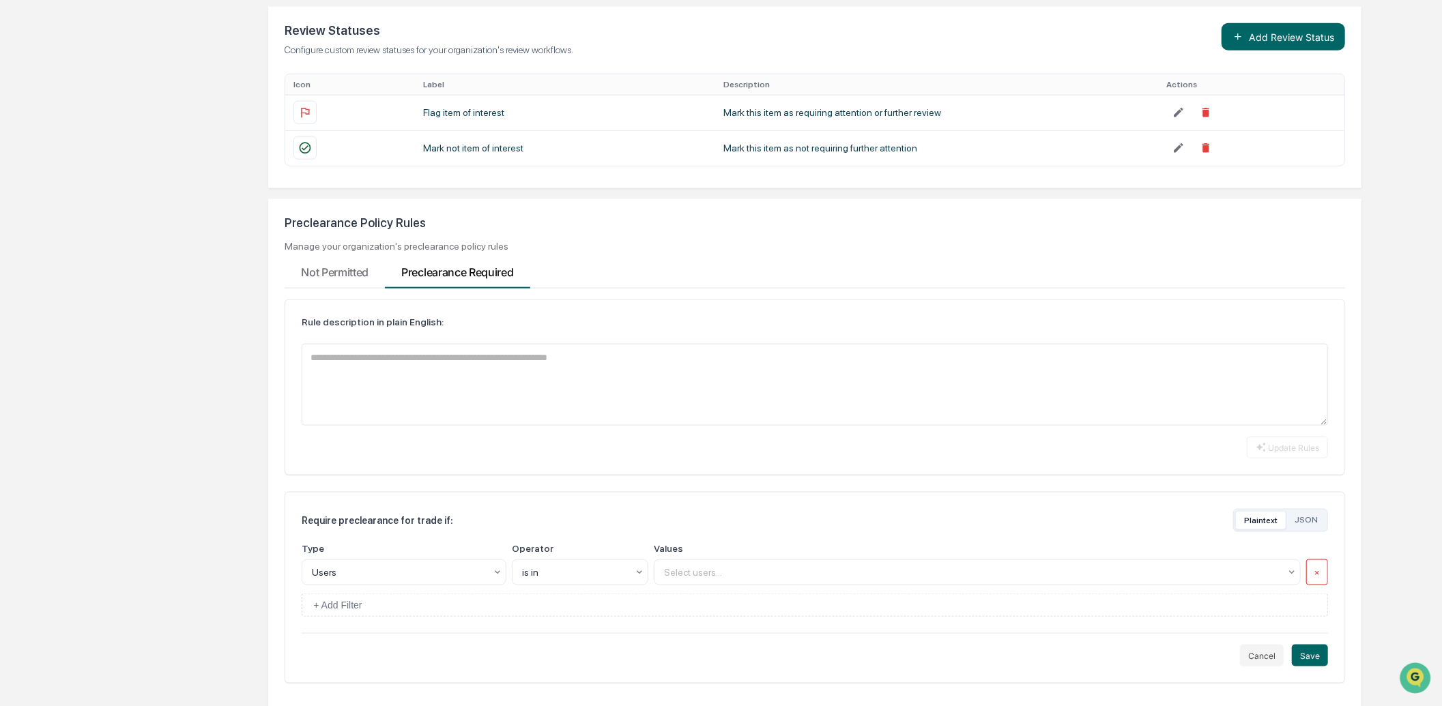
scroll to position [1450, 0]
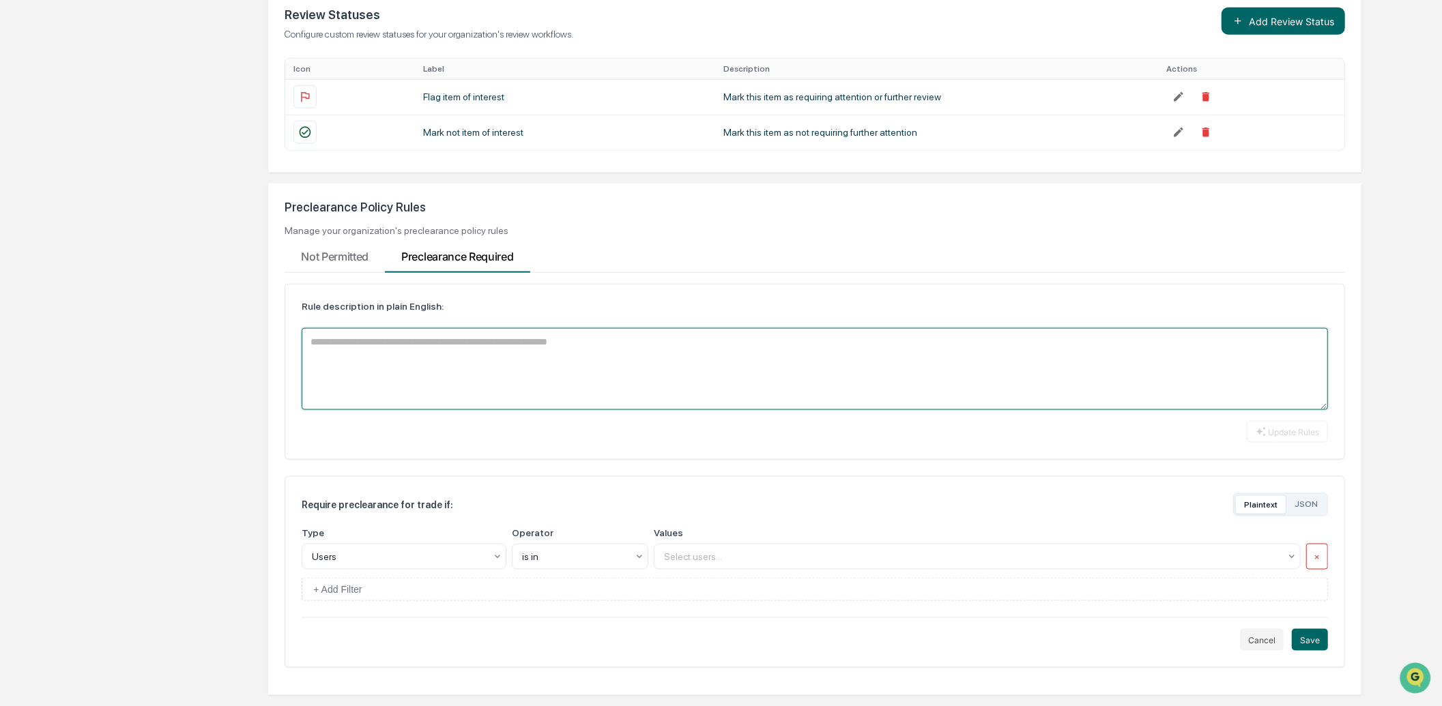
click at [478, 375] on textarea at bounding box center [815, 369] width 1026 height 82
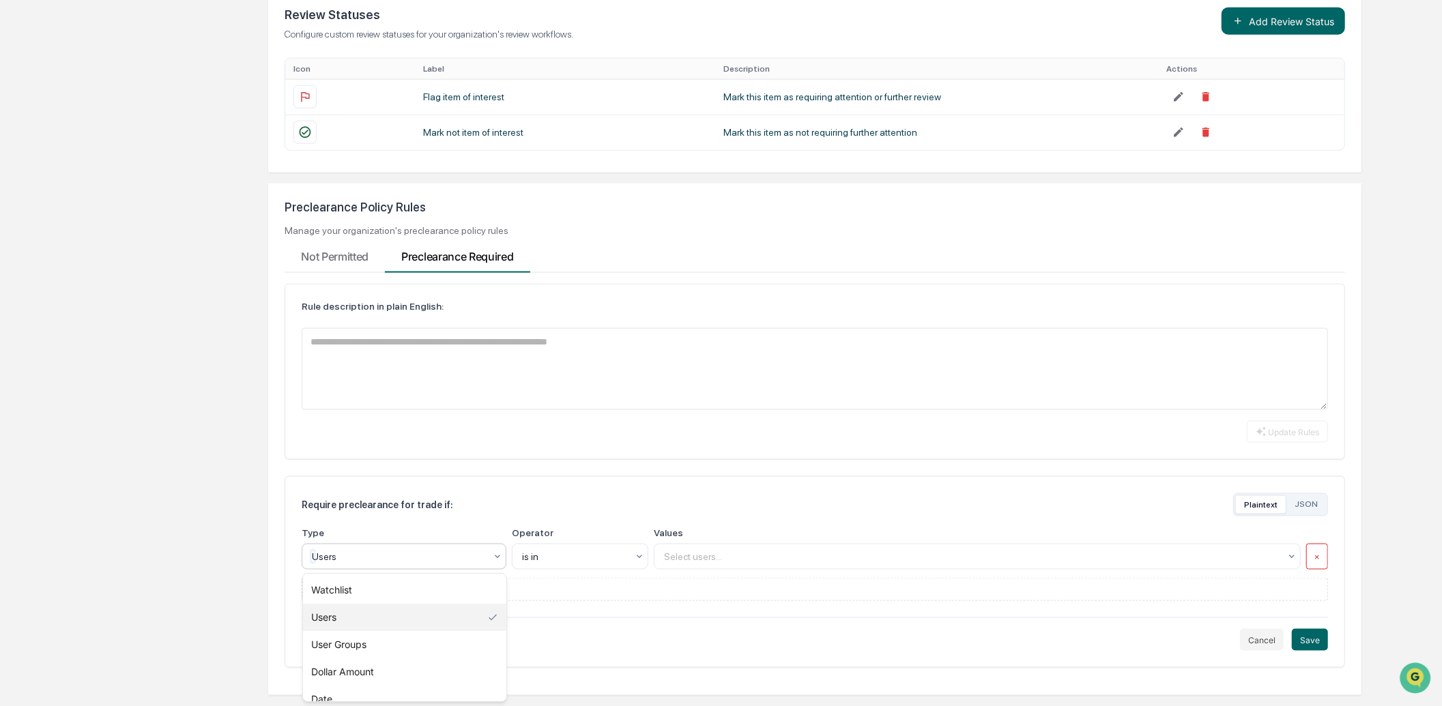
click at [442, 543] on div at bounding box center [398, 557] width 173 height 14
click at [466, 543] on div "Watchlist" at bounding box center [404, 590] width 203 height 27
click at [567, 543] on div at bounding box center [574, 557] width 105 height 14
drag, startPoint x: 554, startPoint y: 615, endPoint x: 563, endPoint y: 611, distance: 10.4
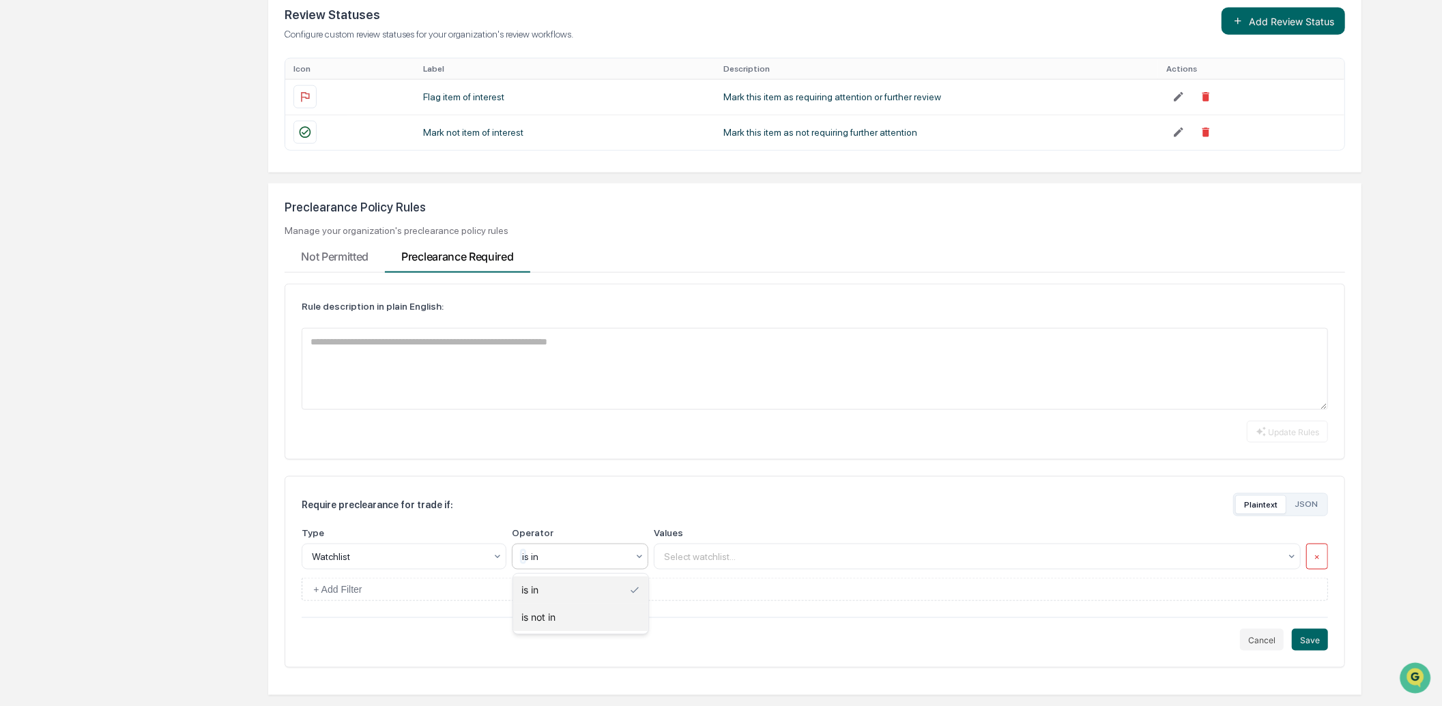
click at [554, 543] on div "is not in" at bounding box center [580, 617] width 135 height 27
click at [723, 543] on div at bounding box center [972, 557] width 616 height 14
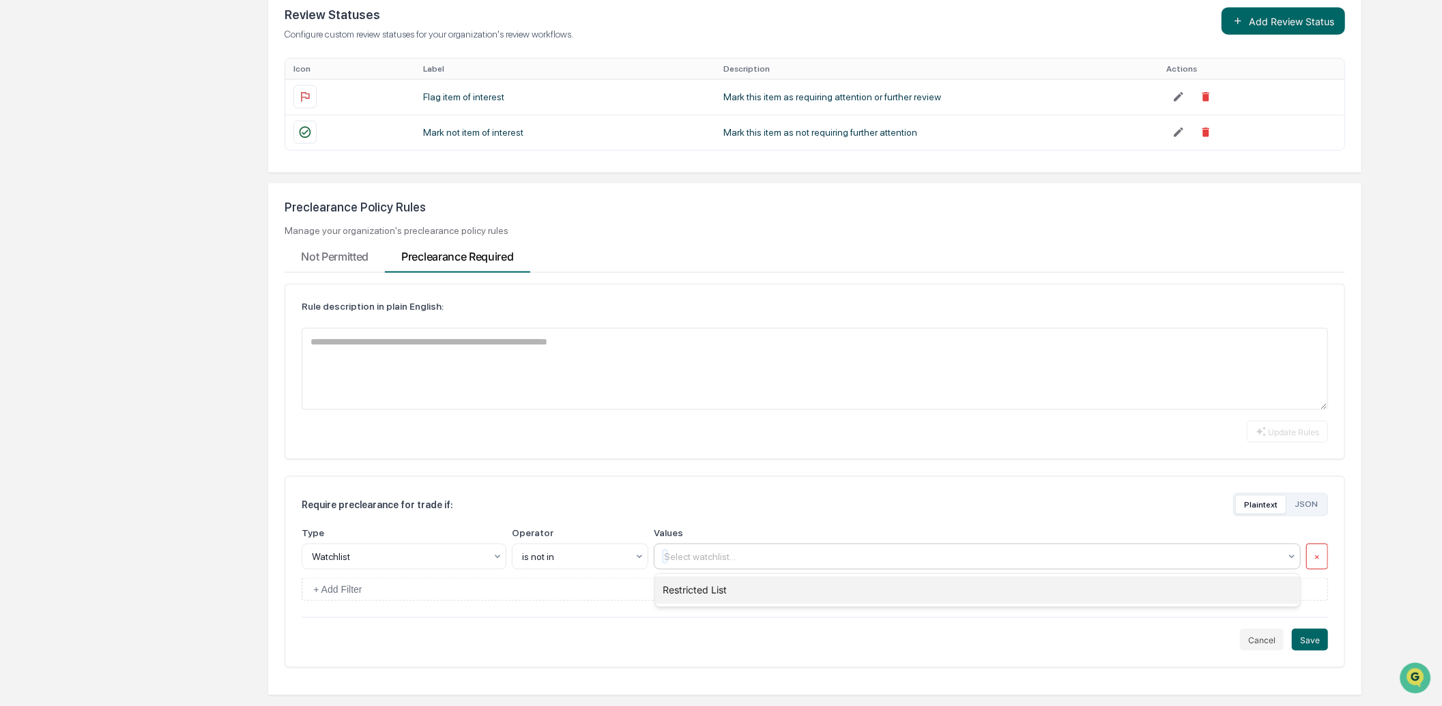
click at [720, 543] on div "Restricted List" at bounding box center [978, 590] width 646 height 27
click at [762, 512] on div "Require preclearance for trade if: Plaintext JSON" at bounding box center [815, 504] width 1026 height 23
click at [389, 502] on div "Require preclearance for trade if:" at bounding box center [378, 505] width 152 height 11
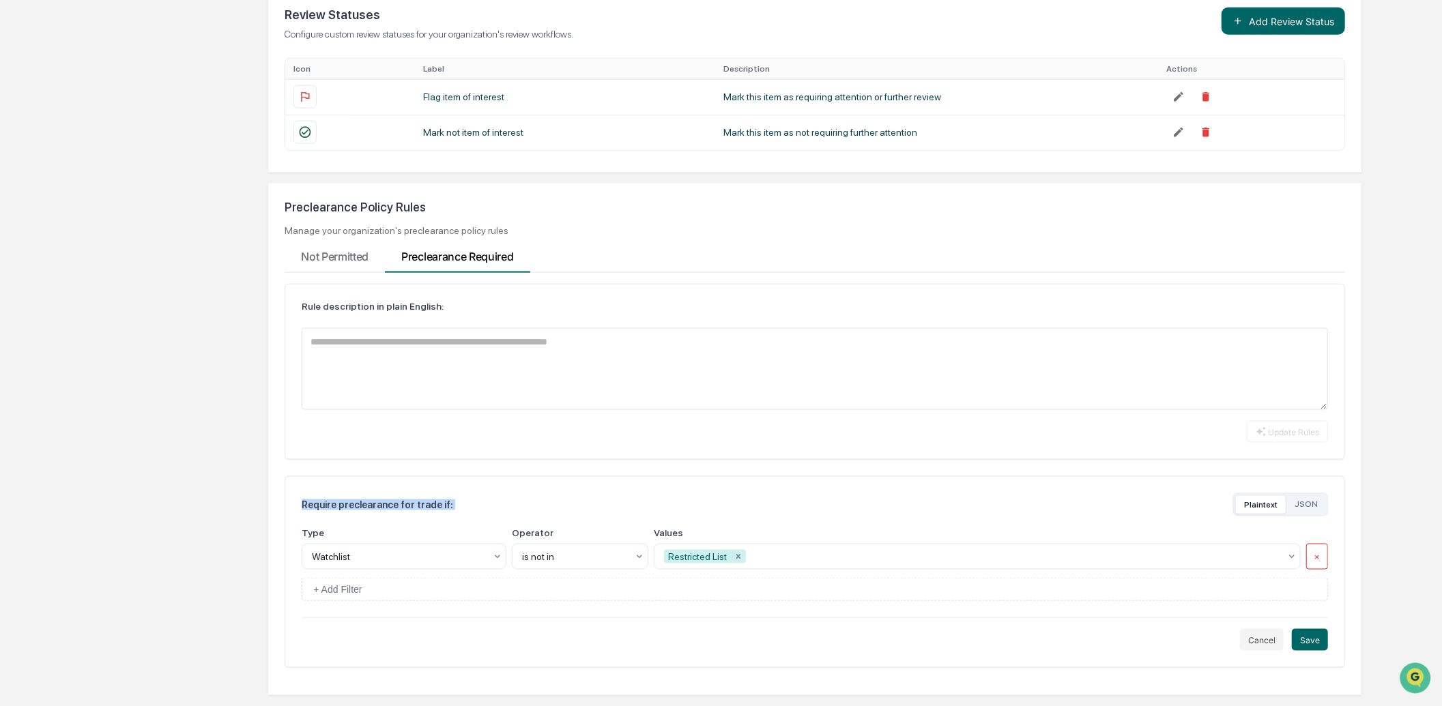
click at [390, 502] on div "Require preclearance for trade if:" at bounding box center [378, 505] width 152 height 11
click at [392, 500] on div "Require preclearance for trade if:" at bounding box center [378, 505] width 152 height 11
copy div "Require preclearance for trade if: Plaintext JSON"
click at [1425, 543] on img "Open customer support" at bounding box center [1415, 677] width 34 height 27
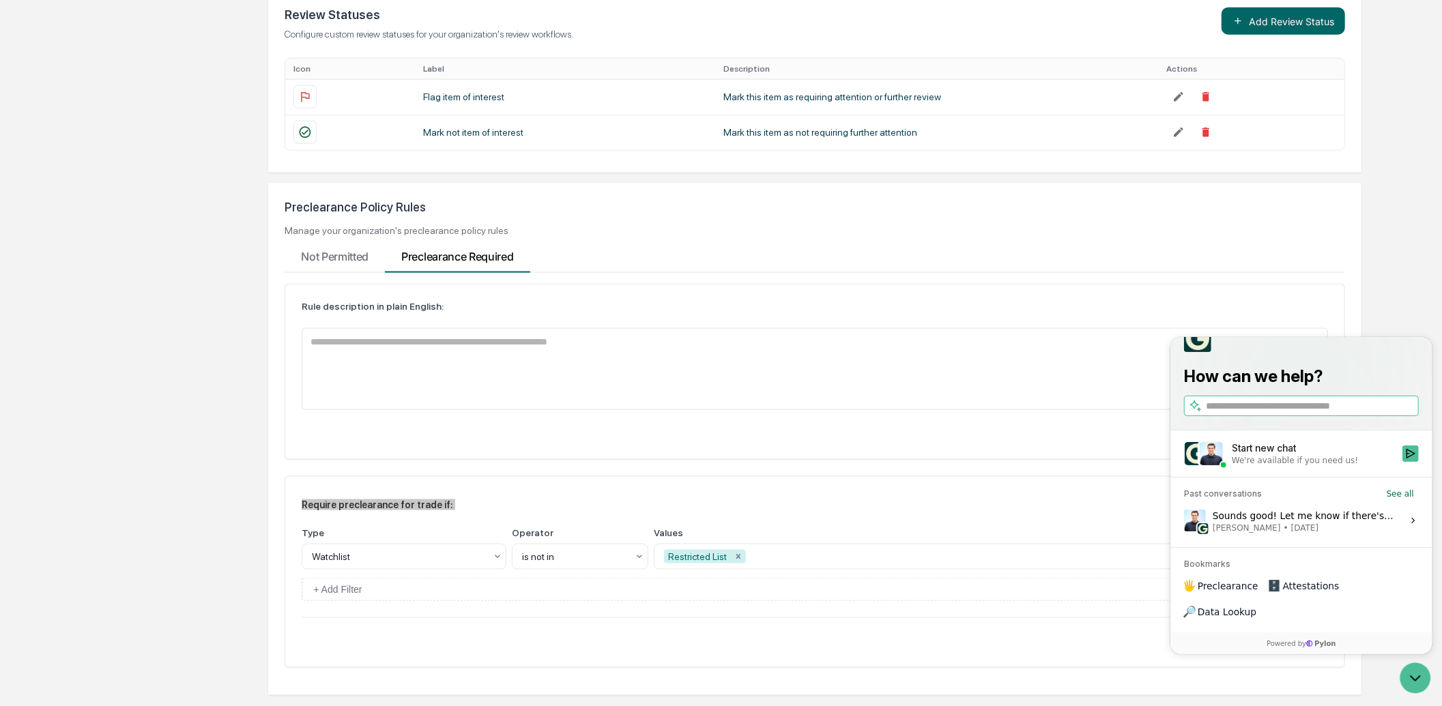
click at [1288, 413] on input "search" at bounding box center [1310, 406] width 210 height 14
type input "**********"
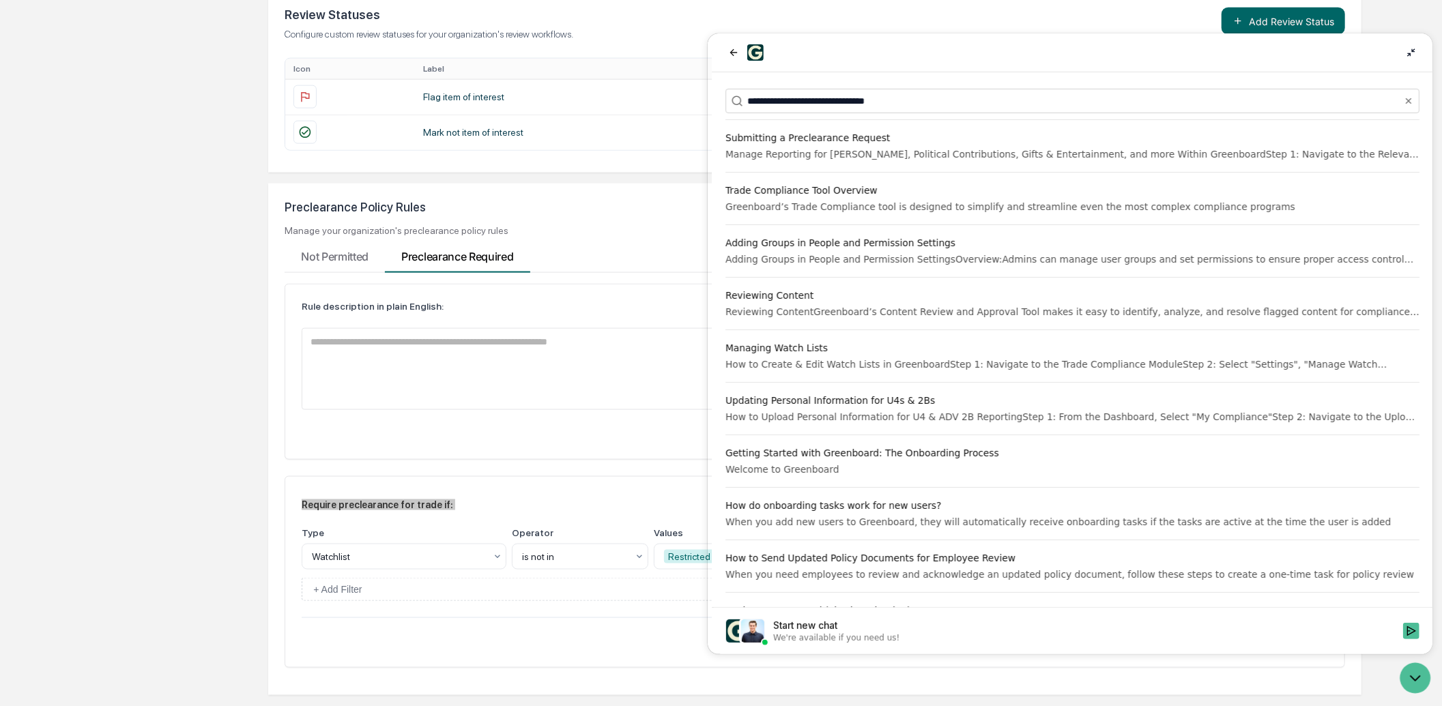
scroll to position [261, 0]
click at [897, 475] on div "Welcome to Greenboard" at bounding box center [1072, 468] width 694 height 14
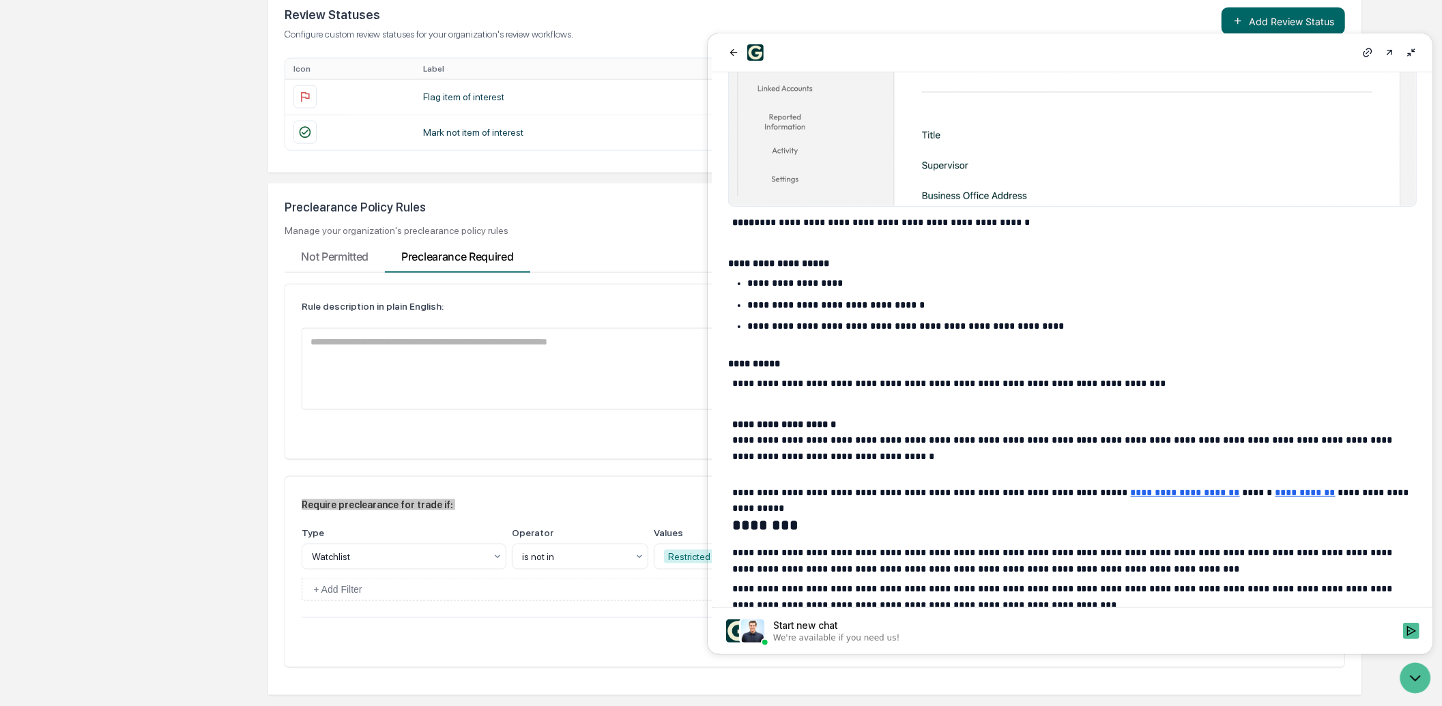
scroll to position [2179, 0]
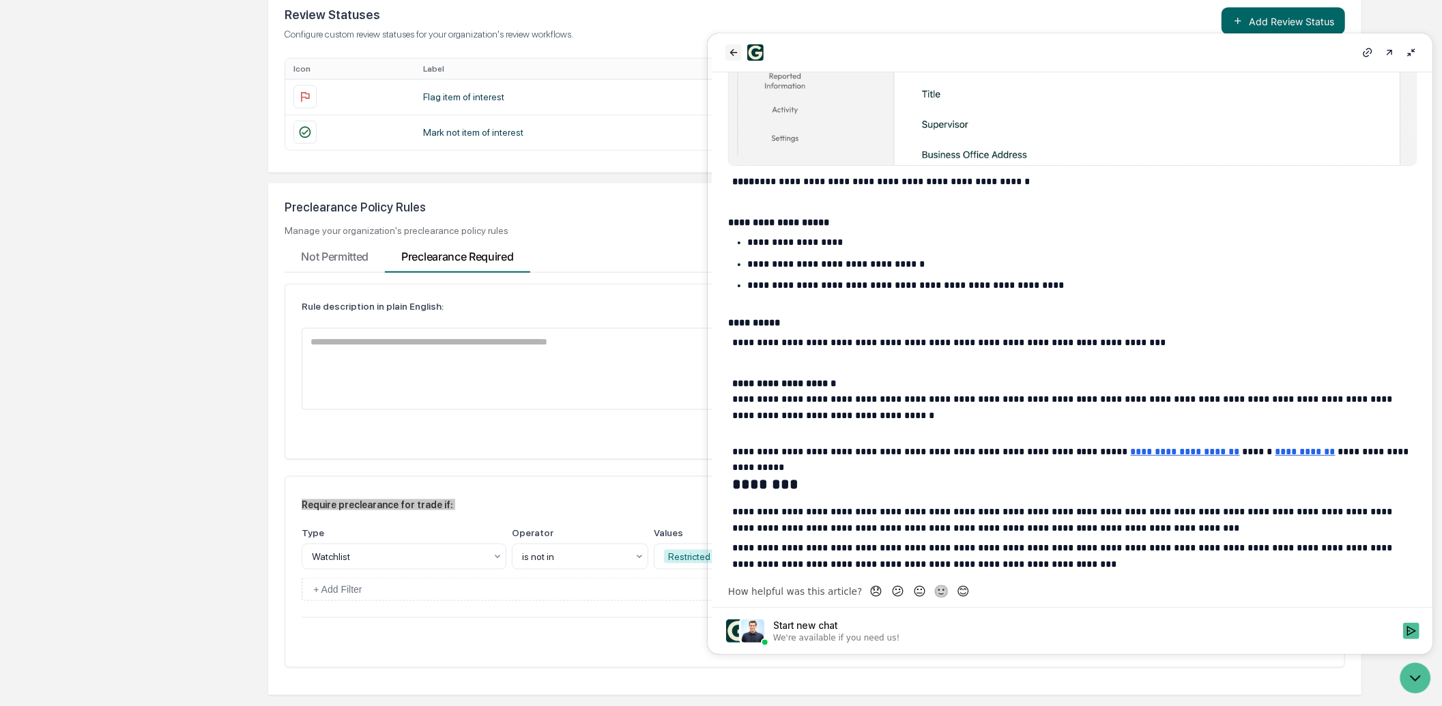
click at [733, 47] on icon "back" at bounding box center [733, 52] width 11 height 11
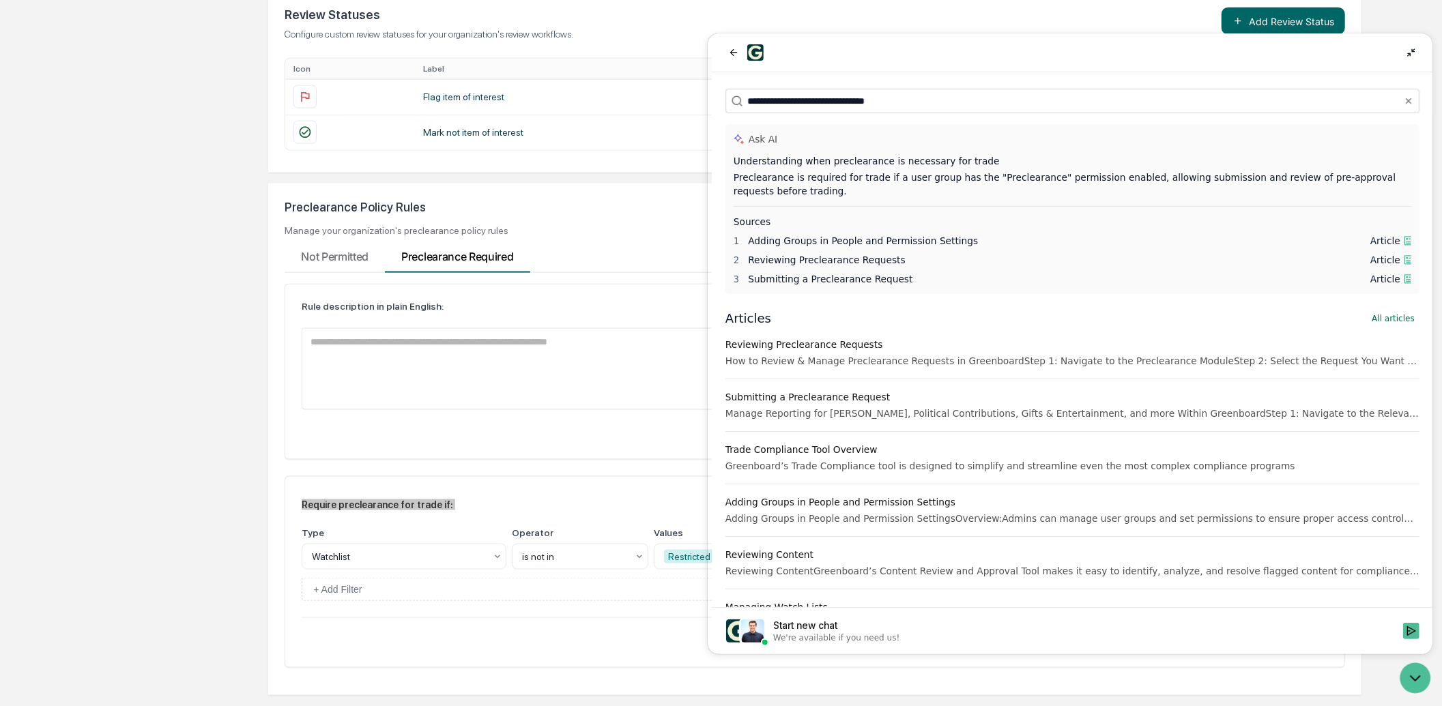
click at [1413, 53] on icon at bounding box center [1411, 52] width 8 height 8
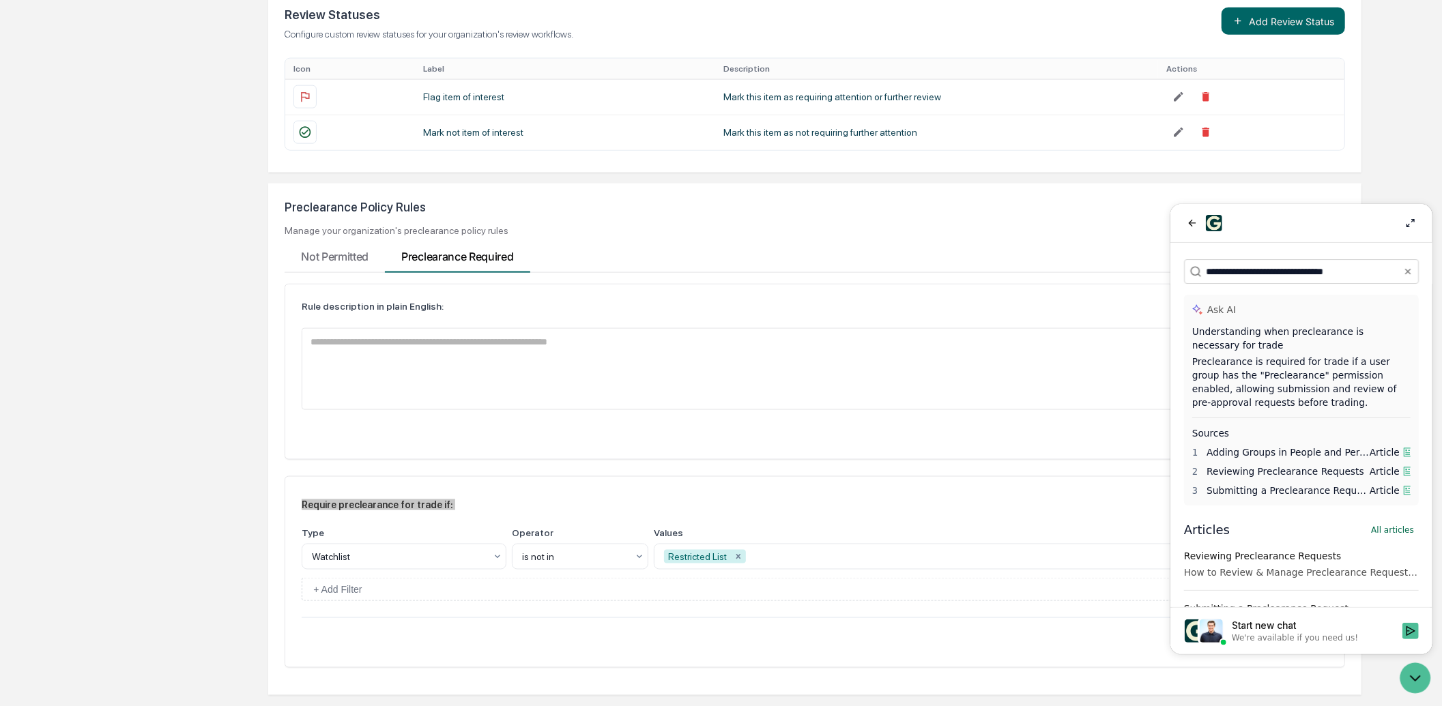
click at [1410, 222] on icon at bounding box center [1410, 222] width 11 height 11
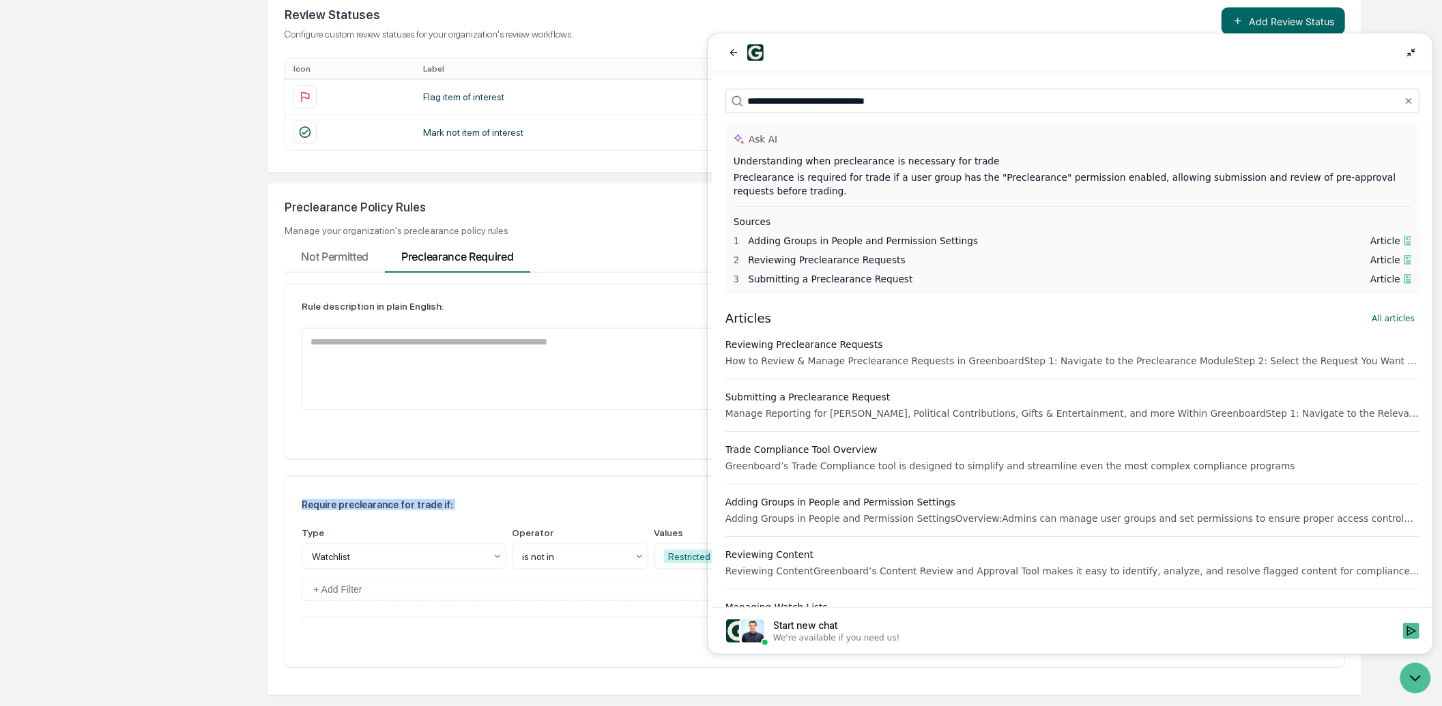
click at [620, 502] on div "Require preclearance for trade if: Plaintext JSON" at bounding box center [815, 504] width 1026 height 23
click at [1408, 52] on icon at bounding box center [1410, 52] width 11 height 11
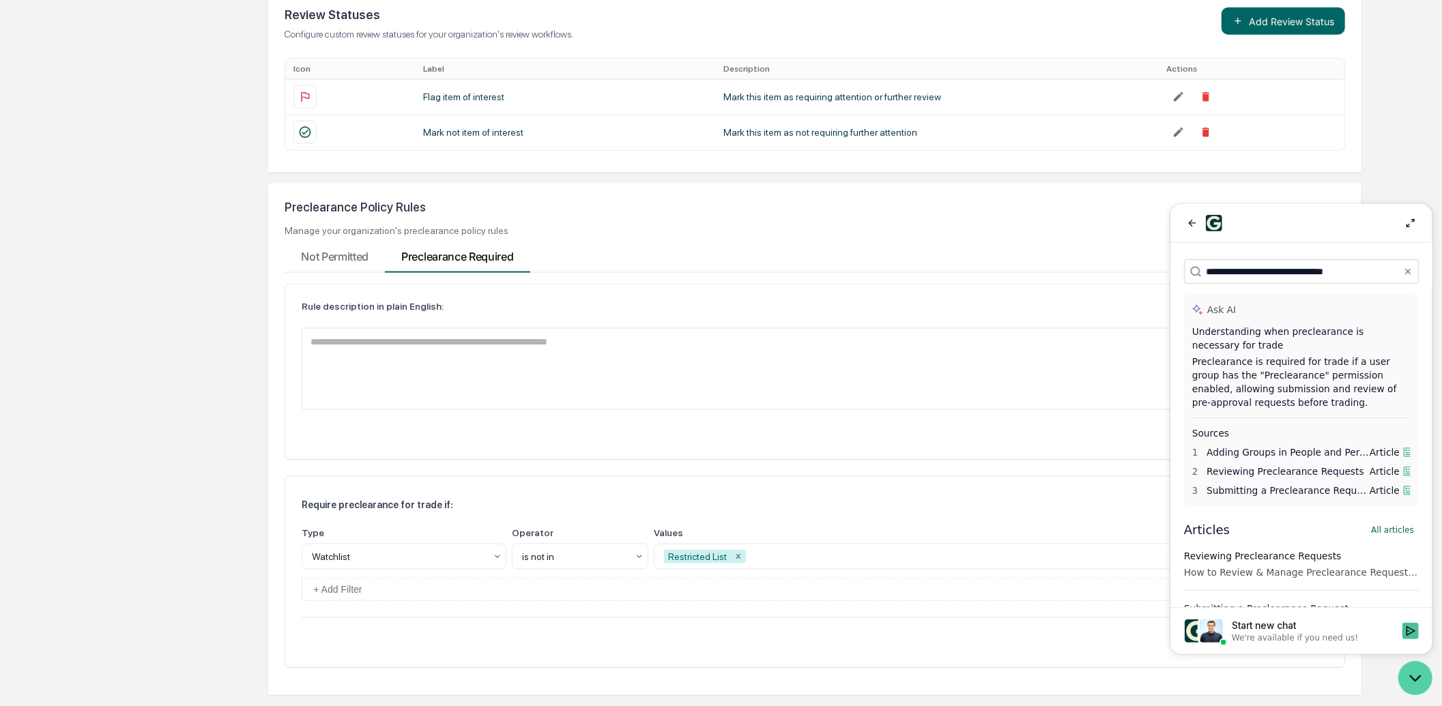
click at [1409, 543] on icon "Open customer support" at bounding box center [1415, 678] width 34 height 34
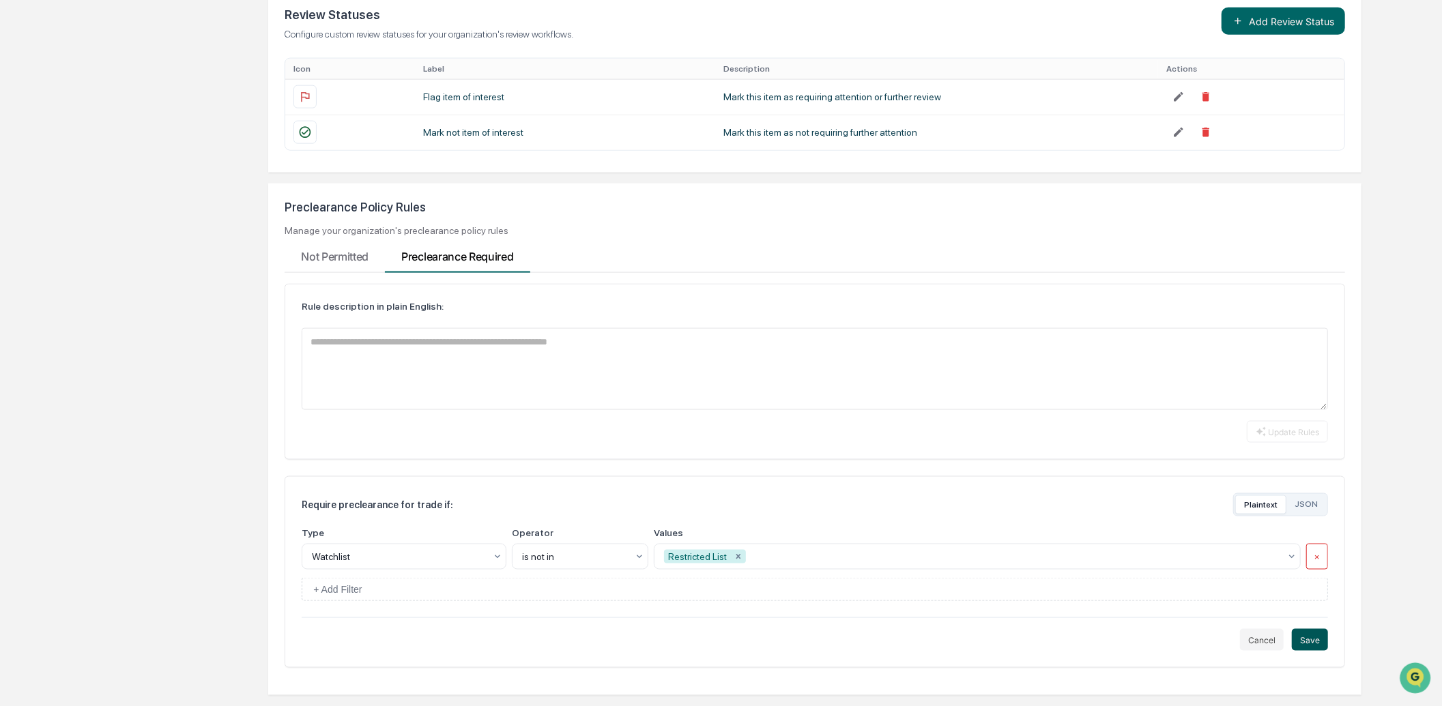
click at [1313, 543] on button "Save" at bounding box center [1310, 640] width 36 height 22
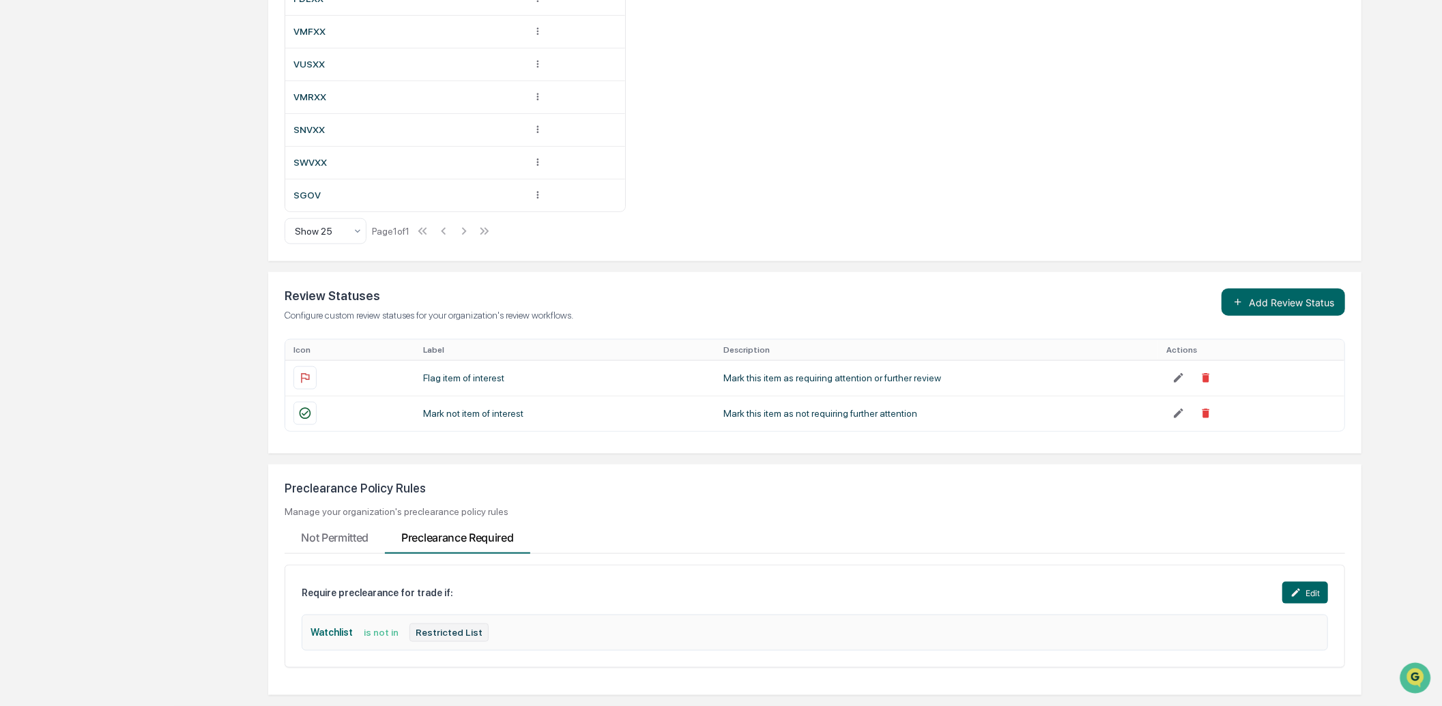
scroll to position [1167, 0]
click at [319, 537] on Permitted "Not Permitted" at bounding box center [335, 535] width 100 height 37
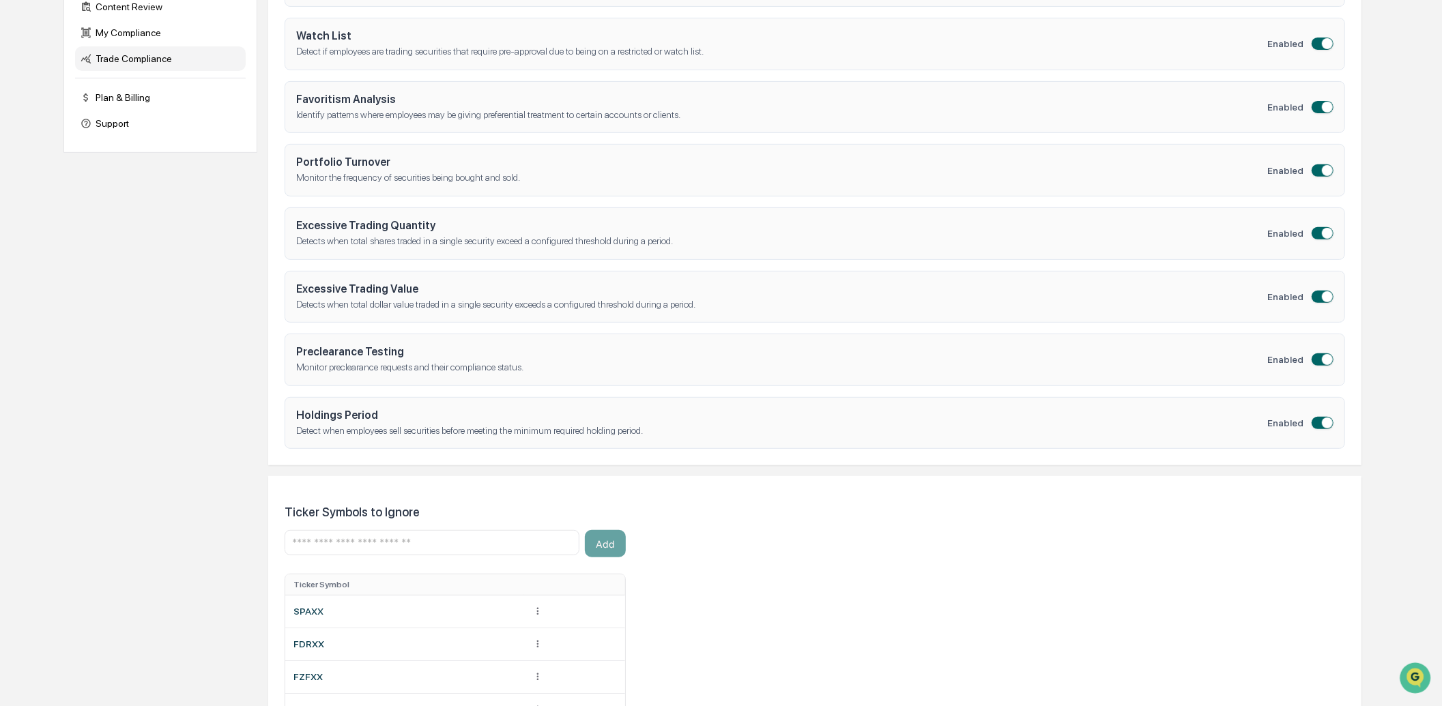
scroll to position [105, 0]
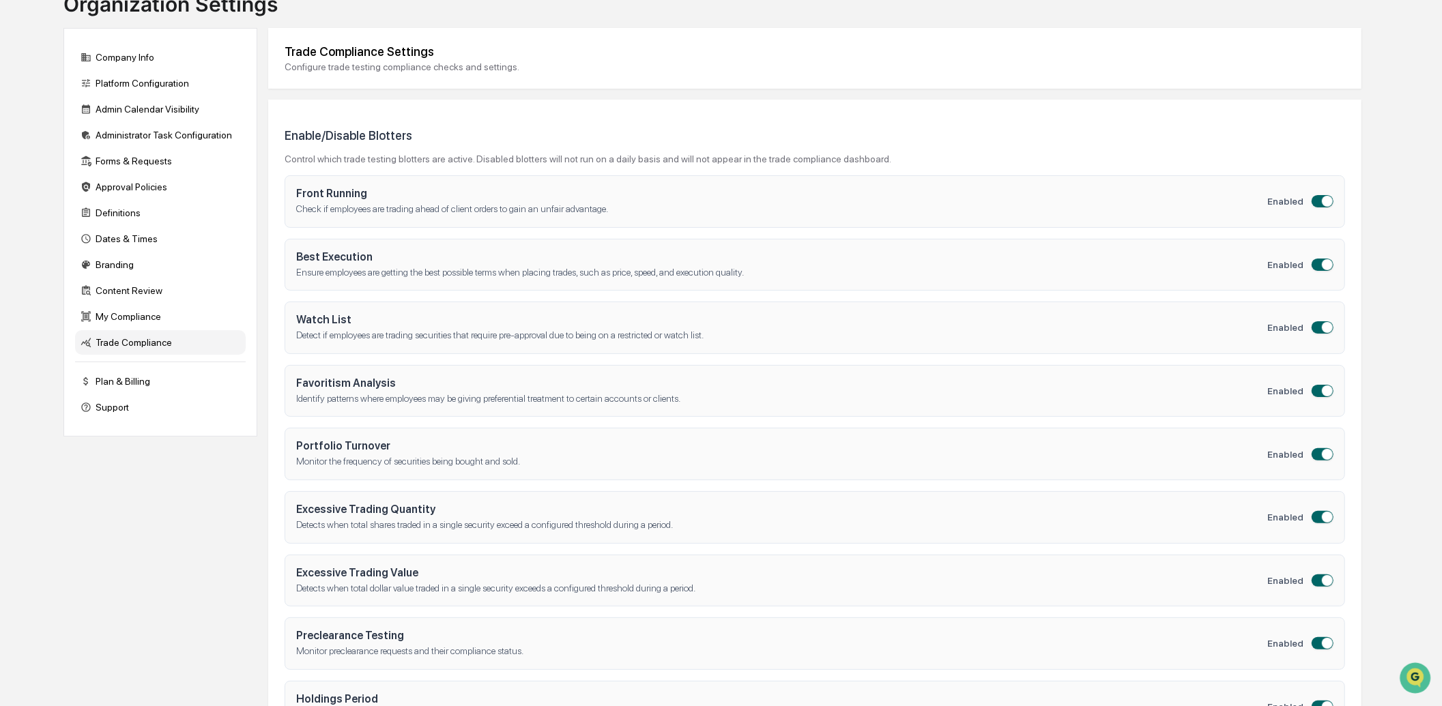
click at [1324, 392] on span "button" at bounding box center [1327, 391] width 11 height 11
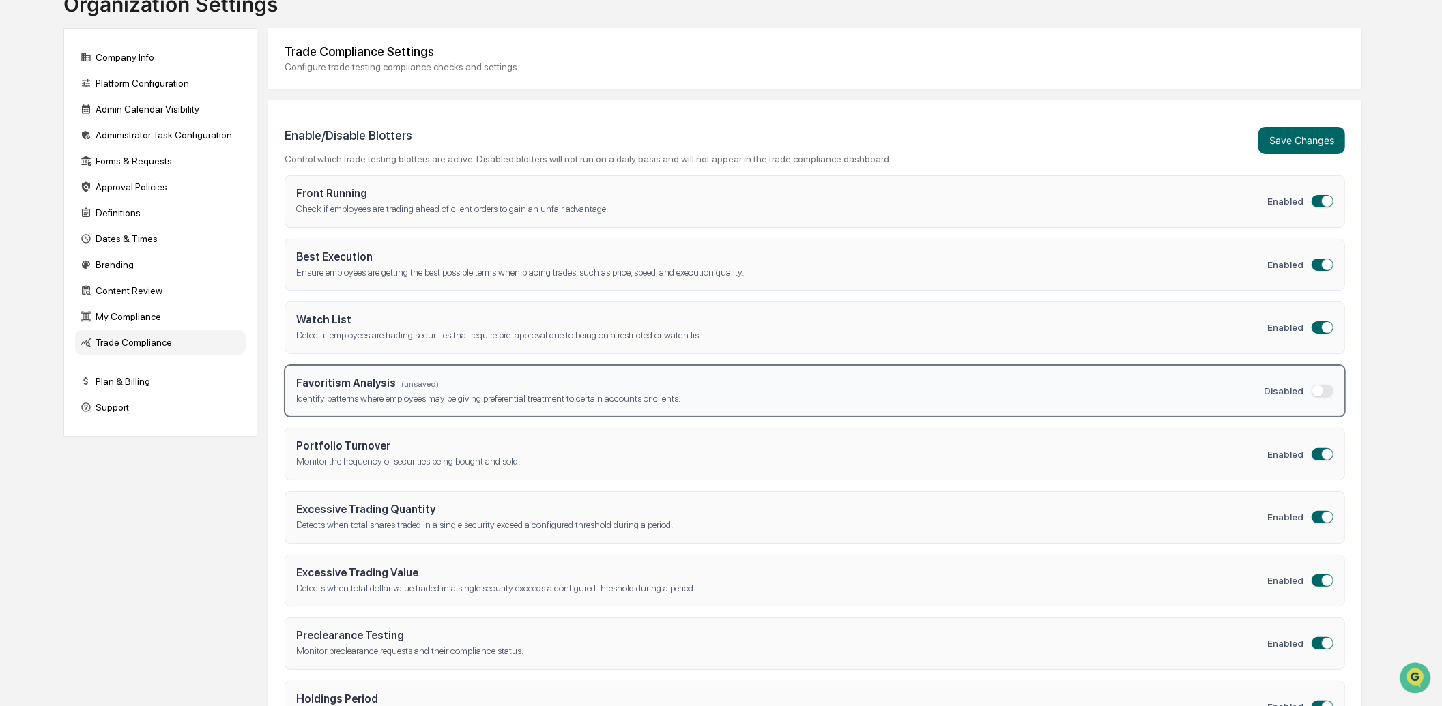
drag, startPoint x: 1321, startPoint y: 263, endPoint x: 1327, endPoint y: 212, distance: 51.6
click at [1321, 260] on button "button" at bounding box center [1323, 265] width 22 height 12
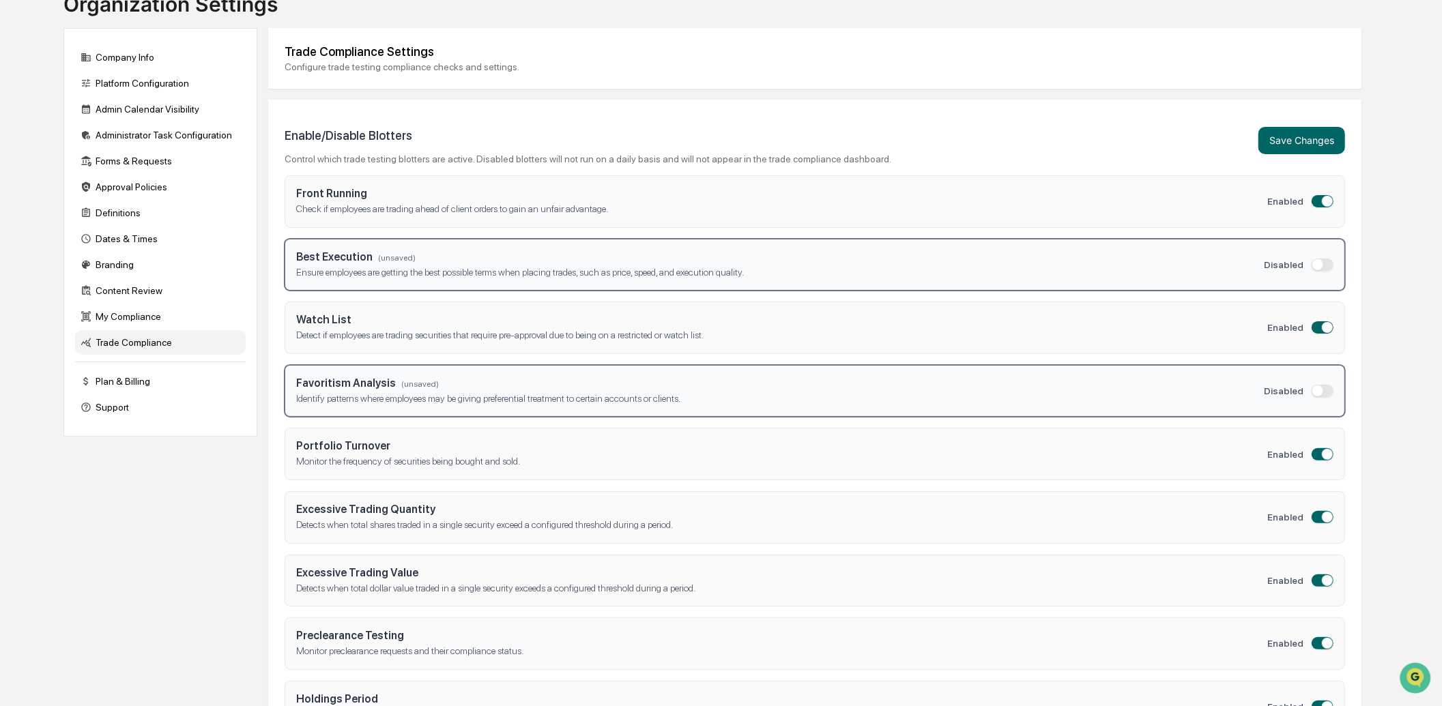
drag, startPoint x: 1325, startPoint y: 199, endPoint x: 1312, endPoint y: 229, distance: 32.4
click at [1324, 199] on span "button" at bounding box center [1327, 201] width 11 height 11
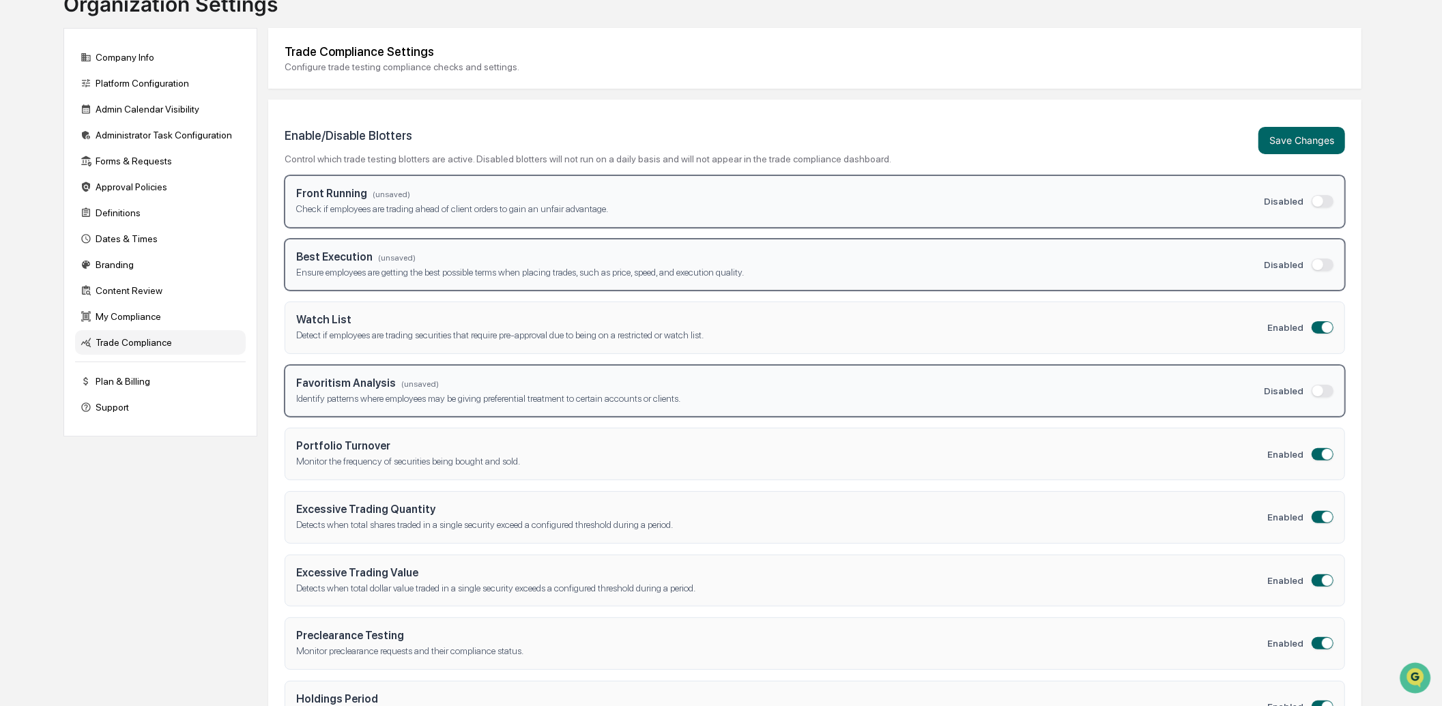
click at [1319, 200] on span "button" at bounding box center [1317, 201] width 11 height 11
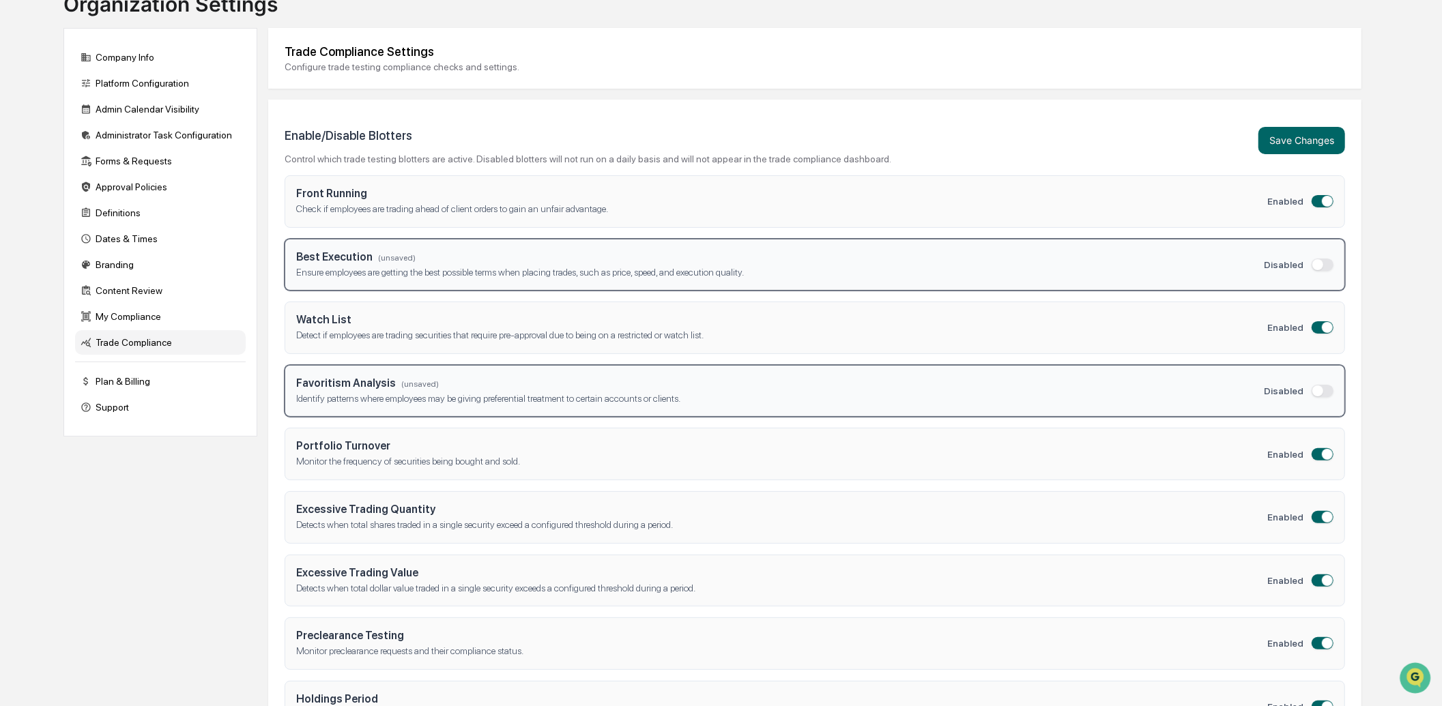
click at [1326, 264] on button "button" at bounding box center [1323, 265] width 22 height 12
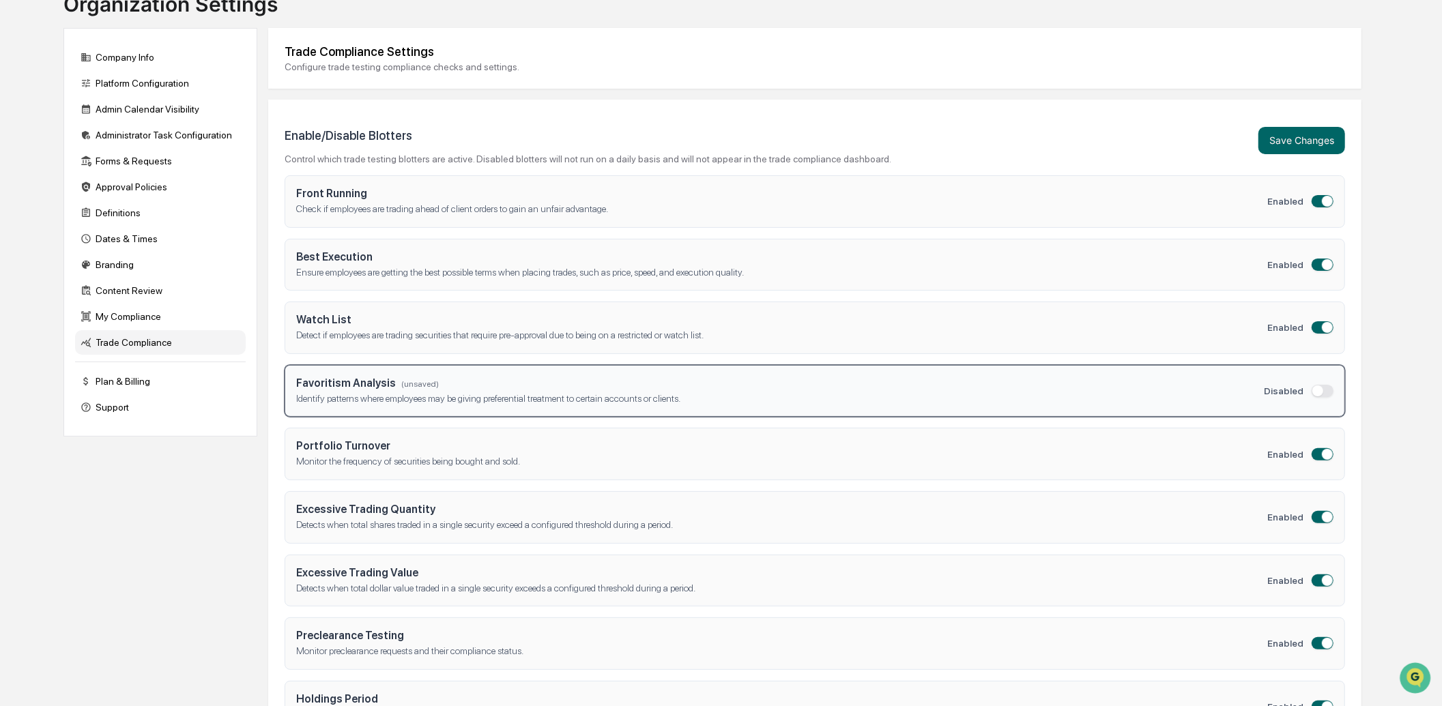
click at [1321, 393] on span "button" at bounding box center [1317, 391] width 11 height 11
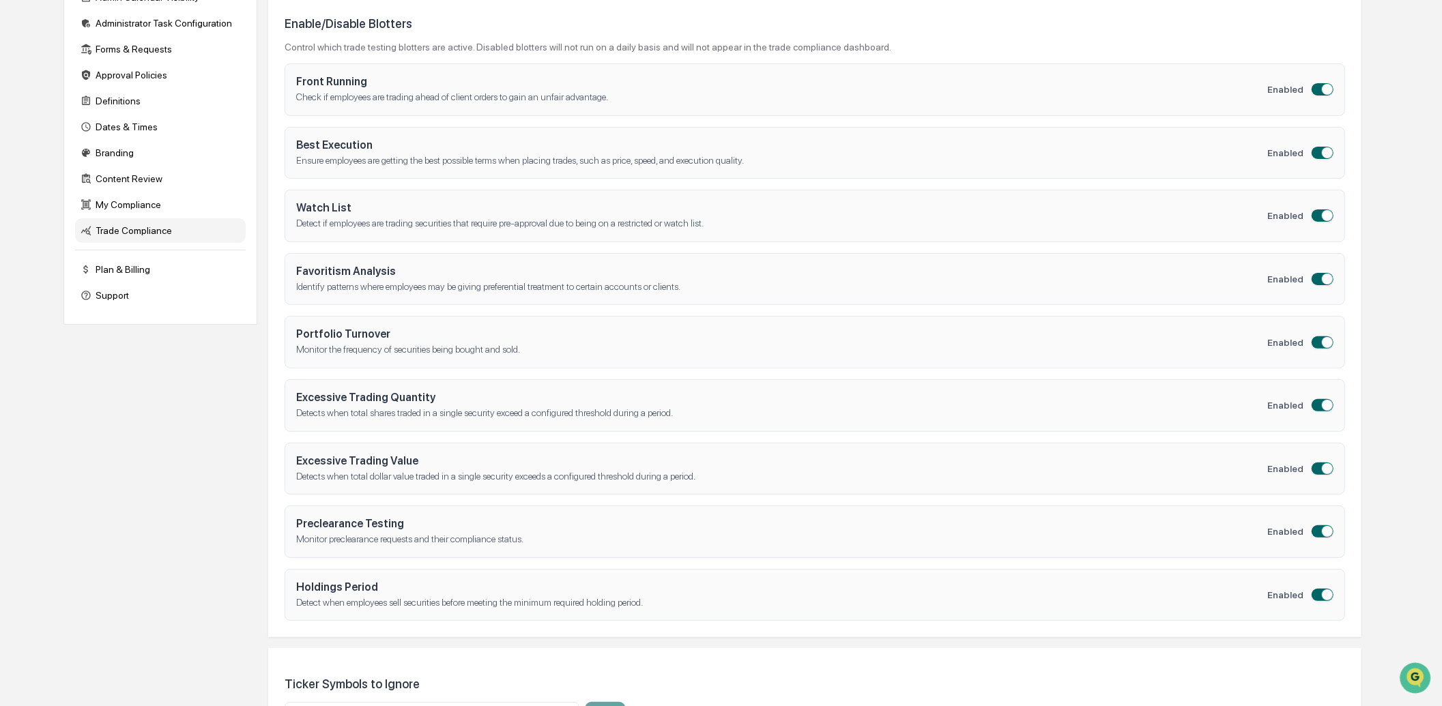
scroll to position [181, 0]
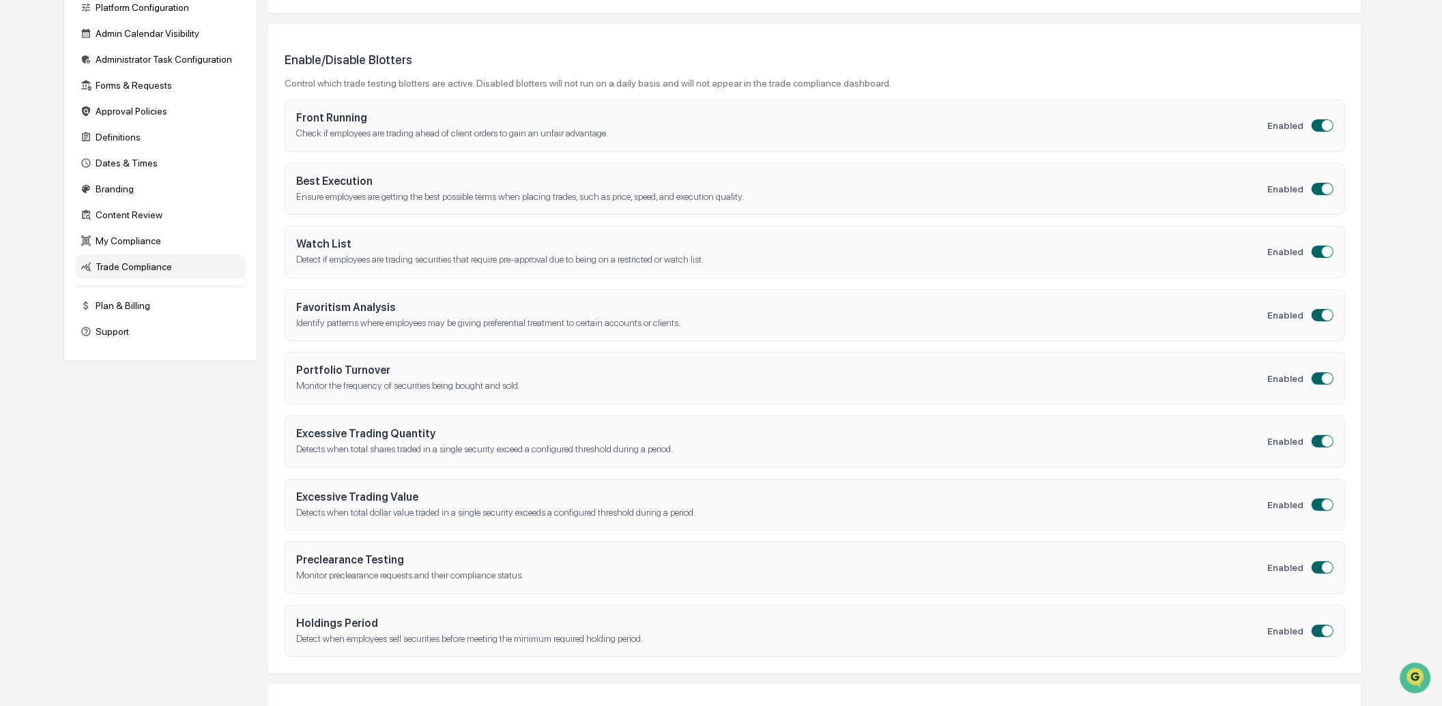
click at [1322, 543] on span "button" at bounding box center [1327, 631] width 11 height 11
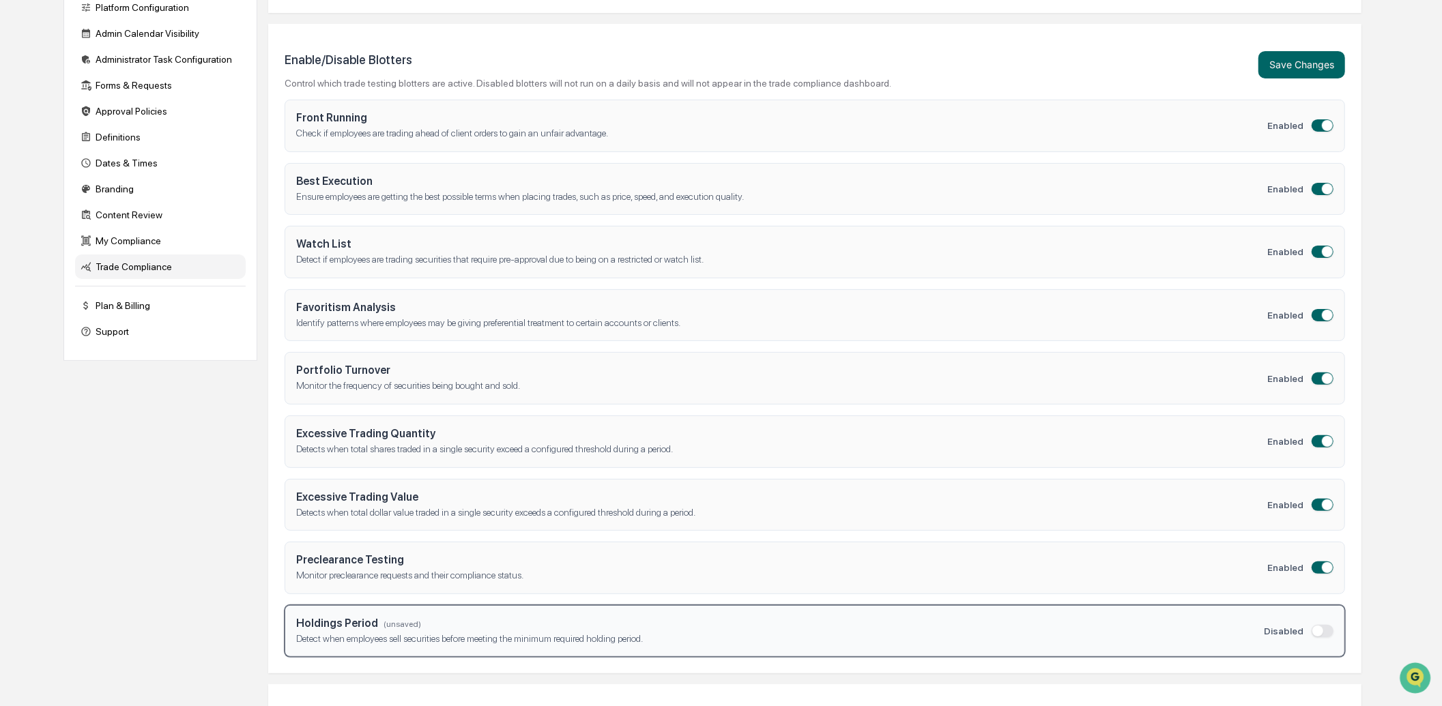
click at [1325, 508] on span "button" at bounding box center [1327, 505] width 11 height 11
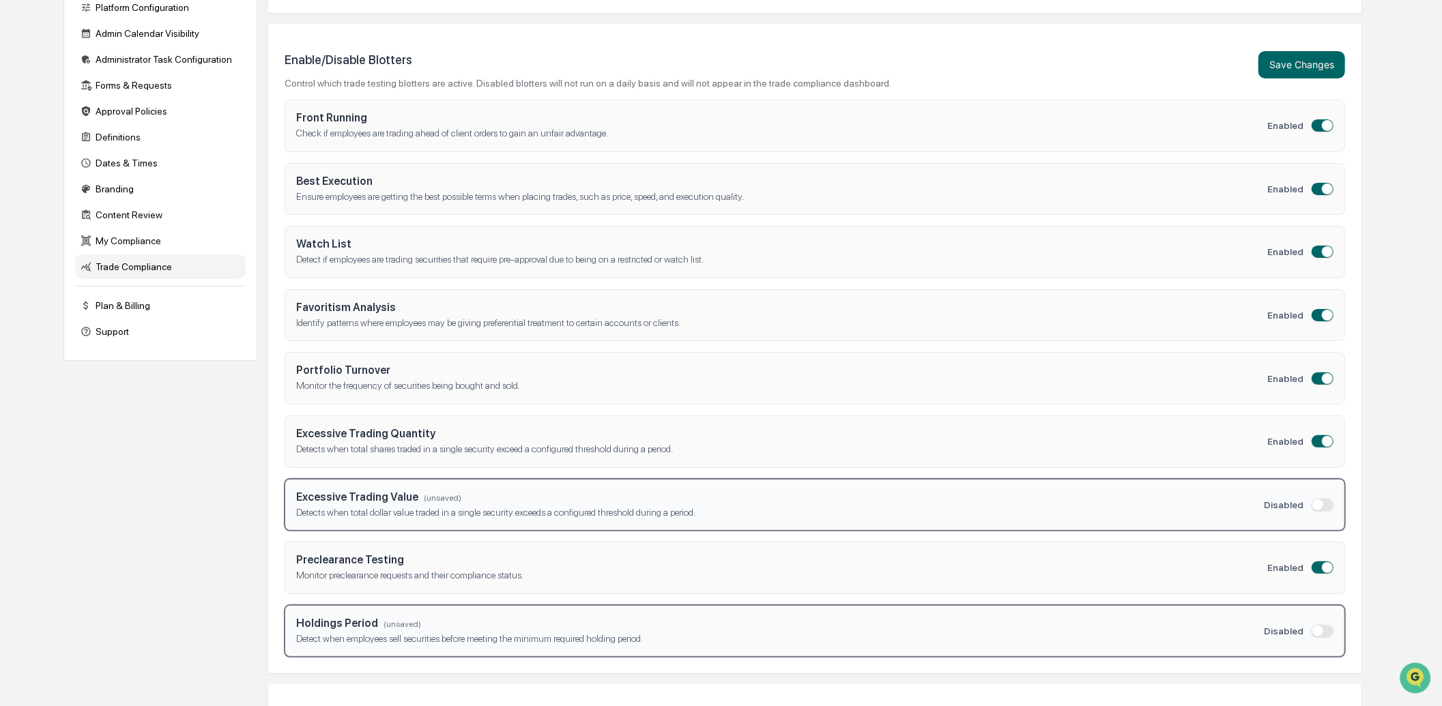
click at [1318, 440] on button "button" at bounding box center [1323, 441] width 22 height 12
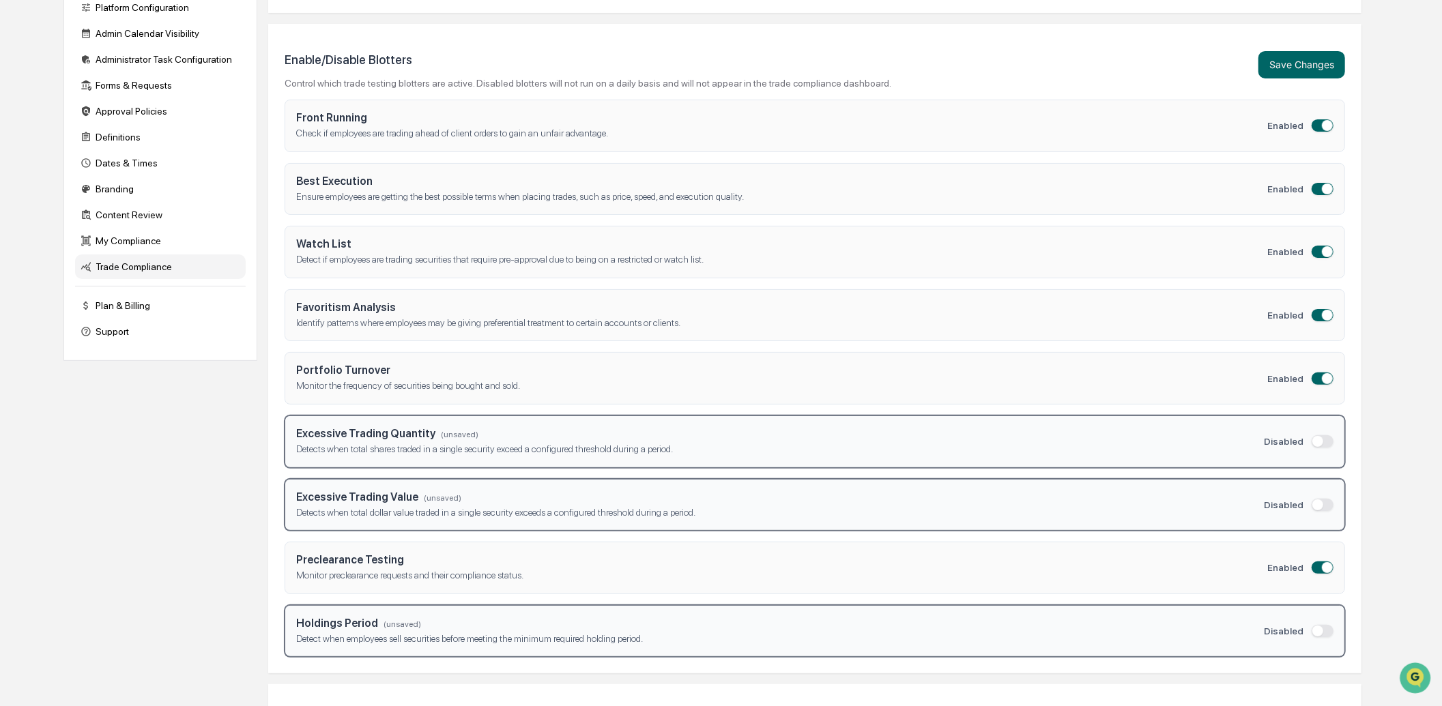
click at [1323, 378] on span "button" at bounding box center [1327, 378] width 11 height 11
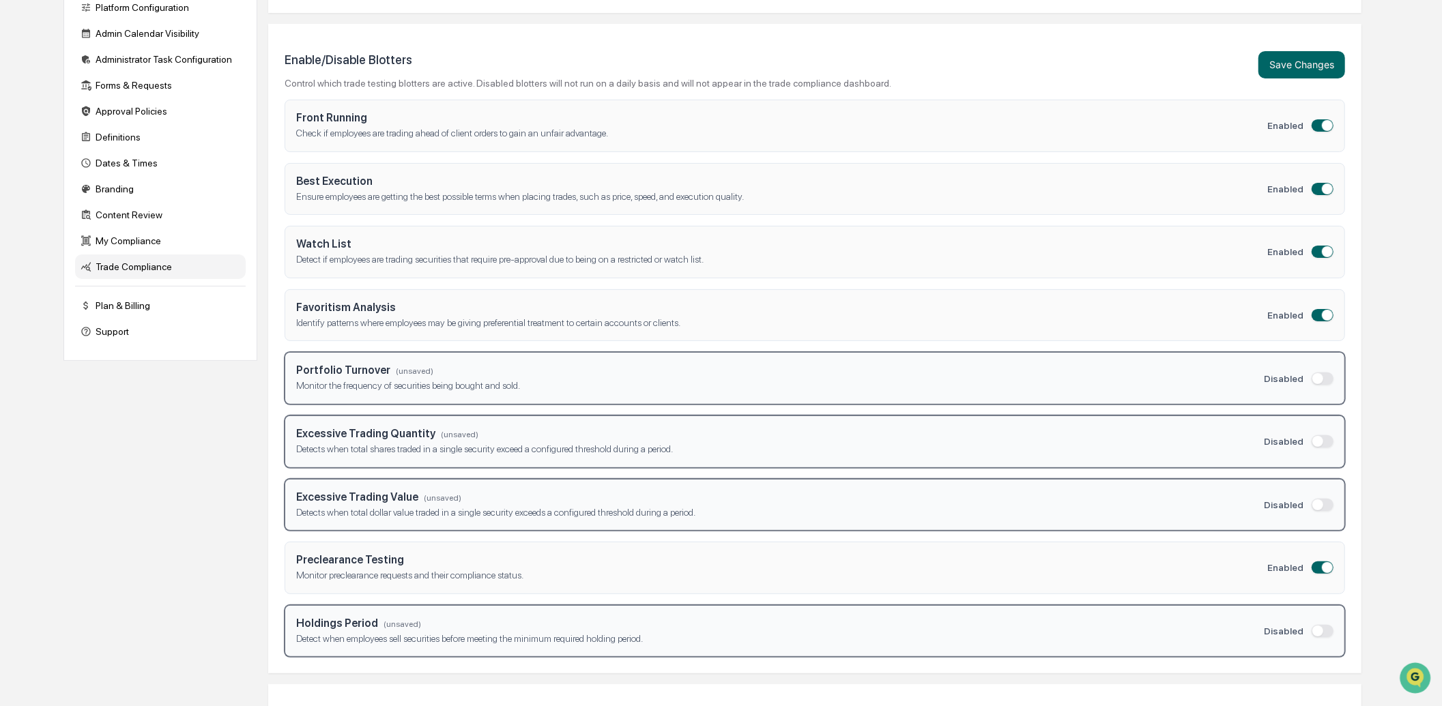
click at [1325, 315] on span "button" at bounding box center [1327, 315] width 11 height 11
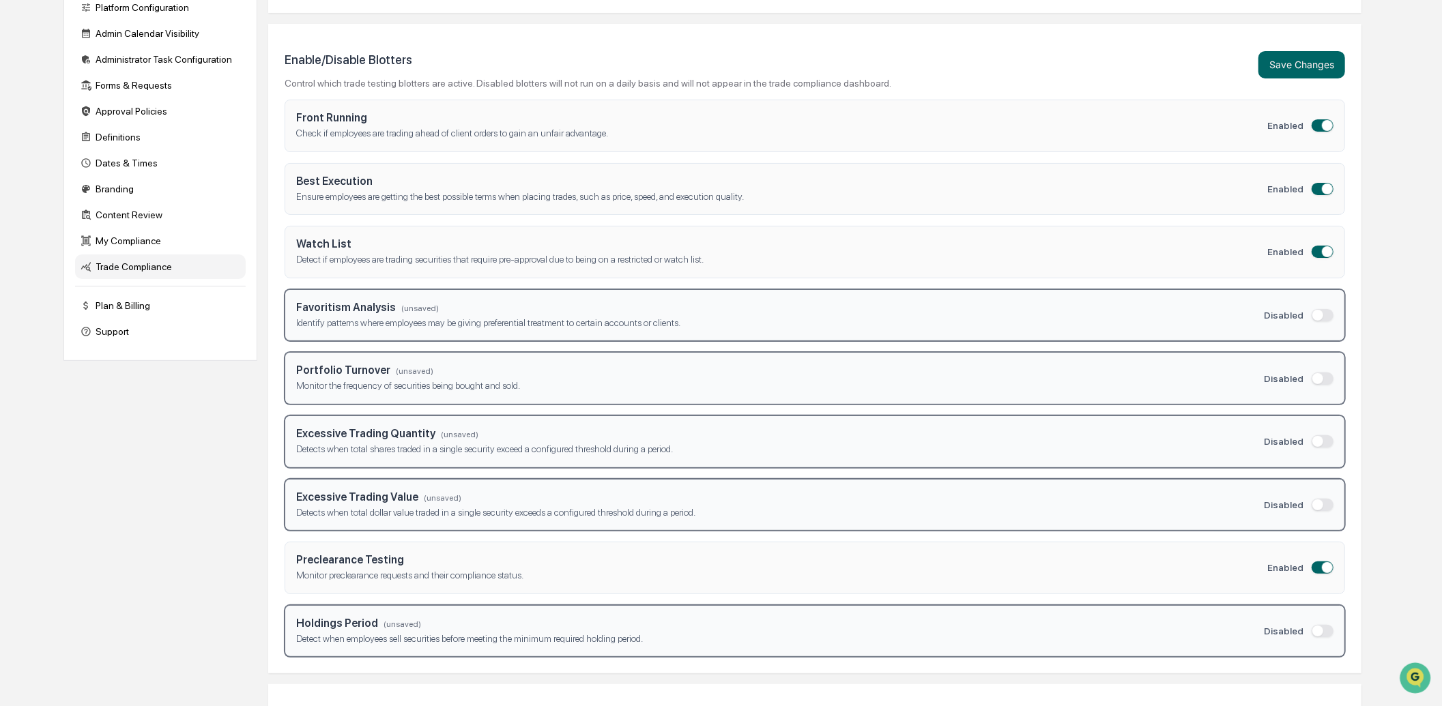
click at [1323, 190] on span "button" at bounding box center [1327, 189] width 11 height 11
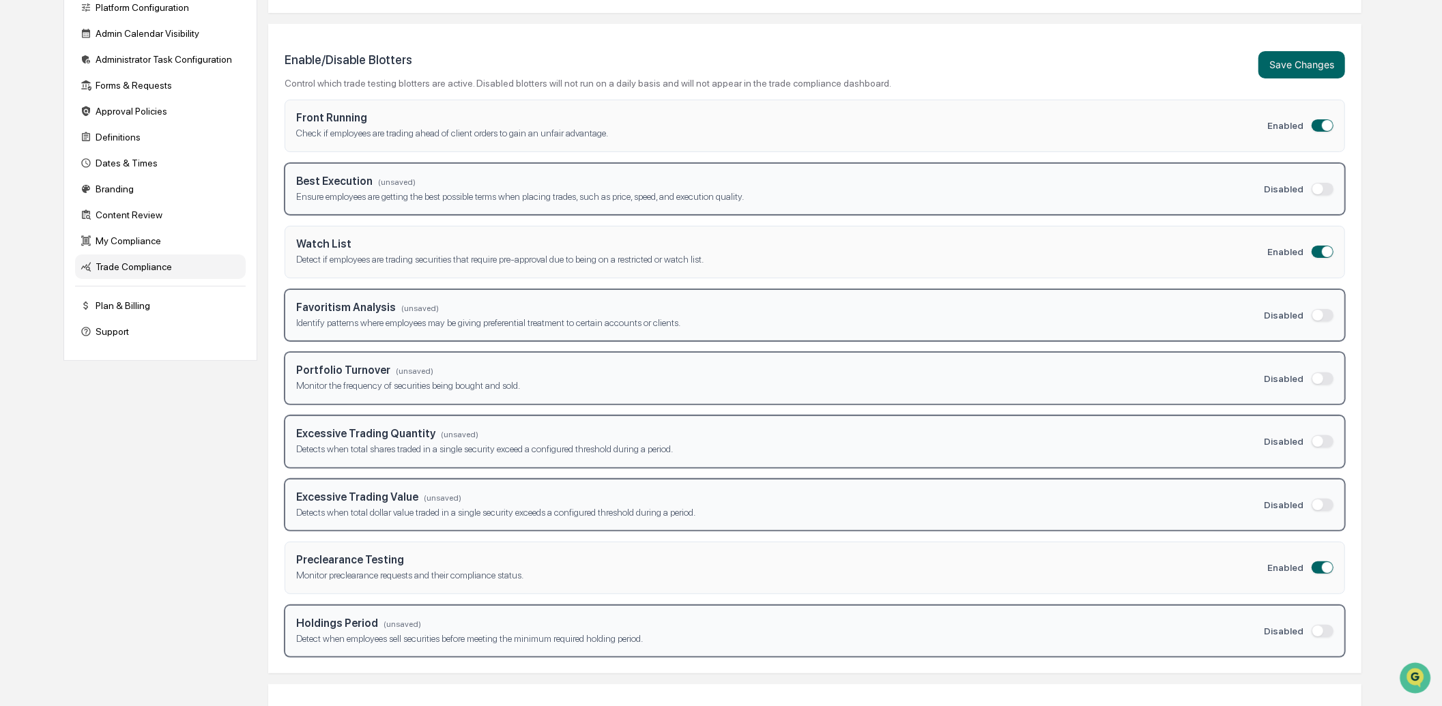
click at [1322, 128] on span "button" at bounding box center [1327, 125] width 11 height 11
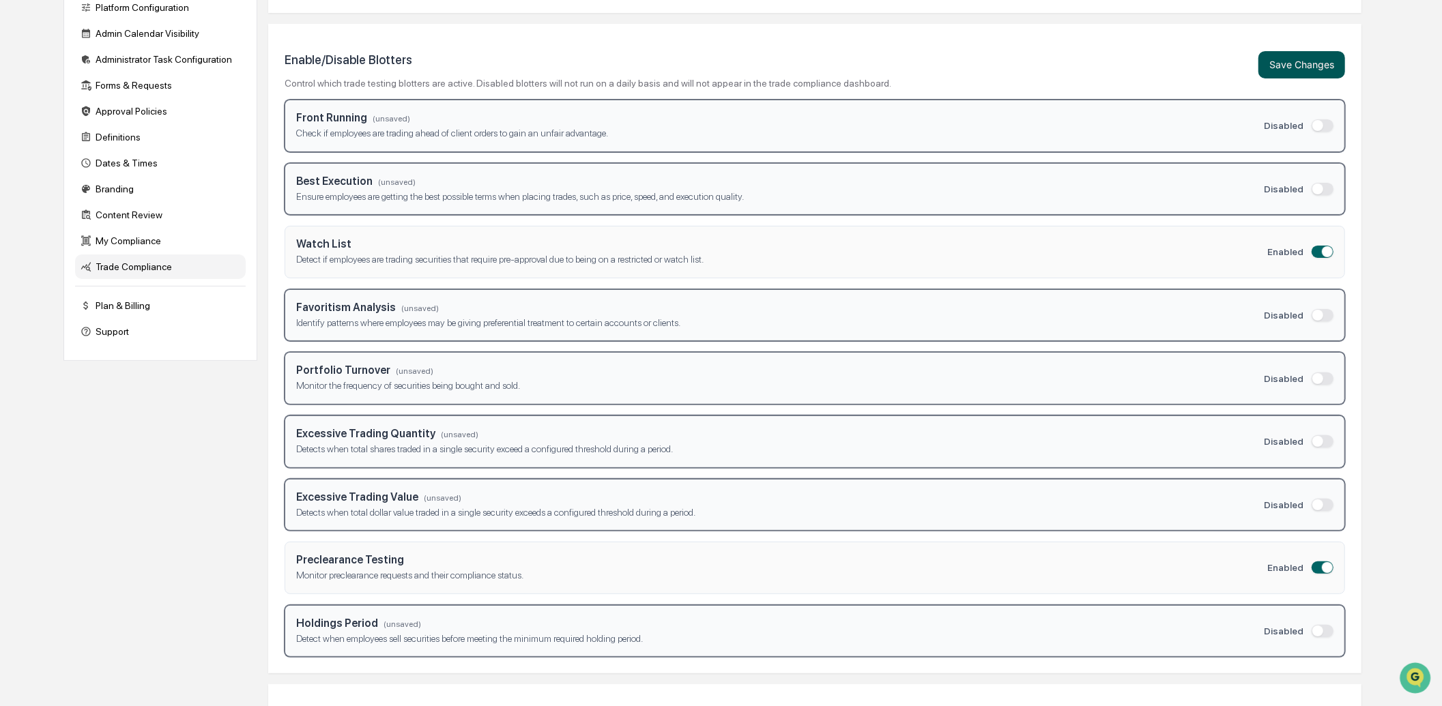
click at [1320, 71] on button "Save Changes" at bounding box center [1302, 64] width 87 height 27
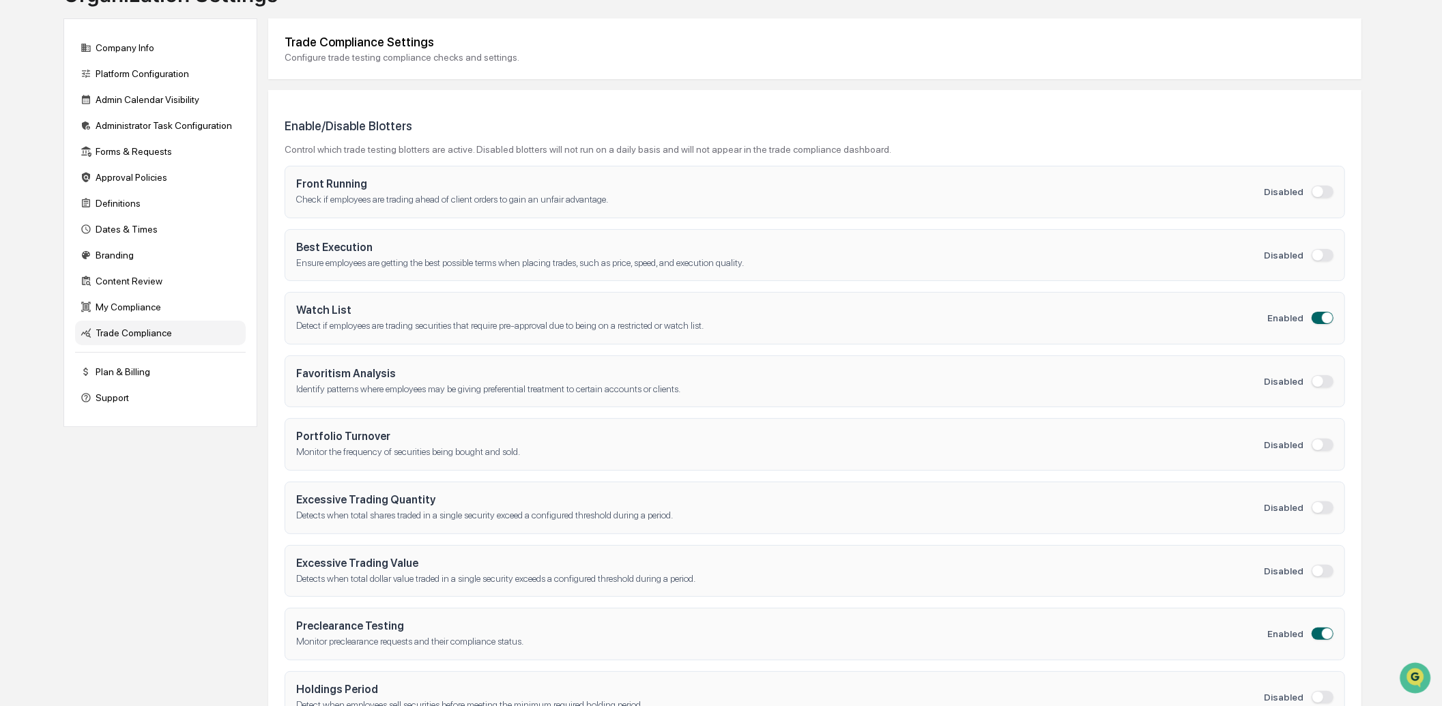
scroll to position [0, 0]
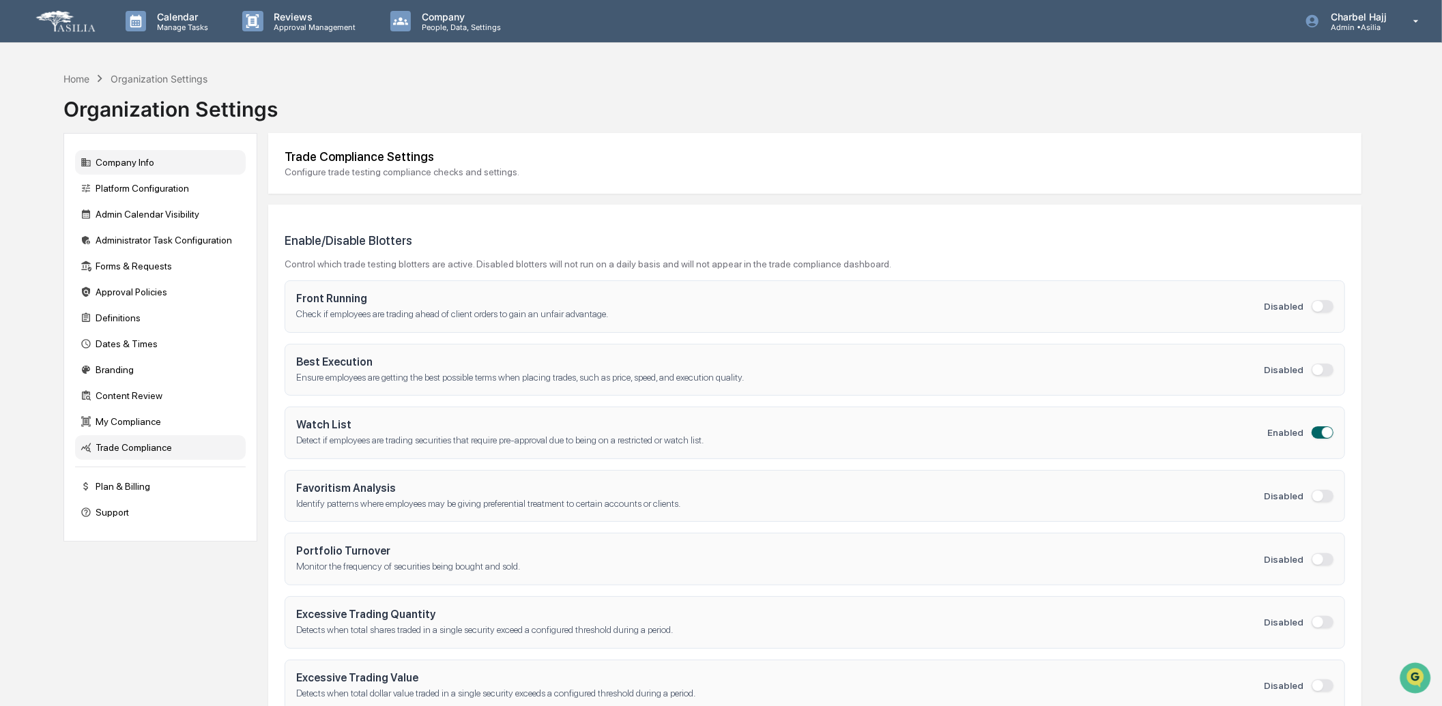
click at [152, 162] on div "Company Info" at bounding box center [160, 162] width 171 height 25
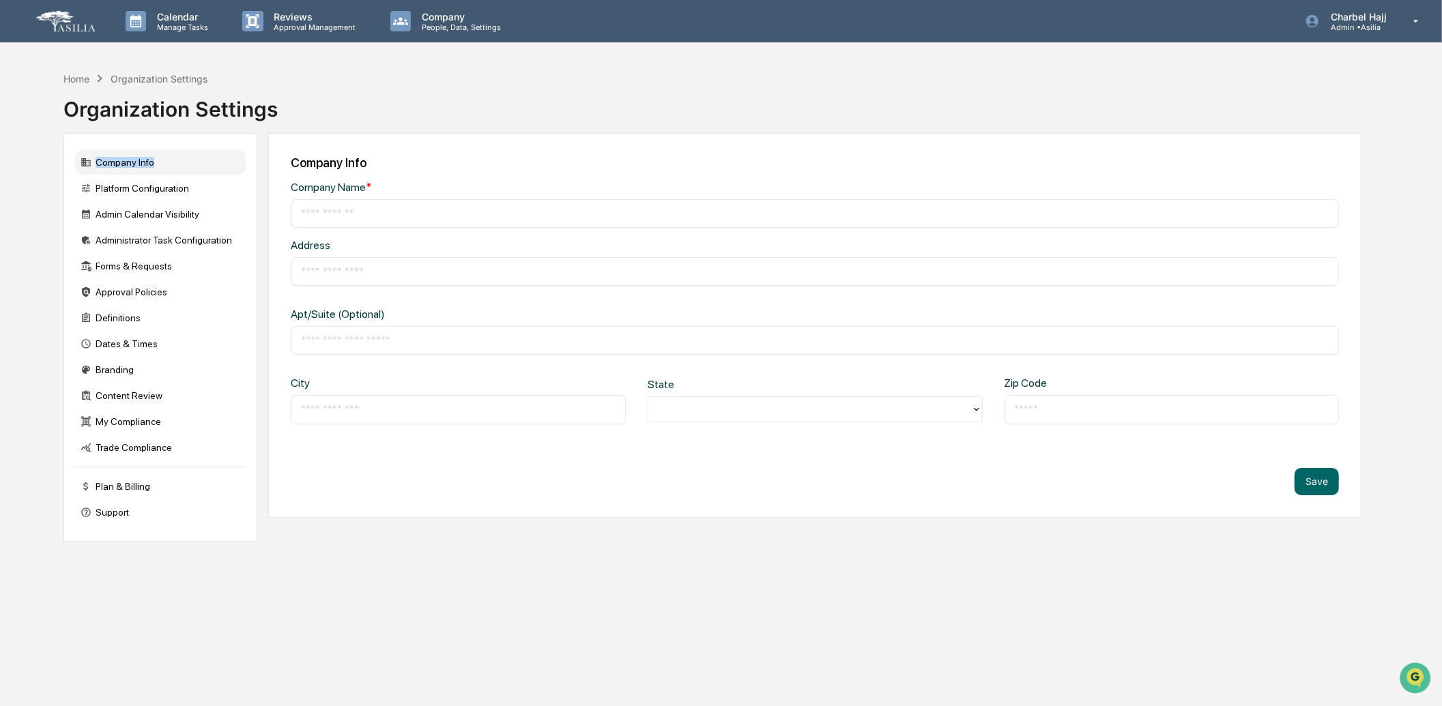
type input "******"
type input "**********"
type input "*****"
drag, startPoint x: 151, startPoint y: 161, endPoint x: 161, endPoint y: 194, distance: 34.3
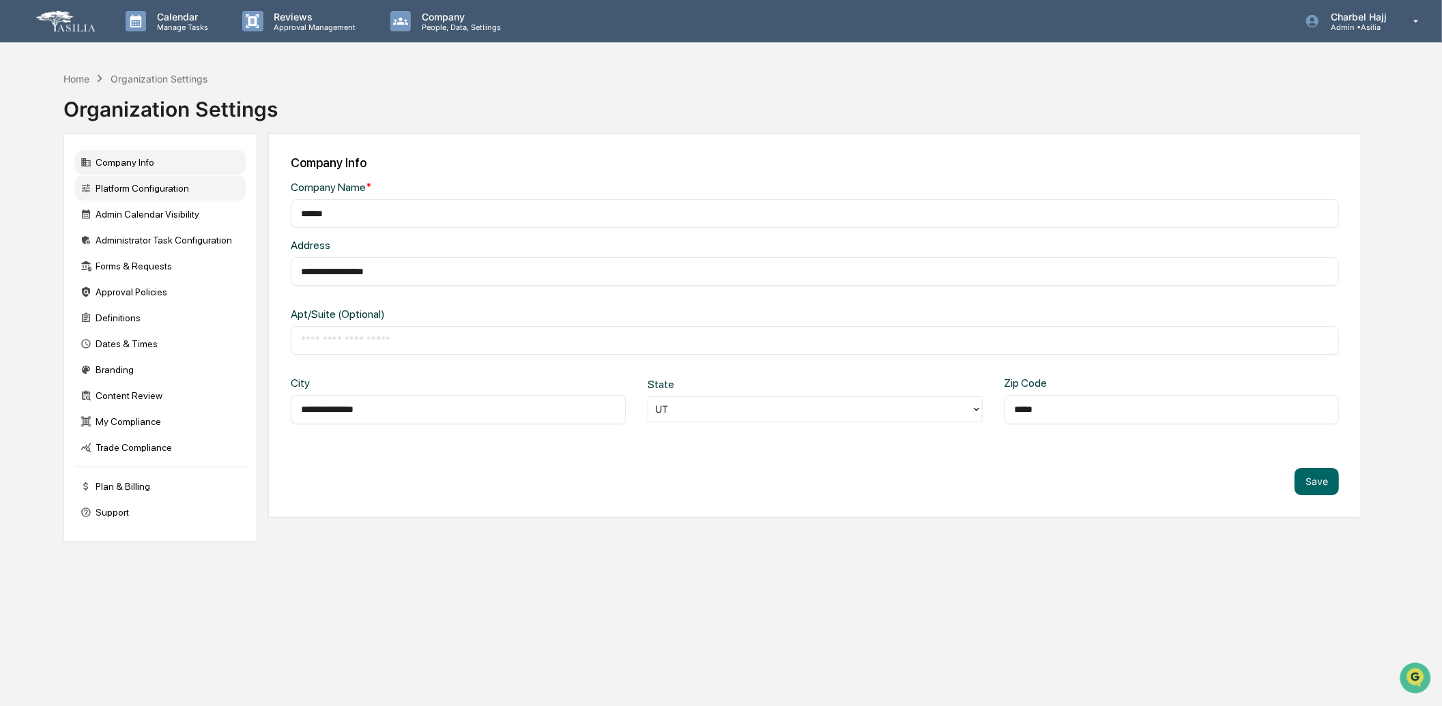
click at [161, 194] on div "Platform Configuration" at bounding box center [160, 188] width 171 height 25
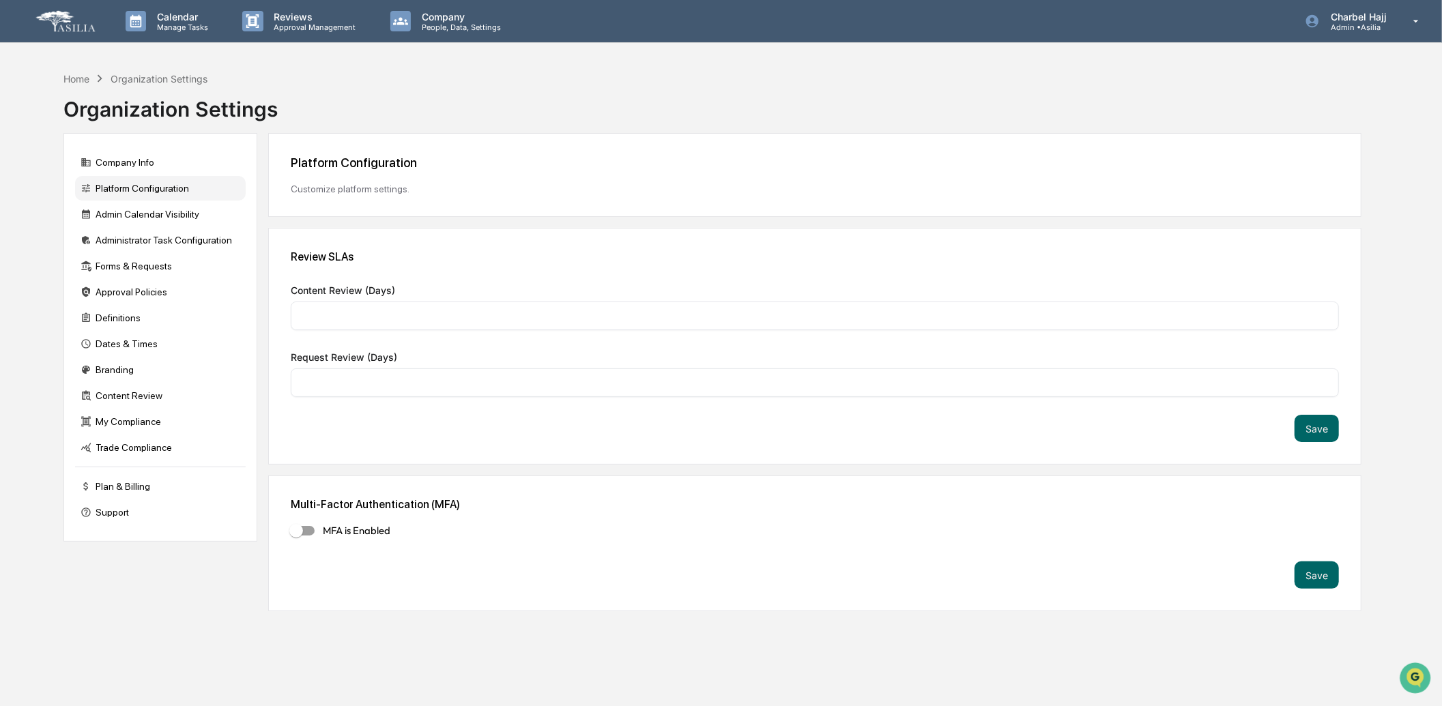
type input "*"
click at [180, 214] on div "Admin Calendar Visibility" at bounding box center [160, 214] width 171 height 25
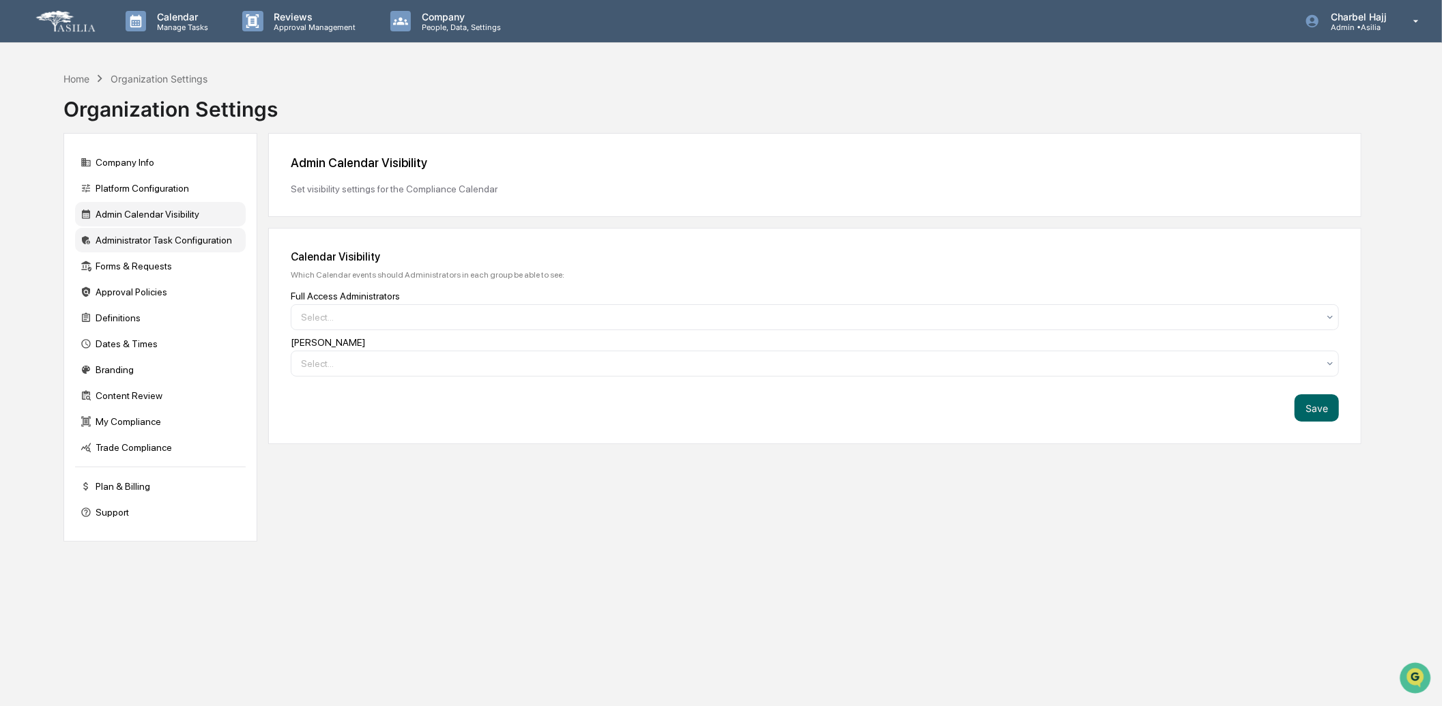
click at [208, 239] on div "Administrator Task Configuration" at bounding box center [160, 240] width 171 height 25
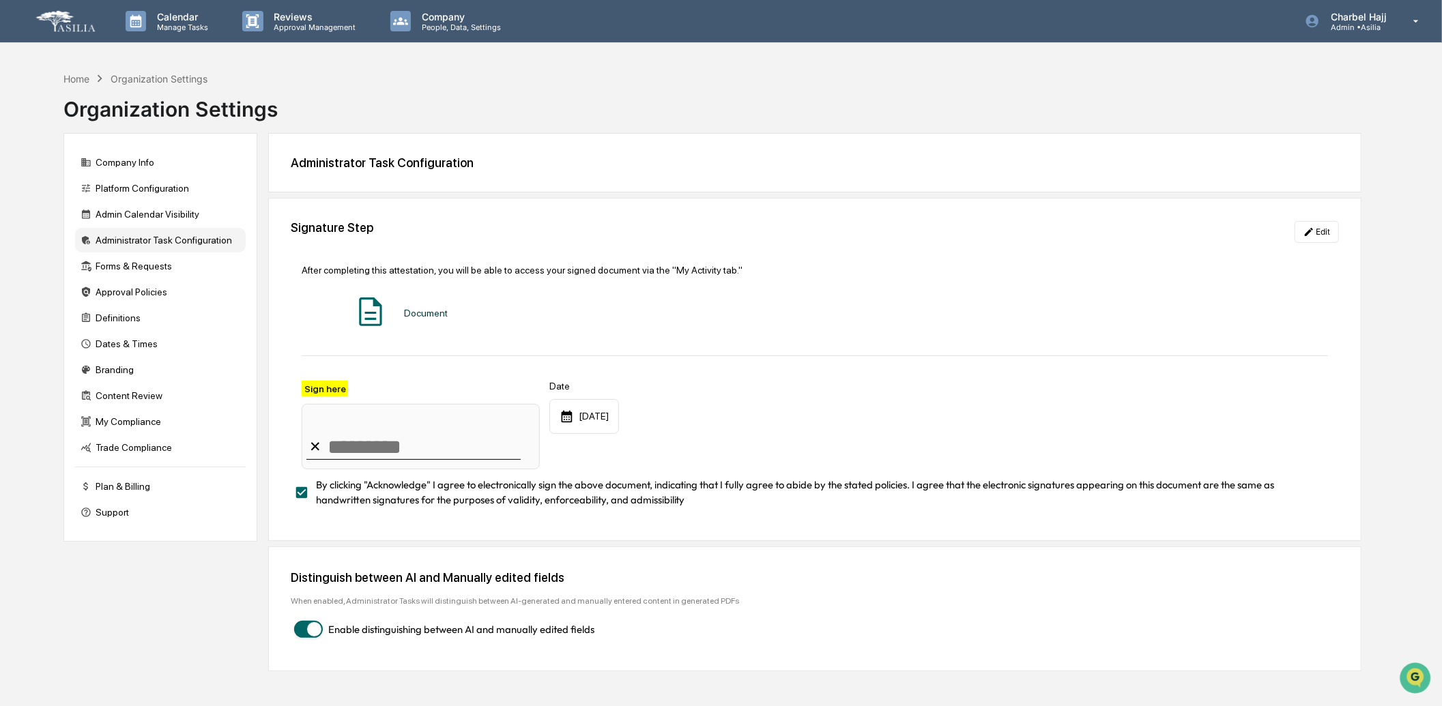
scroll to position [65, 0]
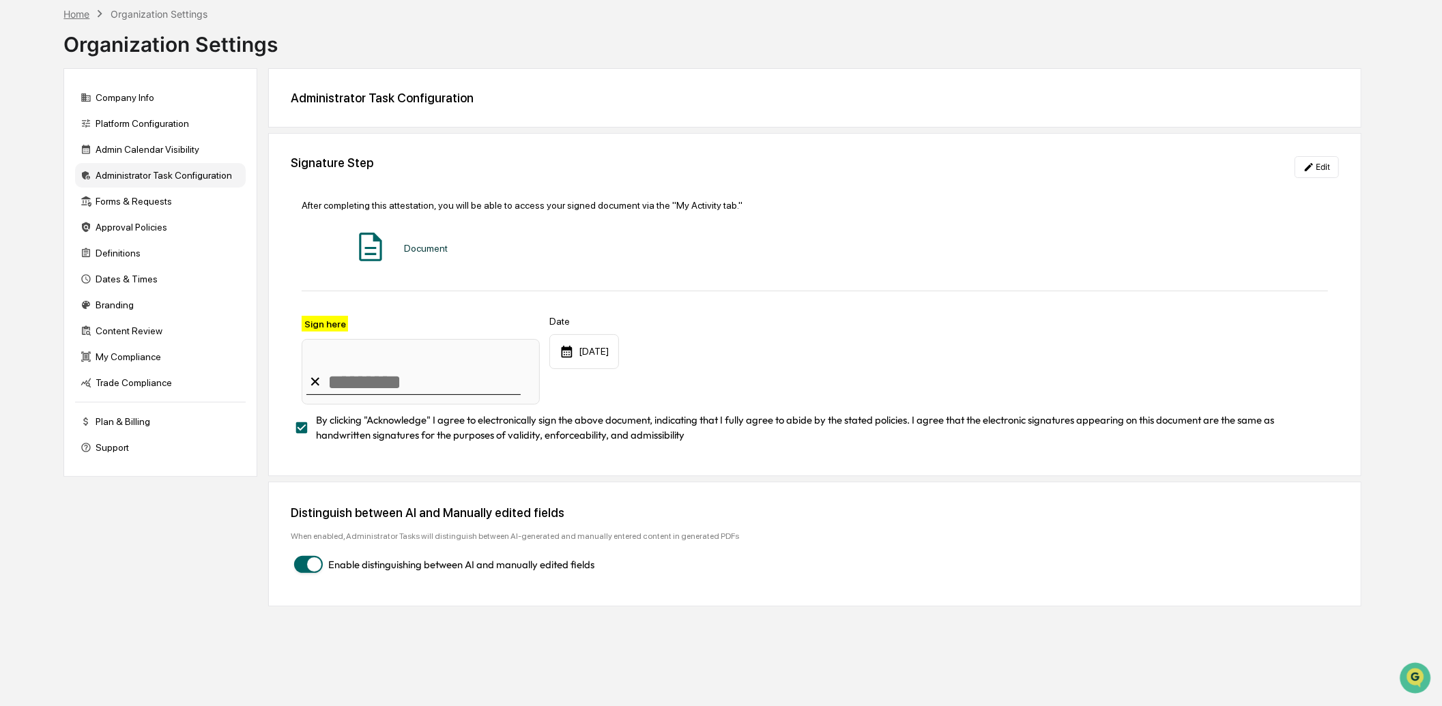
click at [78, 10] on div "Home" at bounding box center [76, 14] width 26 height 12
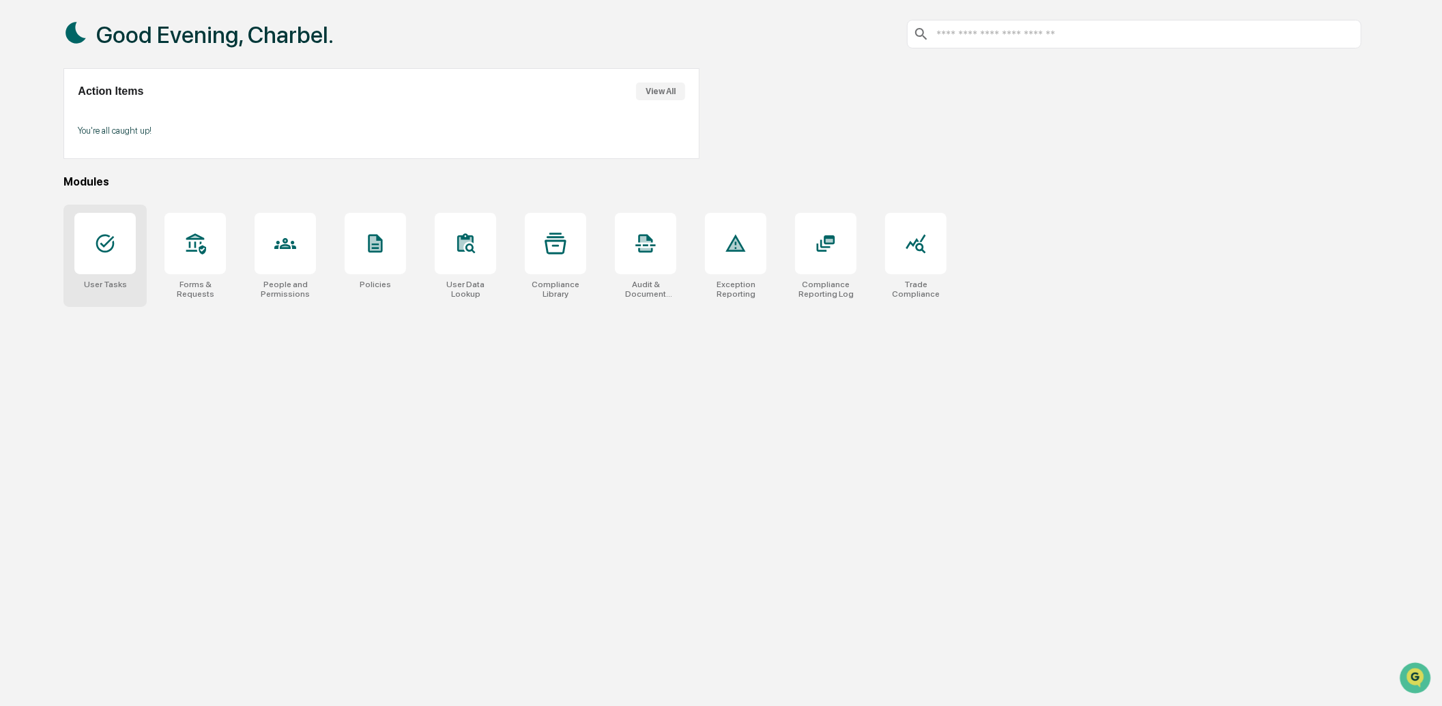
click at [128, 263] on div at bounding box center [104, 243] width 61 height 61
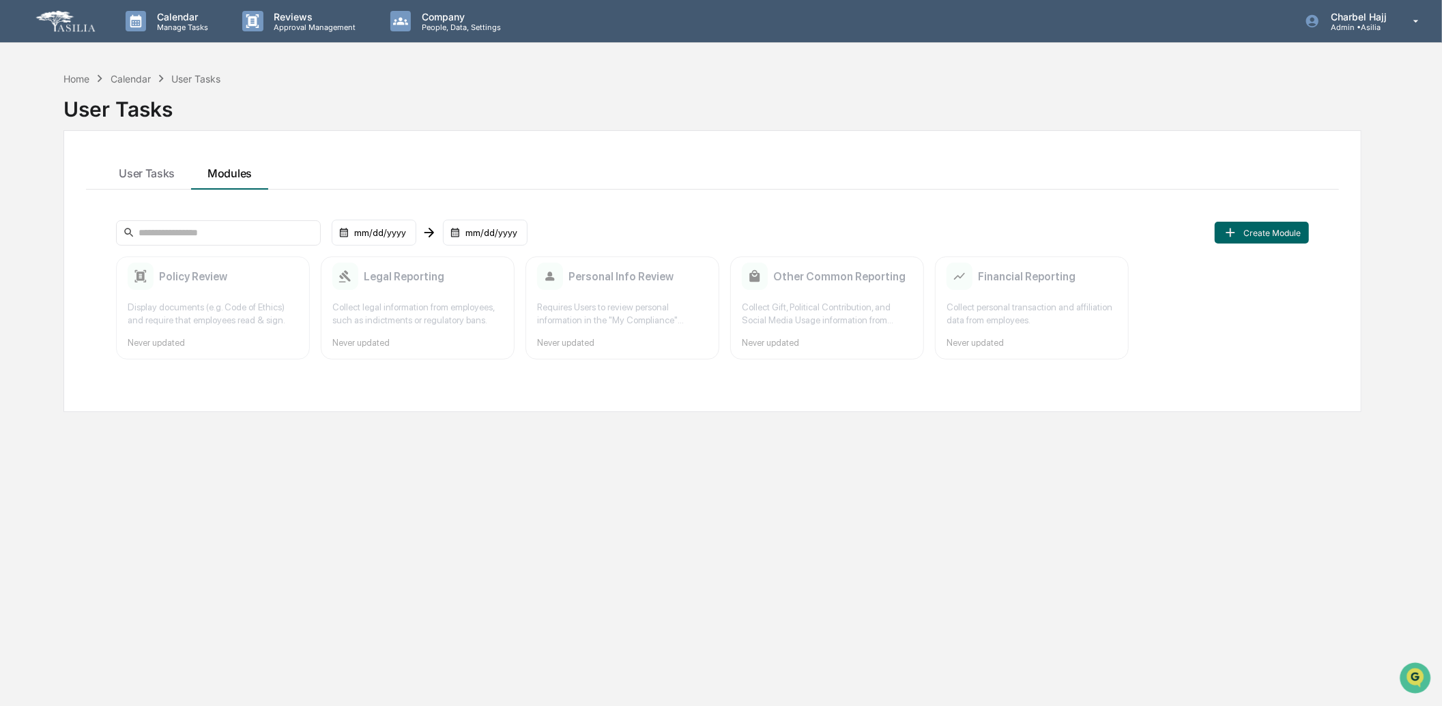
click at [278, 283] on div "Policy Review" at bounding box center [213, 276] width 171 height 27
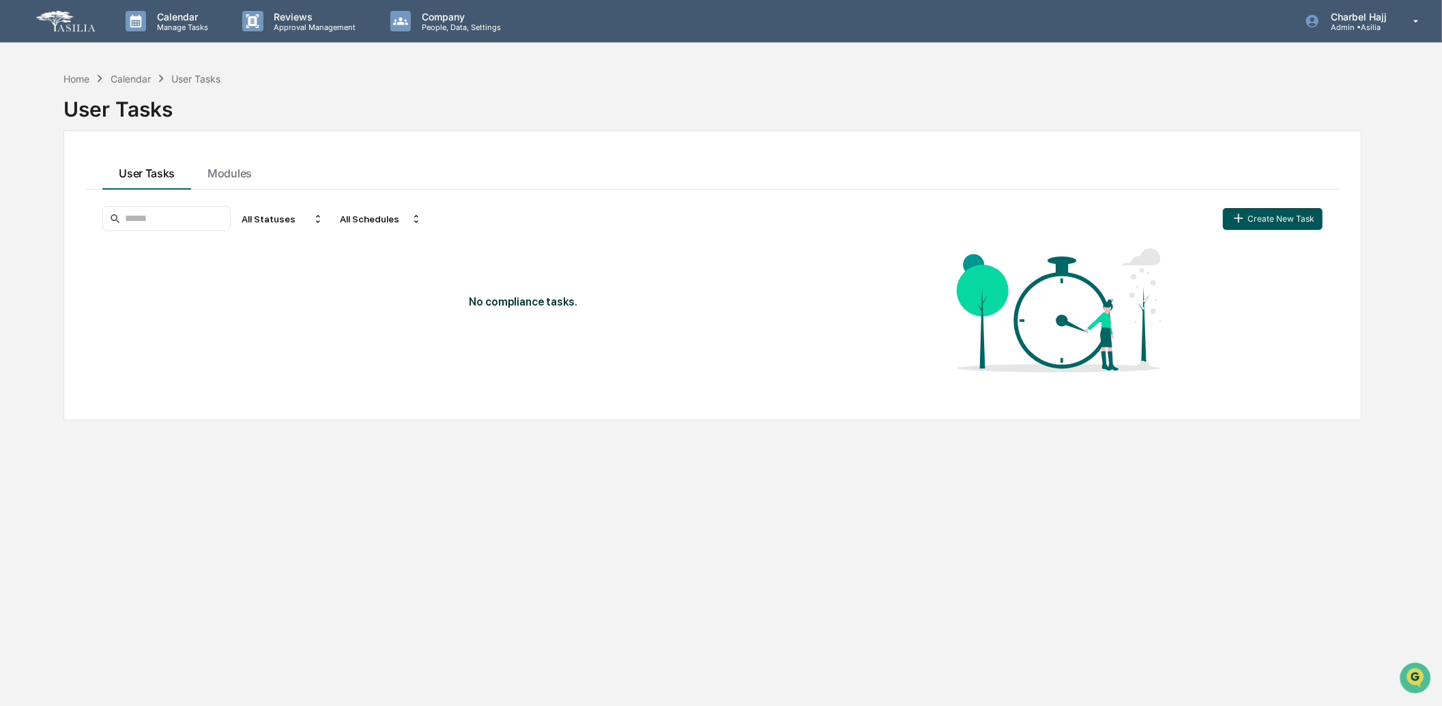
click at [1297, 220] on button "Create New Task" at bounding box center [1273, 219] width 100 height 22
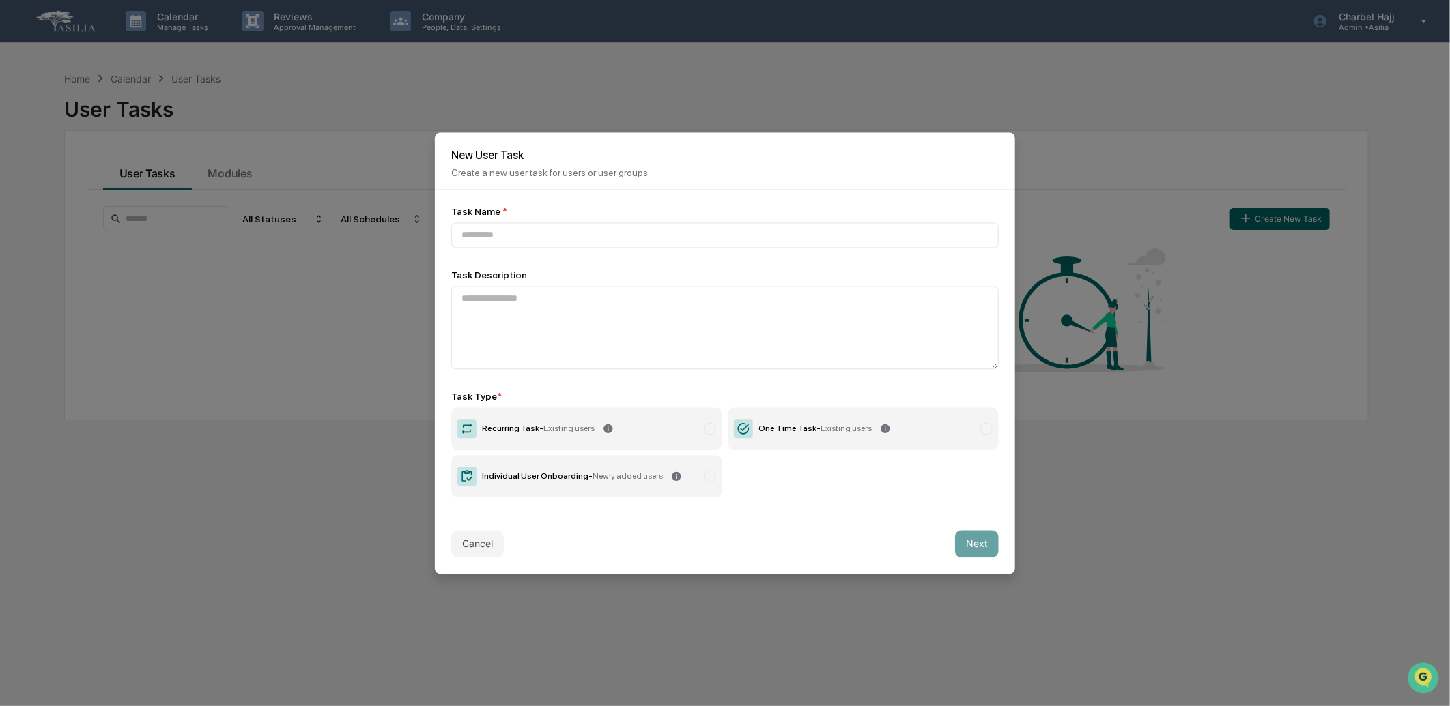
click at [614, 419] on label "Recurring Task - Existing users" at bounding box center [586, 428] width 271 height 42
click at [597, 322] on textarea at bounding box center [724, 327] width 547 height 83
click at [592, 232] on input at bounding box center [724, 234] width 547 height 25
click at [495, 533] on button "Cancel" at bounding box center [477, 543] width 53 height 27
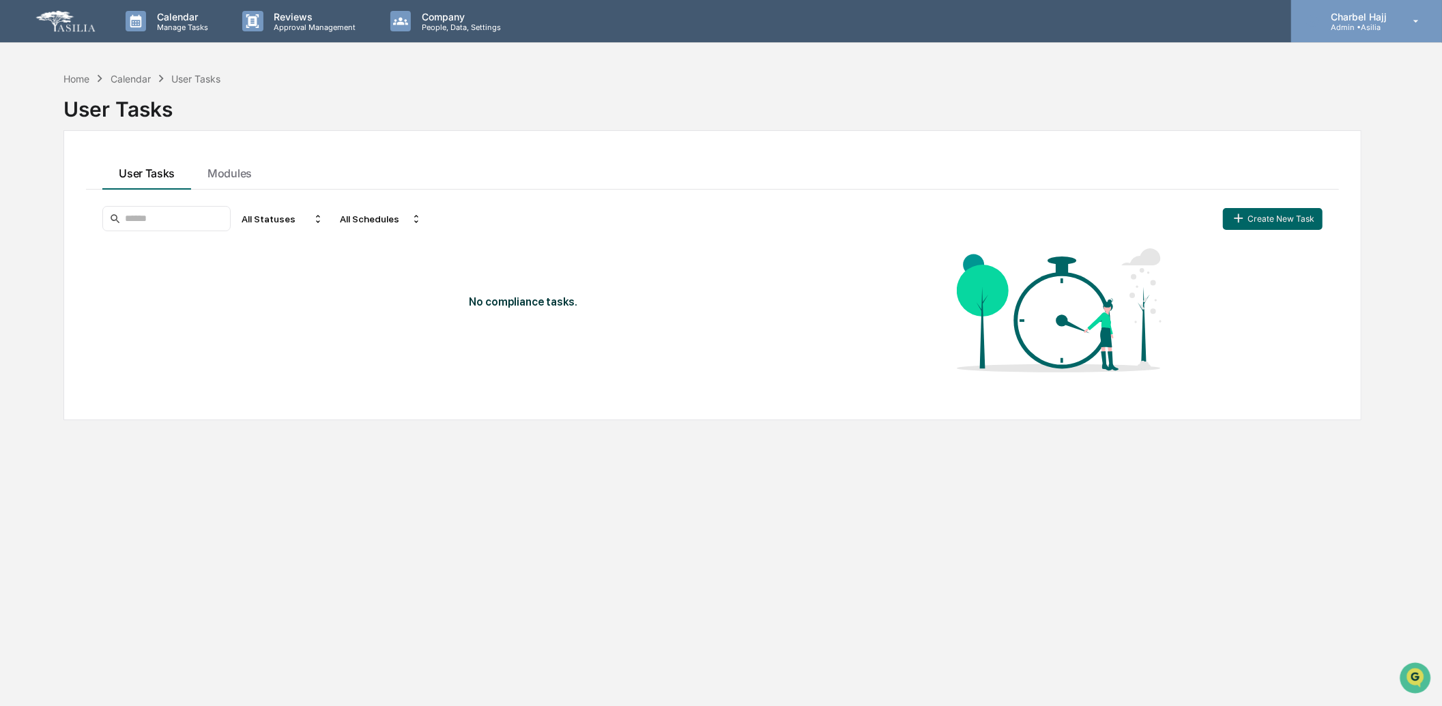
click at [1366, 28] on p "Admin • [GEOGRAPHIC_DATA]" at bounding box center [1357, 28] width 74 height 10
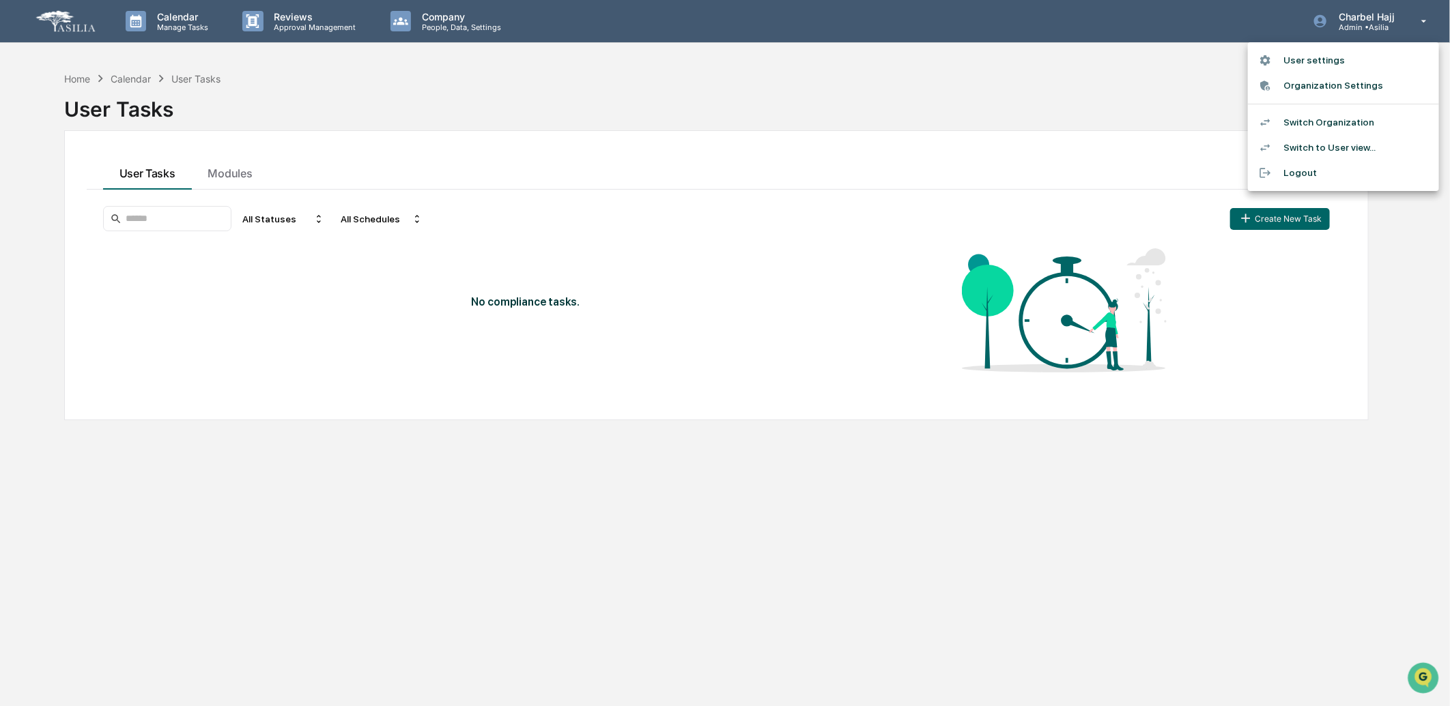
click at [1357, 124] on li "Switch Organization" at bounding box center [1343, 122] width 191 height 25
